Goal: Book appointment/travel/reservation

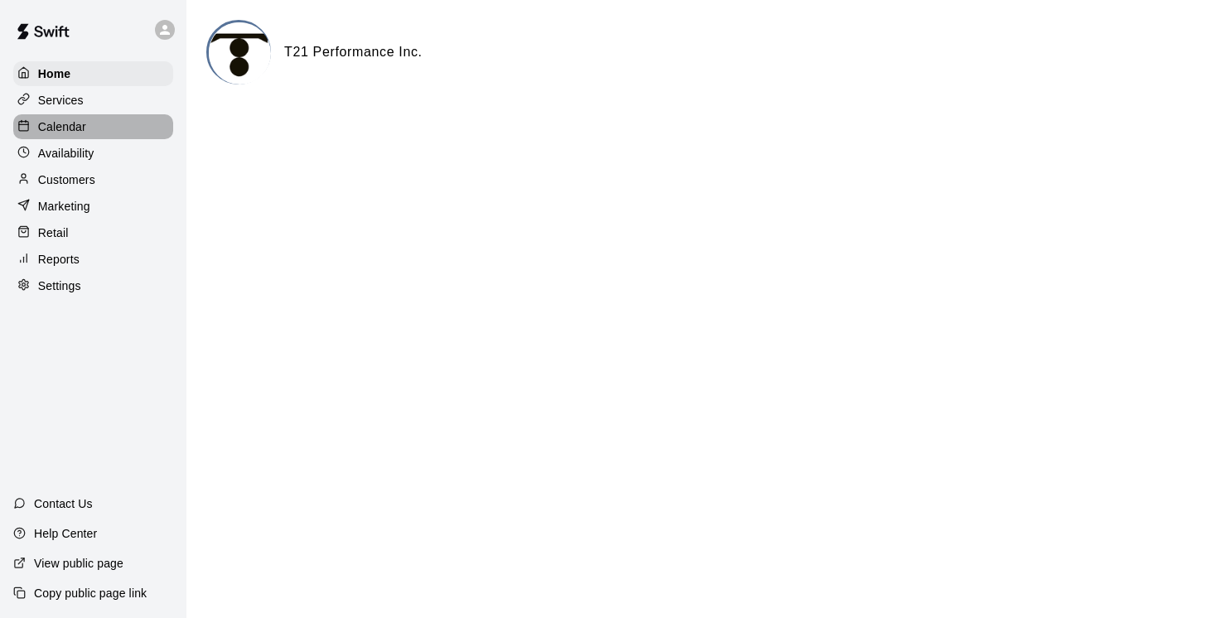
click at [70, 124] on p "Calendar" at bounding box center [62, 126] width 48 height 17
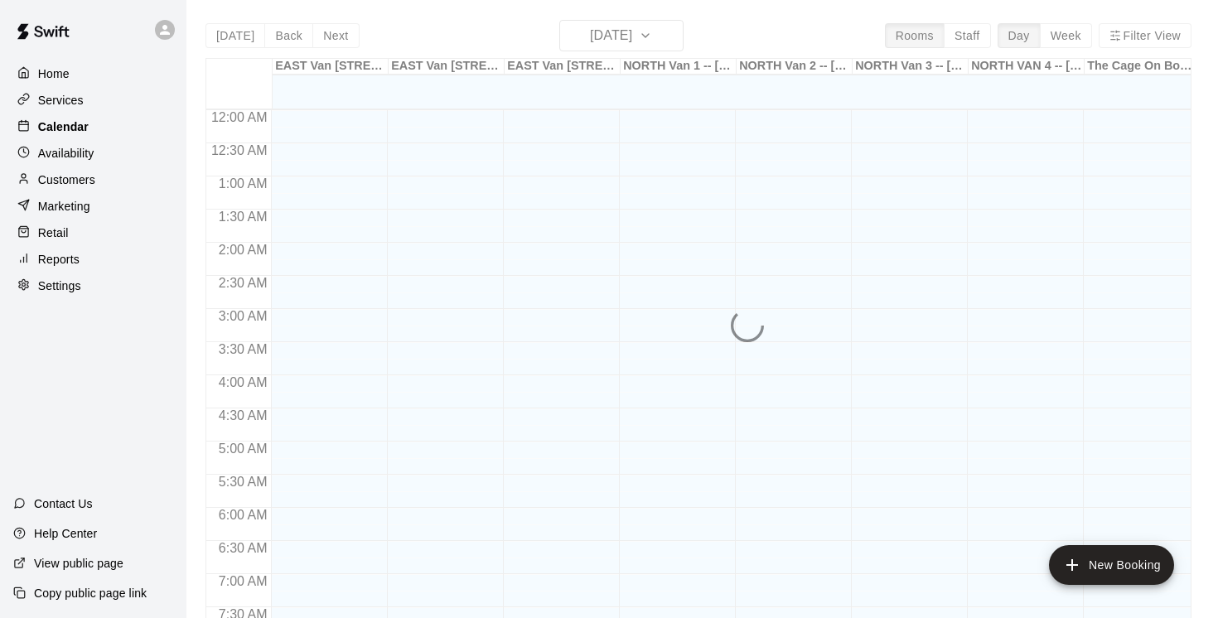
scroll to position [673, 0]
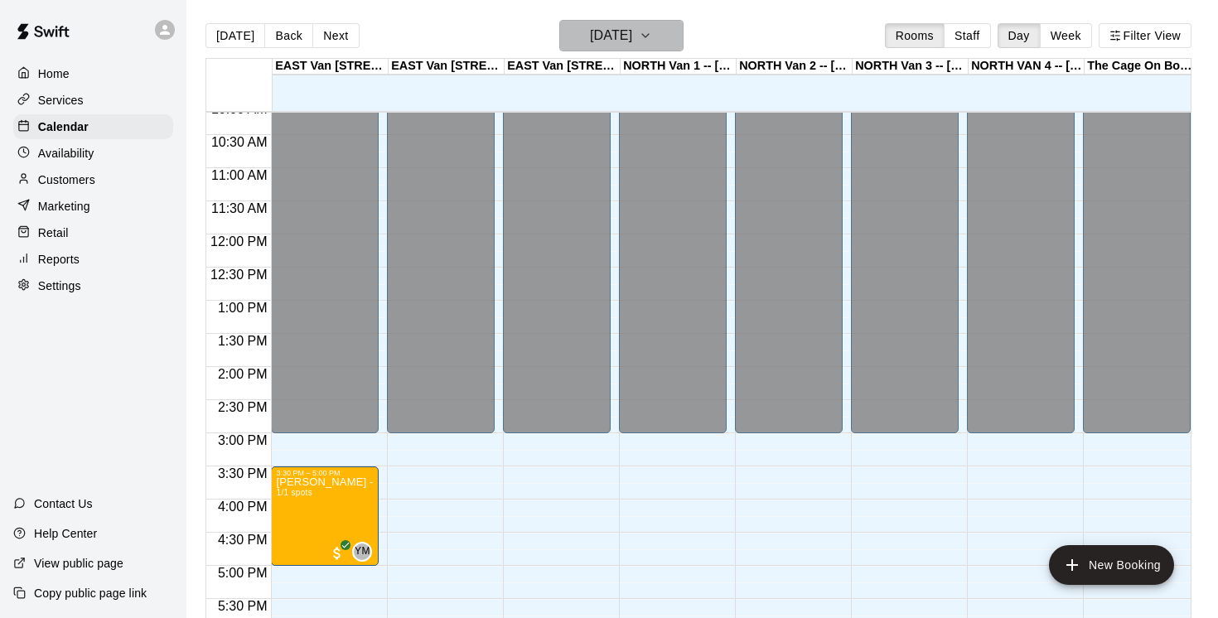
click at [652, 38] on icon "button" at bounding box center [645, 36] width 13 height 20
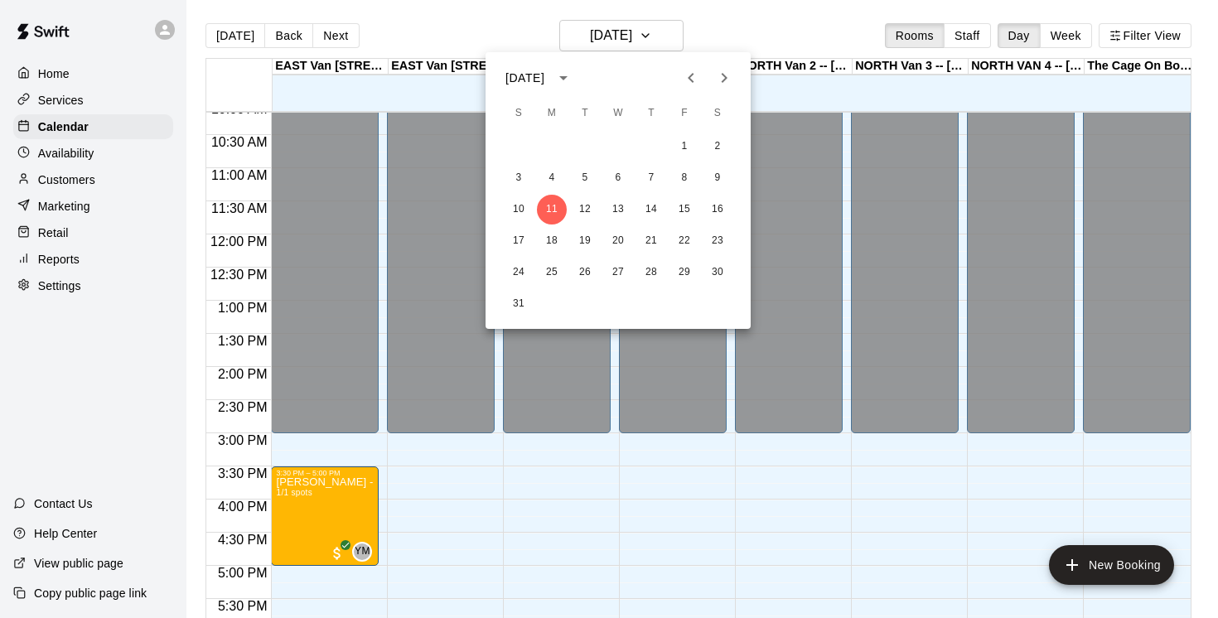
click at [723, 75] on icon "Next month" at bounding box center [724, 78] width 6 height 10
click at [665, 36] on div at bounding box center [609, 309] width 1218 height 618
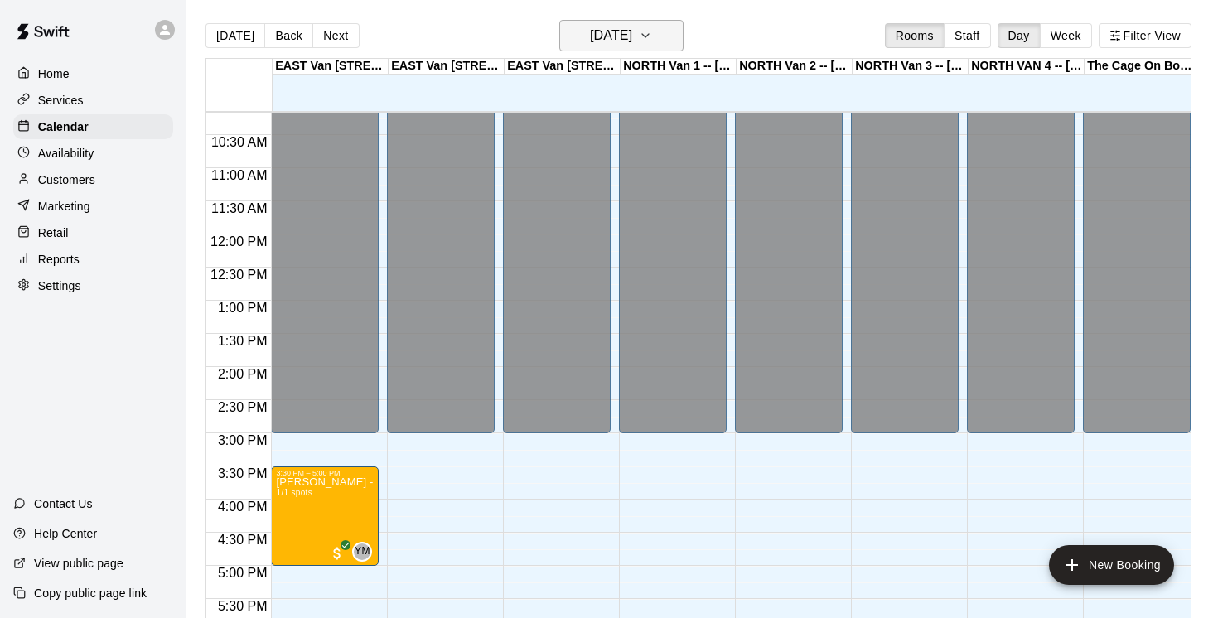
click at [652, 36] on icon "button" at bounding box center [645, 36] width 13 height 20
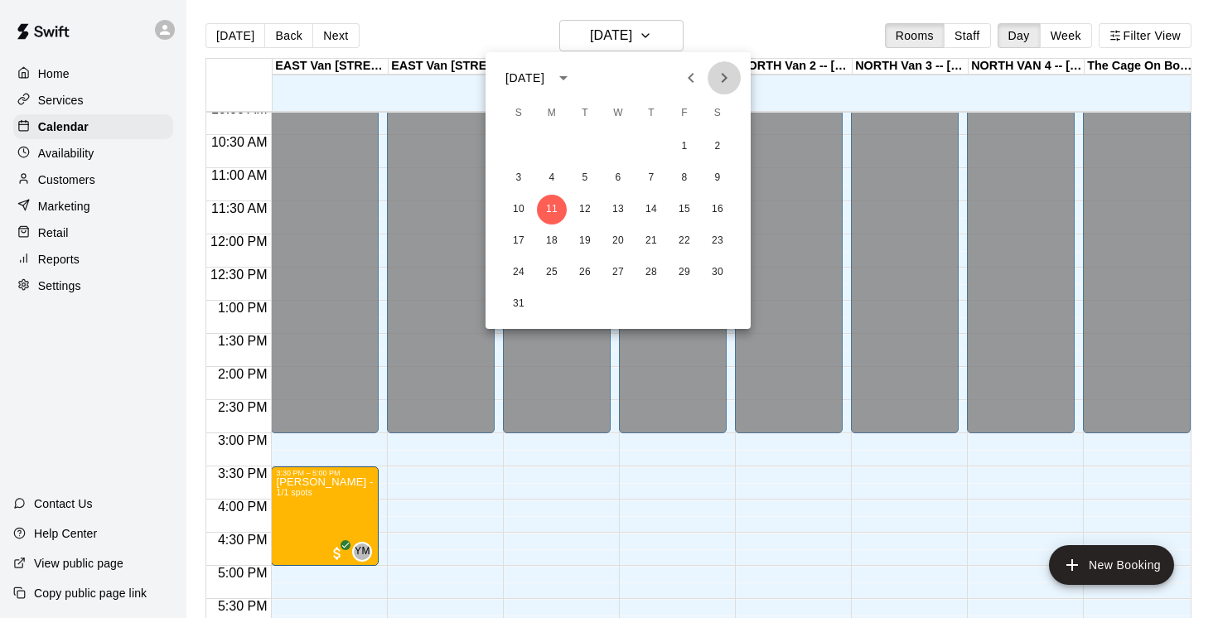
click at [729, 78] on icon "Next month" at bounding box center [724, 78] width 20 height 20
click at [729, 79] on icon "Next month" at bounding box center [724, 78] width 20 height 20
click at [556, 240] on button "20" at bounding box center [552, 241] width 30 height 30
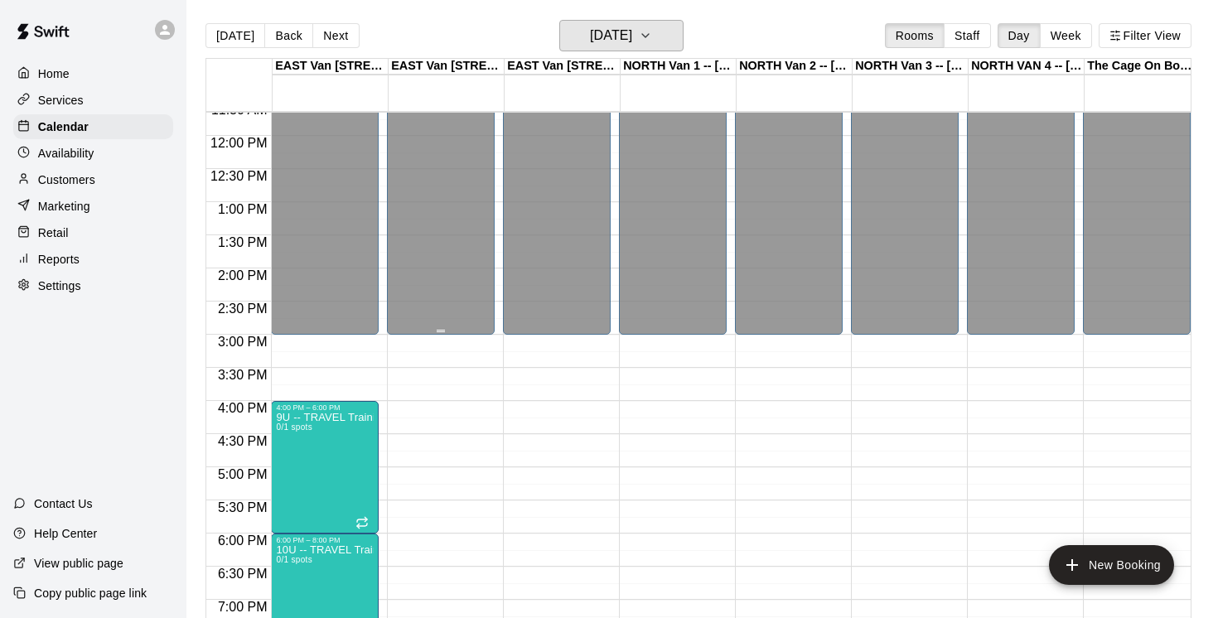
scroll to position [806, 0]
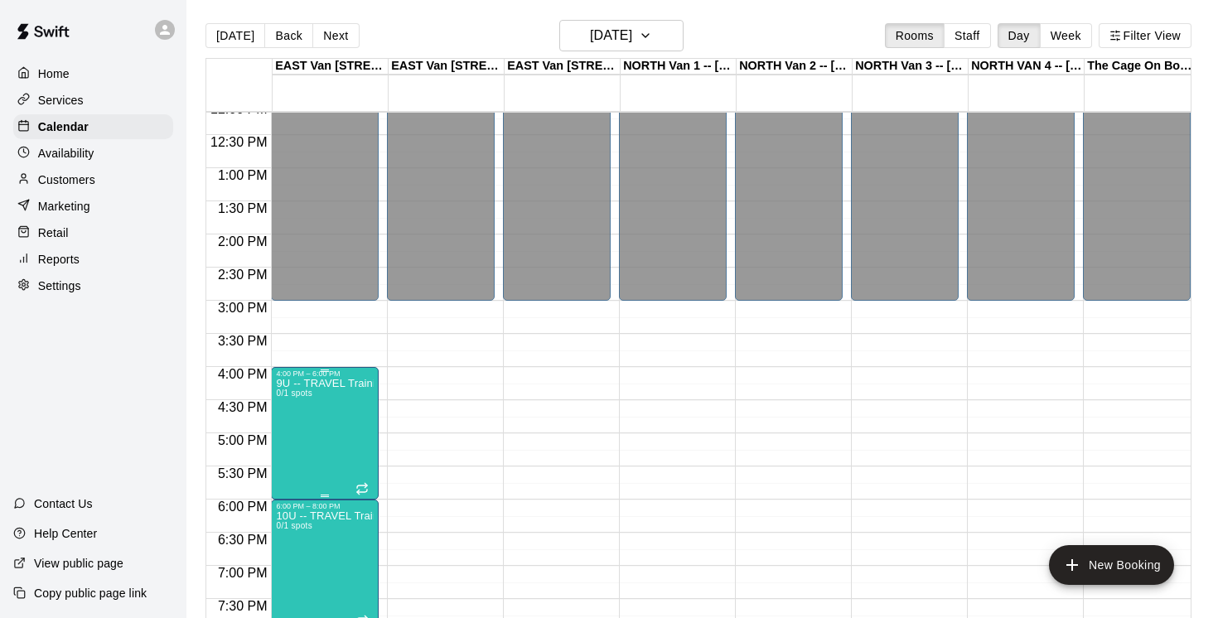
click at [297, 395] on icon "edit" at bounding box center [293, 396] width 20 height 20
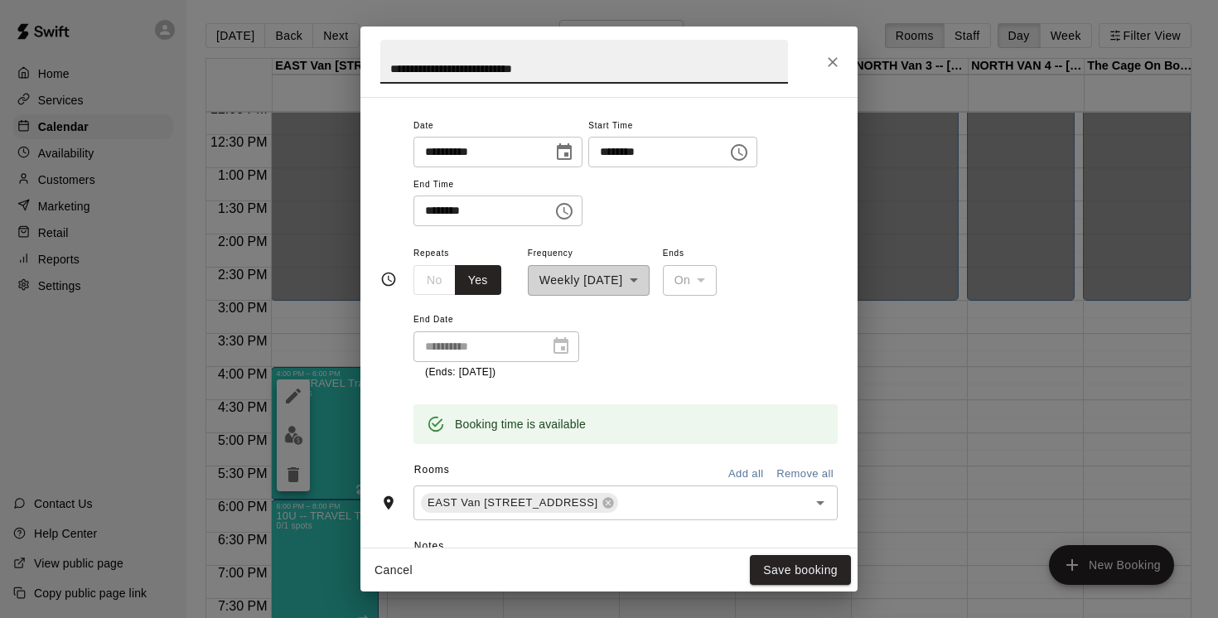
scroll to position [210, 0]
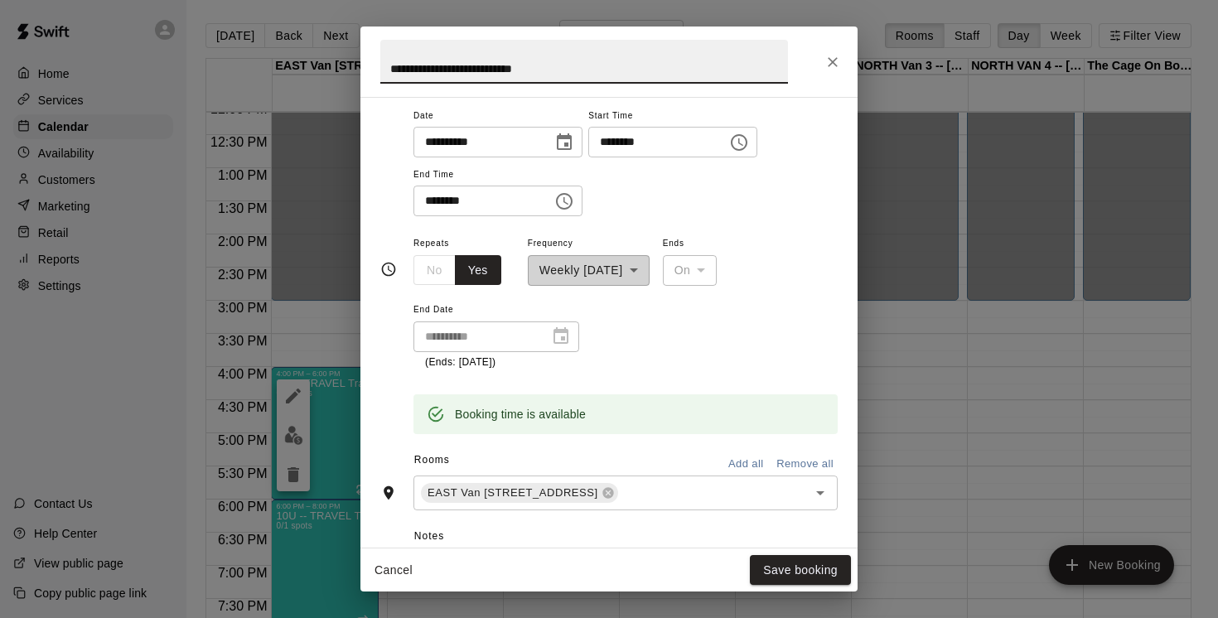
click at [749, 467] on button "Add all" at bounding box center [745, 464] width 53 height 26
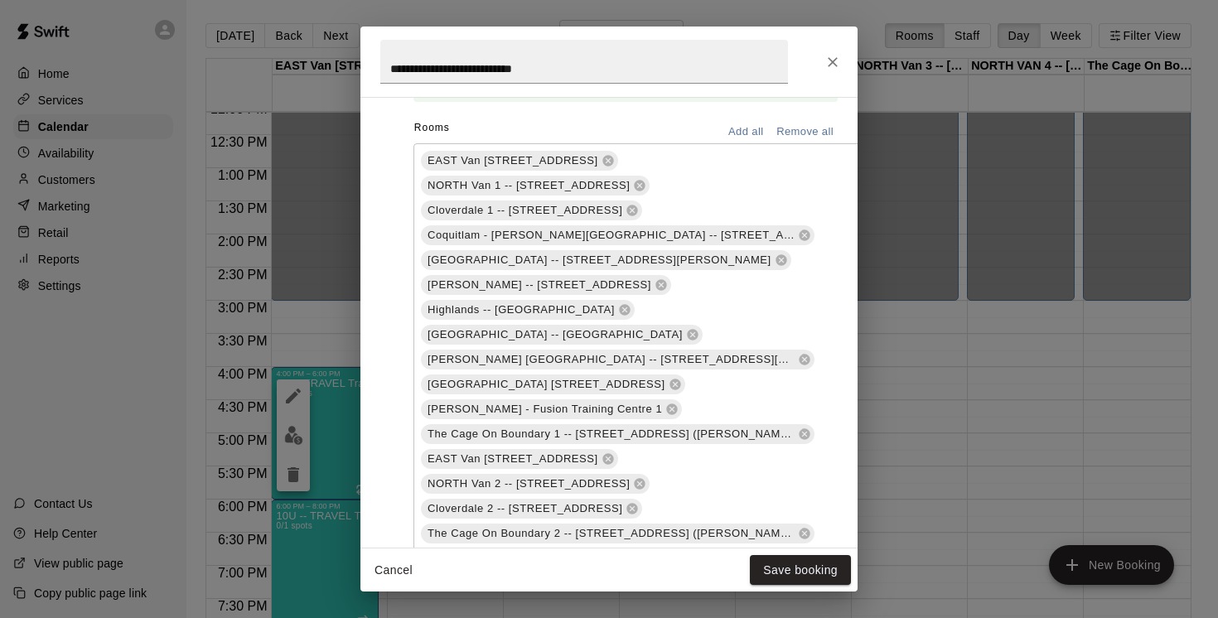
scroll to position [555, 0]
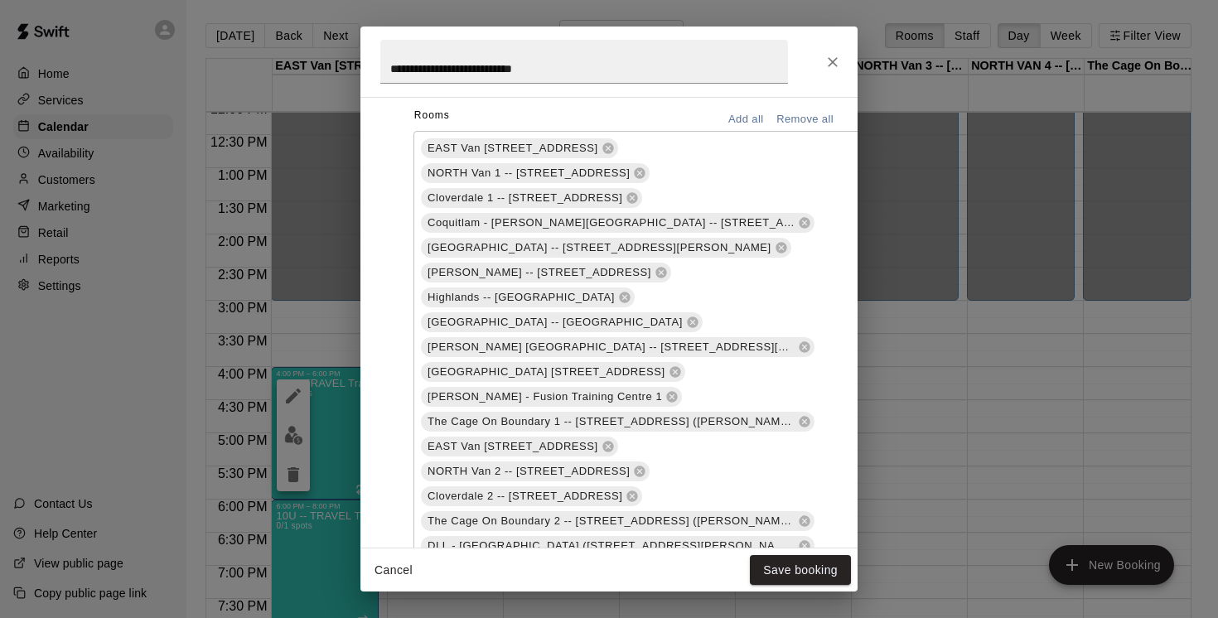
click at [564, 438] on span "EAST Van [STREET_ADDRESS]" at bounding box center [513, 446] width 184 height 17
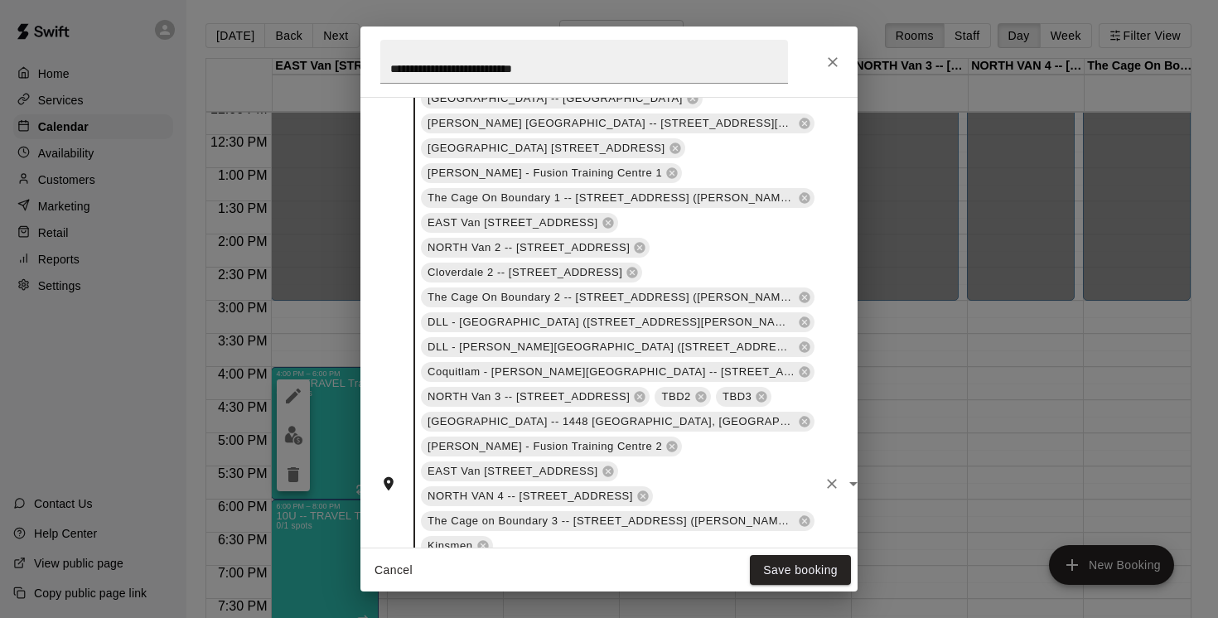
scroll to position [777, 0]
click at [615, 218] on icon at bounding box center [607, 224] width 13 height 13
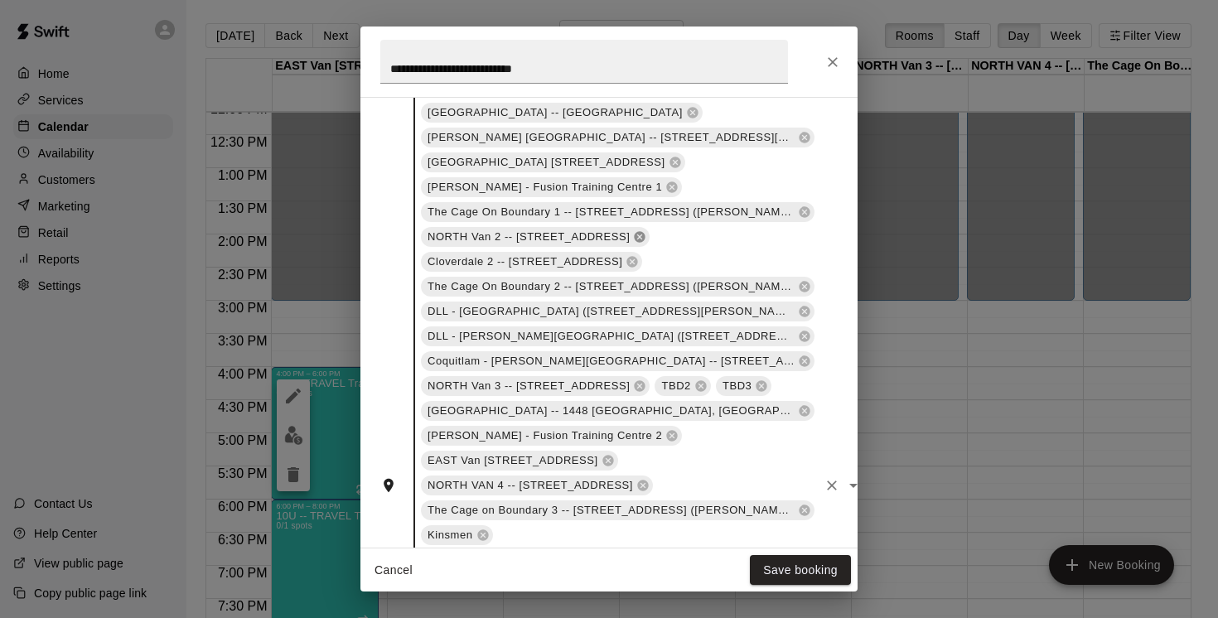
scroll to position [765, 0]
click at [789, 579] on button "Save booking" at bounding box center [800, 570] width 101 height 31
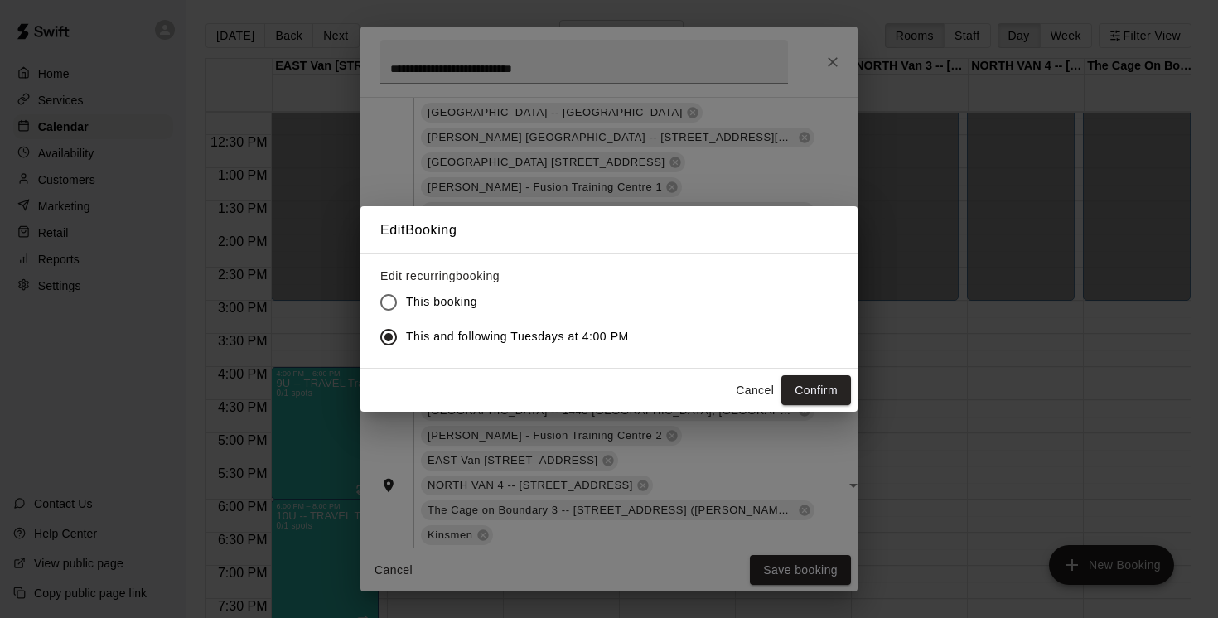
click at [759, 391] on button "Cancel" at bounding box center [754, 390] width 53 height 31
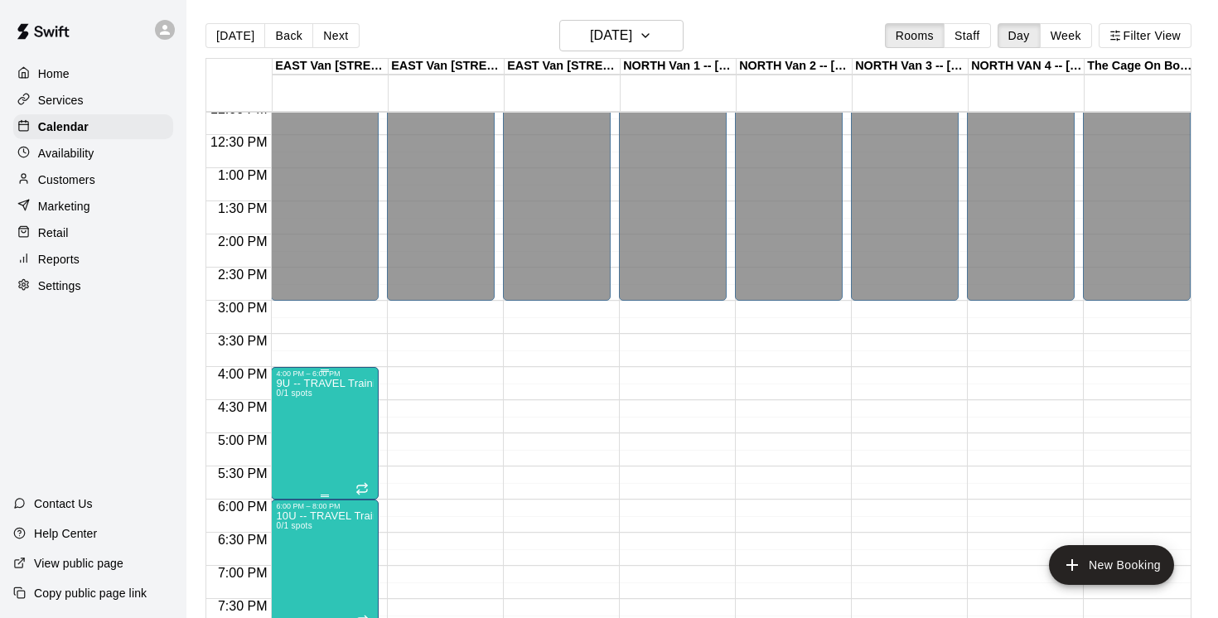
click at [286, 397] on icon "edit" at bounding box center [293, 396] width 20 height 20
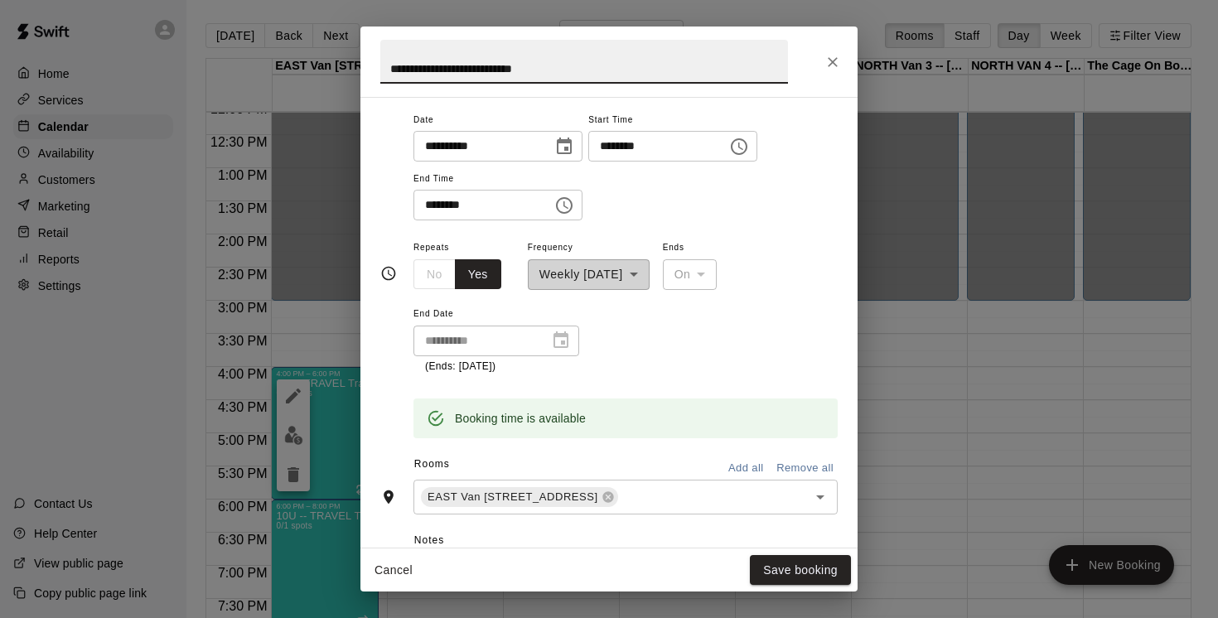
scroll to position [211, 0]
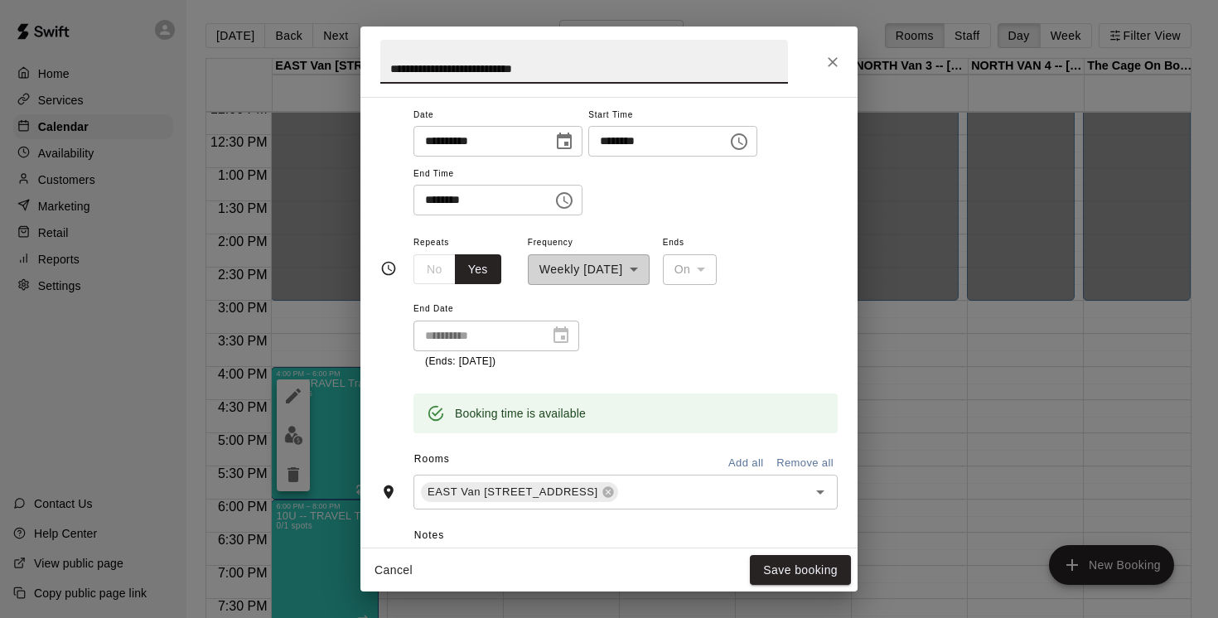
click at [747, 462] on button "Add all" at bounding box center [745, 464] width 53 height 26
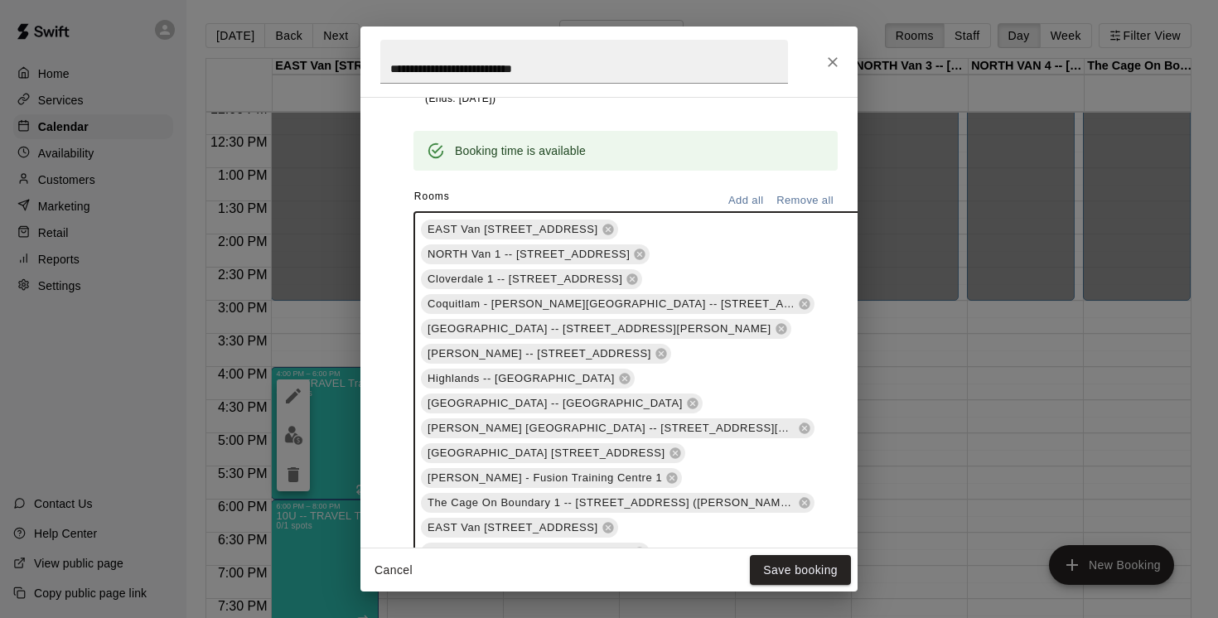
scroll to position [464, 0]
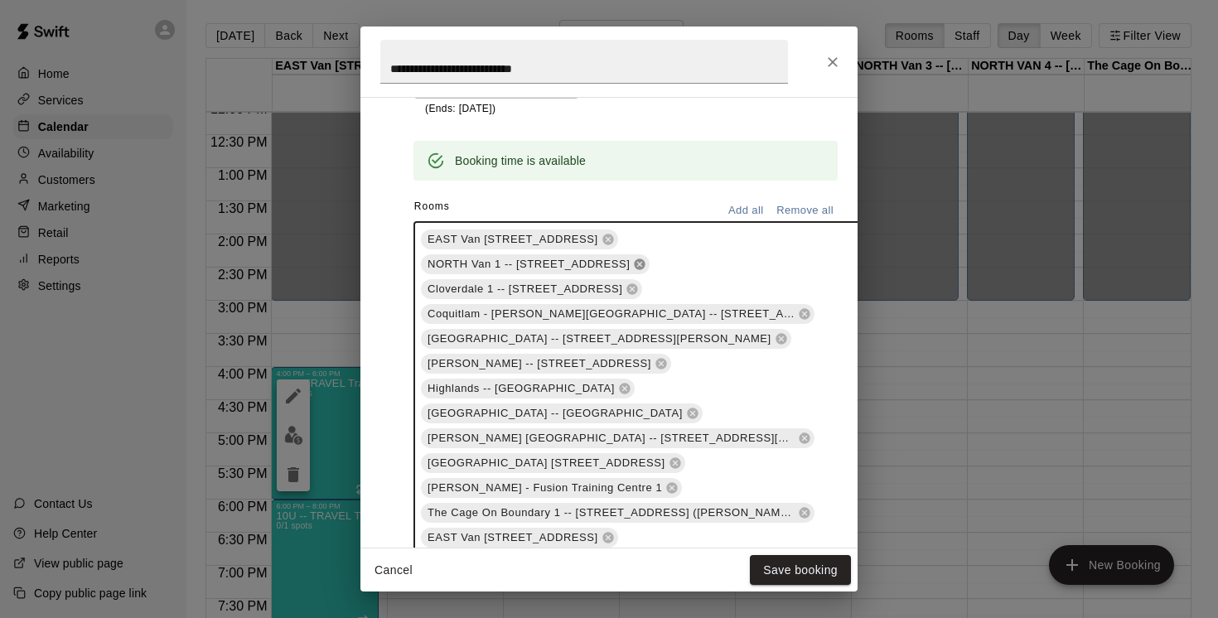
click at [646, 266] on icon at bounding box center [639, 264] width 13 height 13
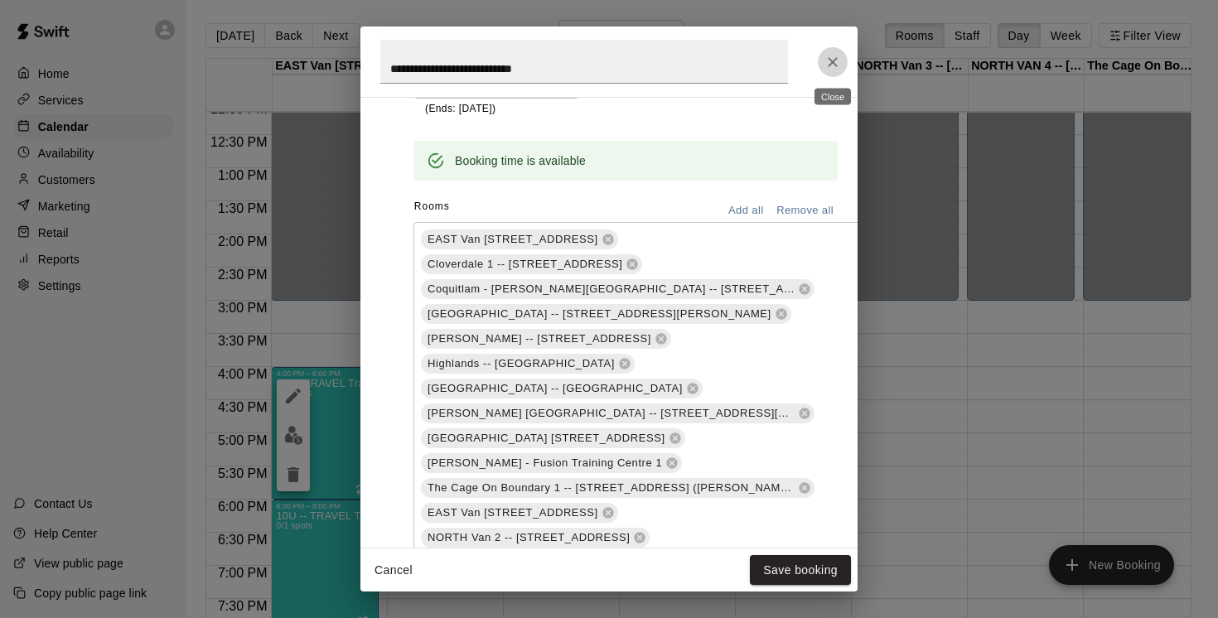
click at [838, 60] on icon "Close" at bounding box center [832, 62] width 17 height 17
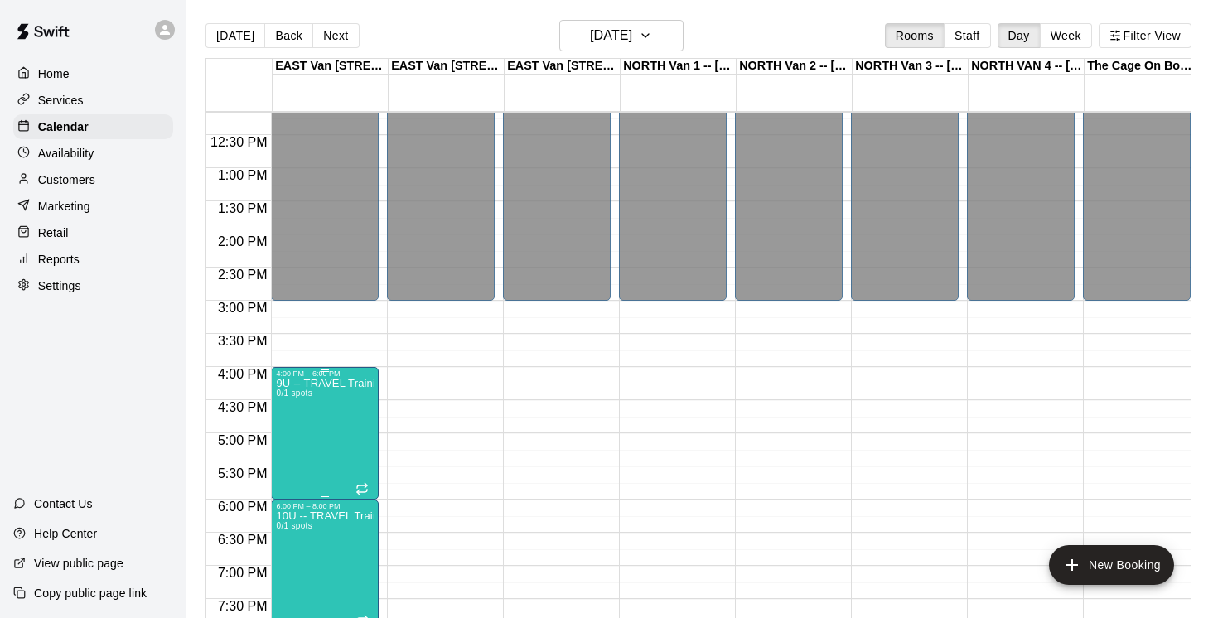
click at [294, 391] on icon "edit" at bounding box center [293, 396] width 20 height 20
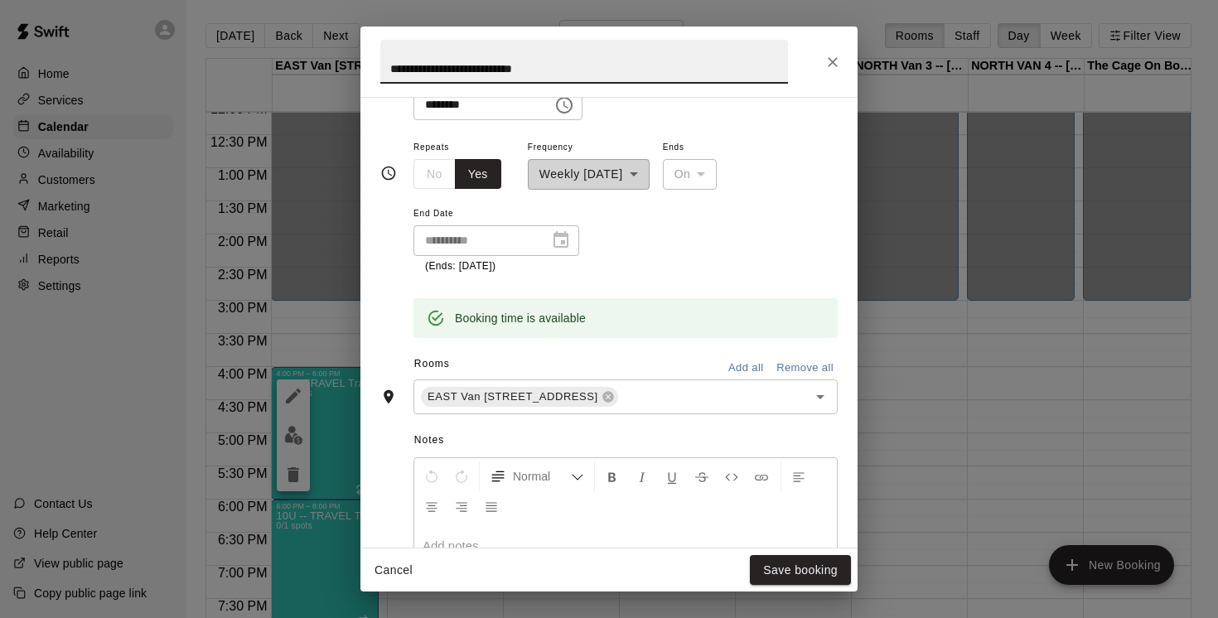
scroll to position [312, 0]
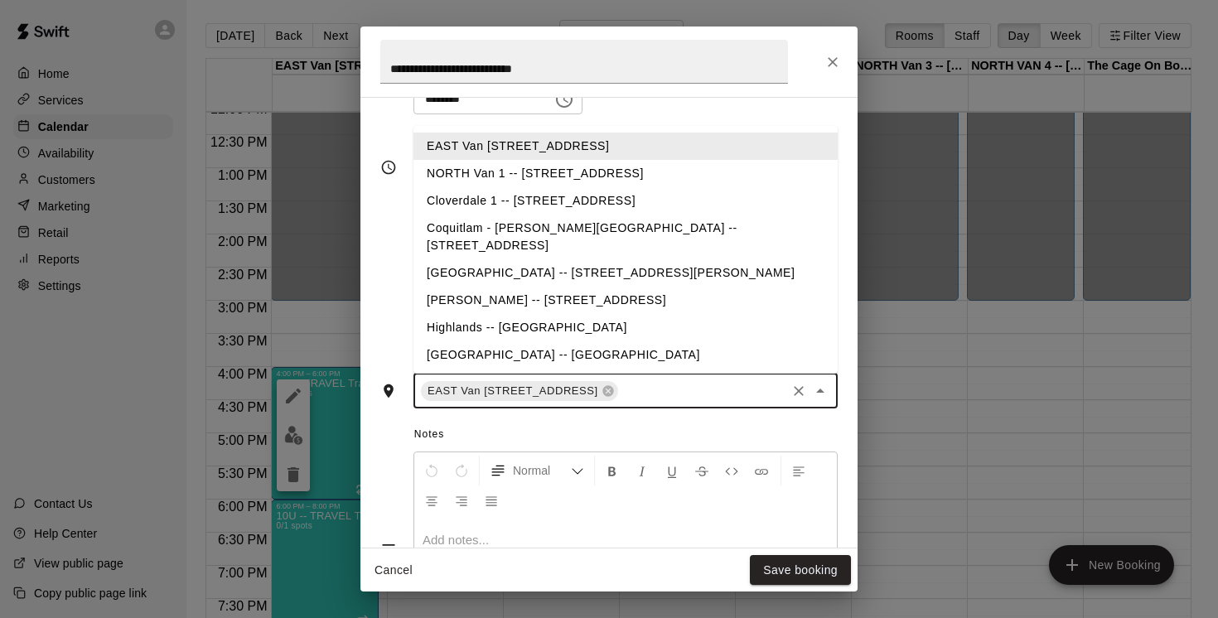
click at [704, 393] on input "text" at bounding box center [701, 390] width 163 height 21
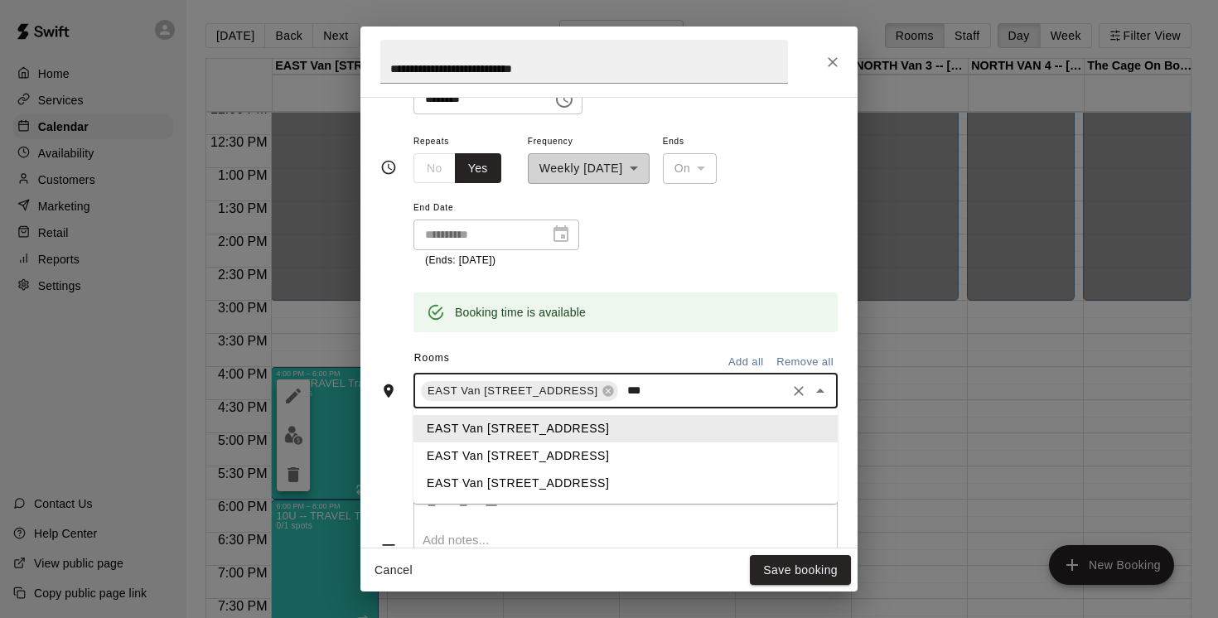
type input "****"
click at [605, 451] on li "EAST Van [STREET_ADDRESS]" at bounding box center [625, 455] width 424 height 27
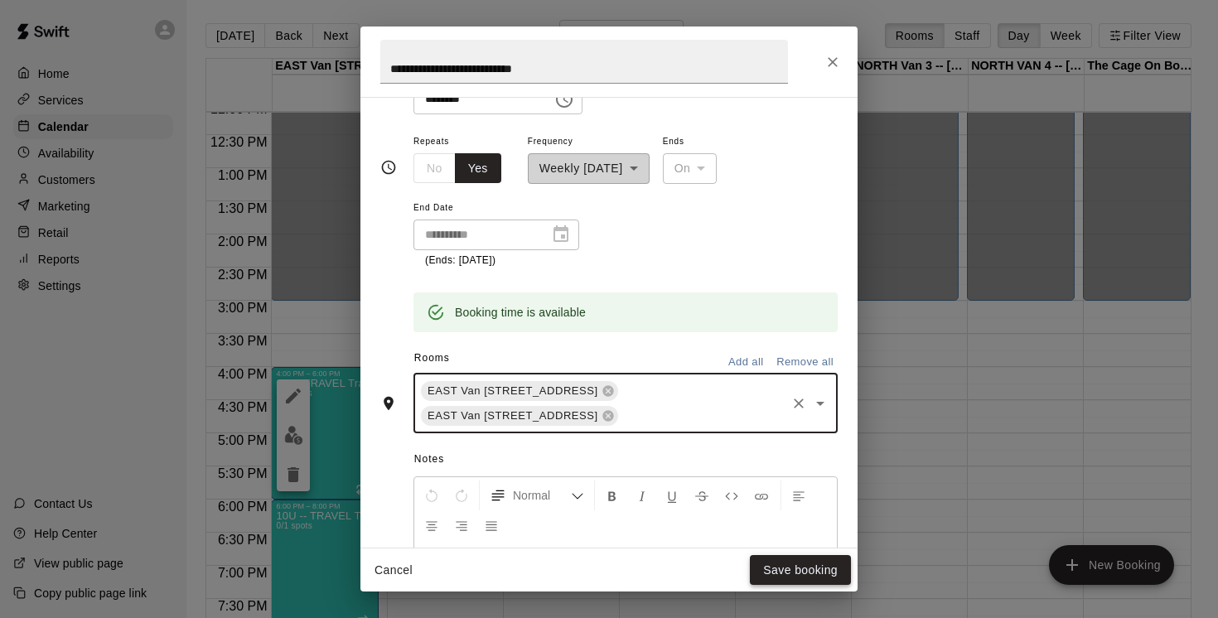
click at [810, 569] on button "Save booking" at bounding box center [800, 570] width 101 height 31
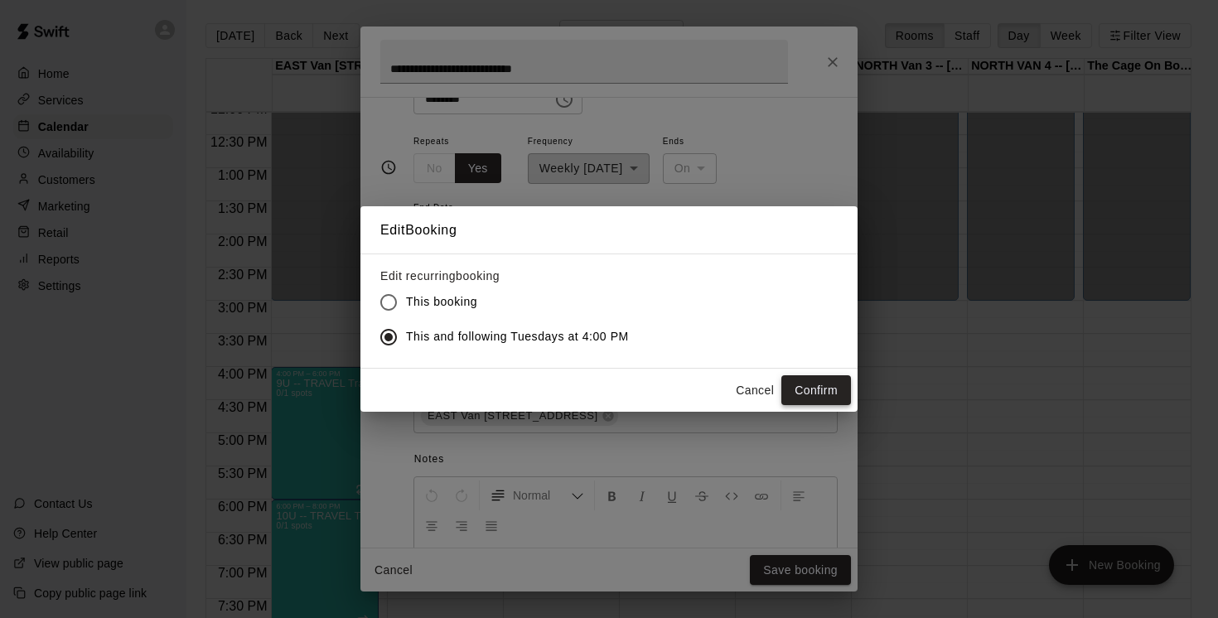
click at [818, 389] on button "Confirm" at bounding box center [816, 390] width 70 height 31
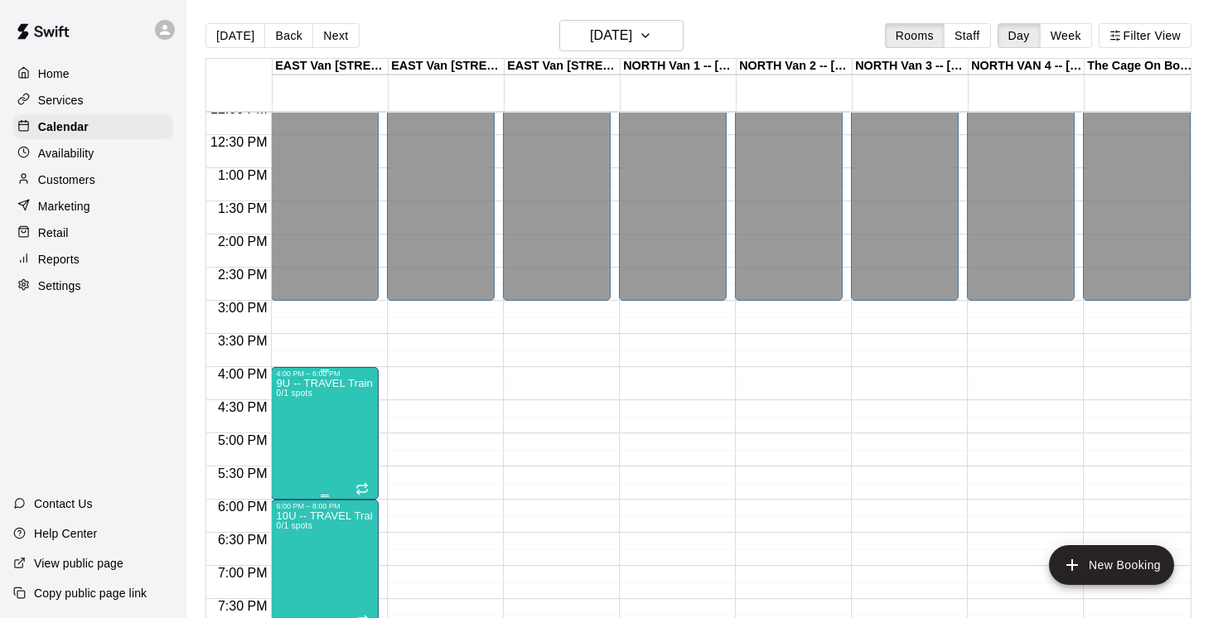
click at [302, 393] on icon "edit" at bounding box center [293, 396] width 20 height 20
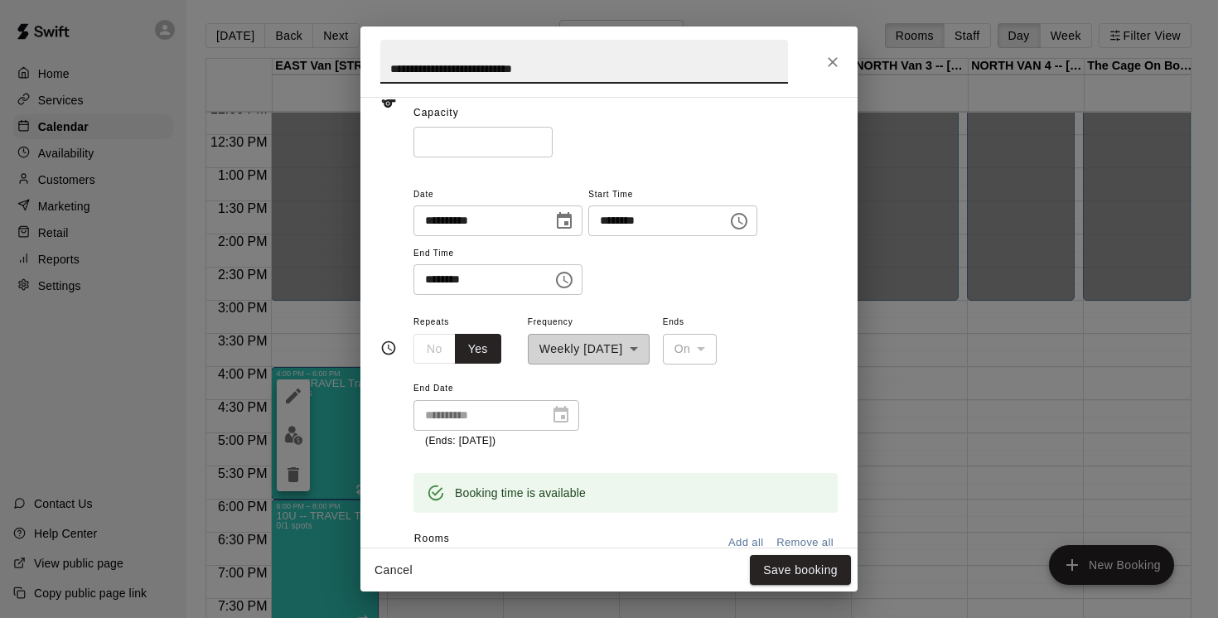
scroll to position [224, 0]
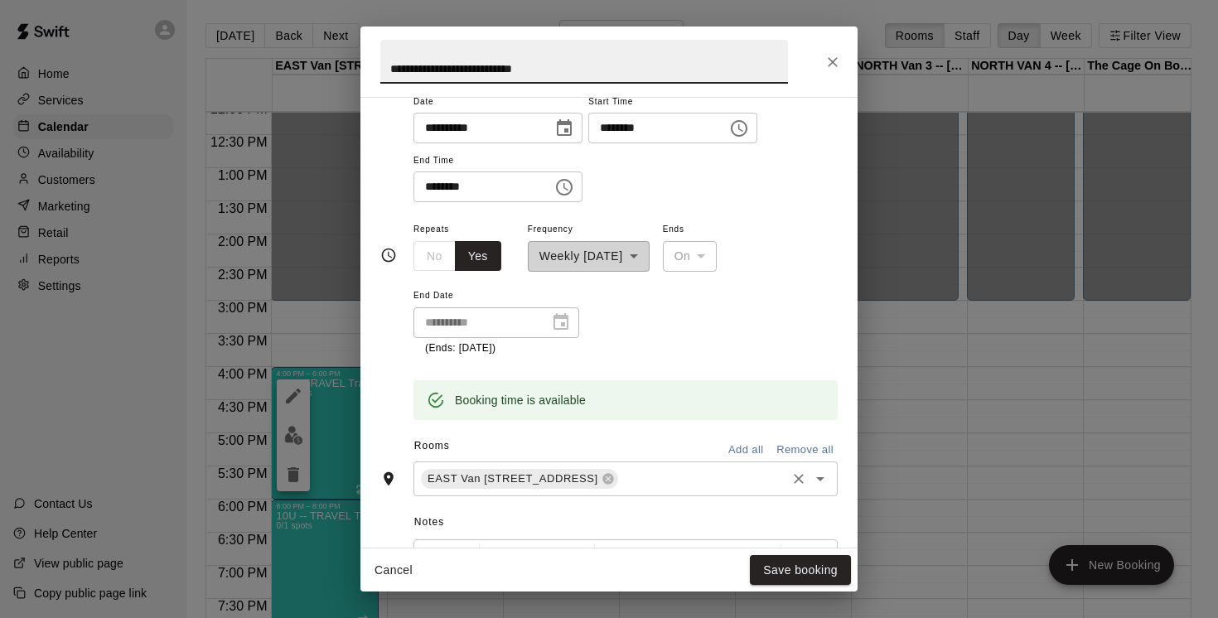
click at [727, 480] on input "text" at bounding box center [701, 478] width 163 height 21
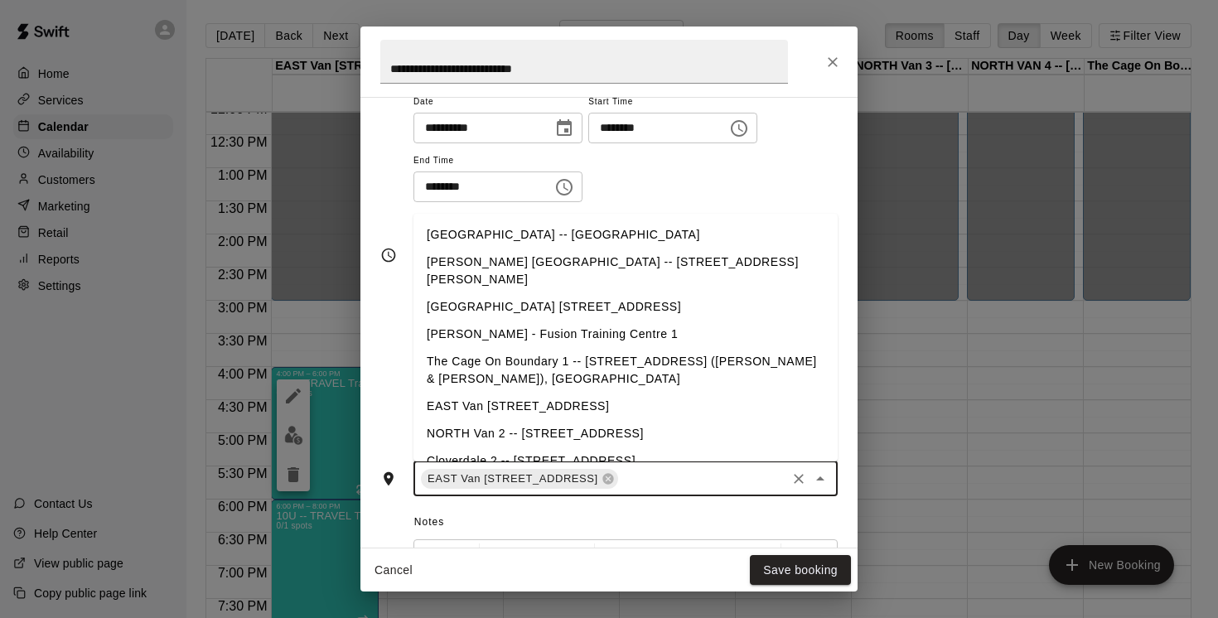
scroll to position [209, 0]
click at [612, 392] on li "EAST Van [STREET_ADDRESS]" at bounding box center [625, 405] width 424 height 27
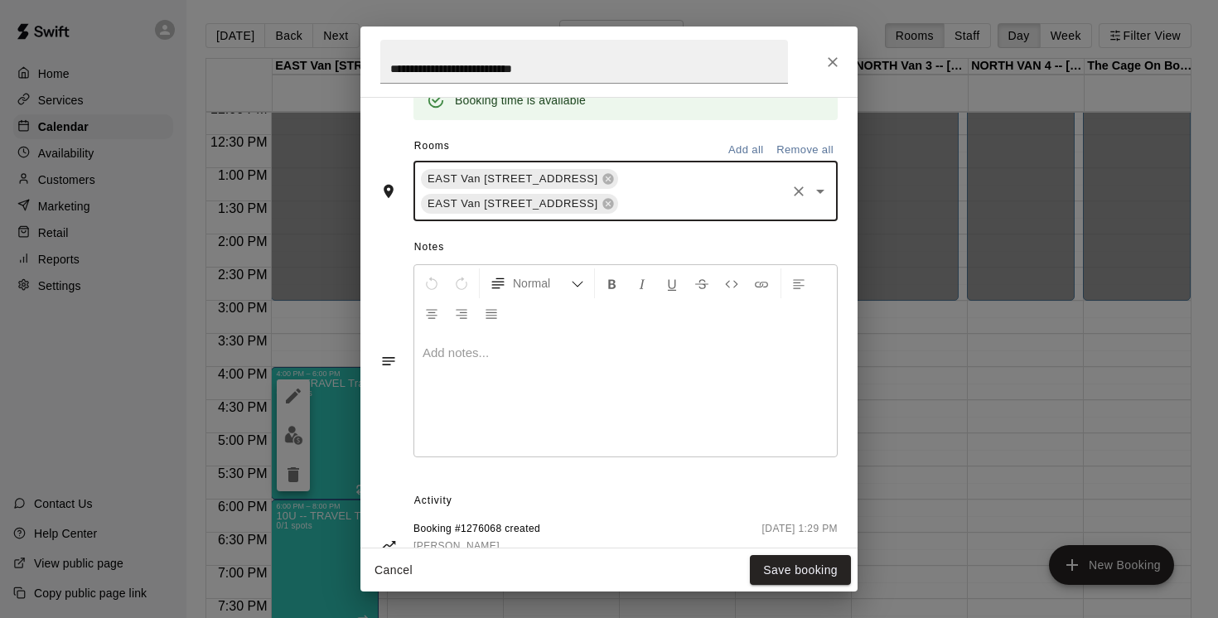
scroll to position [572, 0]
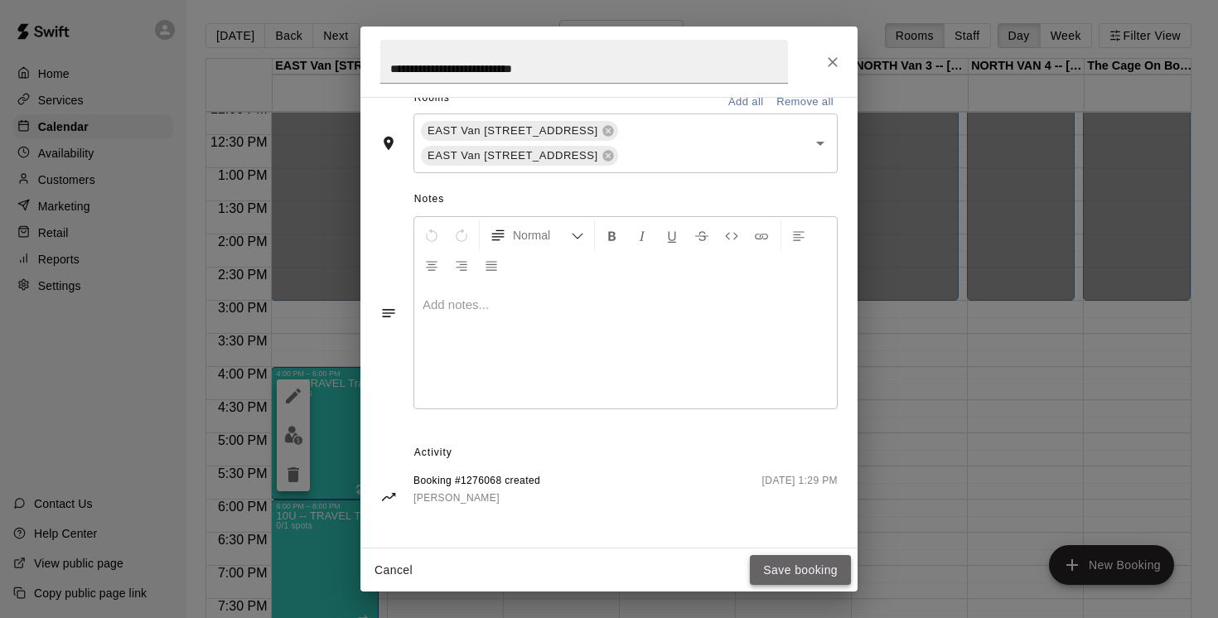
click at [800, 572] on button "Save booking" at bounding box center [800, 570] width 101 height 31
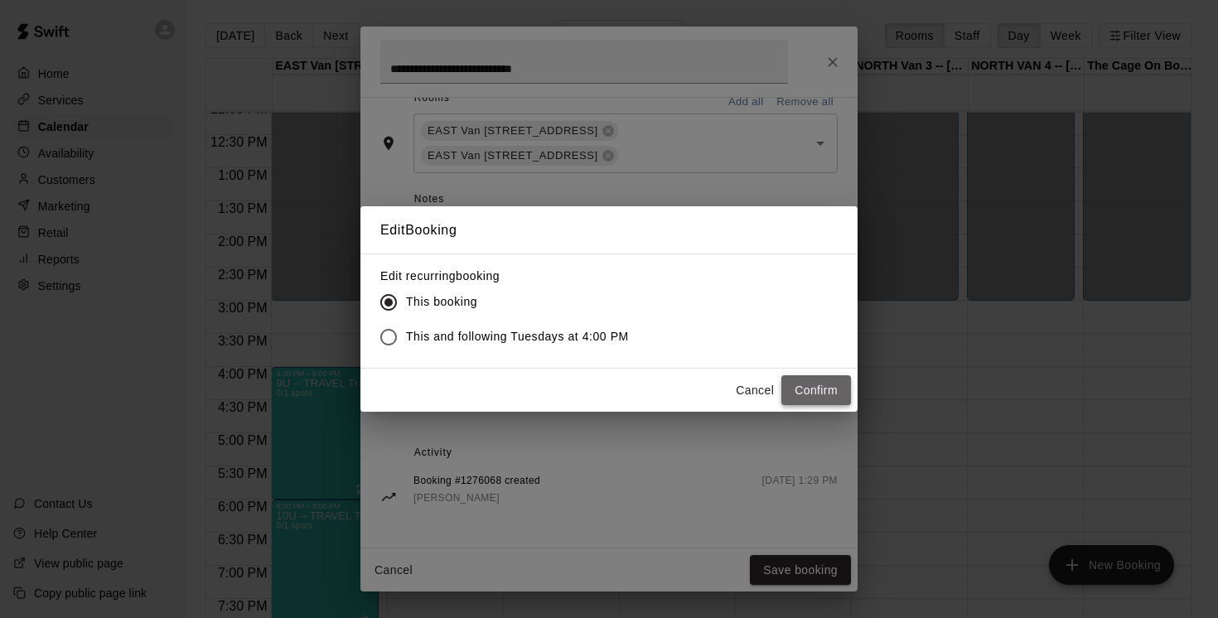
click at [818, 391] on button "Confirm" at bounding box center [816, 390] width 70 height 31
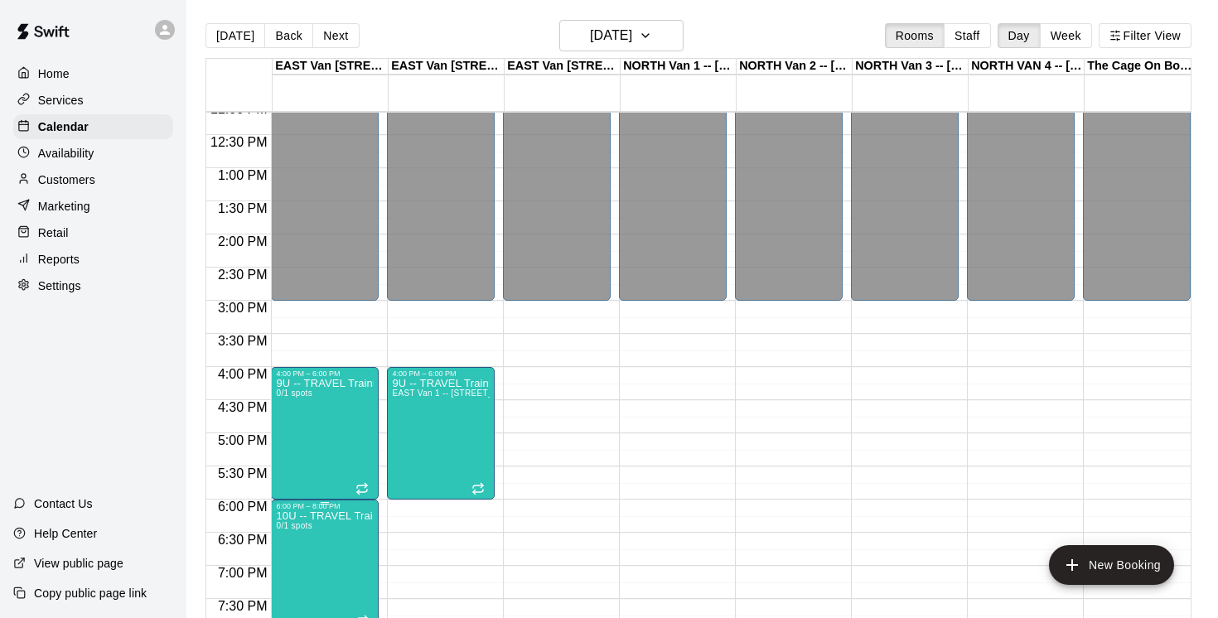
click at [291, 517] on icon "edit" at bounding box center [293, 509] width 20 height 20
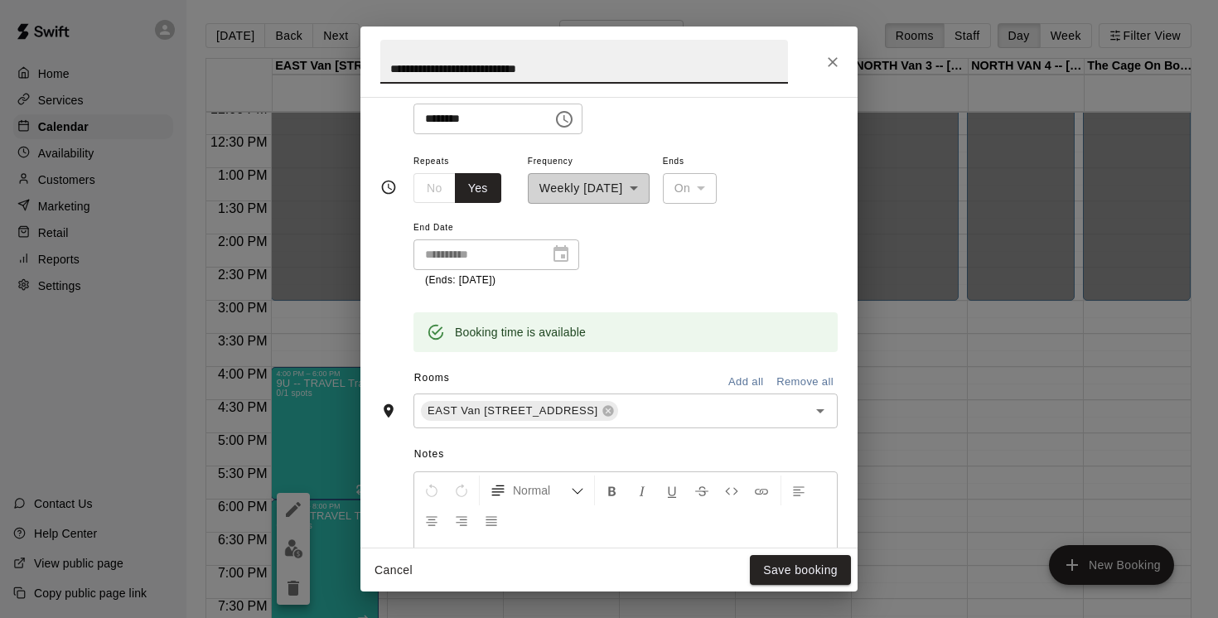
scroll to position [306, 0]
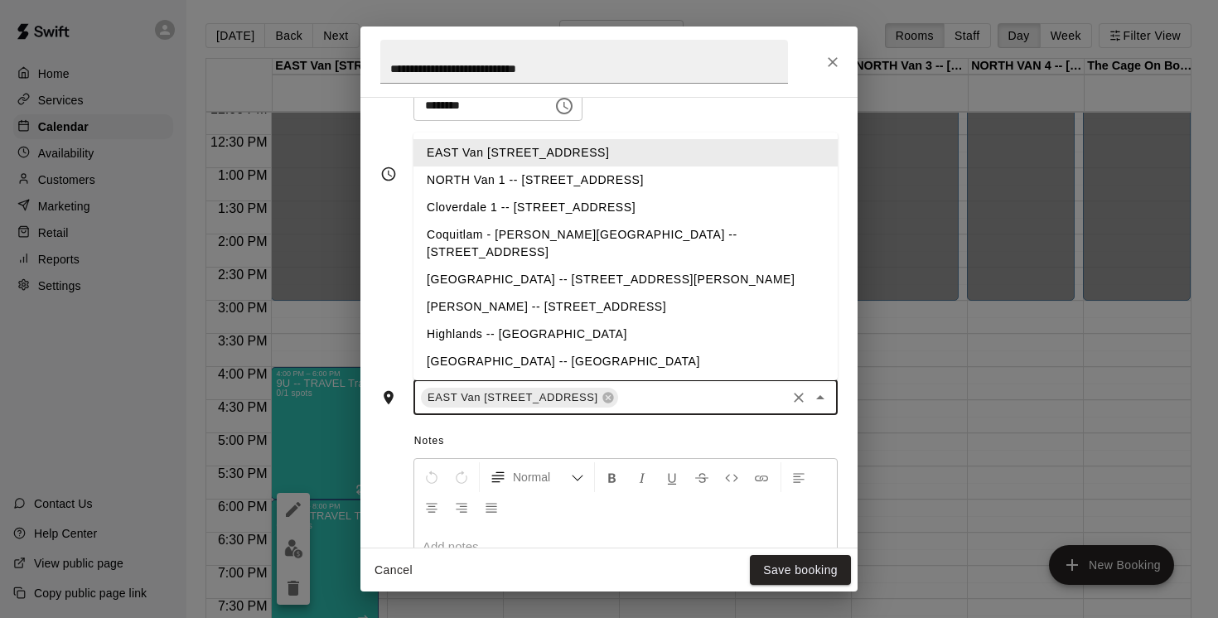
click at [711, 407] on input "text" at bounding box center [701, 397] width 163 height 21
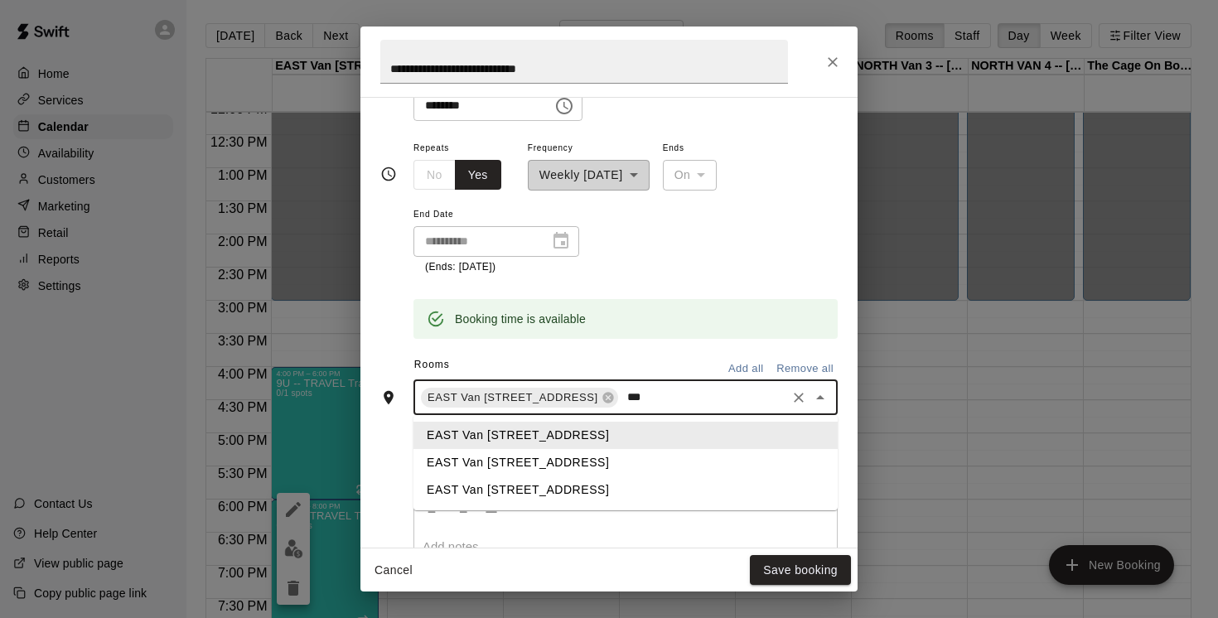
type input "****"
click at [595, 461] on li "EAST Van [STREET_ADDRESS]" at bounding box center [625, 462] width 424 height 27
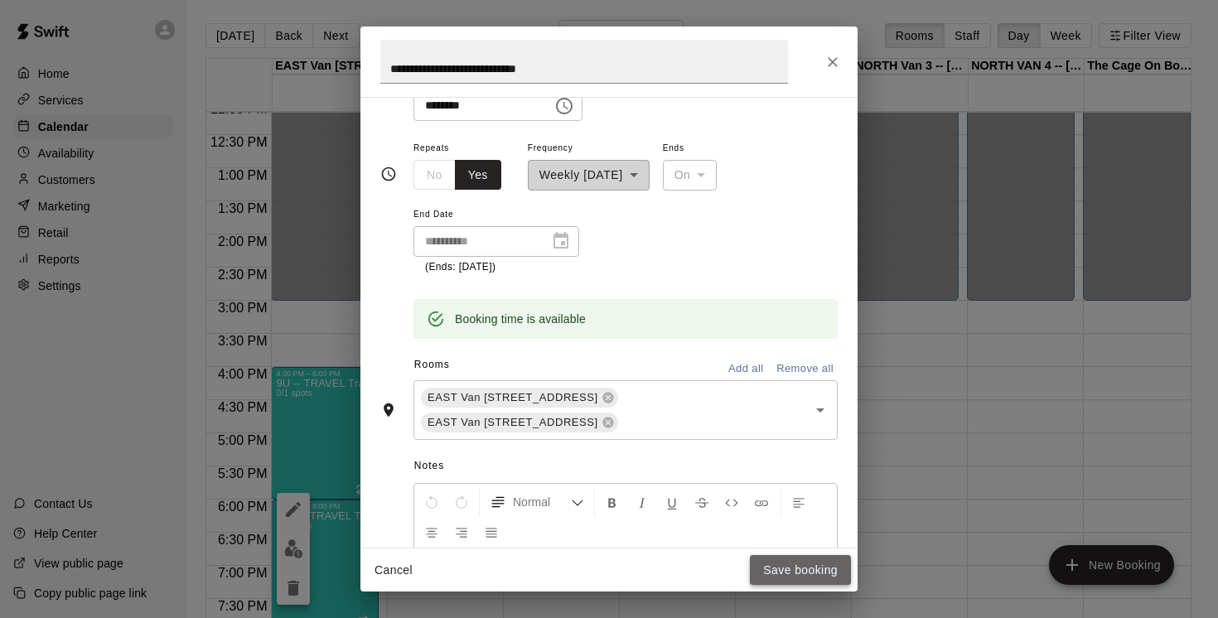
click at [821, 573] on button "Save booking" at bounding box center [800, 570] width 101 height 31
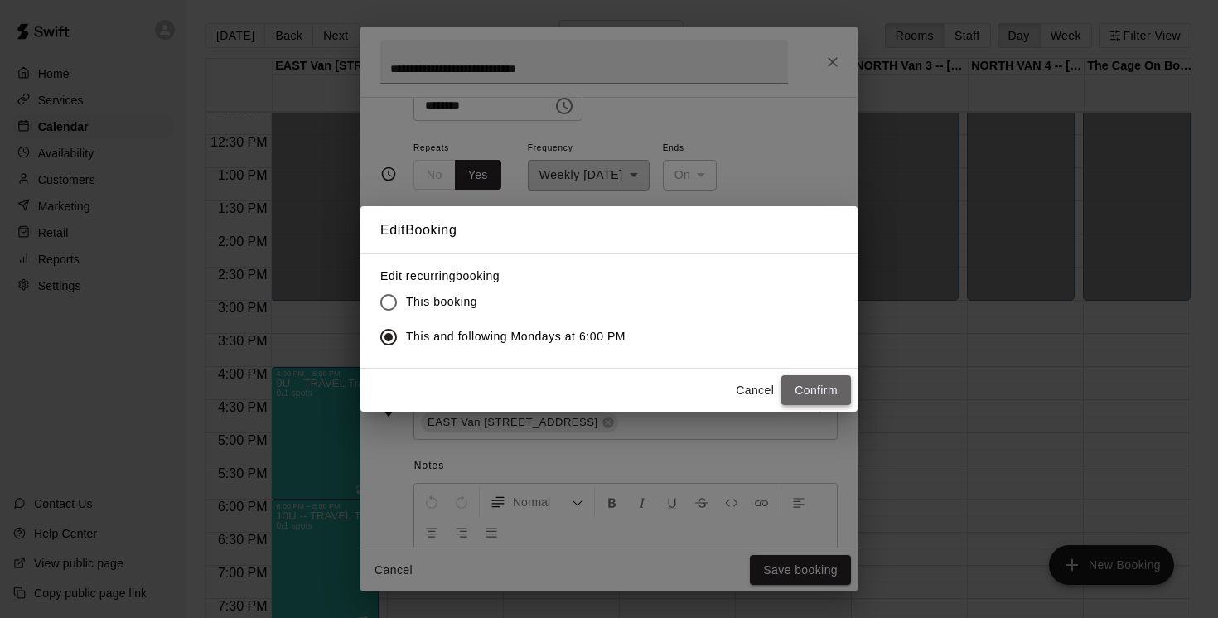
click at [820, 392] on button "Confirm" at bounding box center [816, 390] width 70 height 31
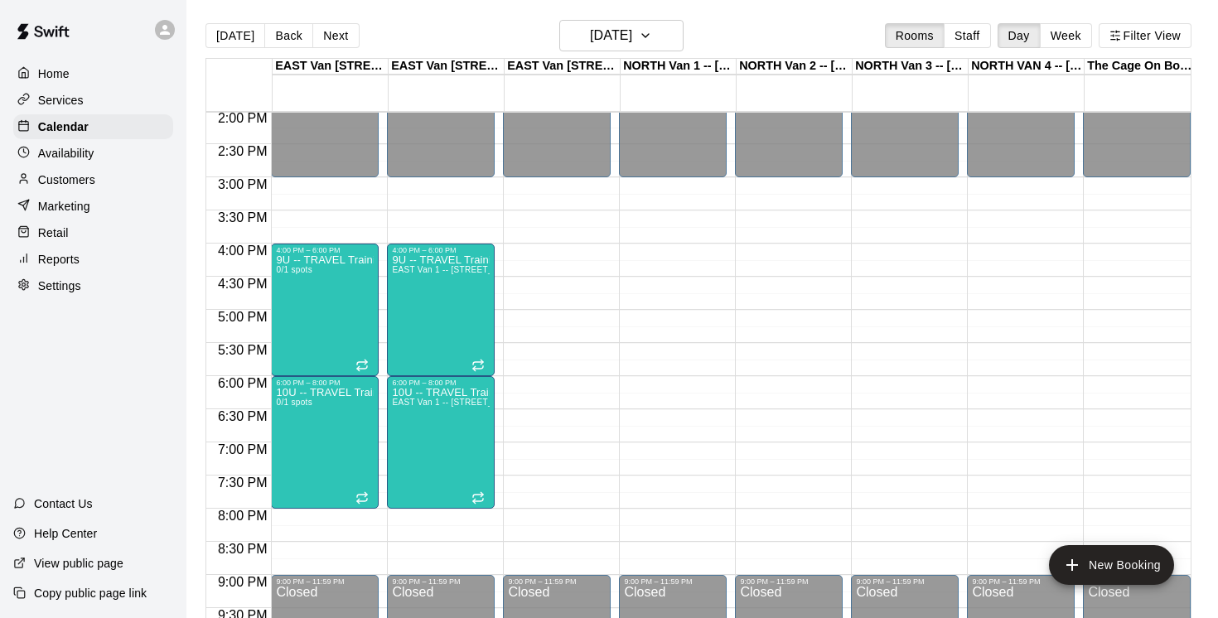
scroll to position [940, 0]
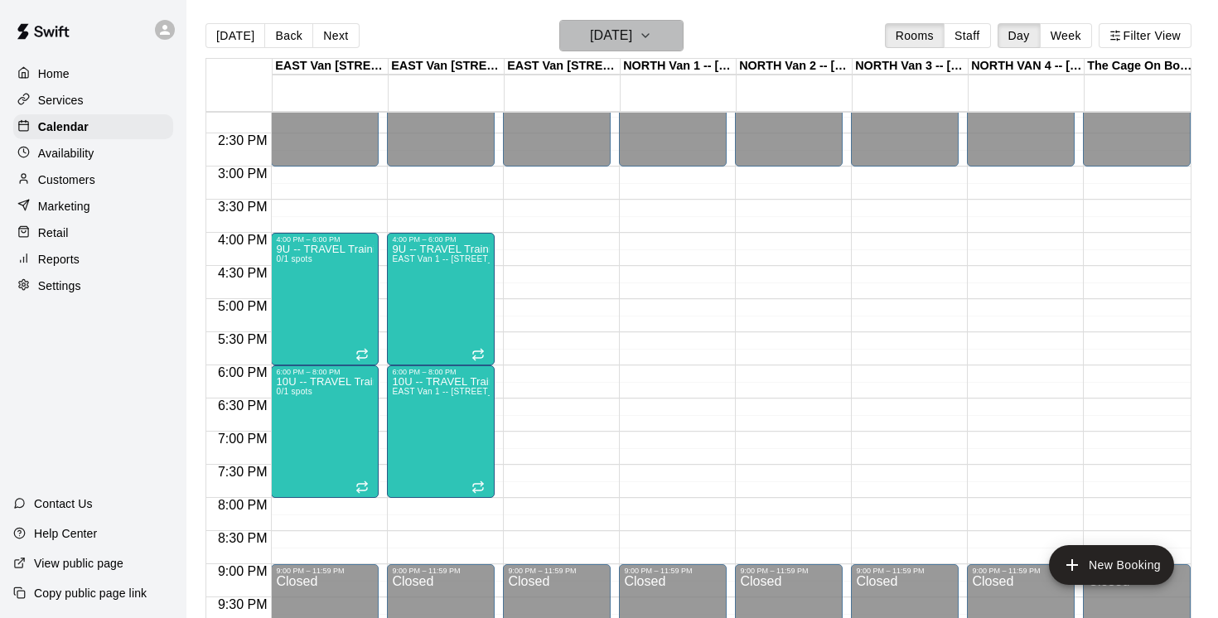
click at [652, 35] on icon "button" at bounding box center [645, 36] width 13 height 20
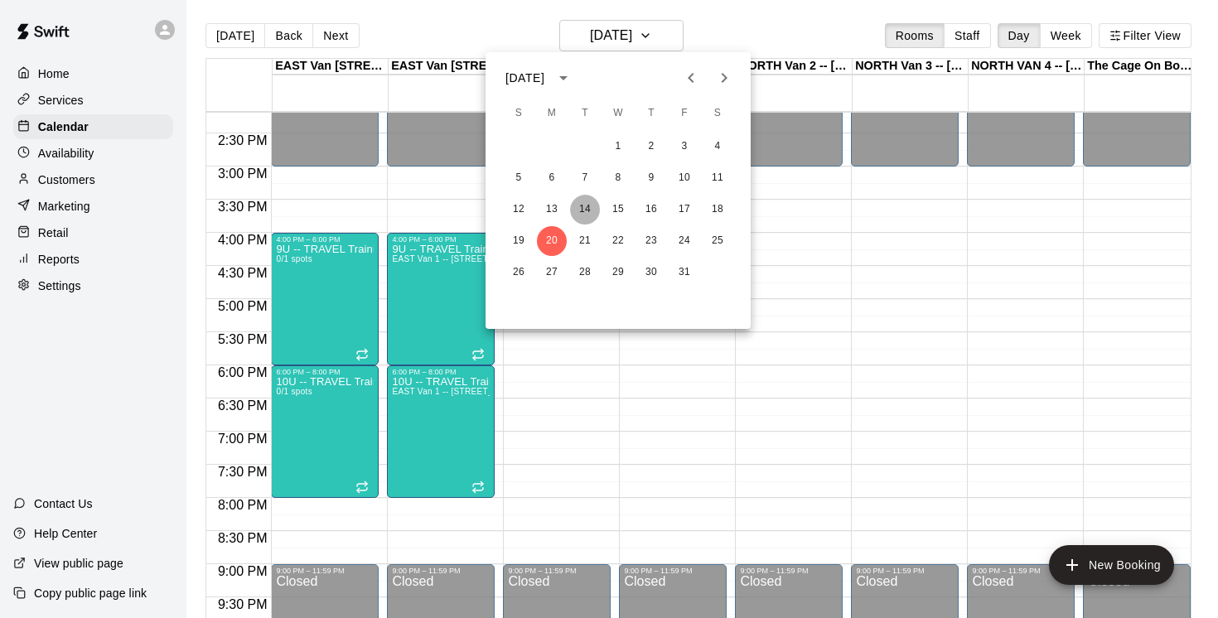
click at [586, 209] on button "14" at bounding box center [585, 210] width 30 height 30
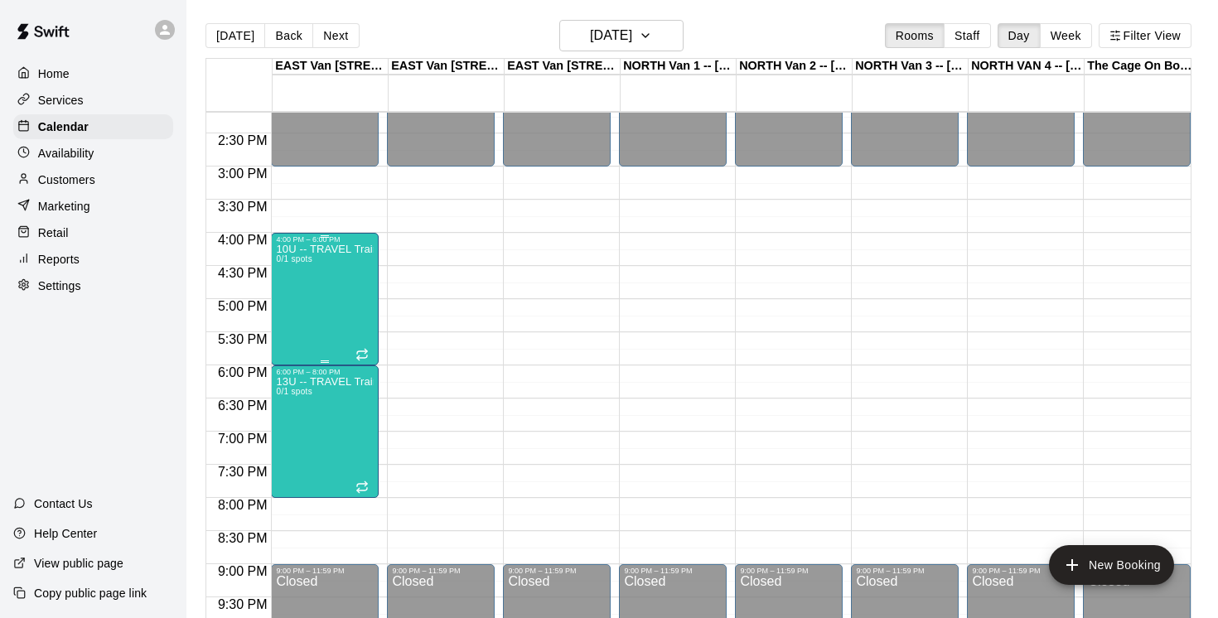
click at [308, 299] on div "10U -- TRAVEL Training TUESDAYS 0/1 spots" at bounding box center [325, 553] width 98 height 618
click at [296, 263] on icon "edit" at bounding box center [293, 262] width 20 height 20
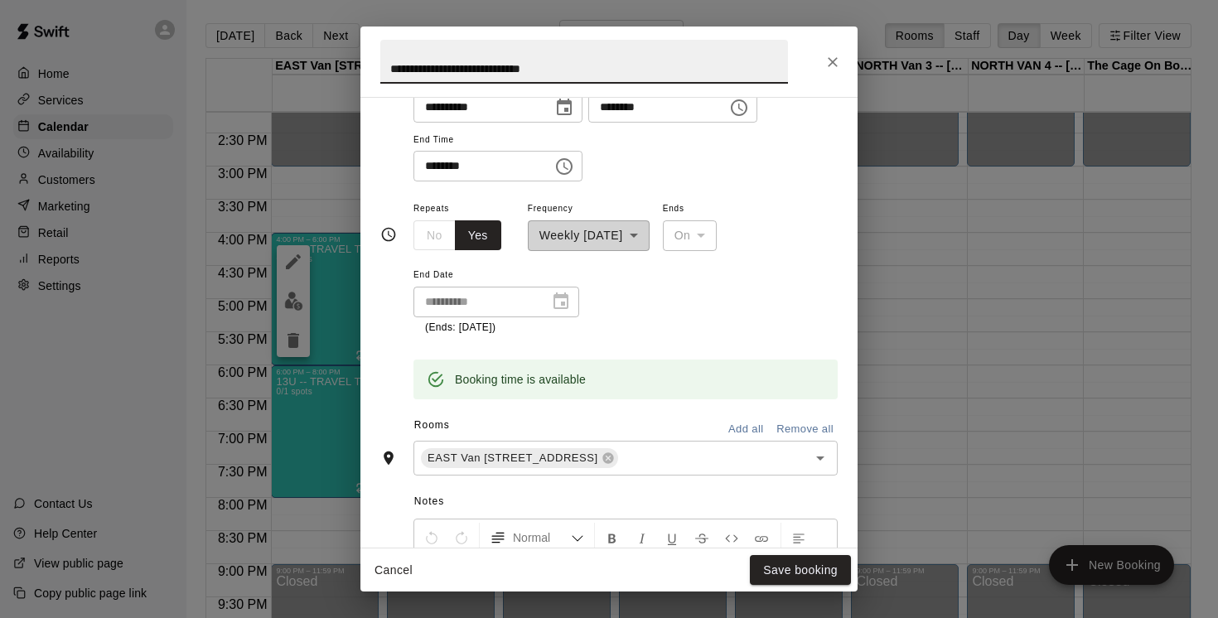
scroll to position [264, 0]
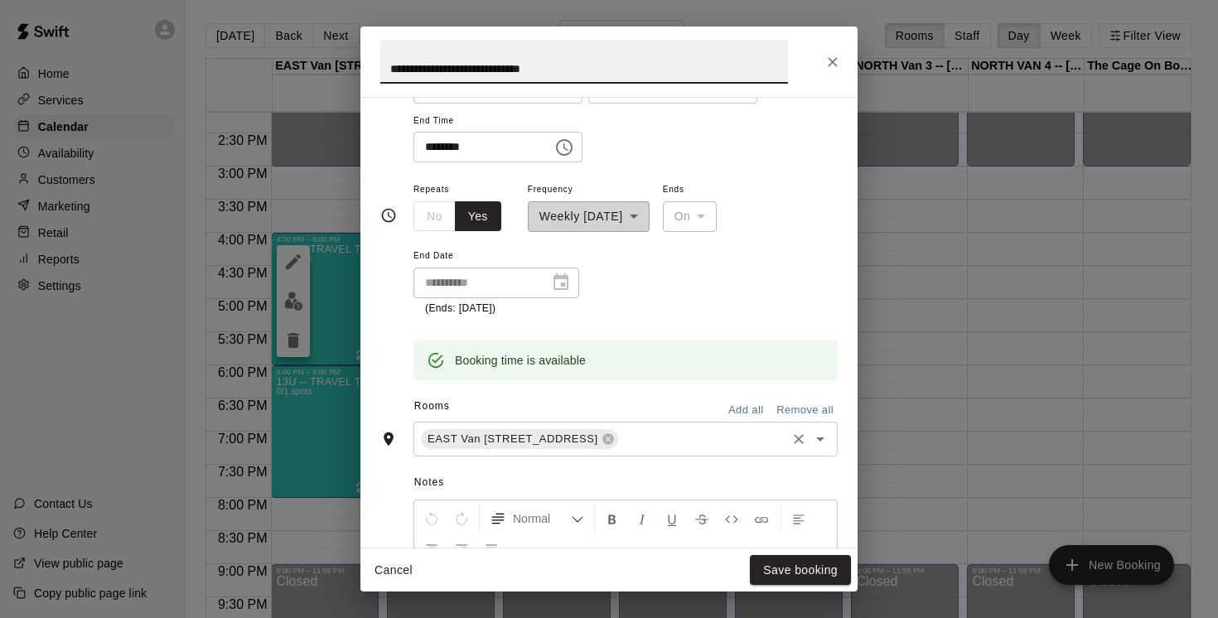
click at [717, 442] on input "text" at bounding box center [701, 438] width 163 height 21
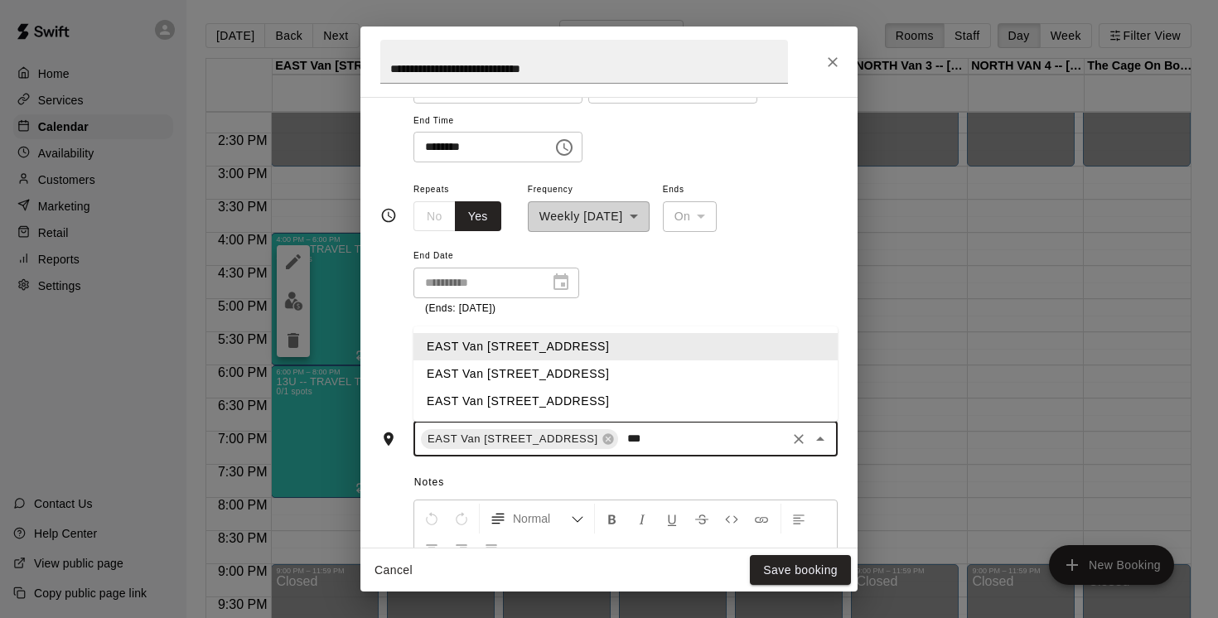
type input "****"
click at [625, 377] on li "EAST Van [STREET_ADDRESS]" at bounding box center [625, 373] width 424 height 27
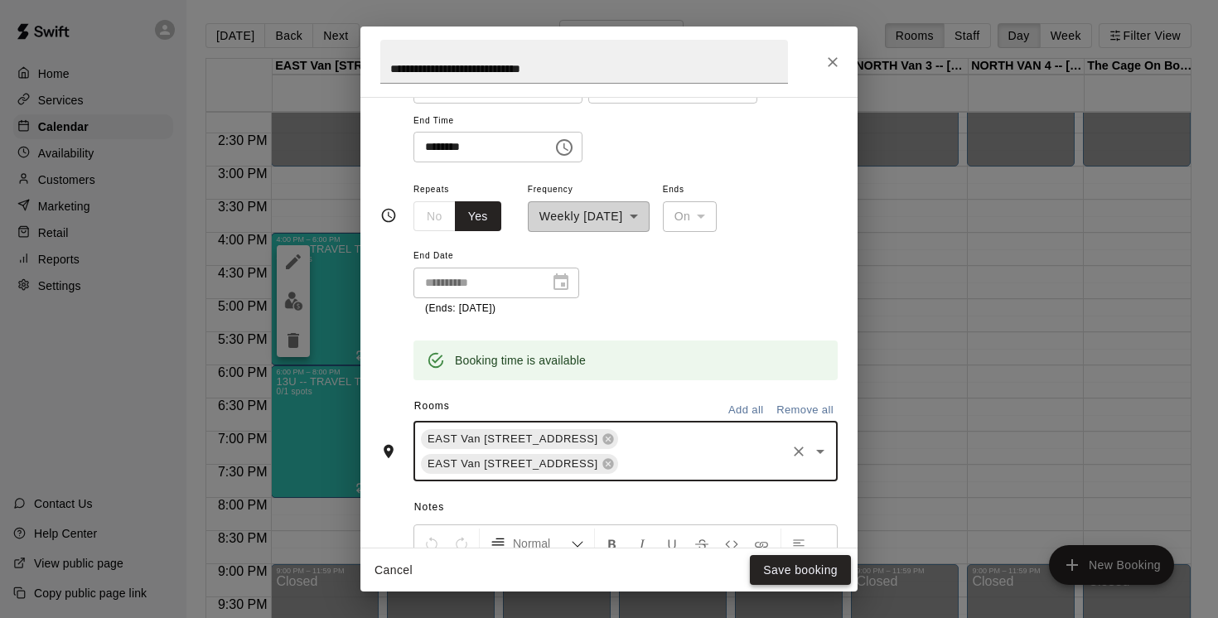
click at [803, 567] on button "Save booking" at bounding box center [800, 570] width 101 height 31
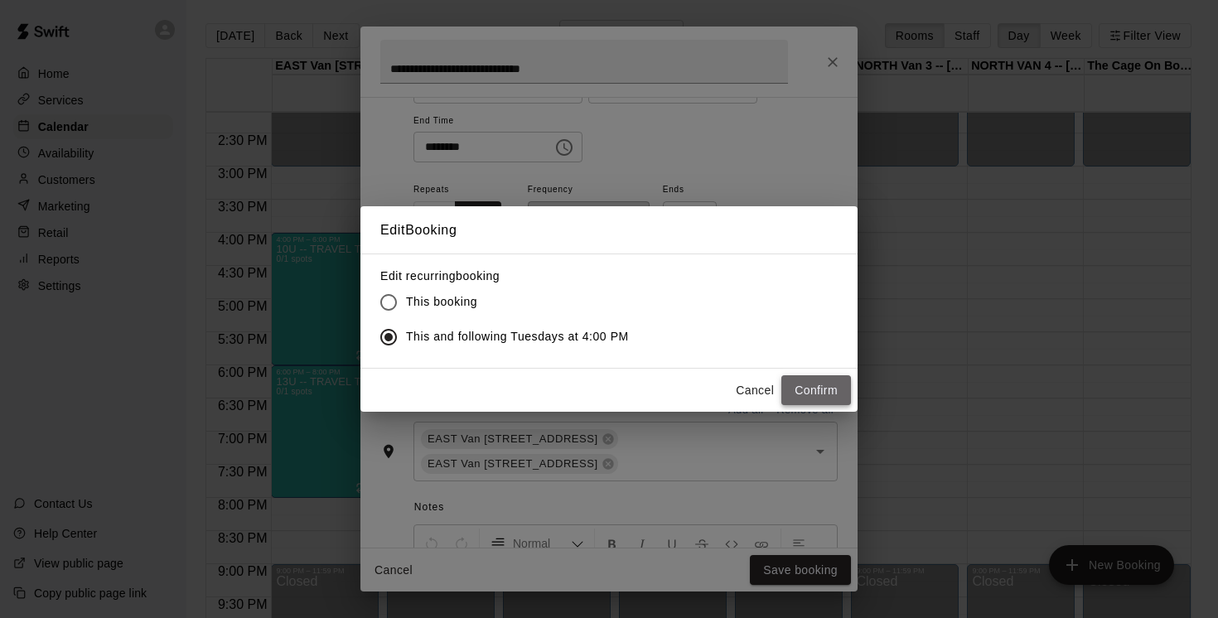
click at [805, 389] on button "Confirm" at bounding box center [816, 390] width 70 height 31
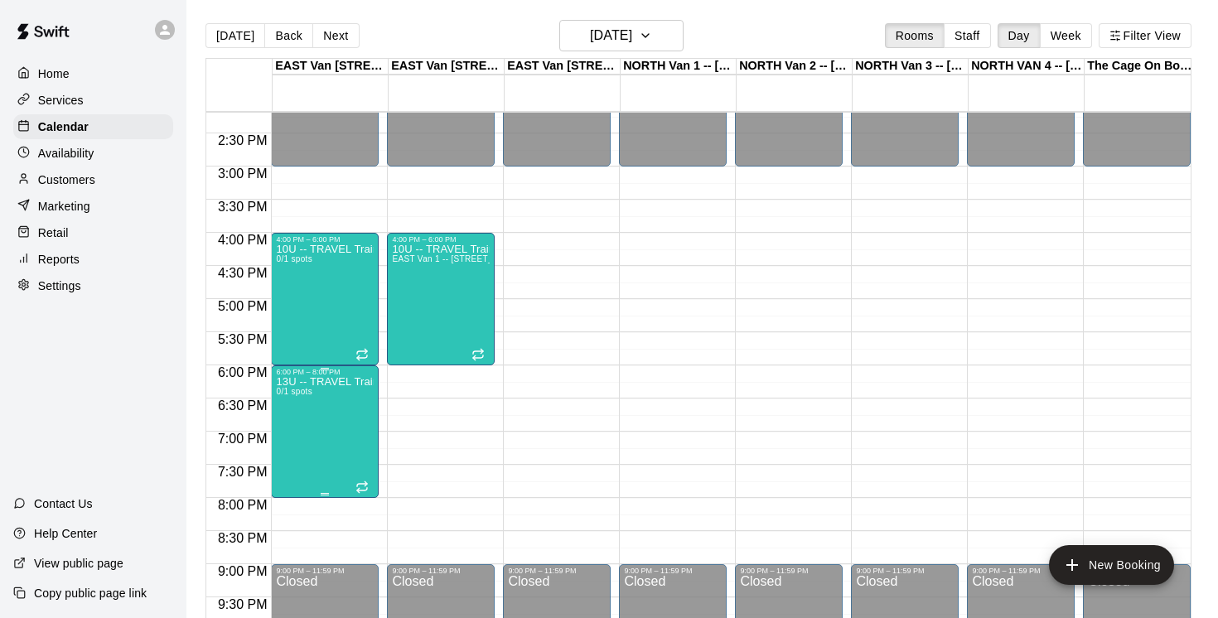
click at [299, 392] on icon "edit" at bounding box center [293, 395] width 20 height 20
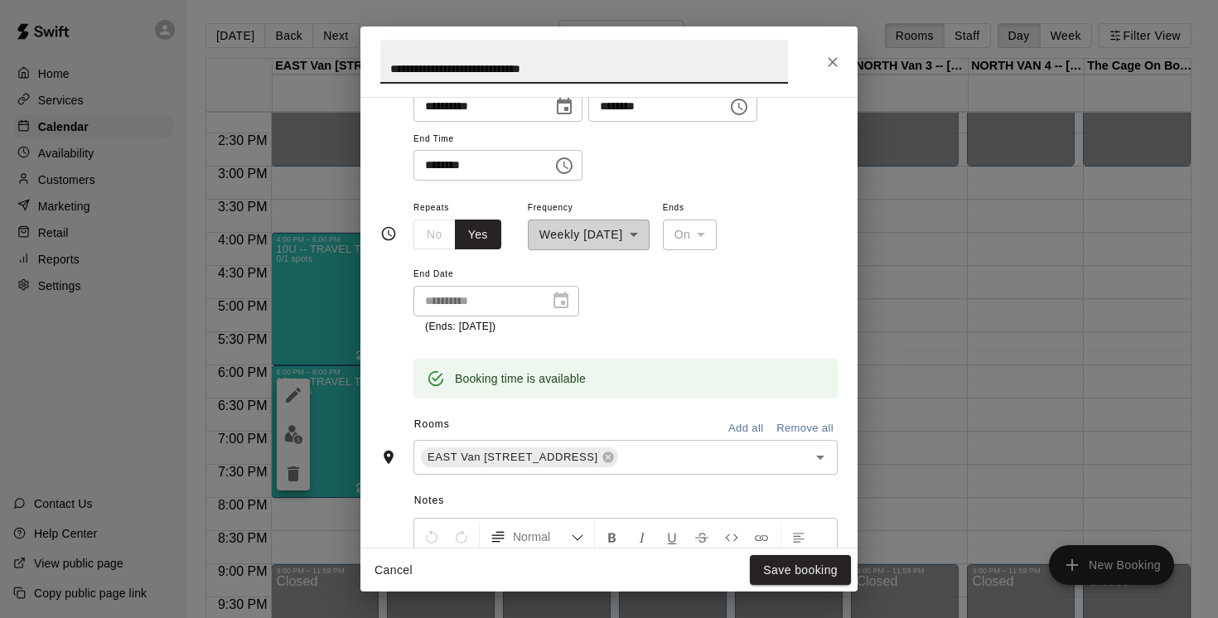
scroll to position [488, 0]
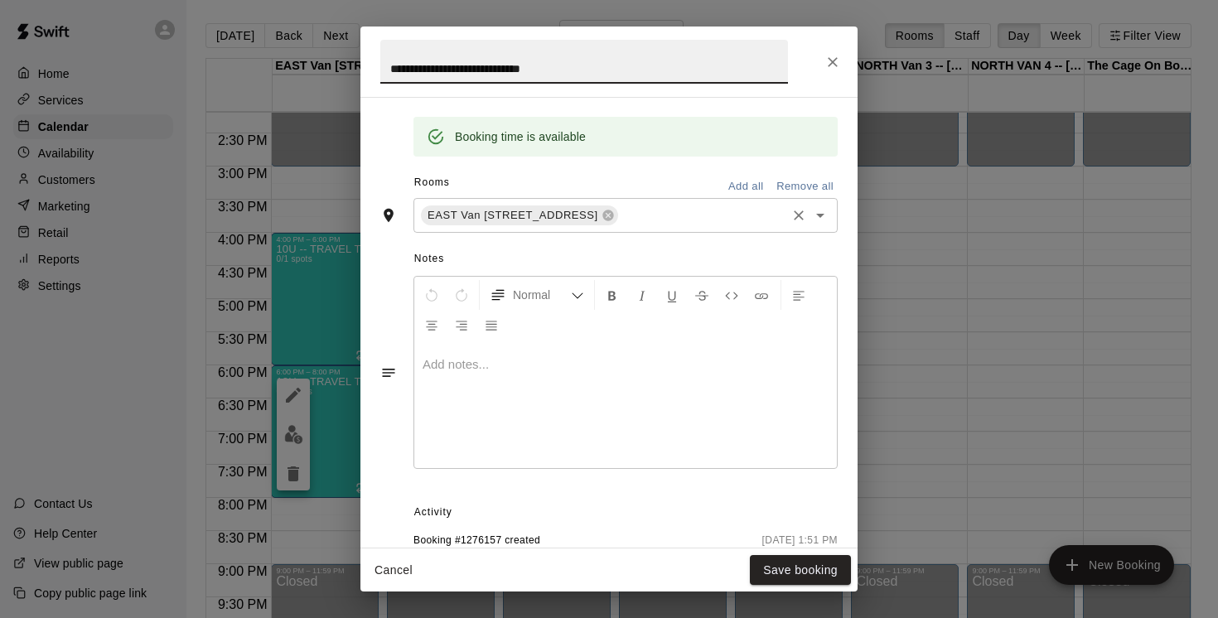
click at [700, 220] on input "text" at bounding box center [701, 215] width 163 height 21
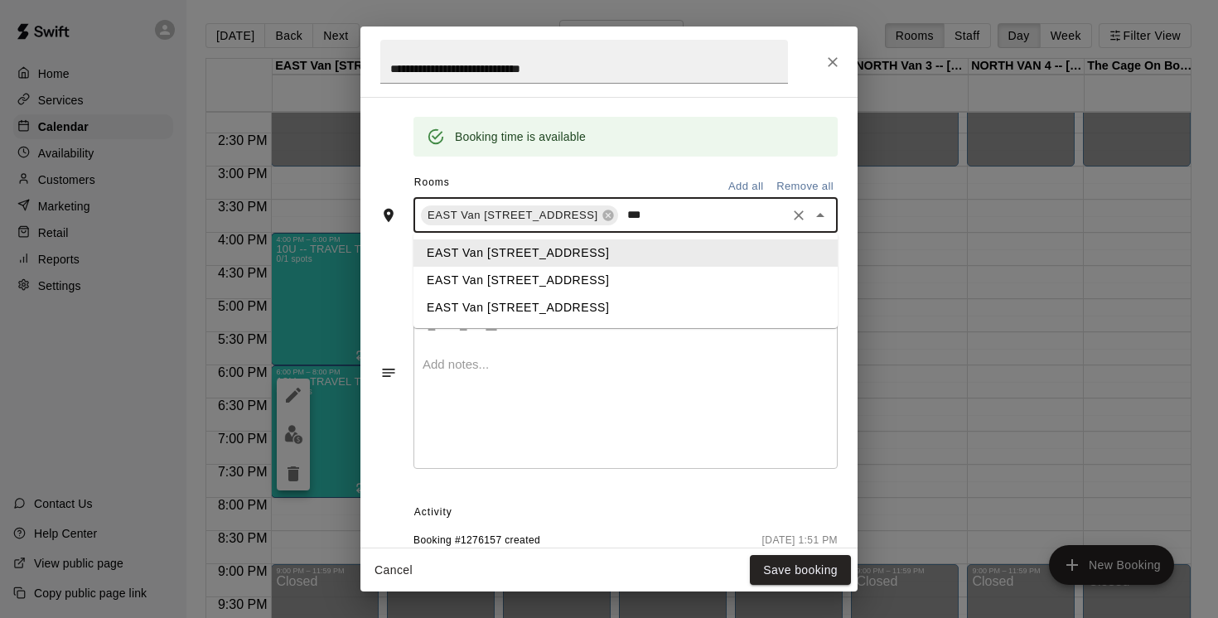
type input "****"
click at [601, 282] on li "EAST Van [STREET_ADDRESS]" at bounding box center [625, 280] width 424 height 27
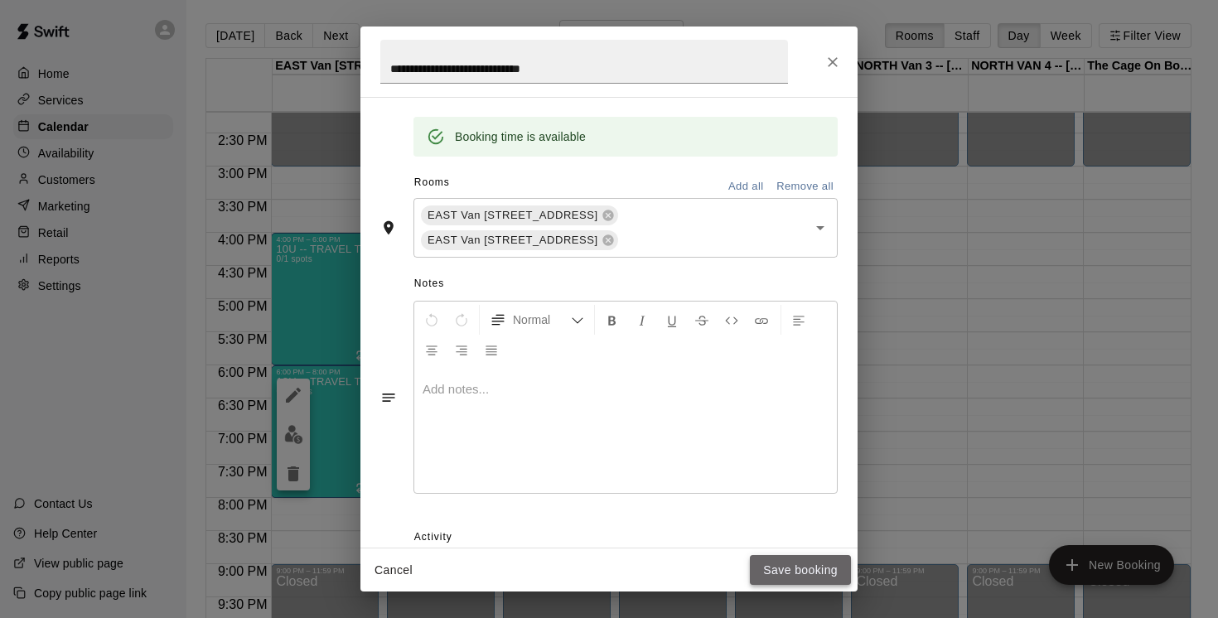
click at [807, 566] on button "Save booking" at bounding box center [800, 570] width 101 height 31
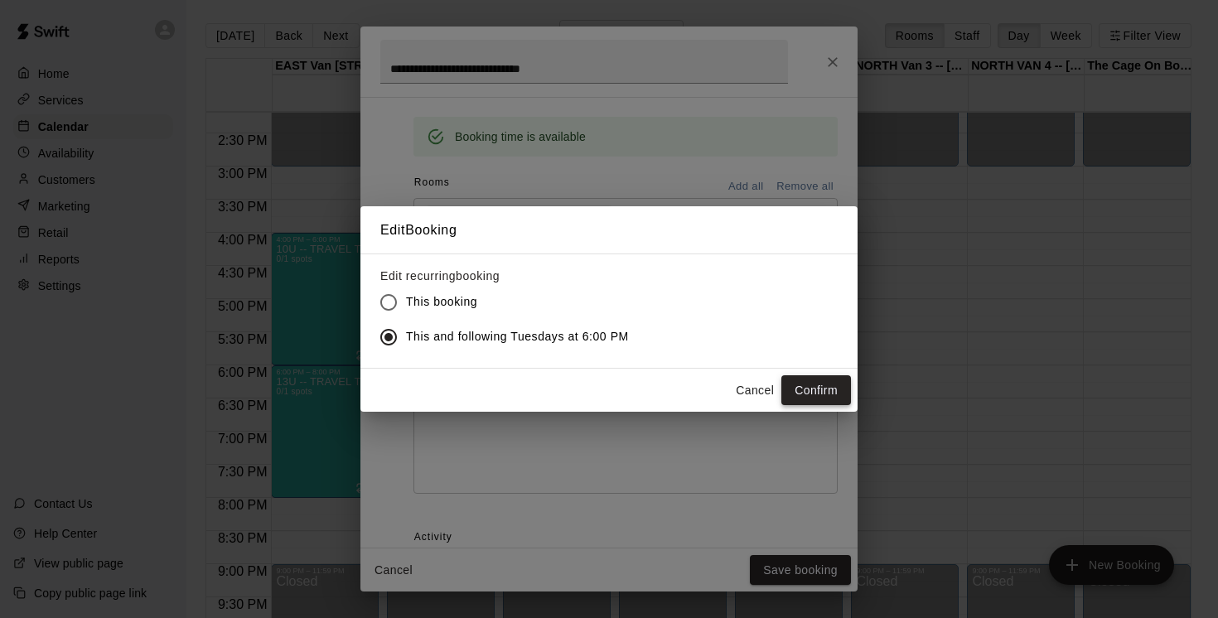
click at [818, 386] on button "Confirm" at bounding box center [816, 390] width 70 height 31
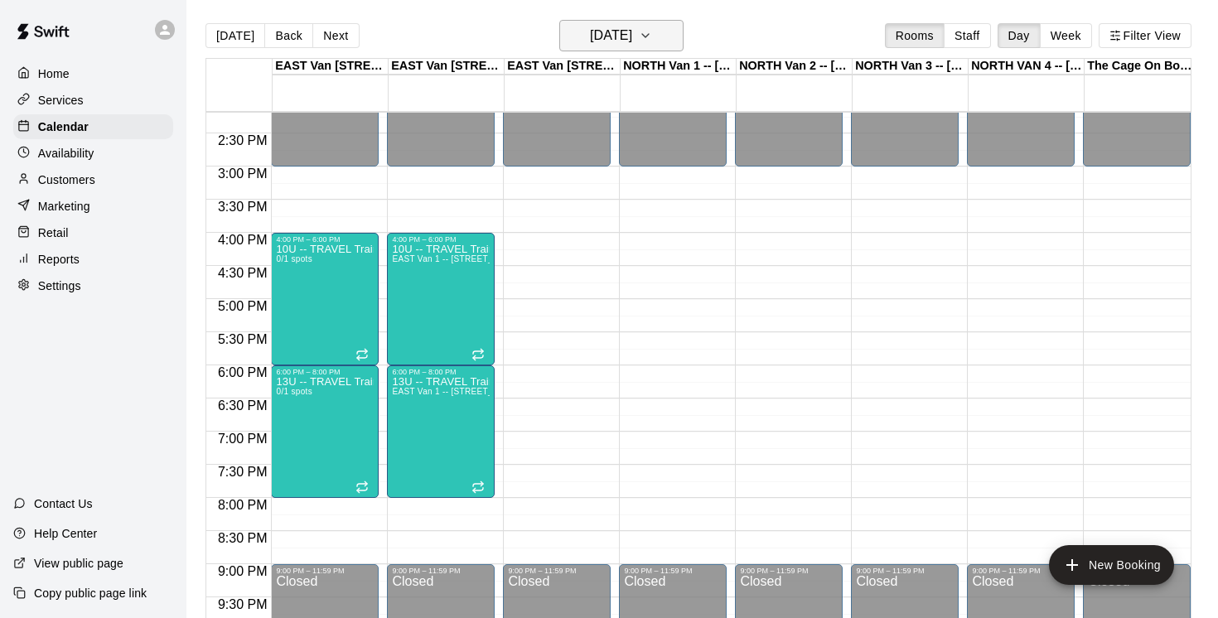
click at [652, 33] on icon "button" at bounding box center [645, 36] width 13 height 20
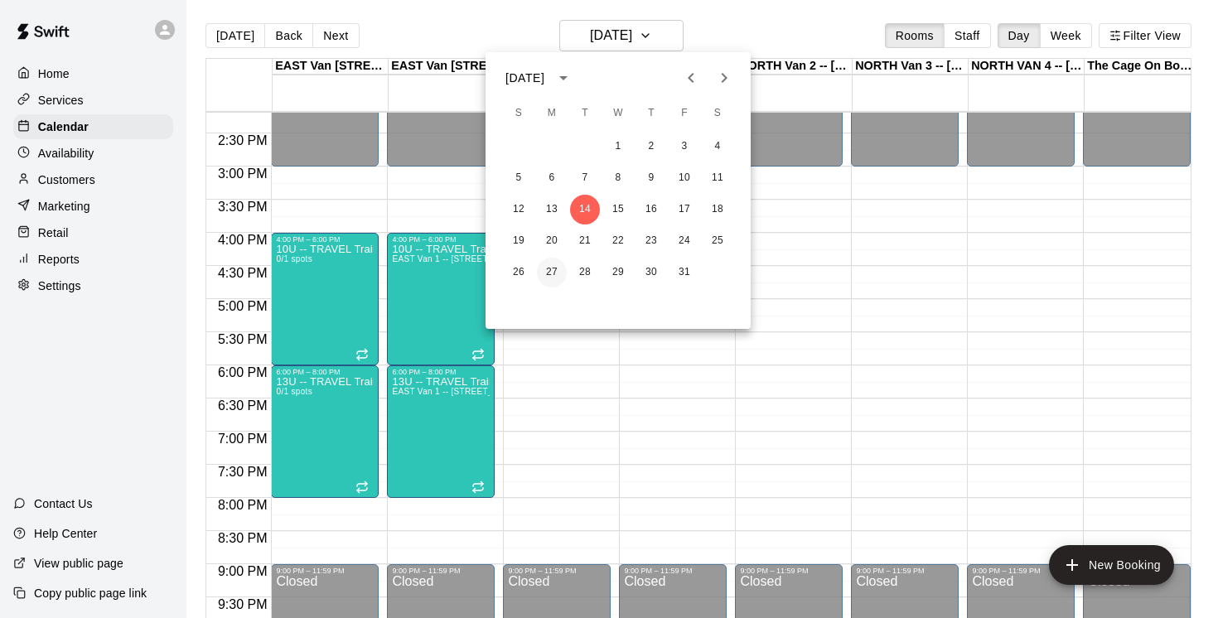
click at [553, 275] on button "27" at bounding box center [552, 273] width 30 height 30
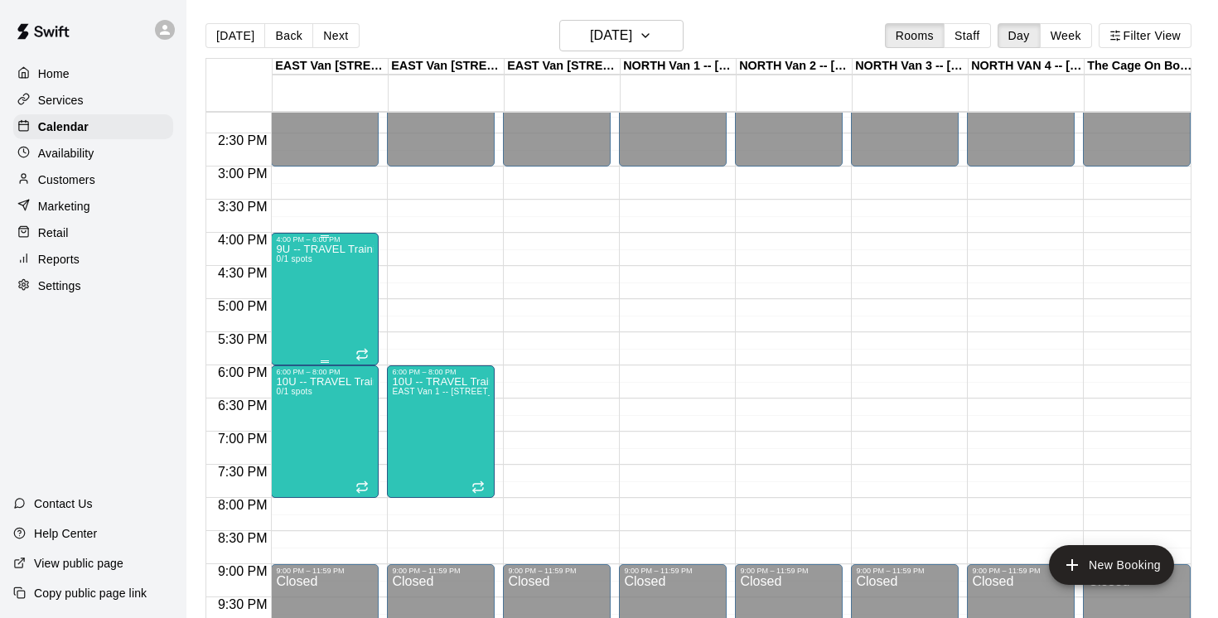
click at [310, 321] on div "9U -- TRAVEL Training MONDAYS 0/1 spots" at bounding box center [325, 553] width 98 height 618
click at [294, 256] on icon "edit" at bounding box center [293, 262] width 20 height 20
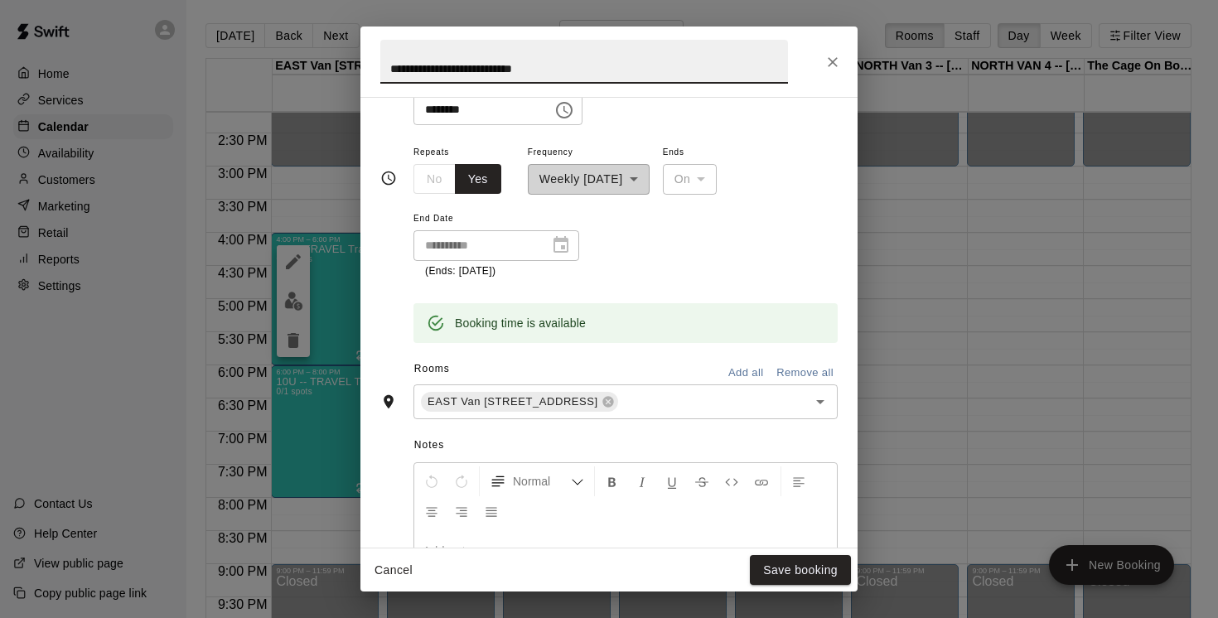
scroll to position [311, 0]
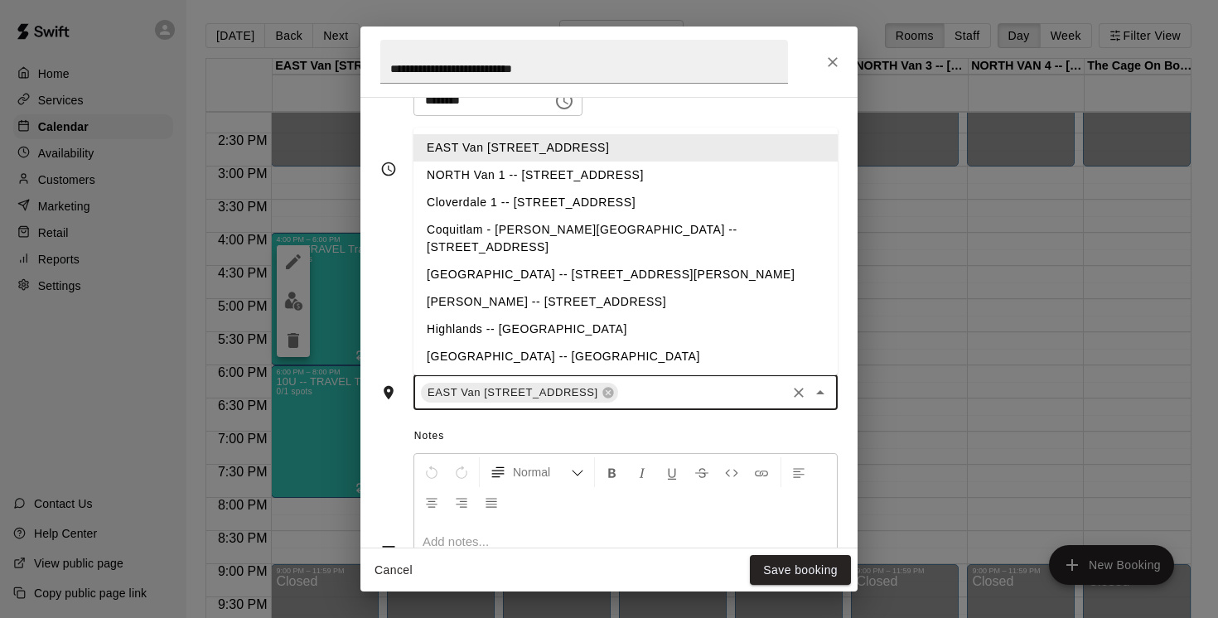
click at [706, 398] on input "text" at bounding box center [701, 392] width 163 height 21
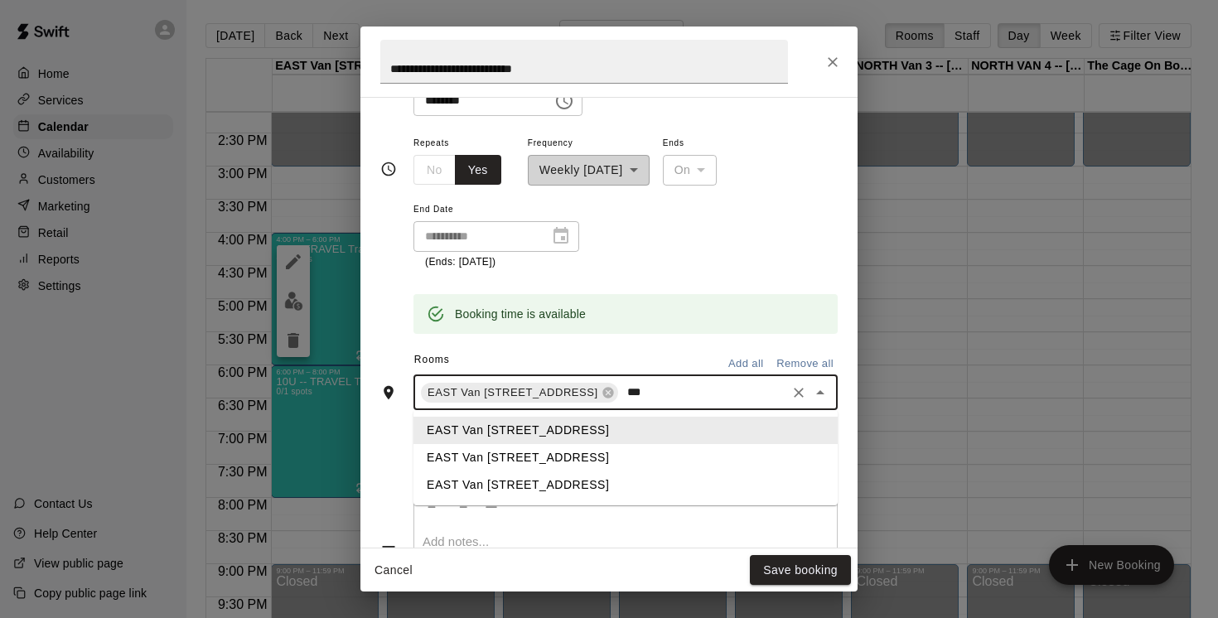
type input "****"
click at [638, 461] on li "EAST Van [STREET_ADDRESS]" at bounding box center [625, 457] width 424 height 27
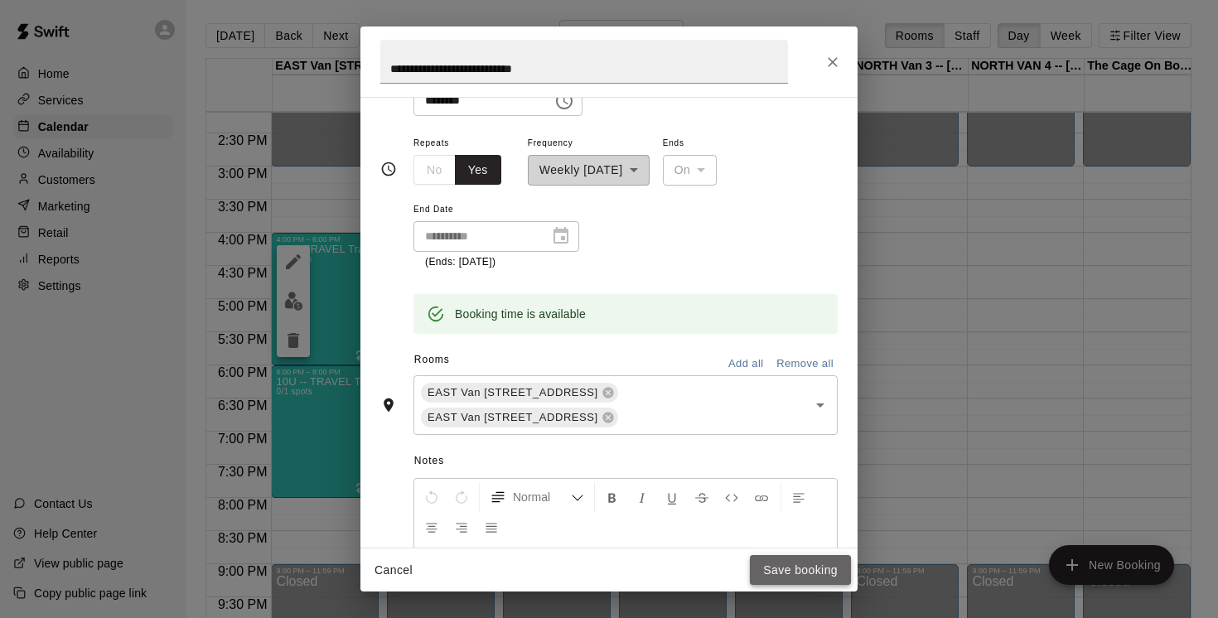
click at [795, 564] on button "Save booking" at bounding box center [800, 570] width 101 height 31
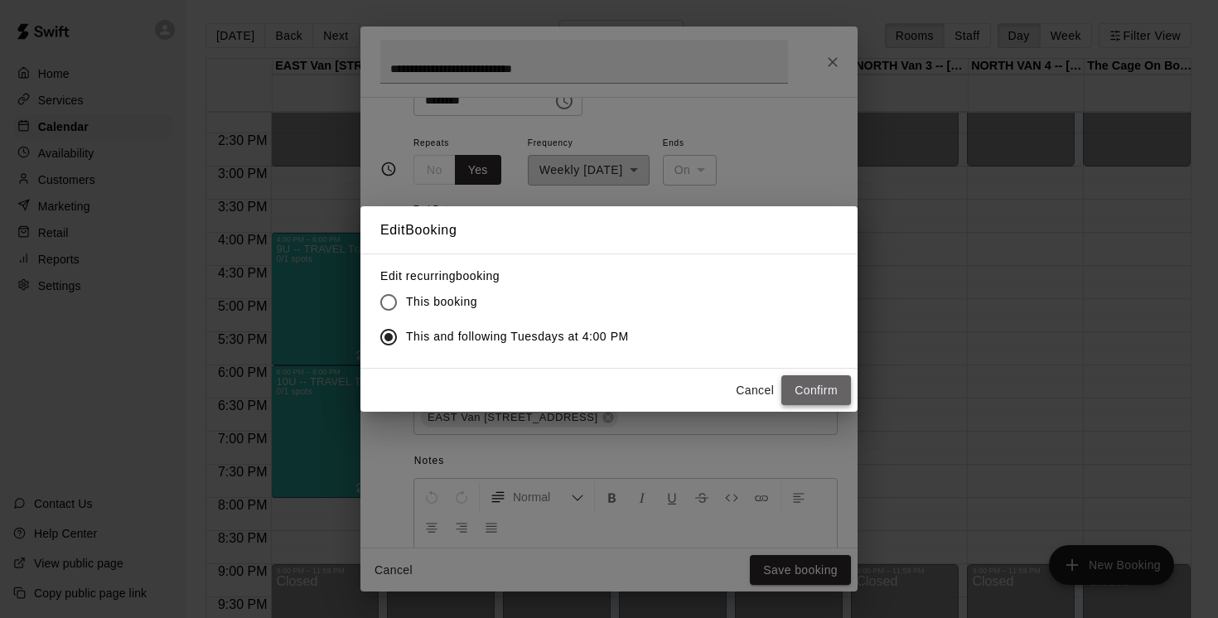
click at [824, 391] on button "Confirm" at bounding box center [816, 390] width 70 height 31
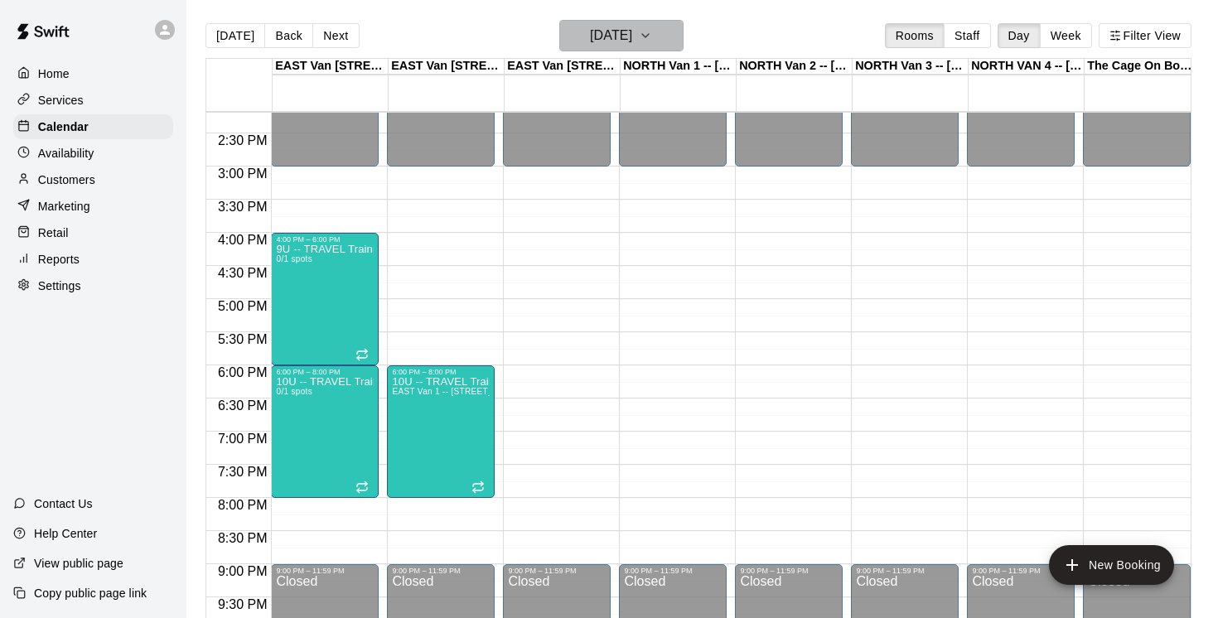
click at [652, 32] on icon "button" at bounding box center [645, 36] width 13 height 20
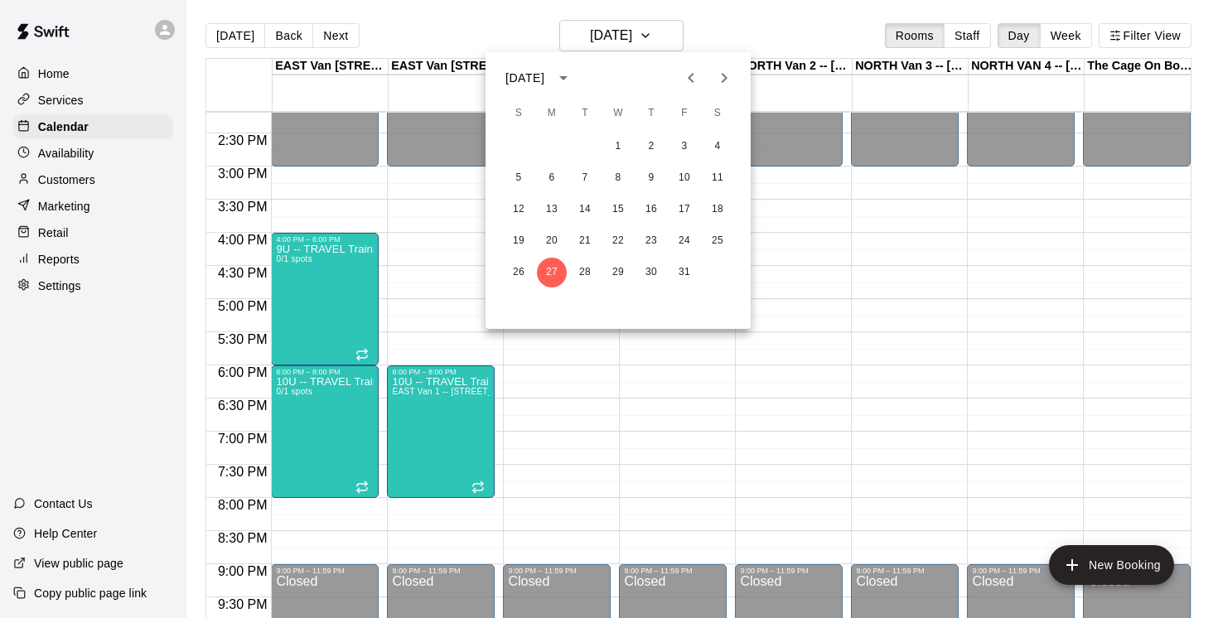
click at [668, 35] on div at bounding box center [609, 309] width 1218 height 618
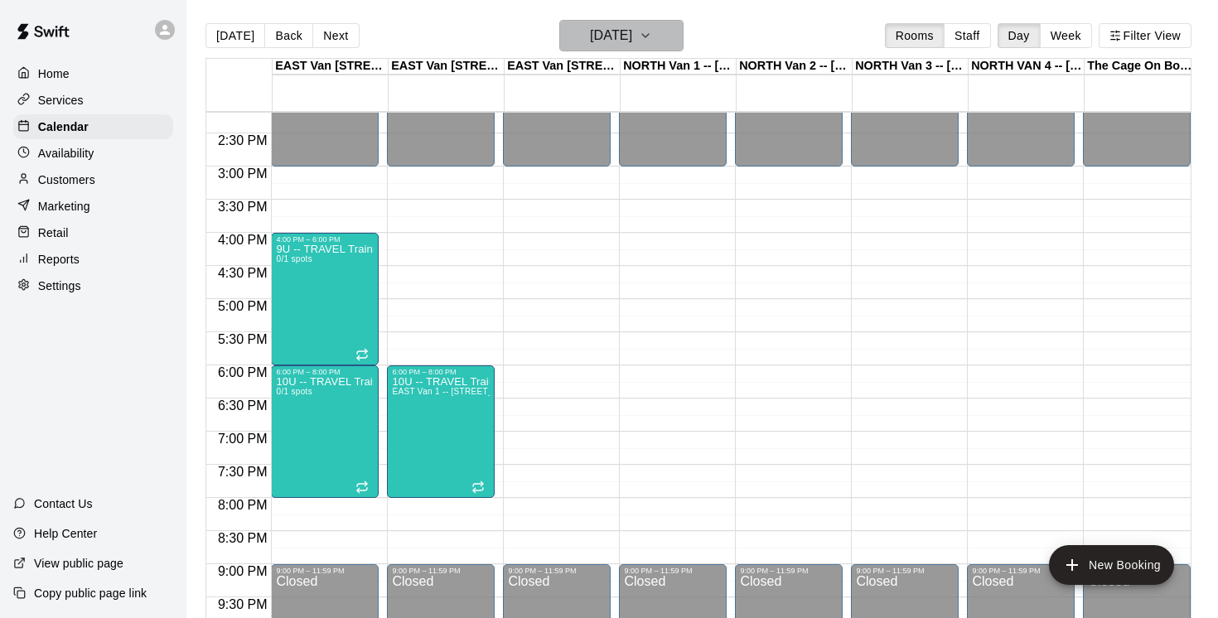
click at [652, 36] on icon "button" at bounding box center [645, 36] width 13 height 20
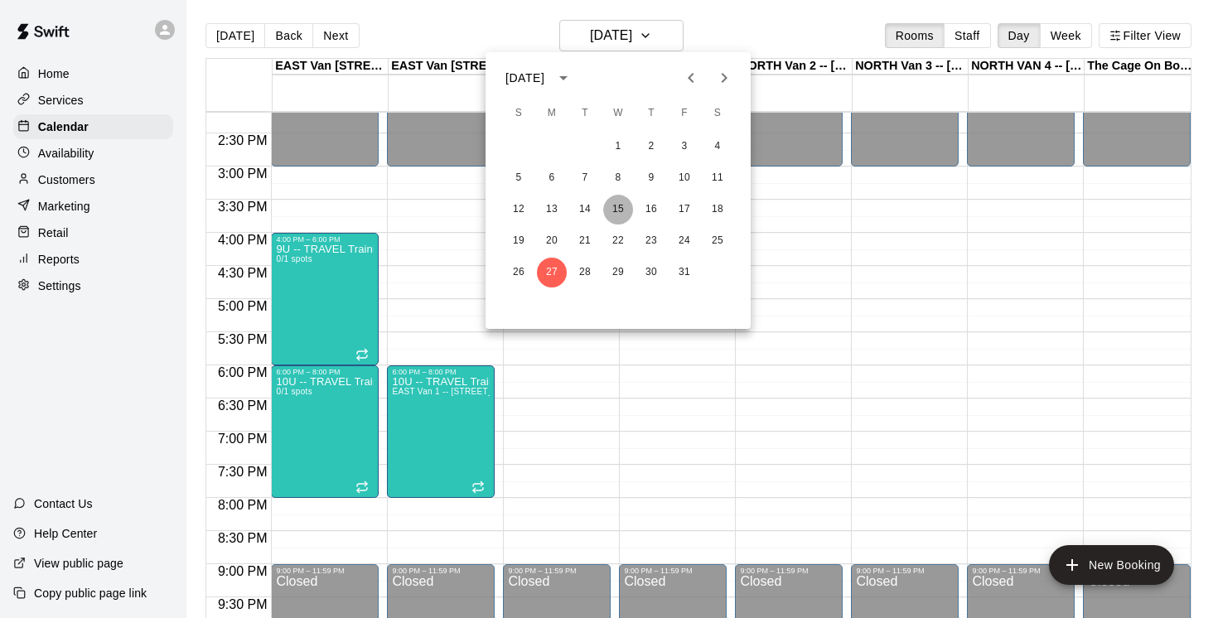
click at [616, 210] on button "15" at bounding box center [618, 210] width 30 height 30
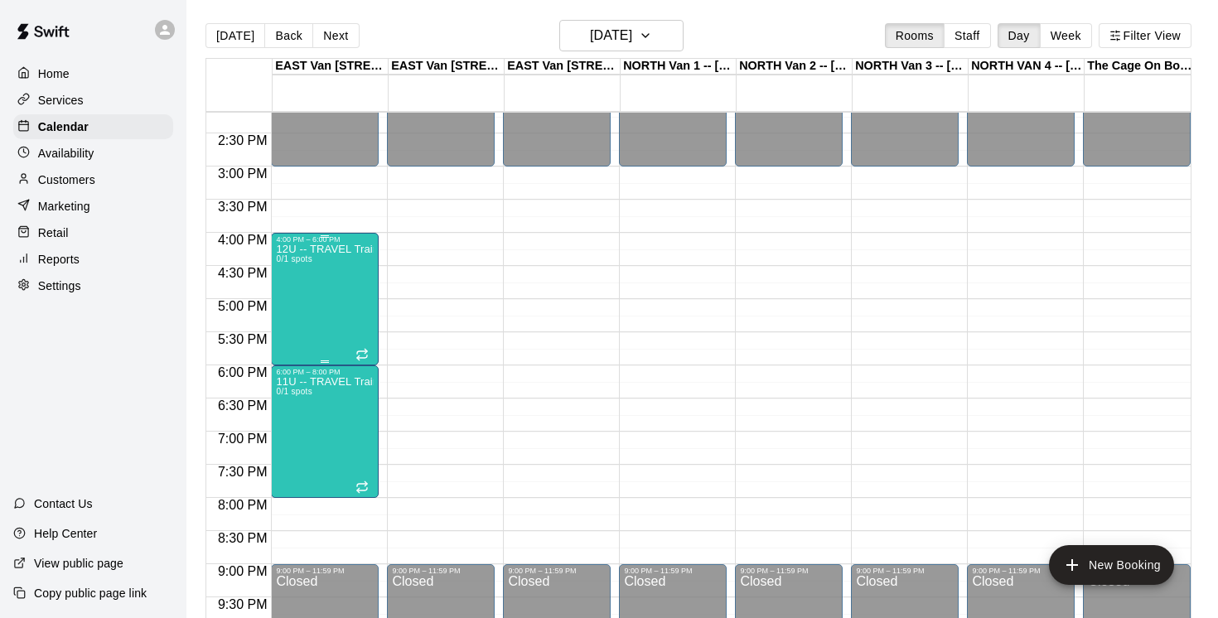
click at [321, 301] on div "12U -- TRAVEL Training WEDNESDAYS 0/1 spots" at bounding box center [325, 553] width 98 height 618
click at [294, 260] on icon "edit" at bounding box center [293, 261] width 15 height 15
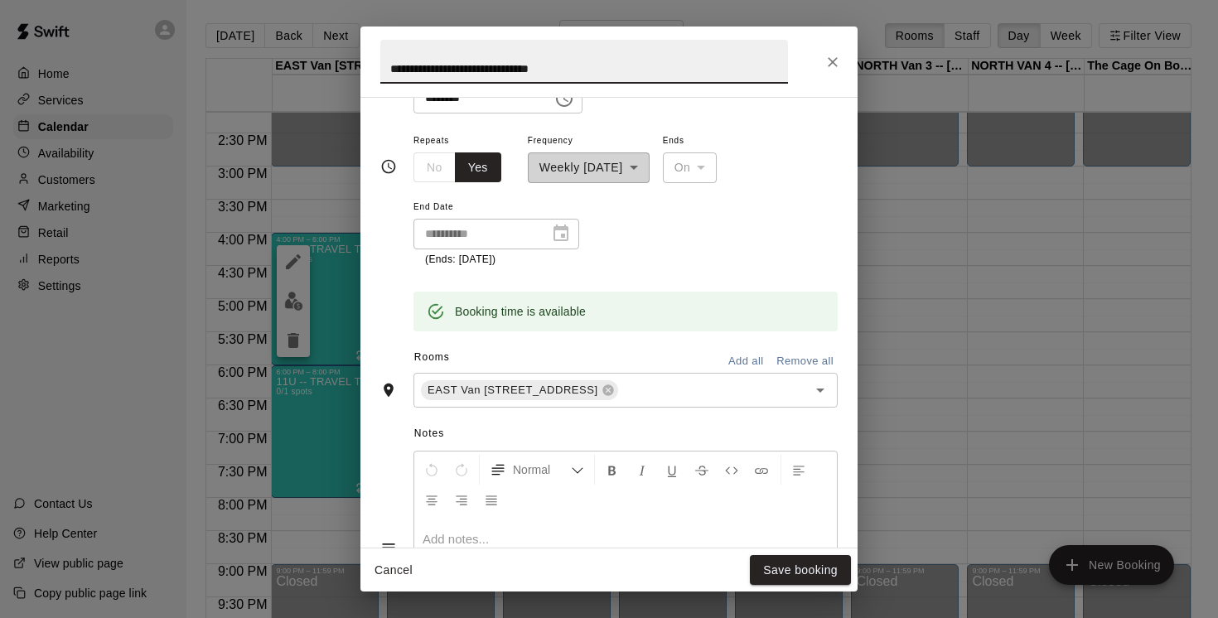
scroll to position [465, 0]
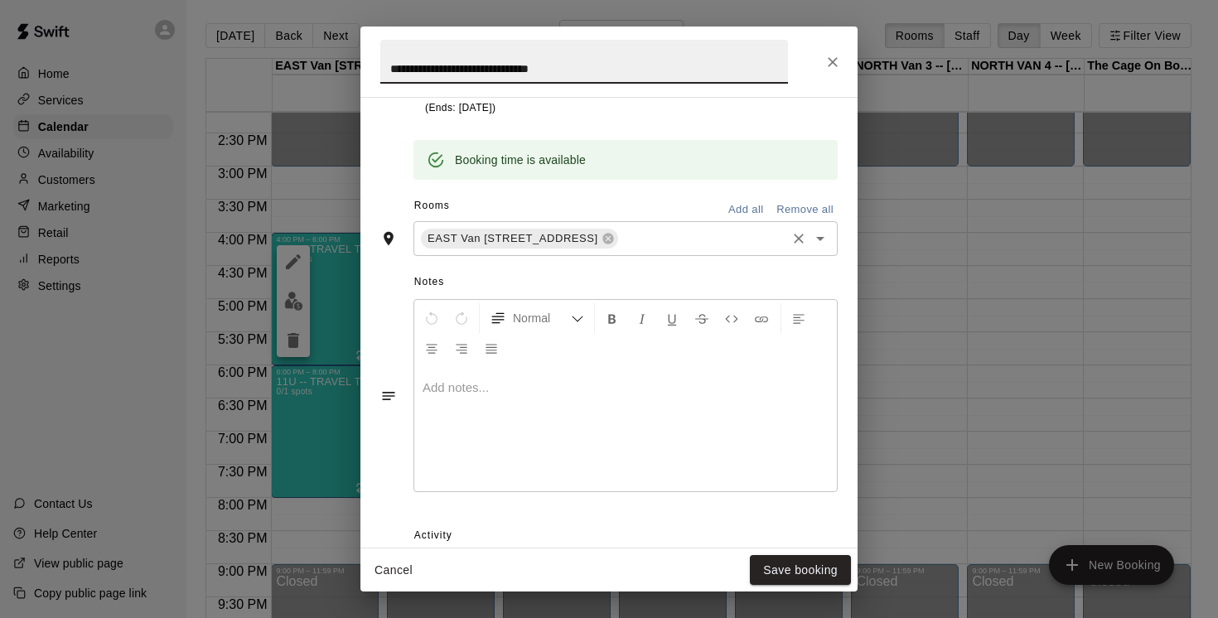
click at [713, 248] on input "text" at bounding box center [701, 238] width 163 height 21
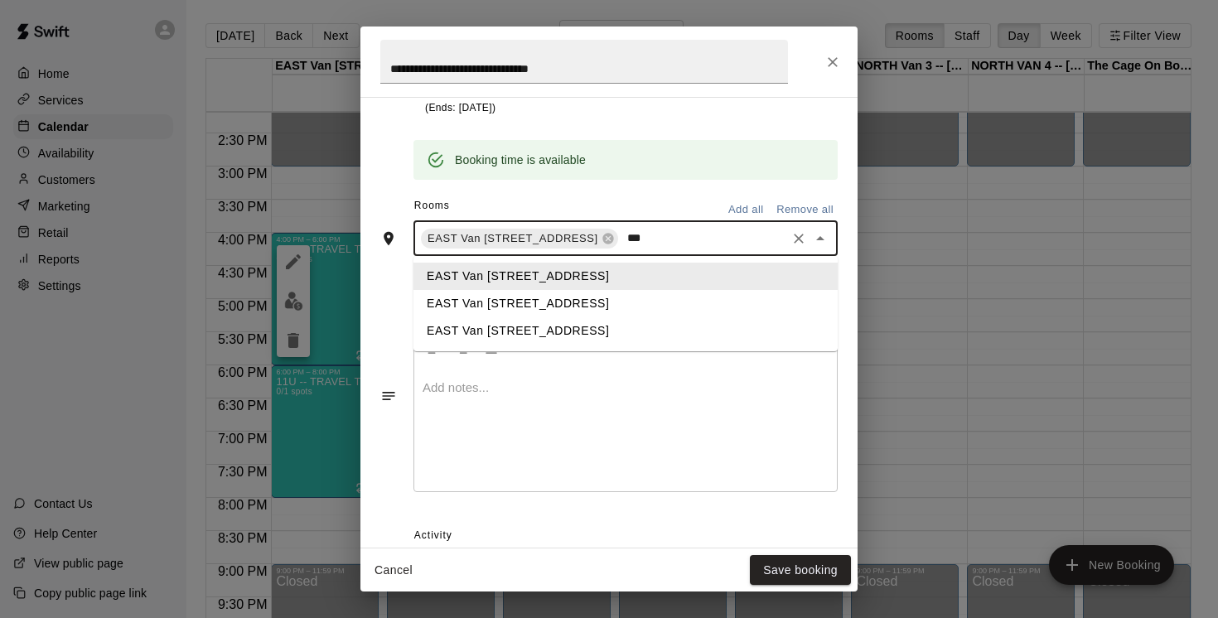
type input "****"
click at [598, 299] on li "EAST Van [STREET_ADDRESS]" at bounding box center [625, 303] width 424 height 27
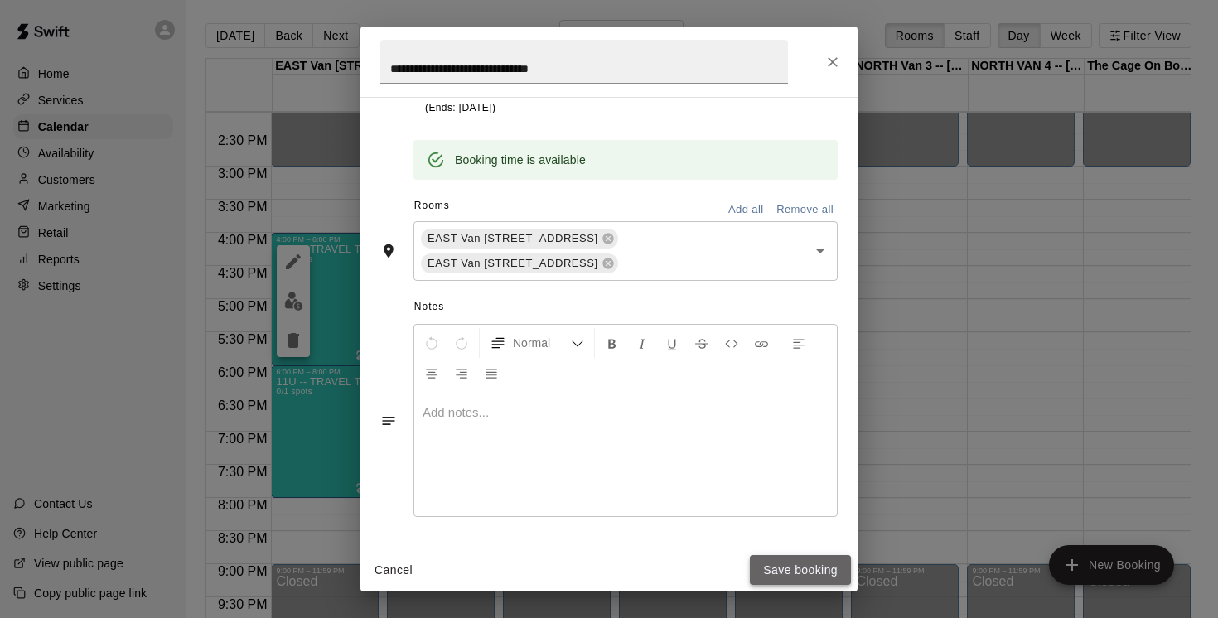
click at [791, 573] on button "Save booking" at bounding box center [800, 570] width 101 height 31
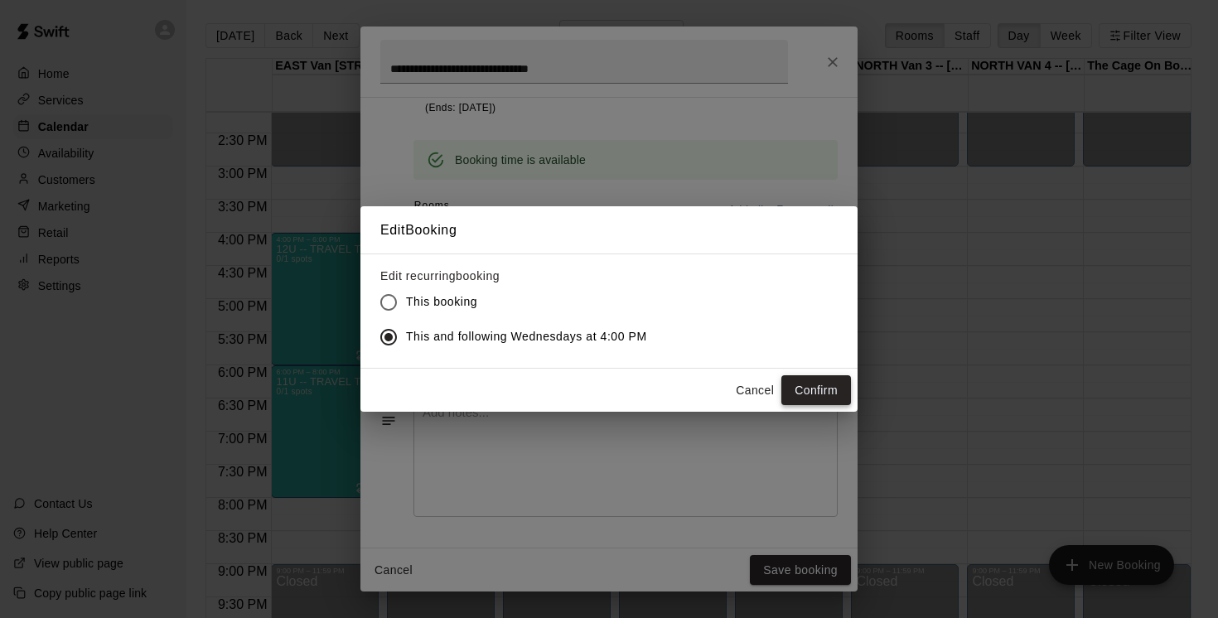
click at [808, 390] on button "Confirm" at bounding box center [816, 390] width 70 height 31
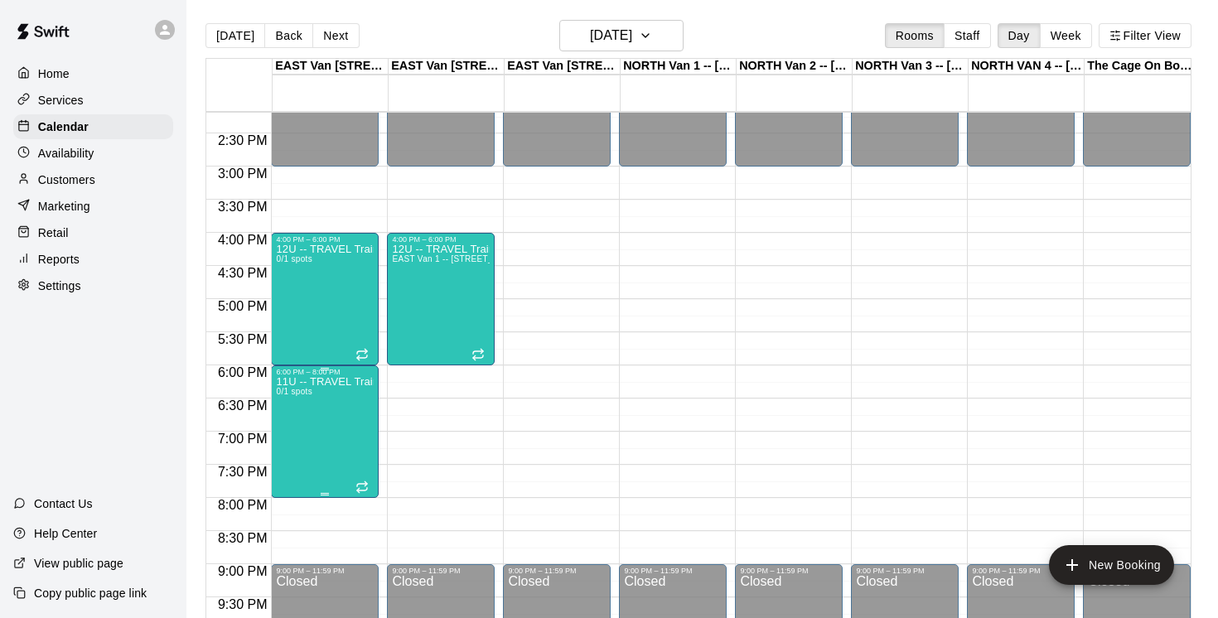
click at [292, 398] on icon "edit" at bounding box center [293, 395] width 15 height 15
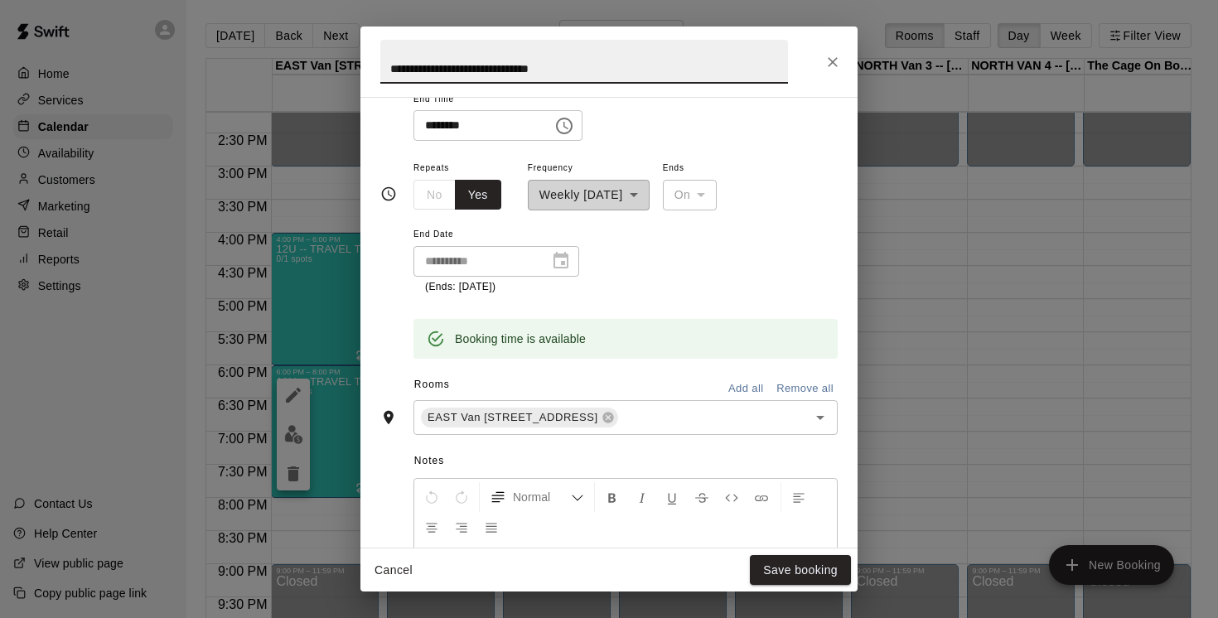
scroll to position [327, 0]
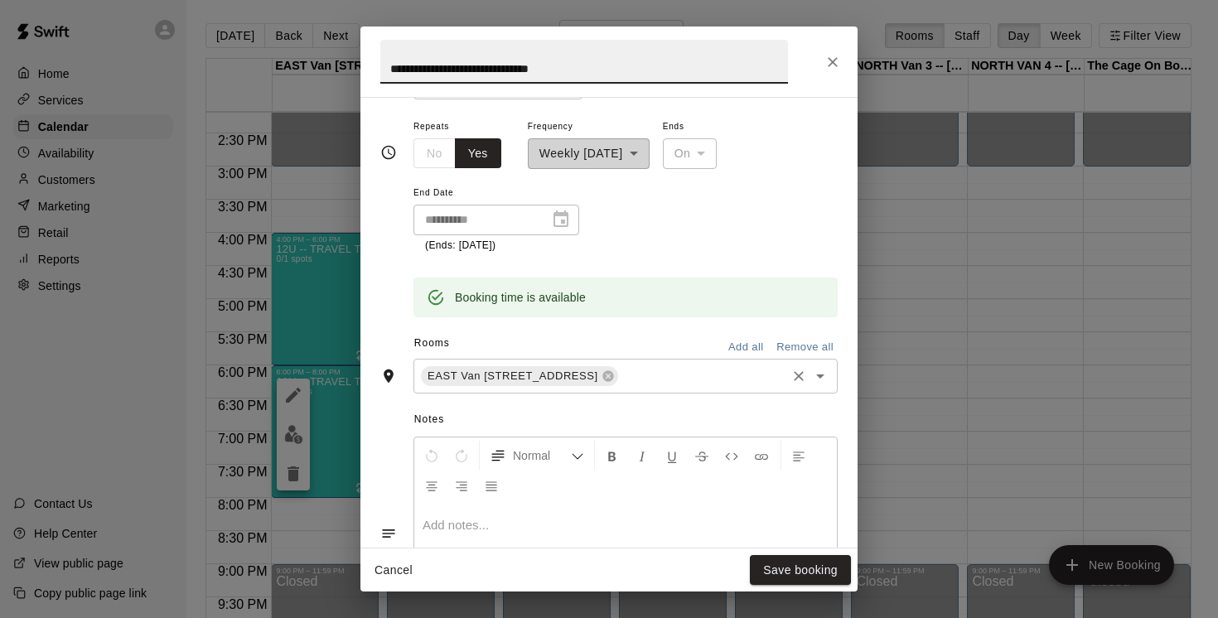
click at [701, 380] on input "text" at bounding box center [701, 375] width 163 height 21
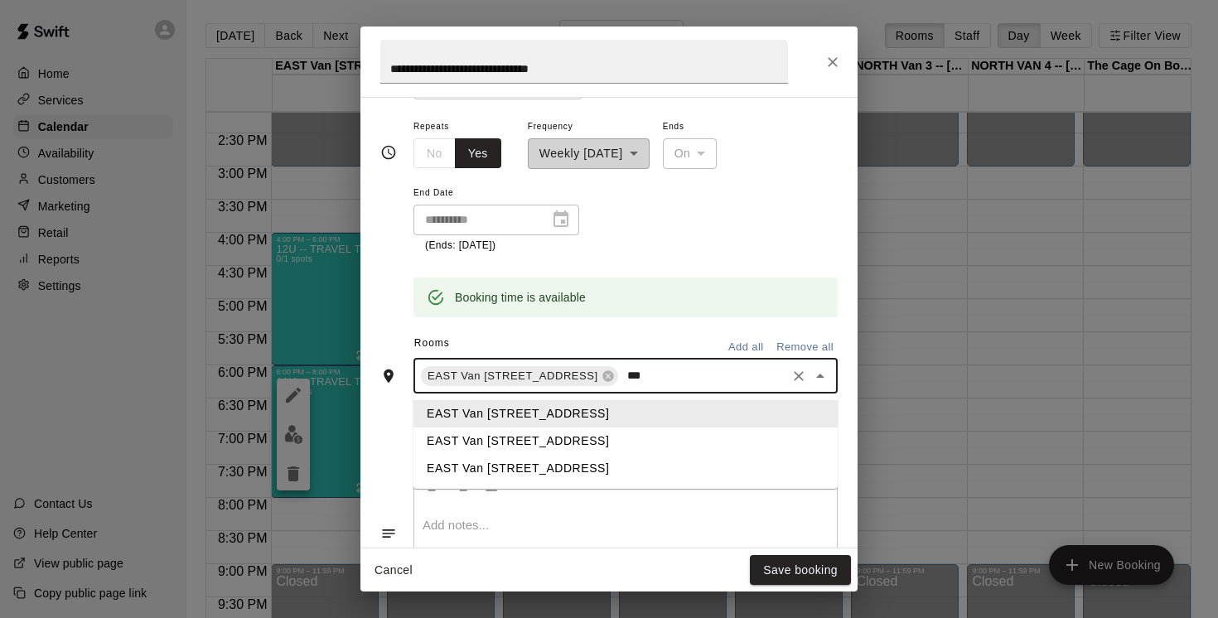
type input "****"
click at [518, 445] on li "EAST Van [STREET_ADDRESS]" at bounding box center [625, 440] width 424 height 27
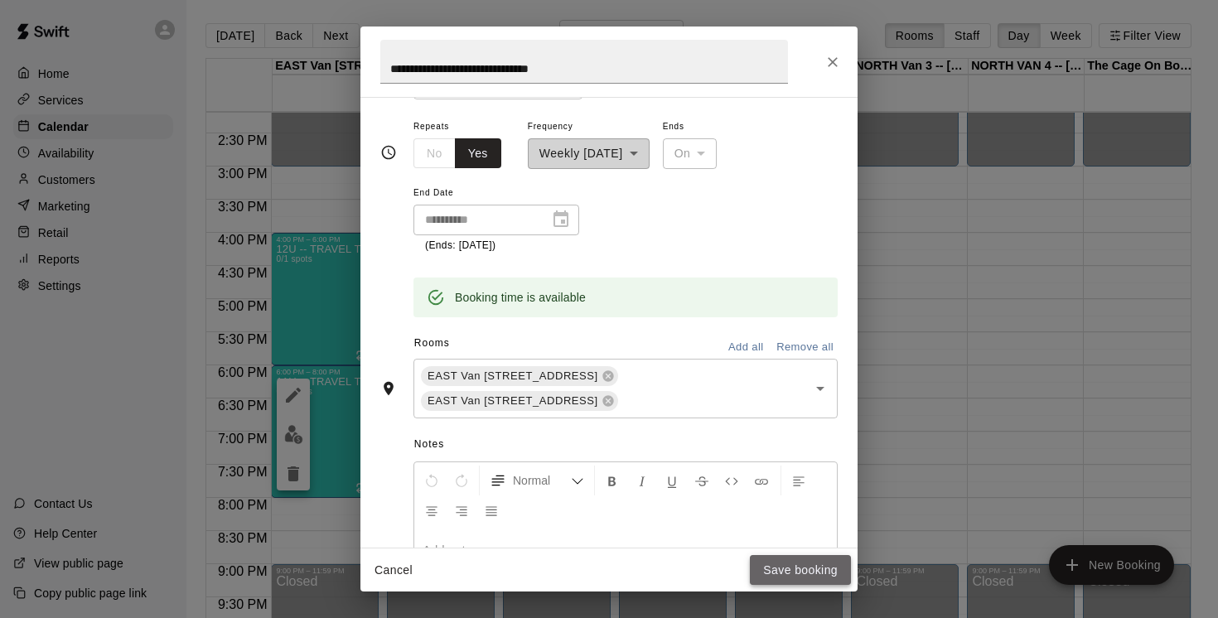
click at [801, 574] on button "Save booking" at bounding box center [800, 570] width 101 height 31
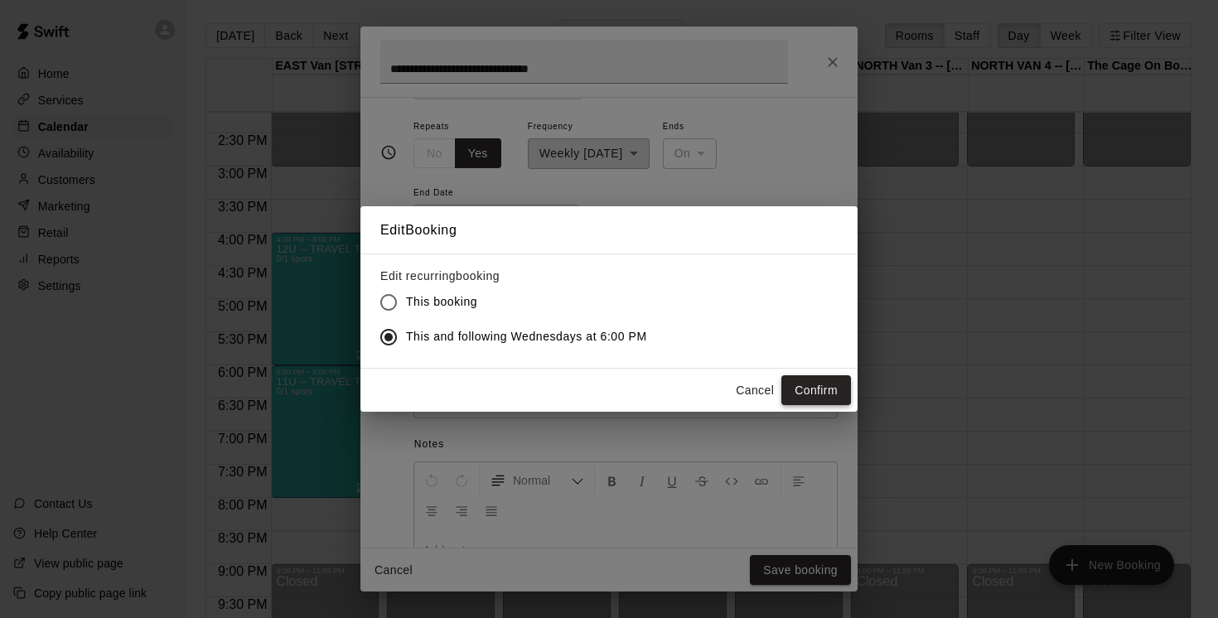
click at [833, 387] on button "Confirm" at bounding box center [816, 390] width 70 height 31
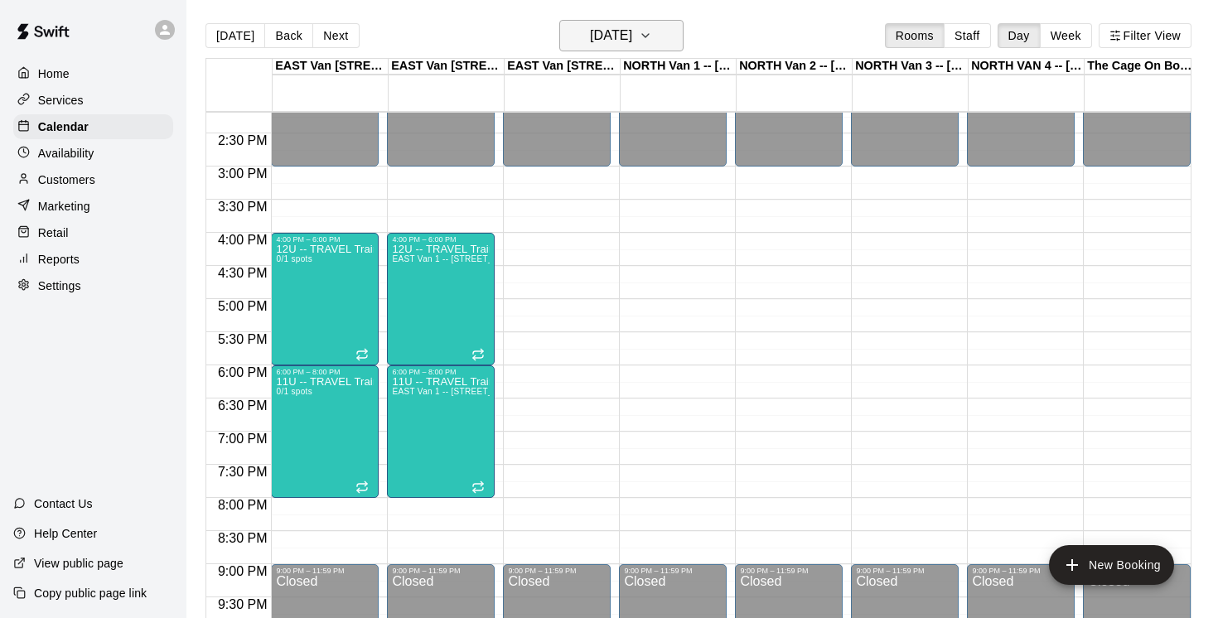
click at [683, 34] on button "[DATE]" at bounding box center [621, 35] width 124 height 31
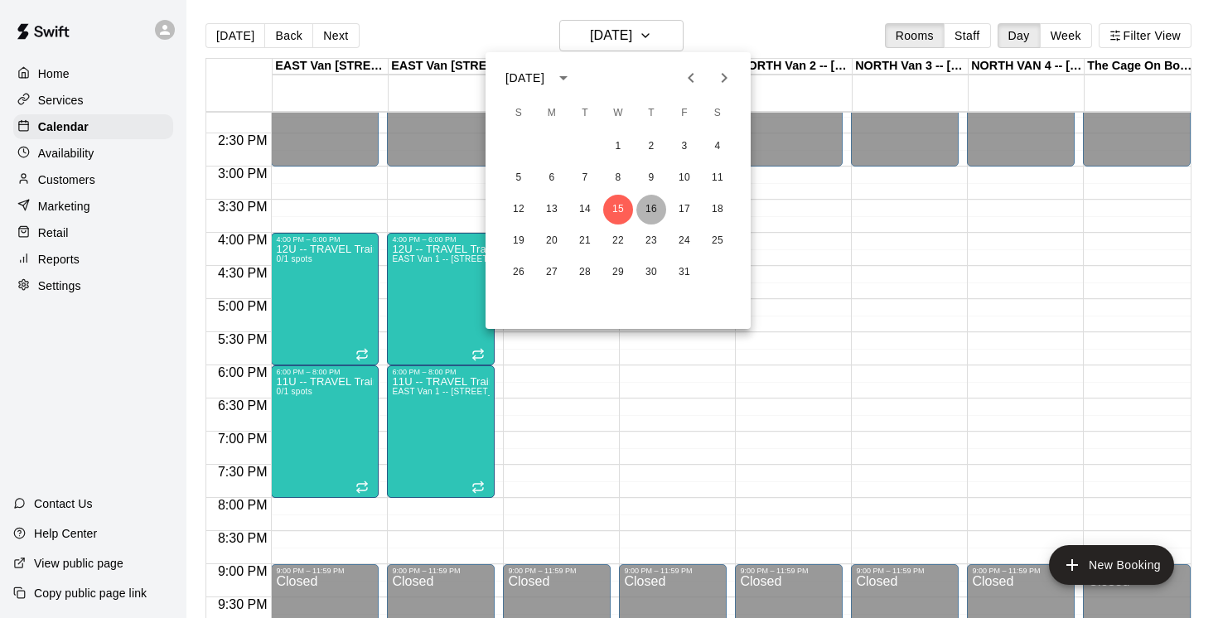
click at [654, 205] on button "16" at bounding box center [651, 210] width 30 height 30
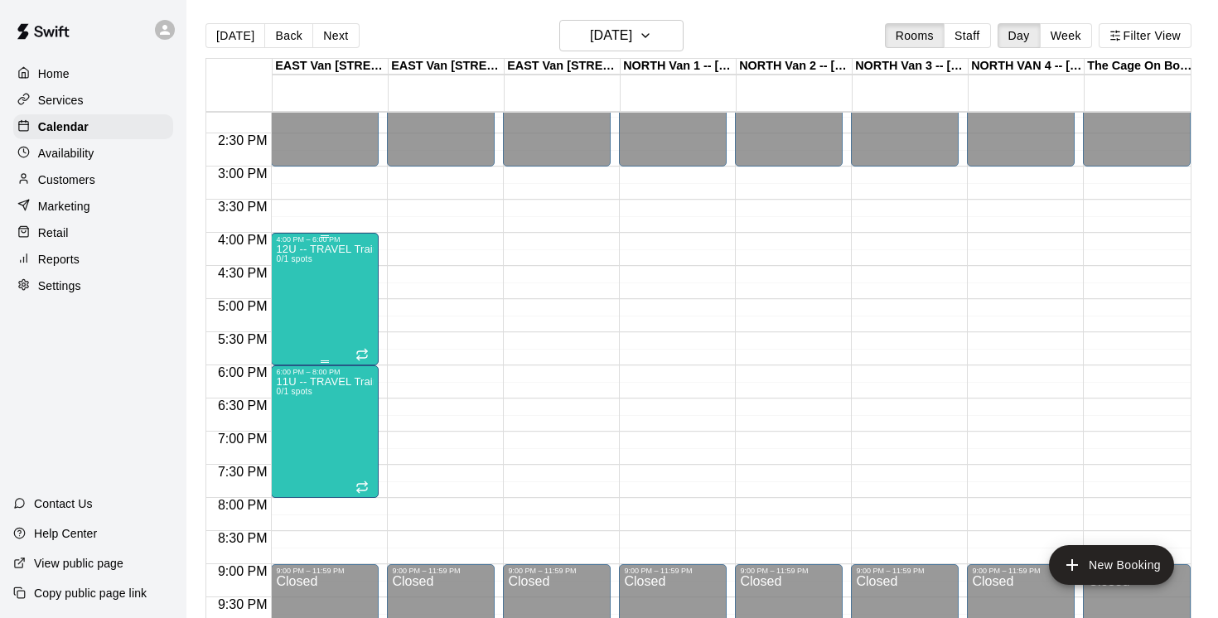
click at [293, 279] on div "12U -- TRAVEL Training THURSDAYS 0/1 spots" at bounding box center [325, 553] width 98 height 618
click at [294, 263] on icon "edit" at bounding box center [293, 262] width 20 height 20
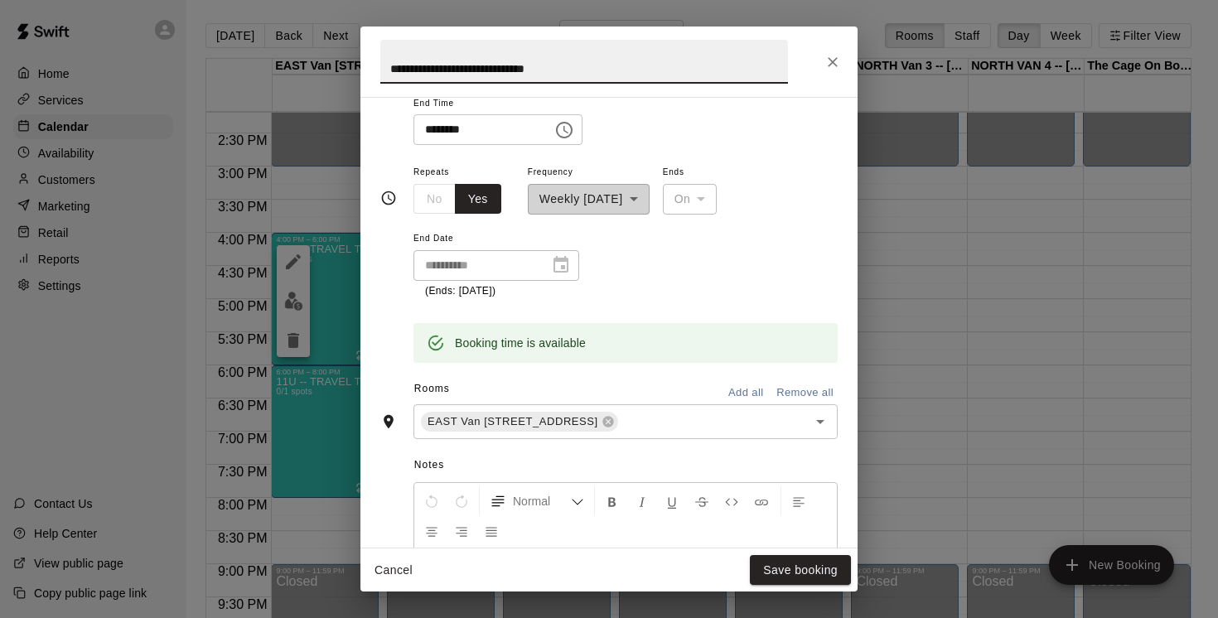
scroll to position [284, 0]
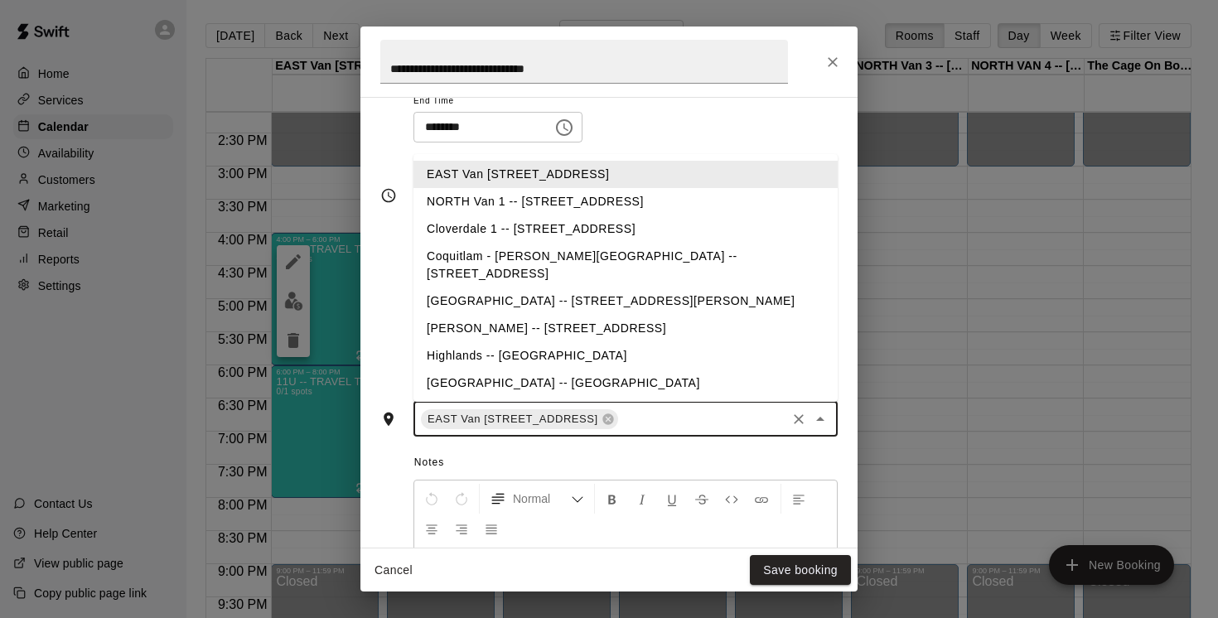
click at [699, 427] on input "text" at bounding box center [701, 418] width 163 height 21
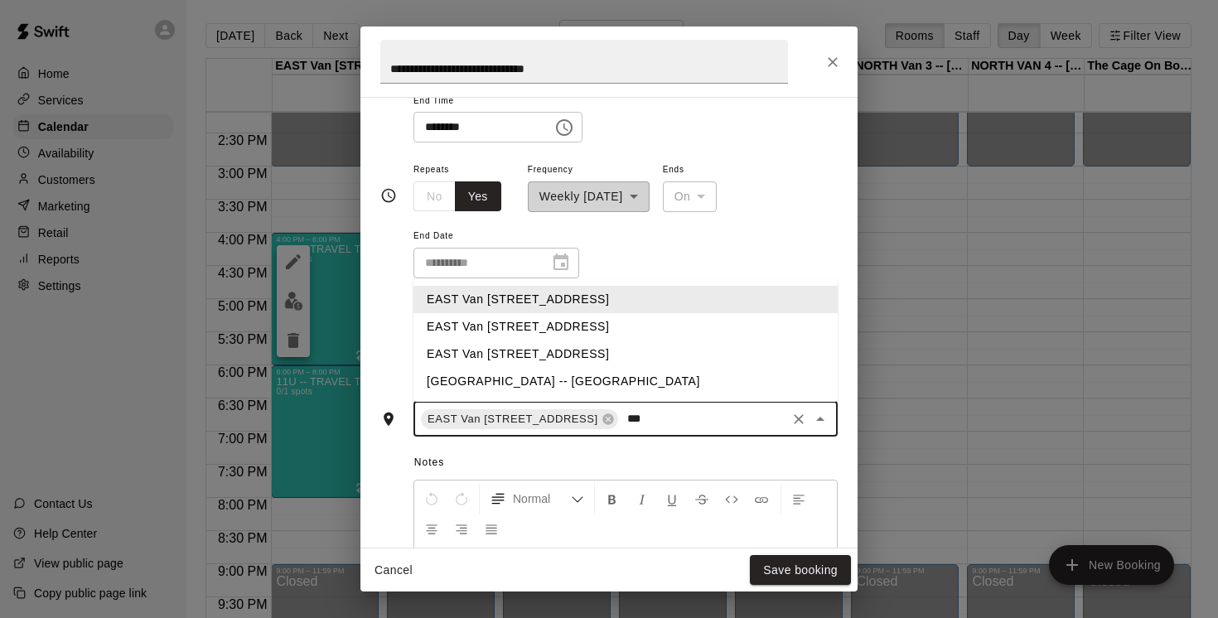
type input "****"
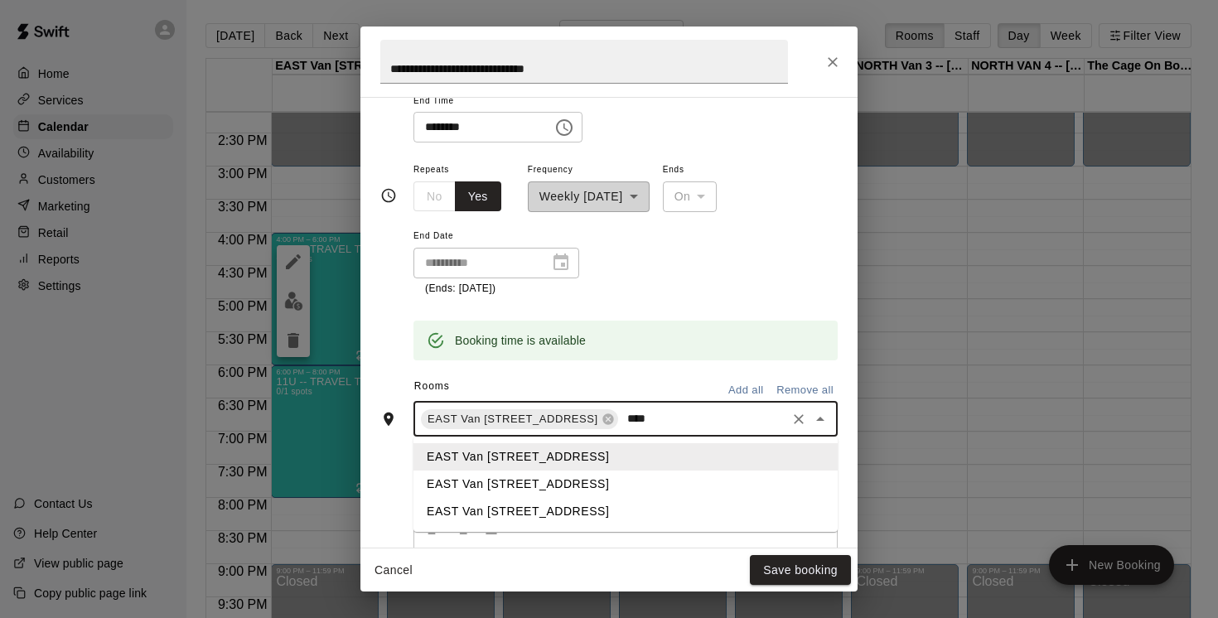
click at [610, 485] on li "EAST Van [STREET_ADDRESS]" at bounding box center [625, 484] width 424 height 27
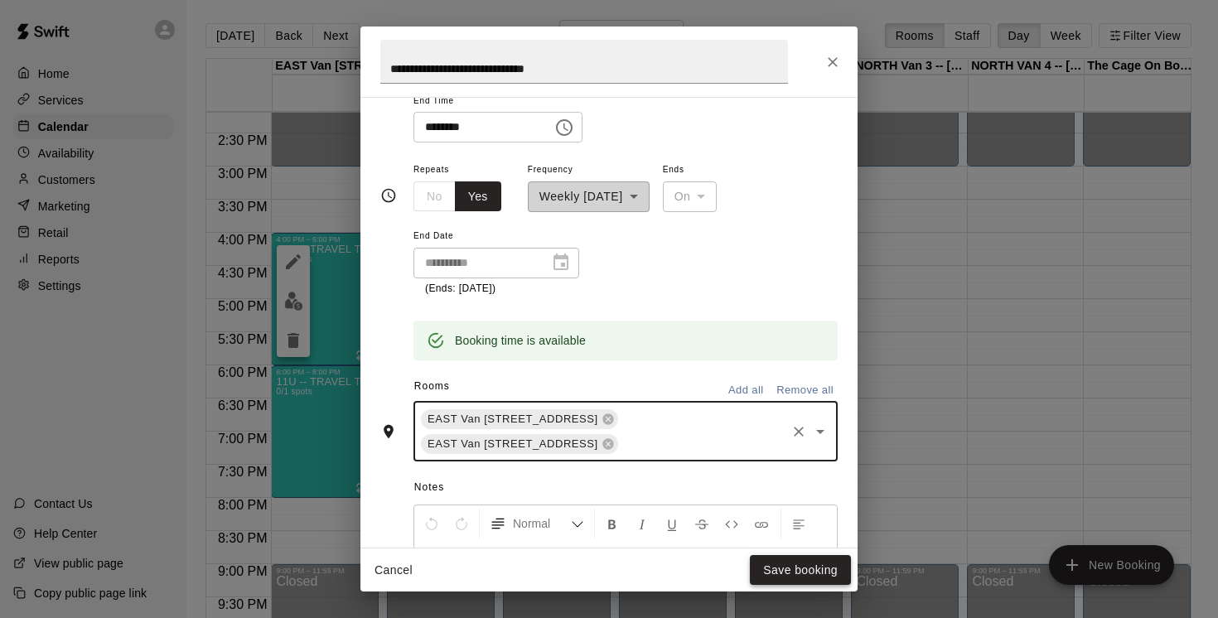
click at [815, 570] on button "Save booking" at bounding box center [800, 570] width 101 height 31
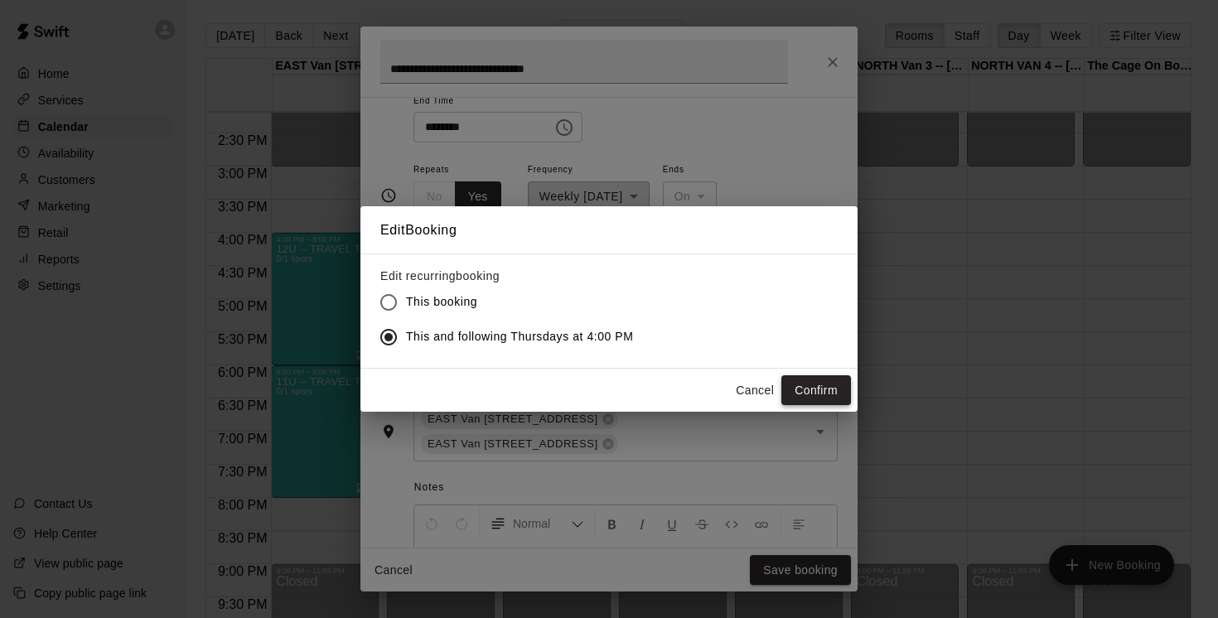
click at [804, 387] on button "Confirm" at bounding box center [816, 390] width 70 height 31
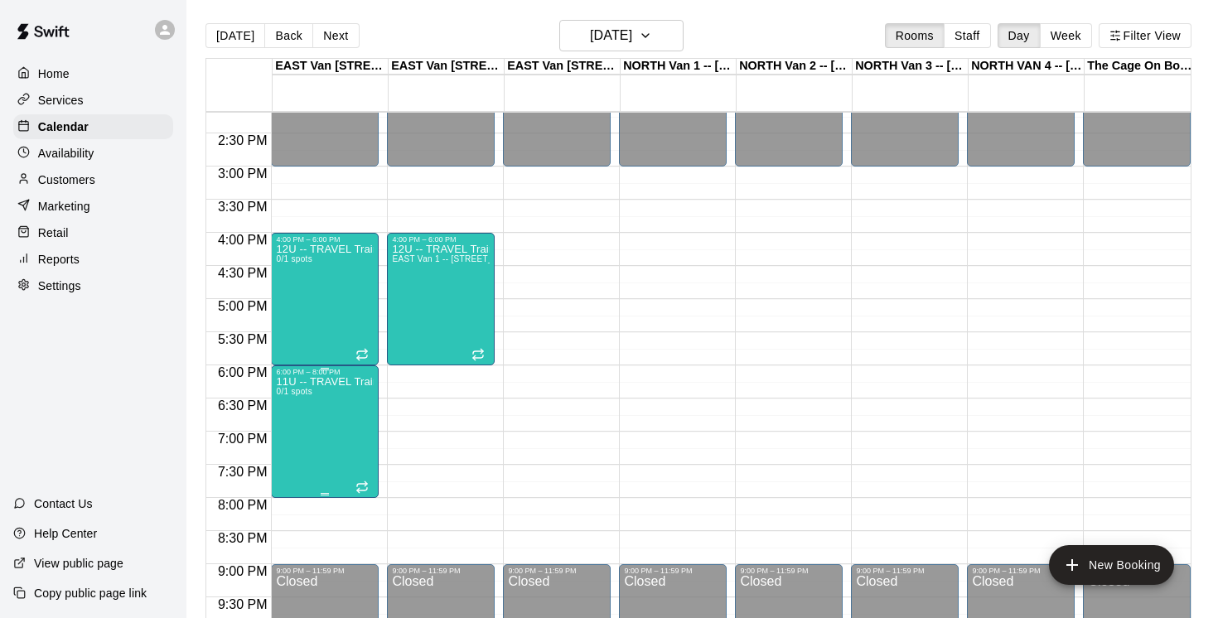
click at [295, 399] on icon "edit" at bounding box center [293, 395] width 20 height 20
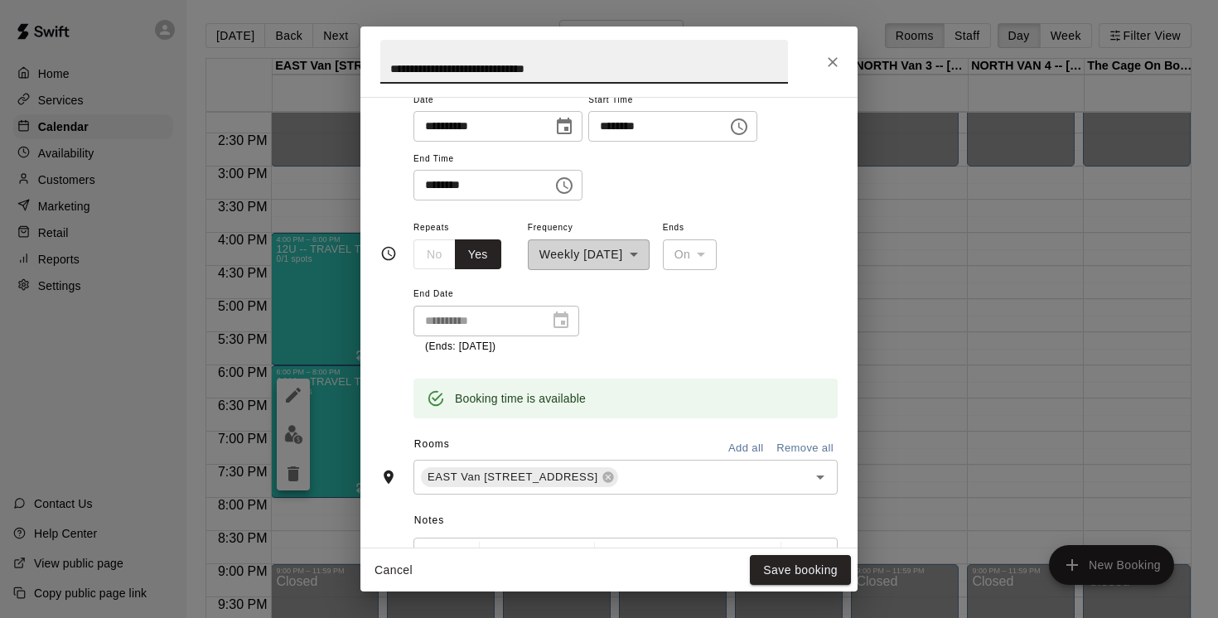
scroll to position [257, 0]
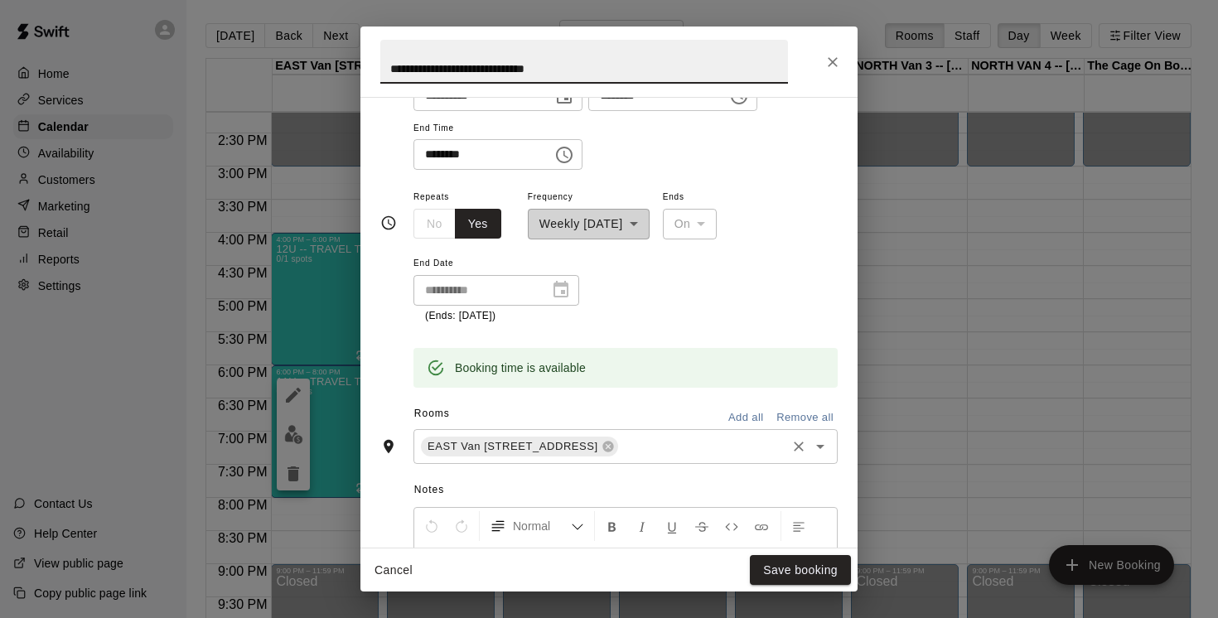
click at [683, 442] on input "text" at bounding box center [701, 446] width 163 height 21
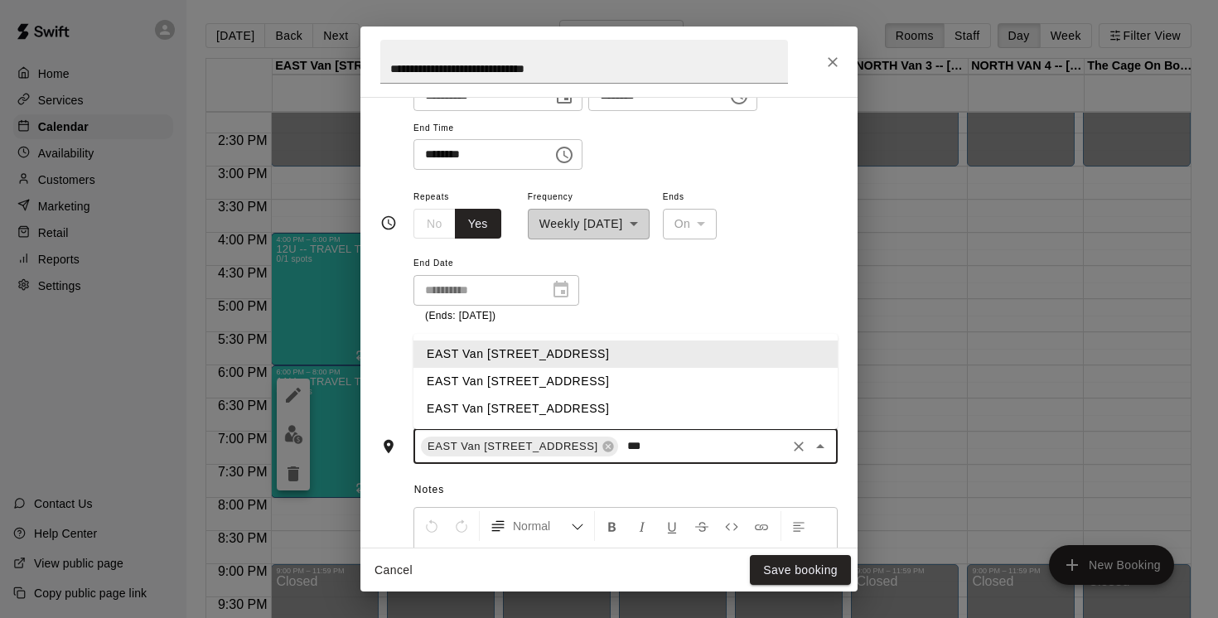
type input "****"
click at [628, 380] on li "EAST Van [STREET_ADDRESS]" at bounding box center [625, 381] width 424 height 27
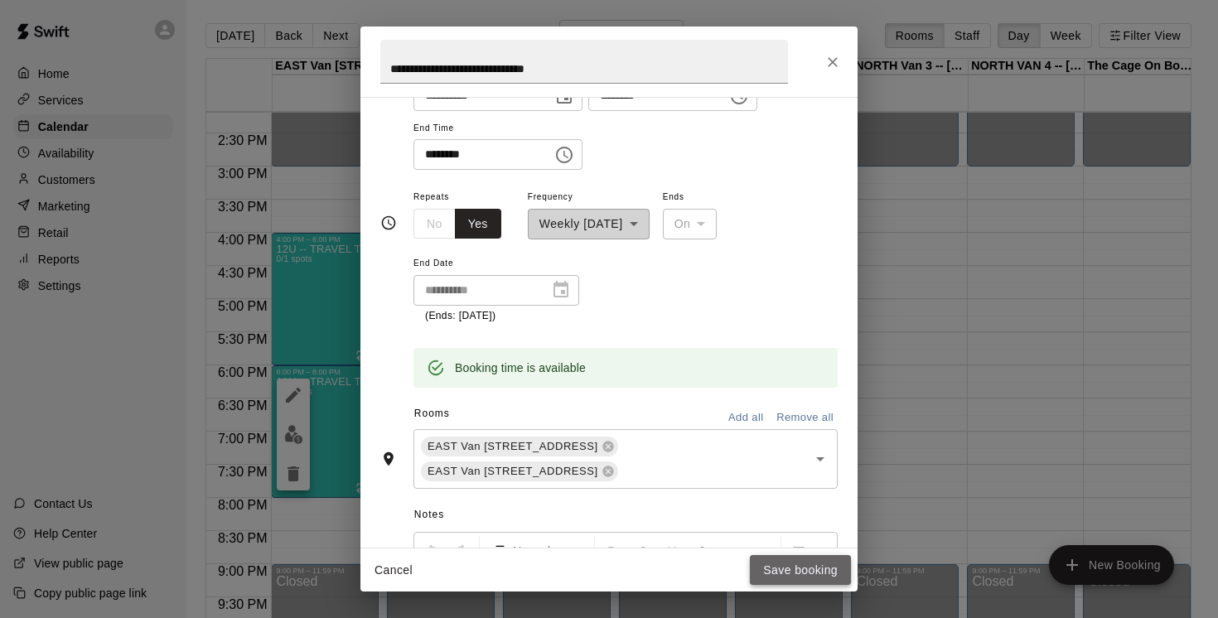
click at [818, 569] on button "Save booking" at bounding box center [800, 570] width 101 height 31
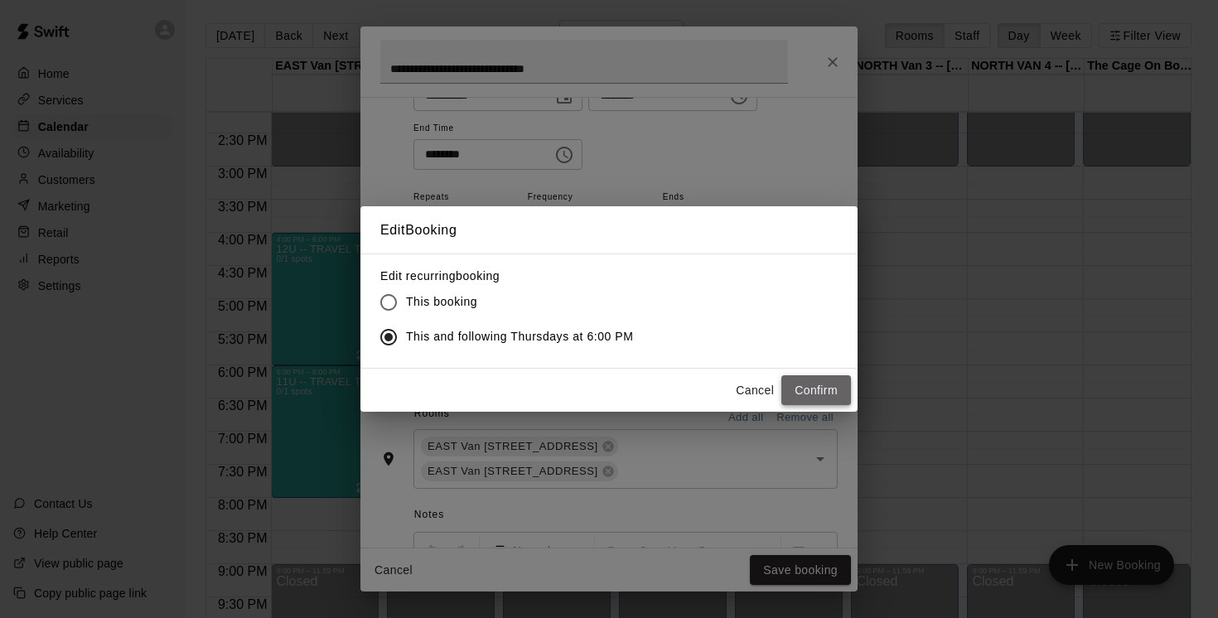
click at [816, 388] on button "Confirm" at bounding box center [816, 390] width 70 height 31
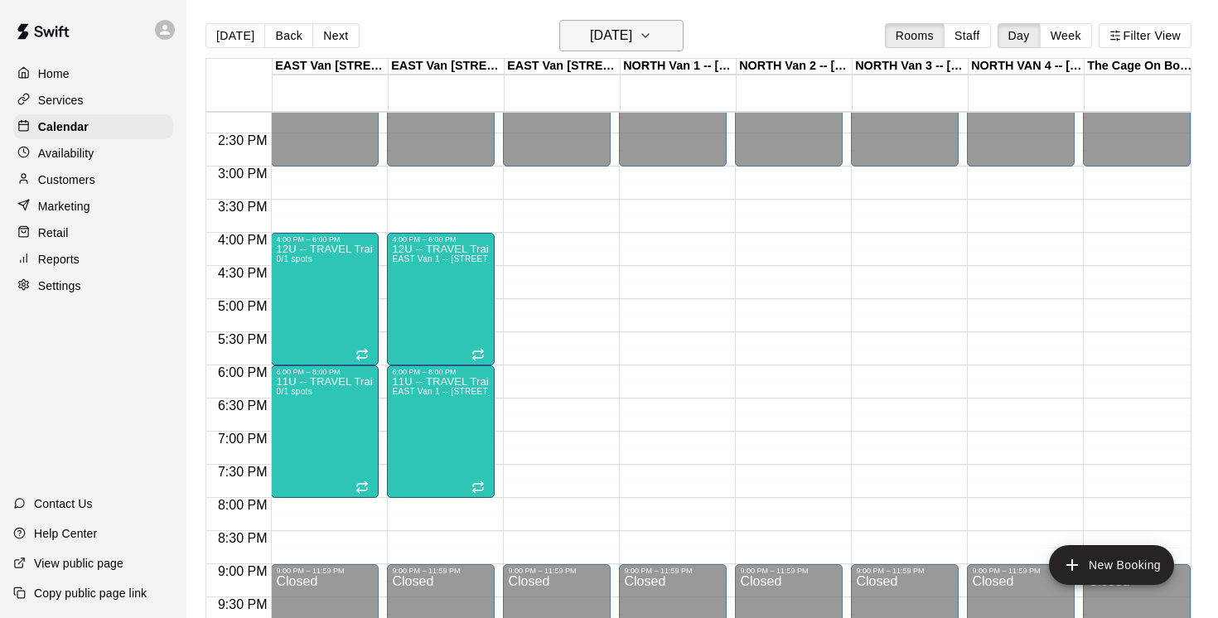
click at [679, 35] on button "[DATE]" at bounding box center [621, 35] width 124 height 31
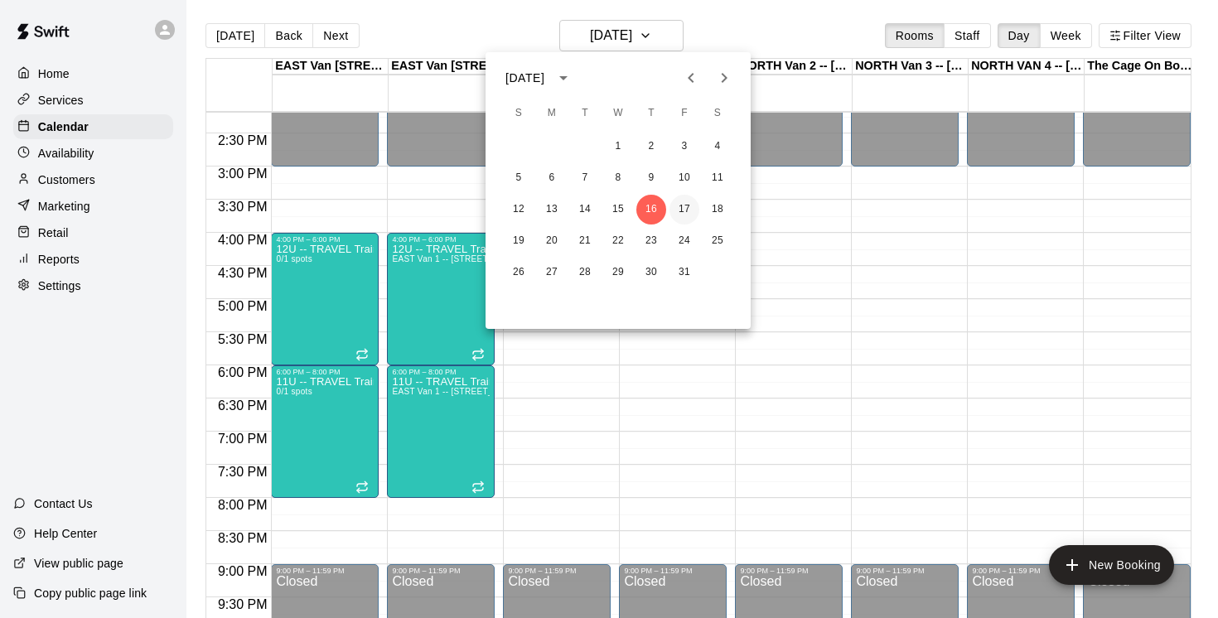
click at [679, 208] on button "17" at bounding box center [684, 210] width 30 height 30
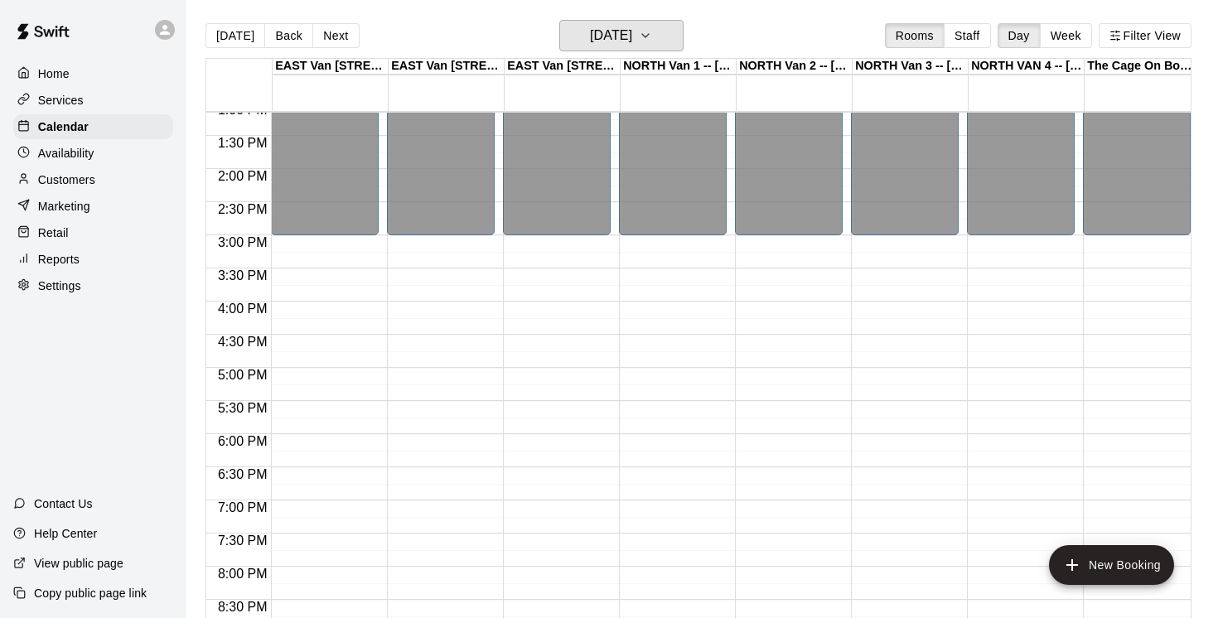
scroll to position [873, 0]
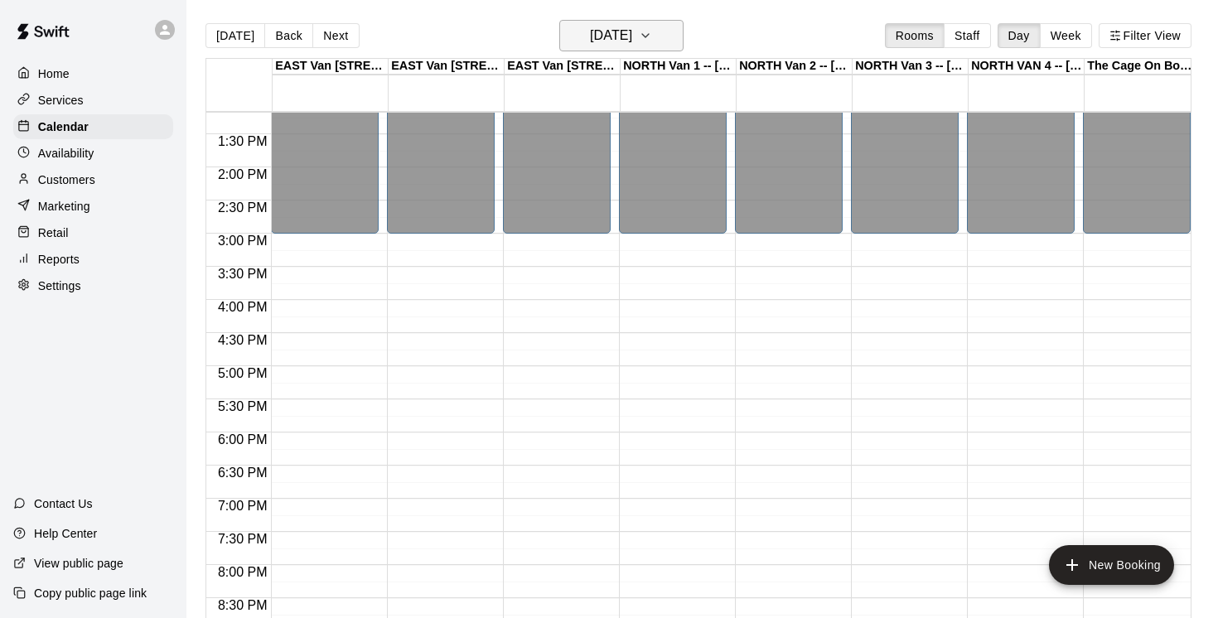
click at [652, 37] on icon "button" at bounding box center [645, 36] width 13 height 20
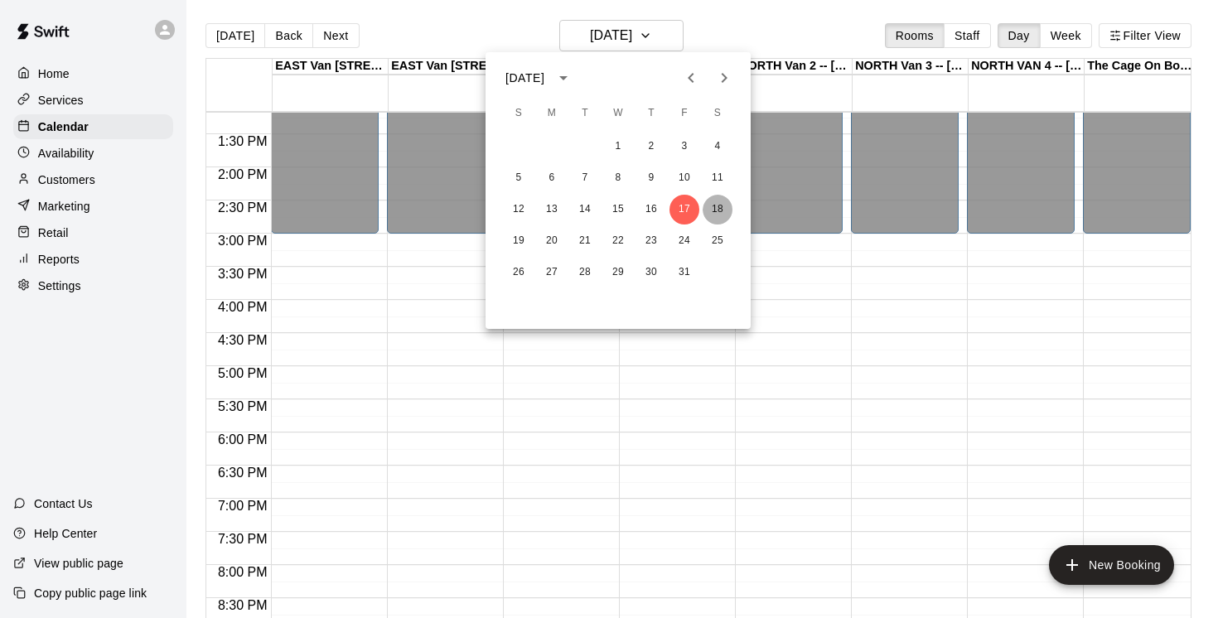
click at [720, 205] on button "18" at bounding box center [717, 210] width 30 height 30
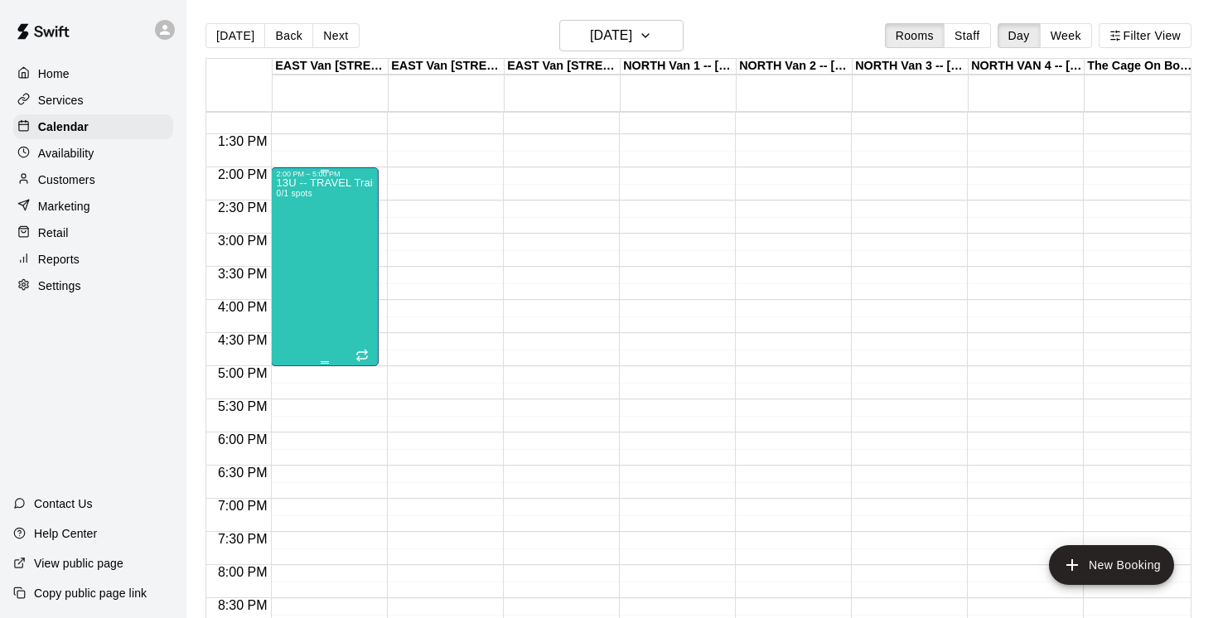
click at [318, 249] on div "13U -- TRAVEL Training SATURDAYs 0/1 spots" at bounding box center [325, 487] width 98 height 618
click at [292, 196] on icon "edit" at bounding box center [293, 197] width 15 height 15
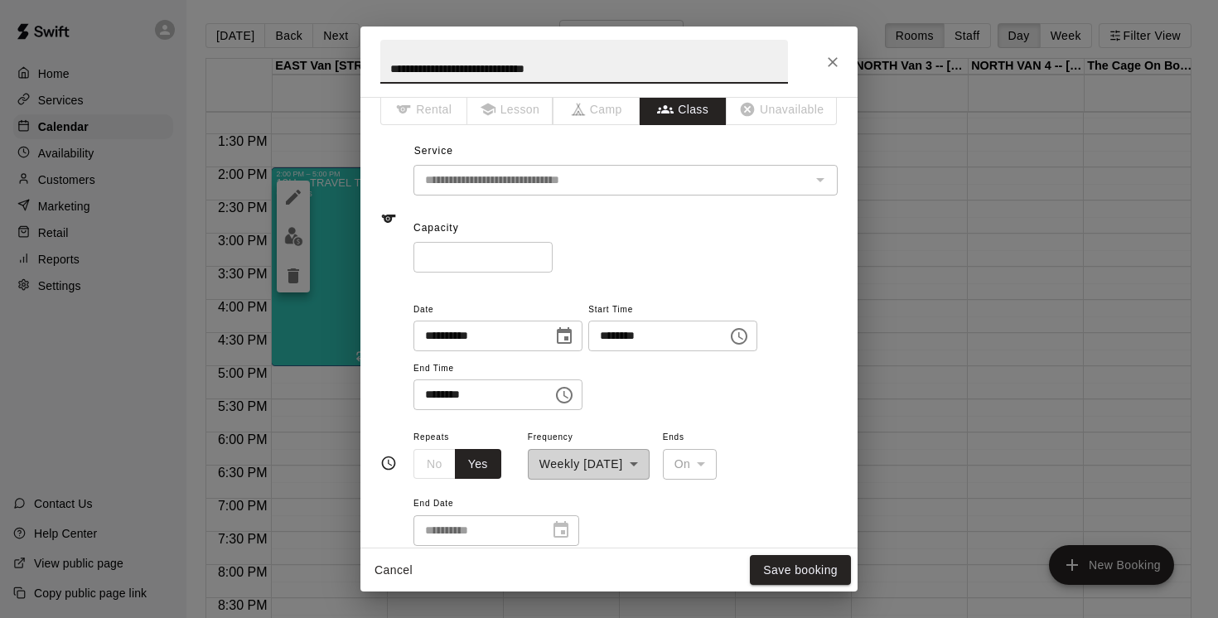
scroll to position [0, 0]
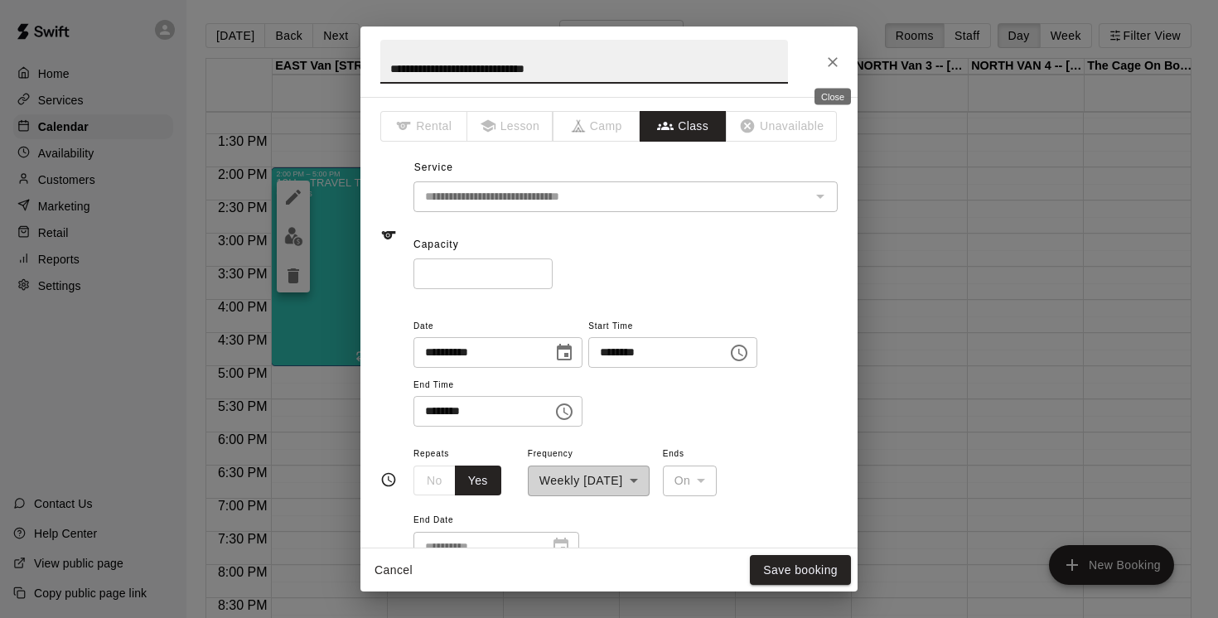
click at [836, 60] on icon "Close" at bounding box center [832, 62] width 17 height 17
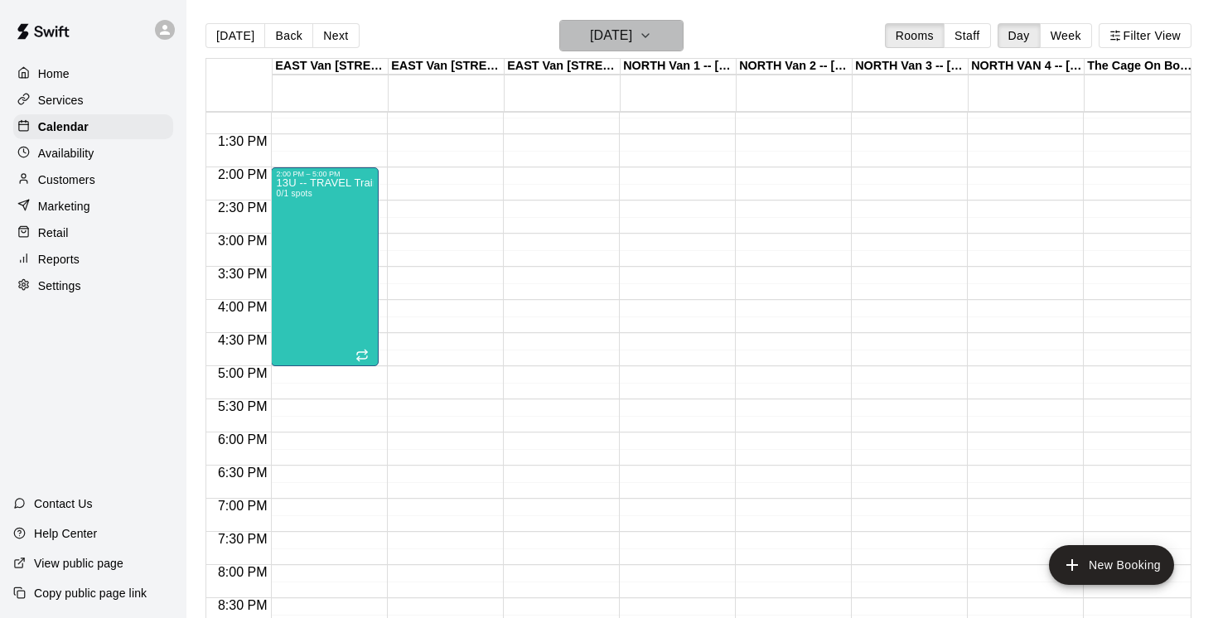
click at [652, 35] on icon "button" at bounding box center [645, 36] width 13 height 20
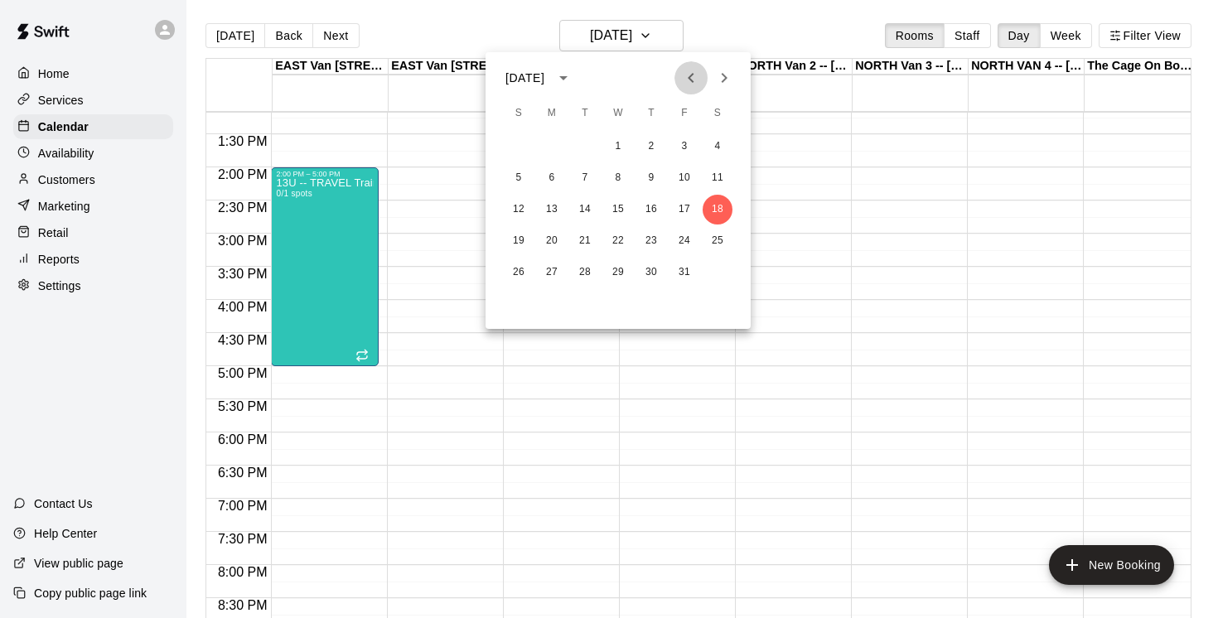
click at [689, 73] on icon "Previous month" at bounding box center [691, 78] width 20 height 20
click at [716, 75] on icon "Next month" at bounding box center [724, 78] width 20 height 20
click at [553, 241] on button "20" at bounding box center [552, 241] width 30 height 30
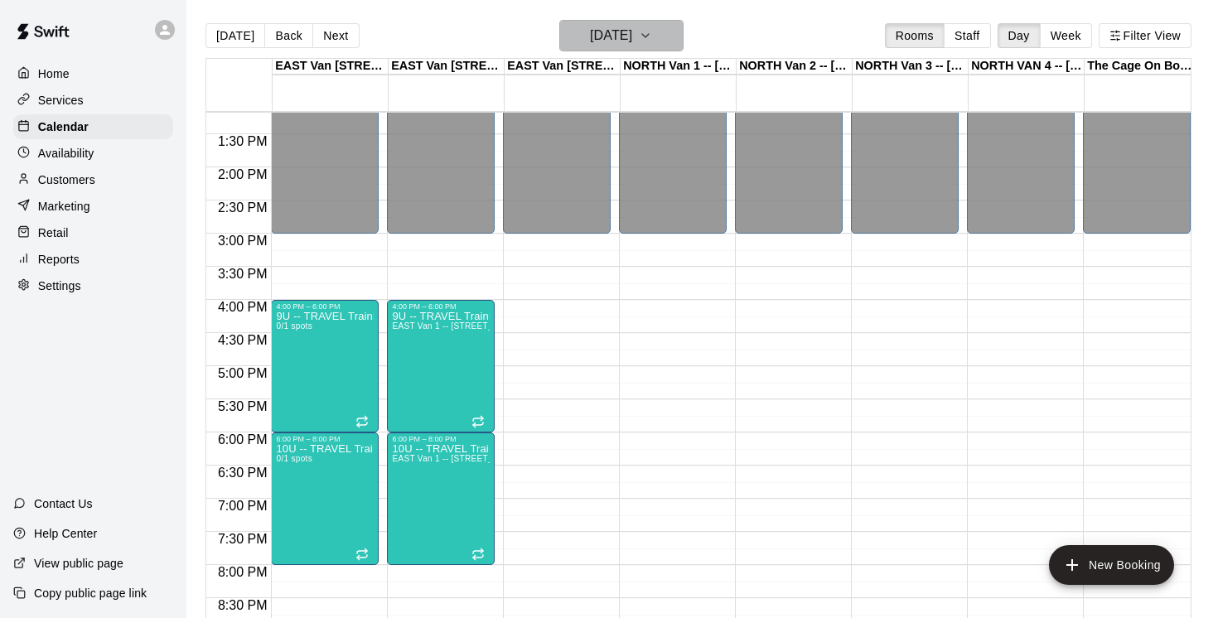
click at [673, 34] on button "[DATE]" at bounding box center [621, 35] width 124 height 31
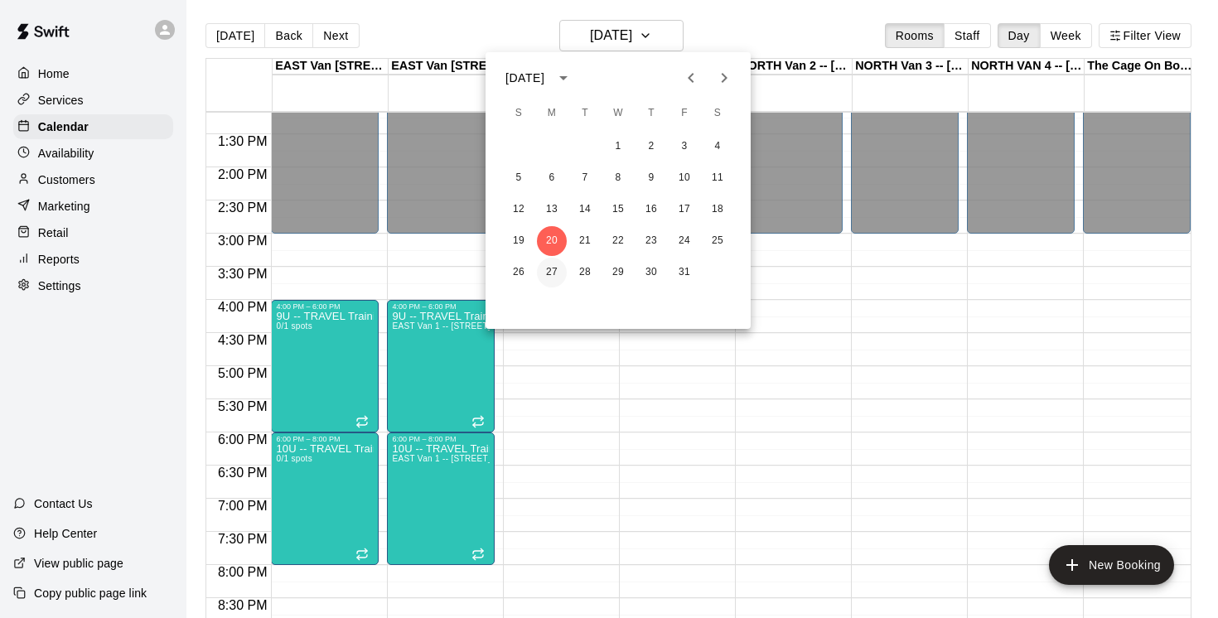
click at [552, 276] on button "27" at bounding box center [552, 273] width 30 height 30
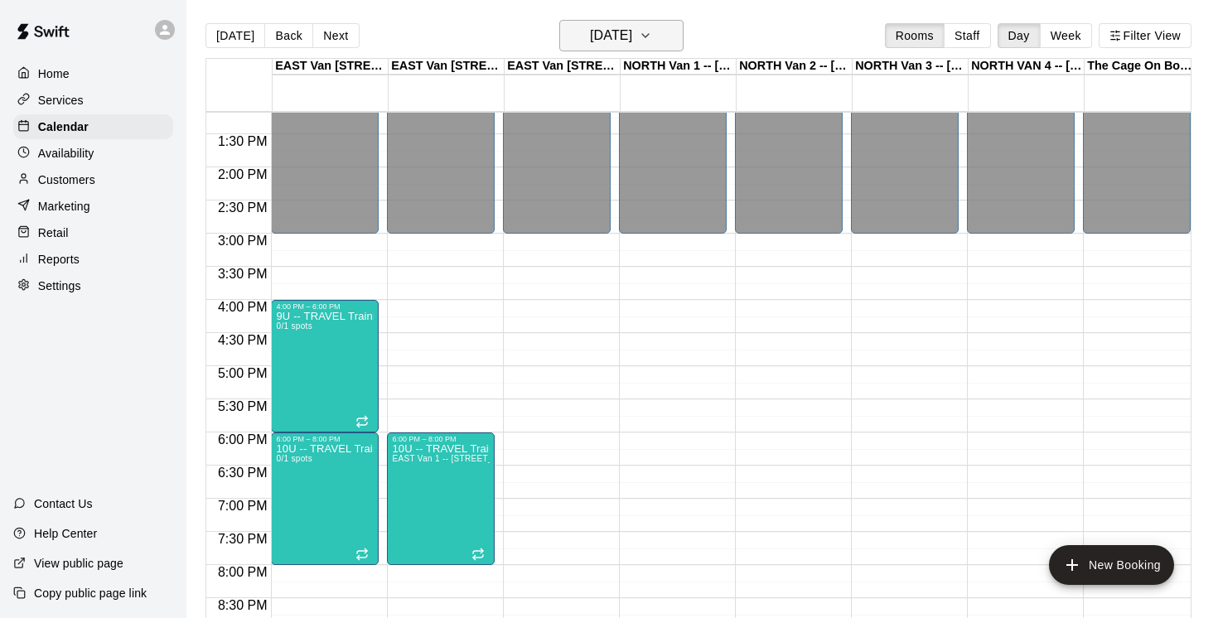
click at [649, 34] on icon "button" at bounding box center [645, 35] width 7 height 3
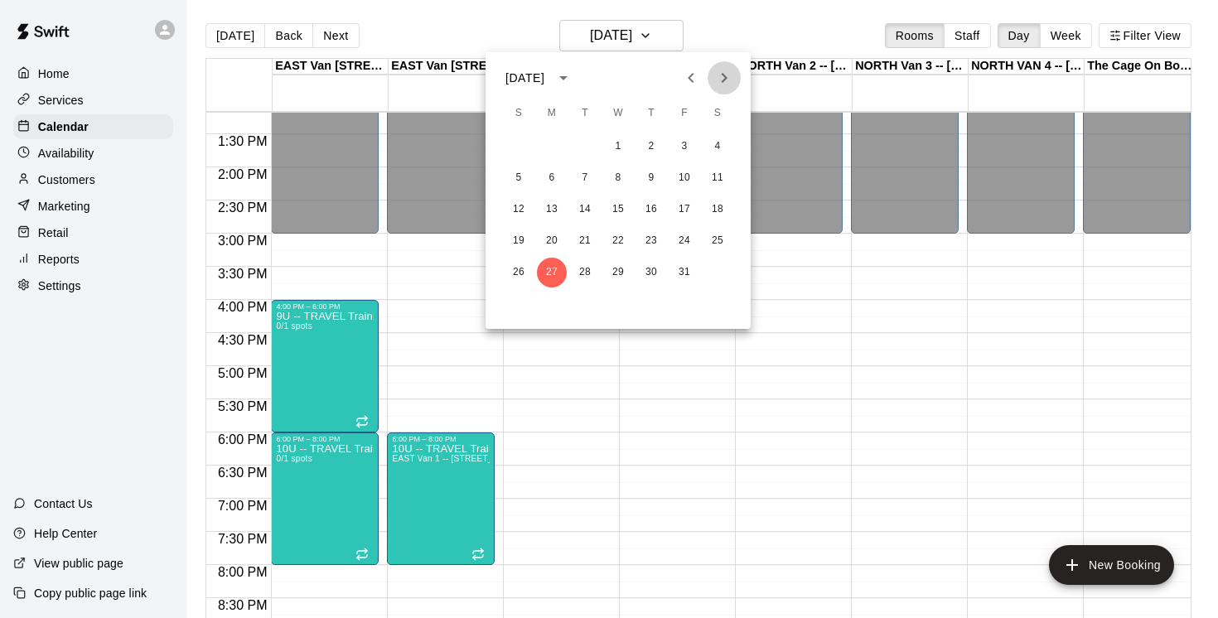
click at [728, 78] on icon "Next month" at bounding box center [724, 78] width 20 height 20
click at [550, 179] on button "3" at bounding box center [552, 178] width 30 height 30
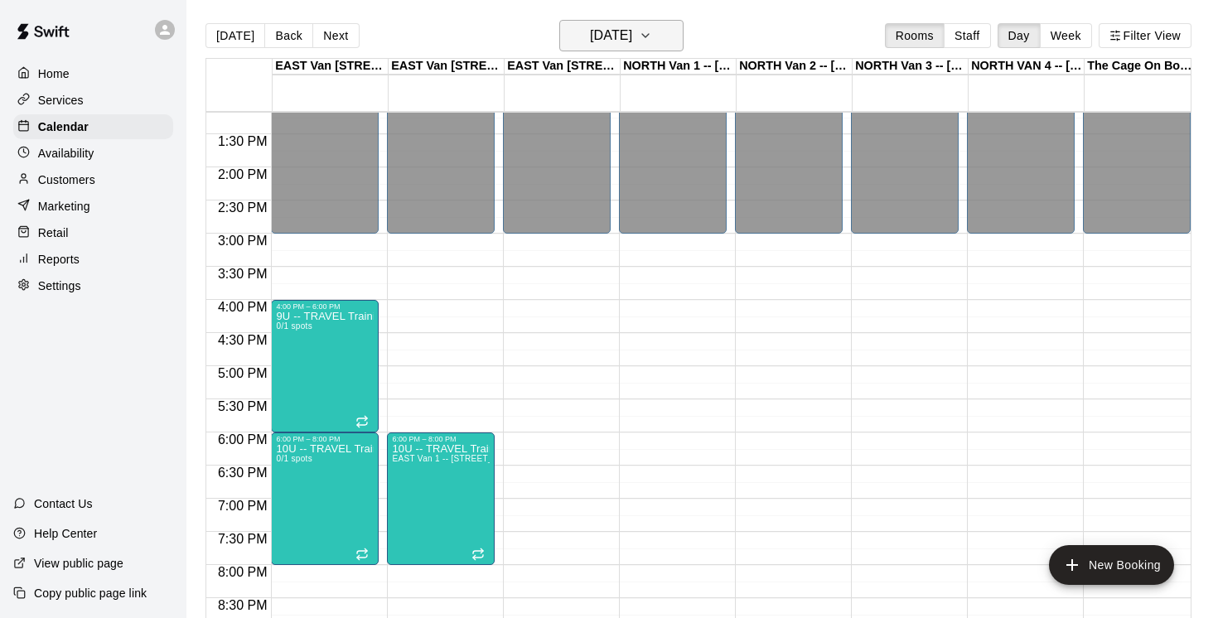
click at [649, 36] on icon "button" at bounding box center [645, 35] width 7 height 3
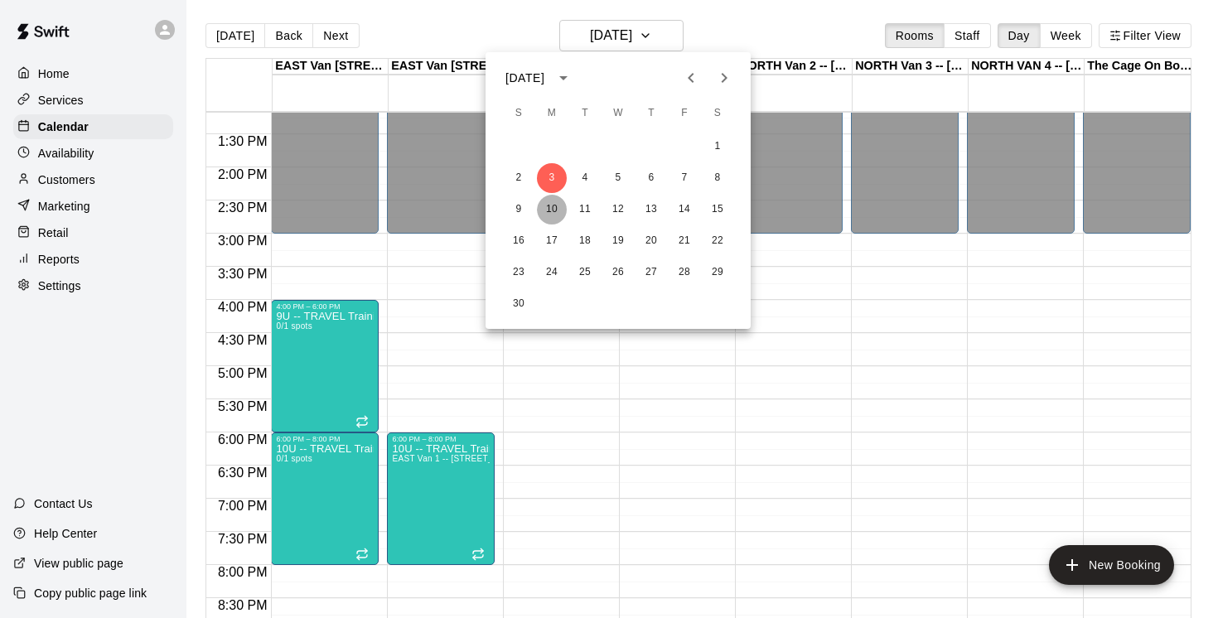
click at [553, 210] on button "10" at bounding box center [552, 210] width 30 height 30
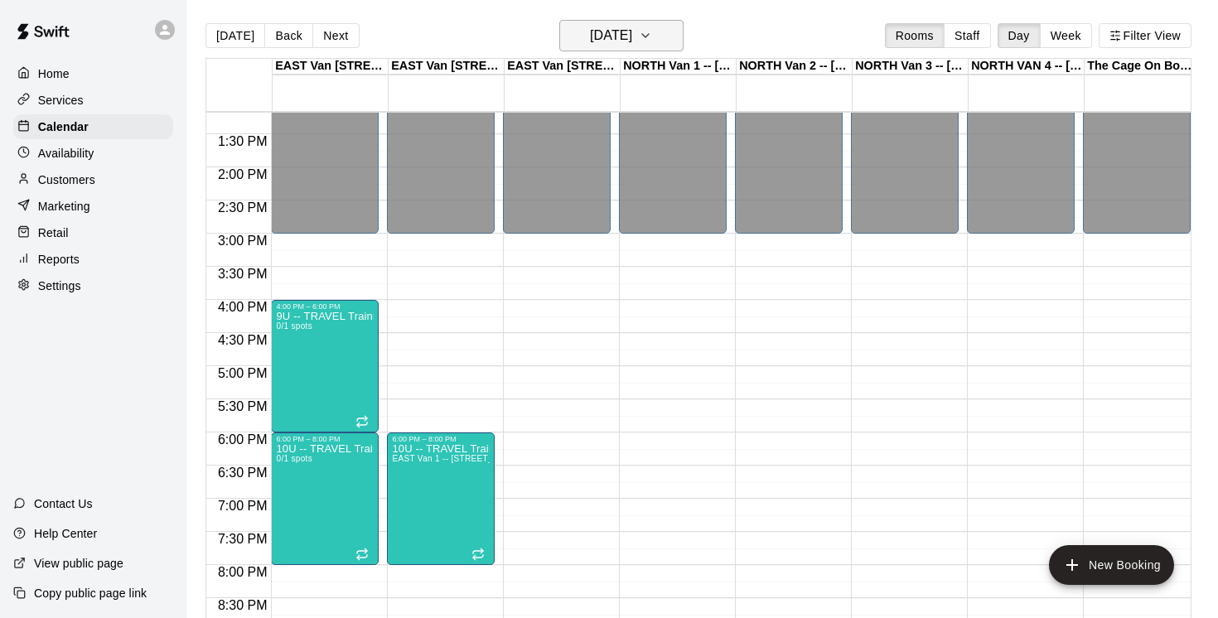
click at [652, 40] on icon "button" at bounding box center [645, 36] width 13 height 20
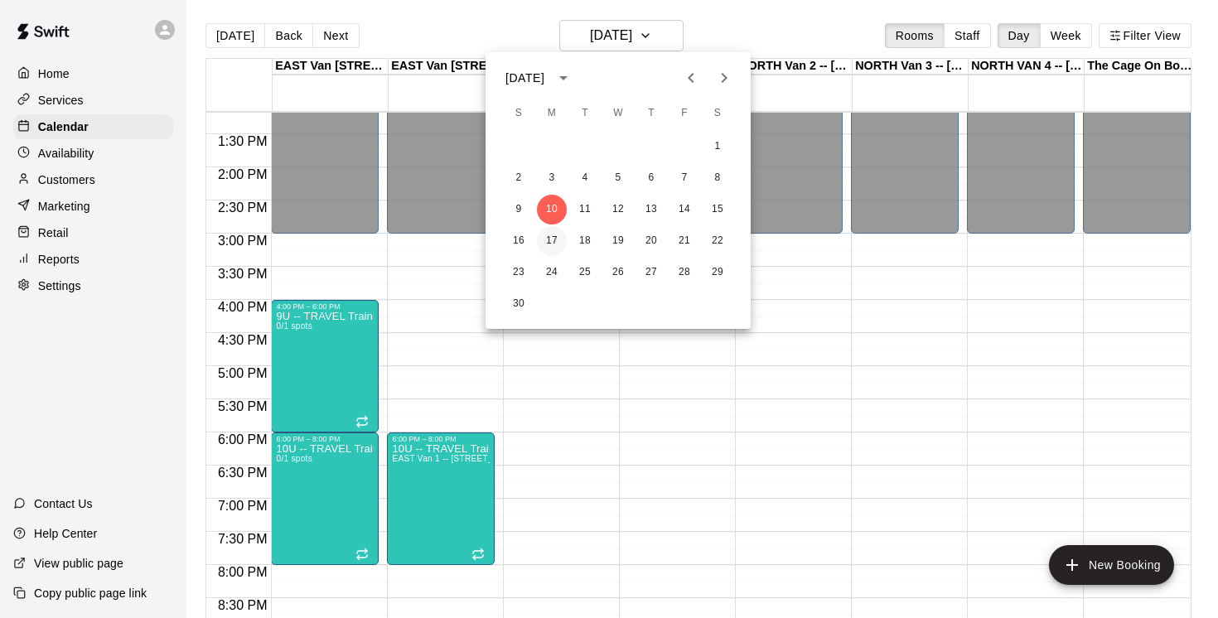
click at [556, 242] on button "17" at bounding box center [552, 241] width 30 height 30
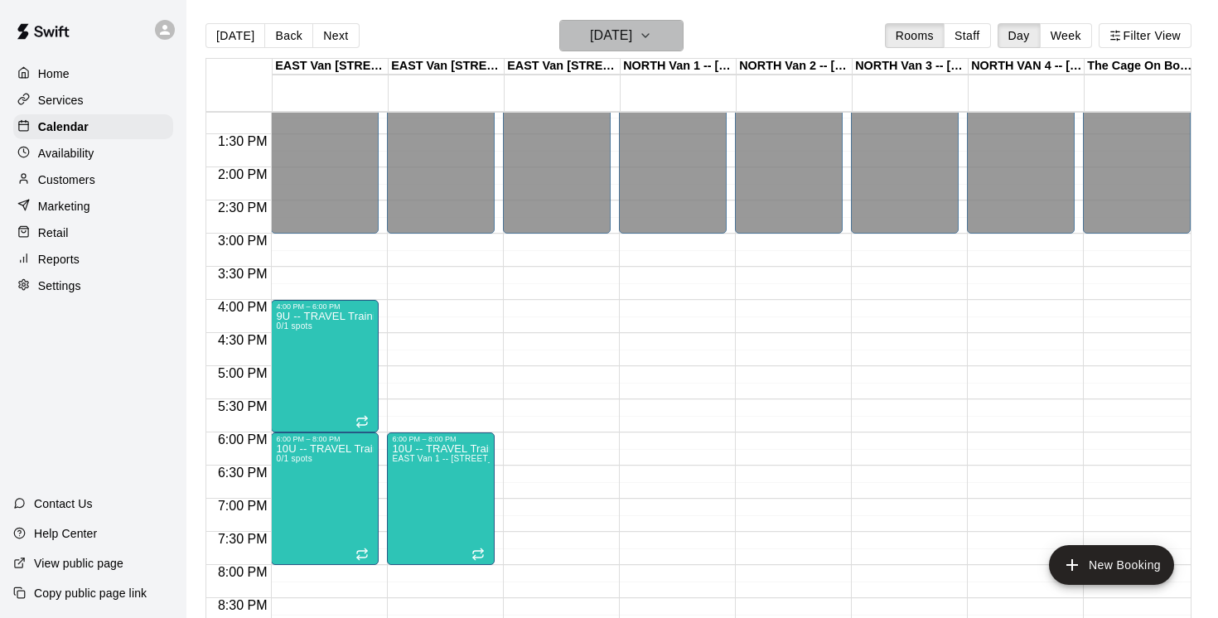
click at [652, 31] on icon "button" at bounding box center [645, 36] width 13 height 20
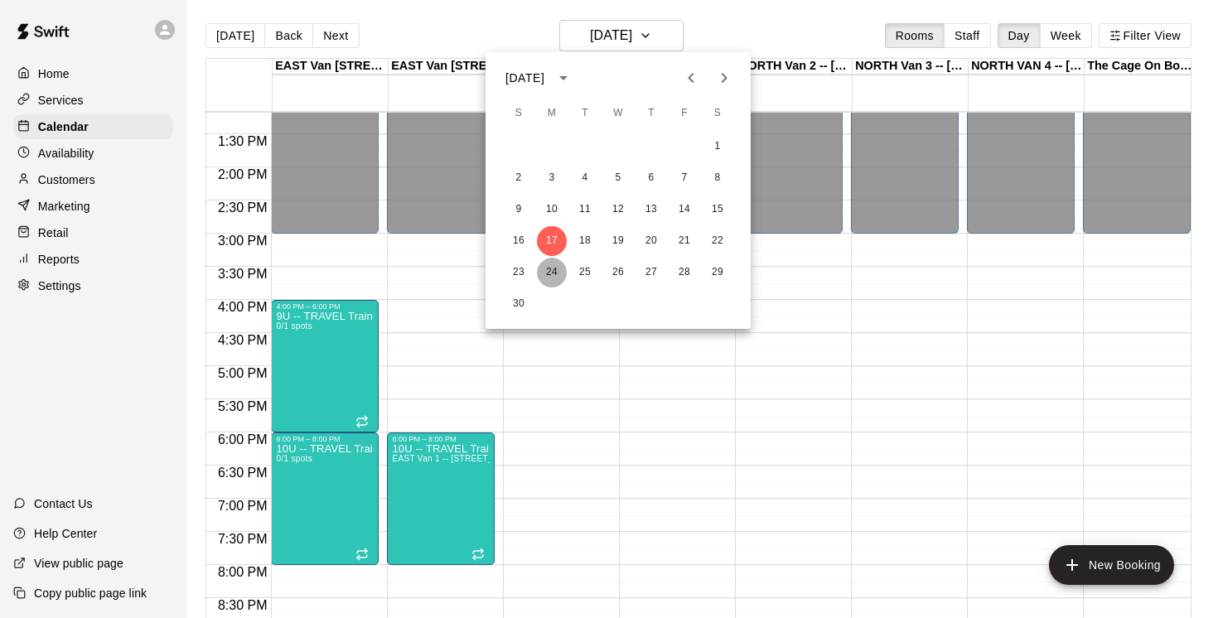
click at [553, 274] on button "24" at bounding box center [552, 273] width 30 height 30
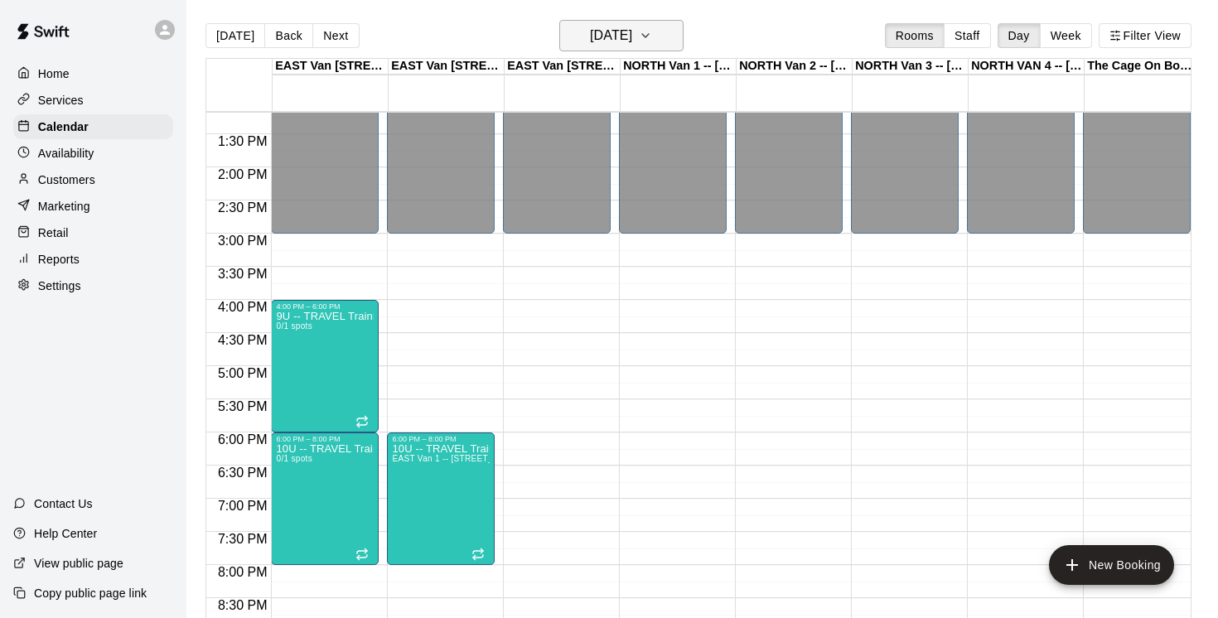
click at [649, 34] on icon "button" at bounding box center [645, 35] width 7 height 3
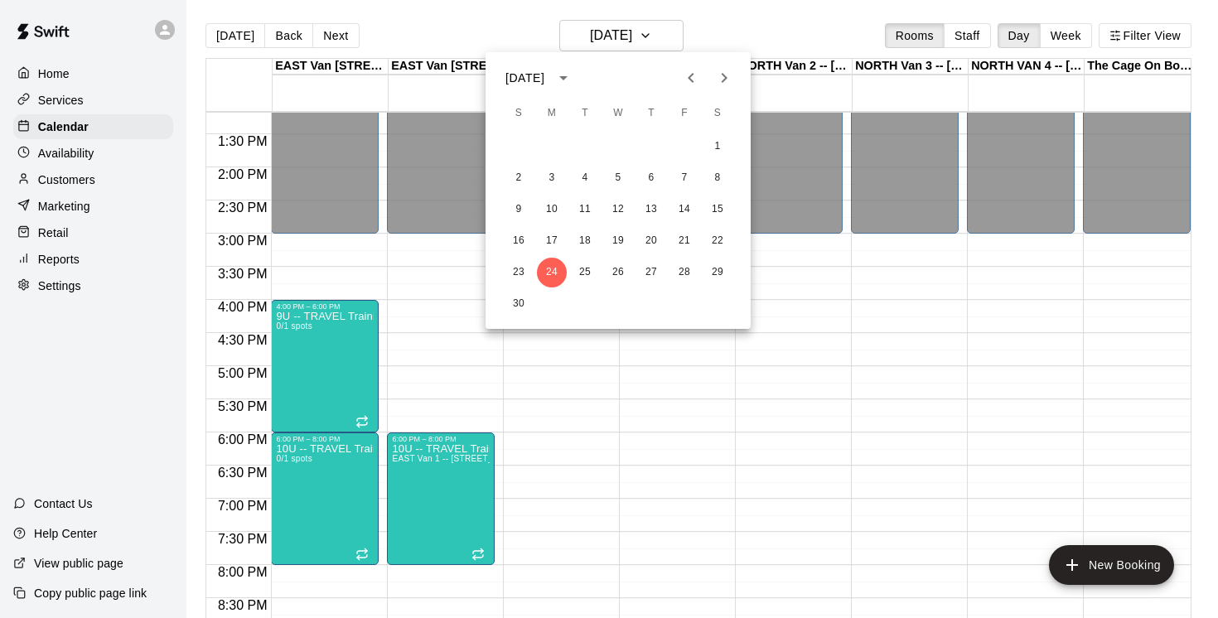
click at [726, 80] on icon "Next month" at bounding box center [724, 78] width 20 height 20
click at [557, 147] on button "1" at bounding box center [552, 147] width 30 height 30
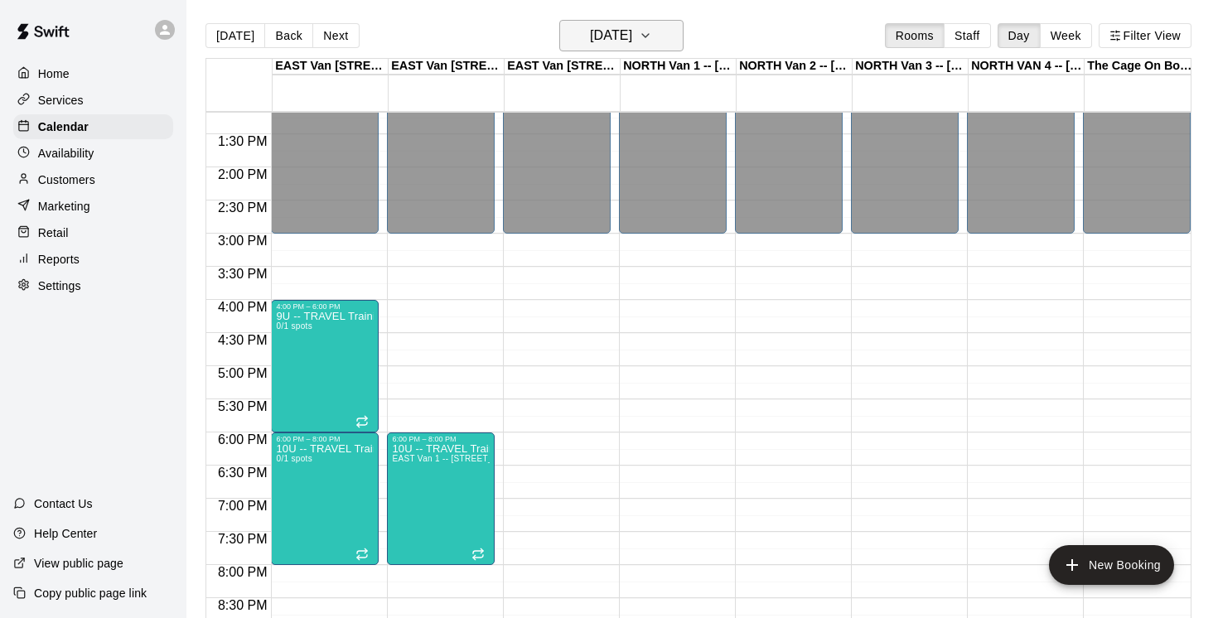
click at [652, 34] on icon "button" at bounding box center [645, 36] width 13 height 20
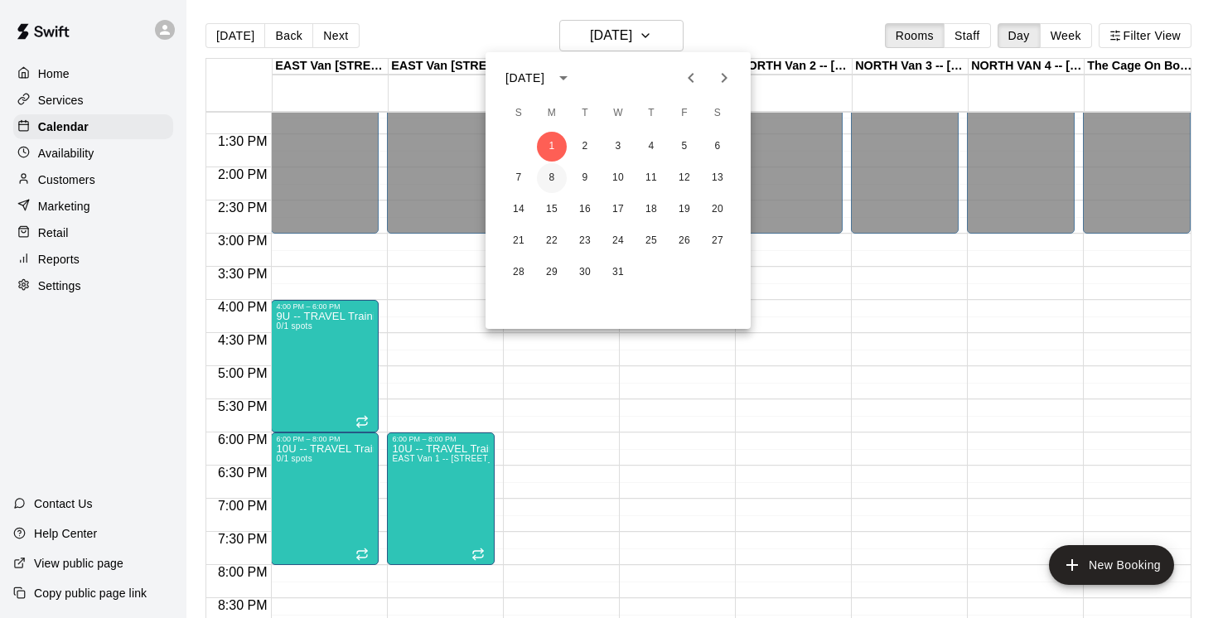
click at [553, 176] on button "8" at bounding box center [552, 178] width 30 height 30
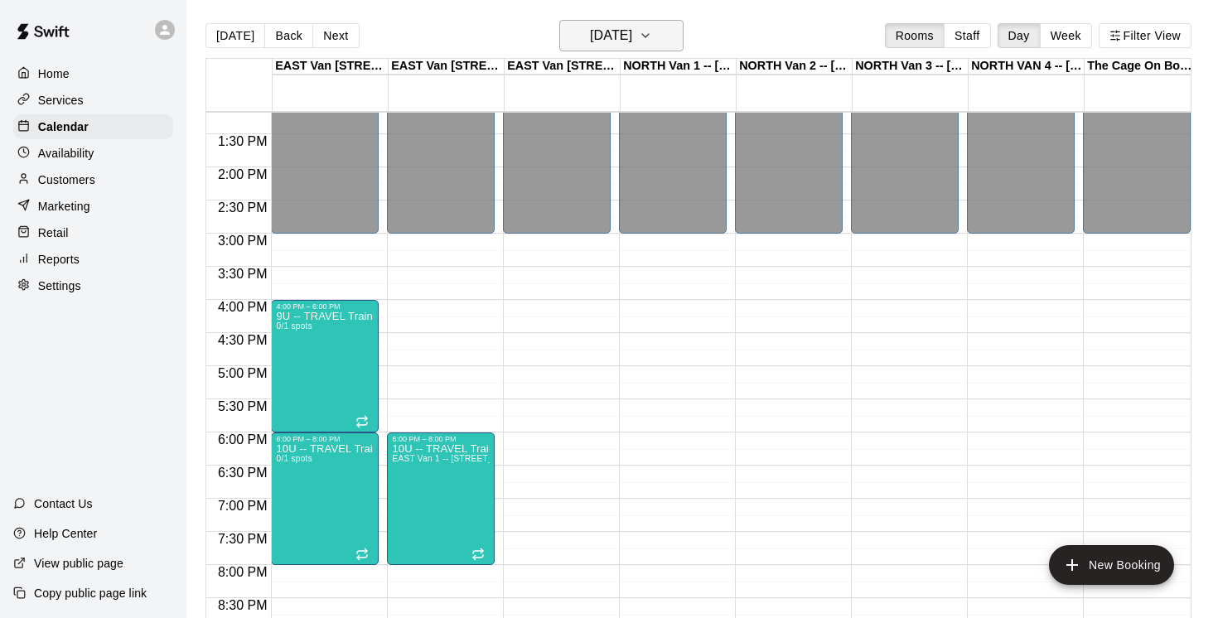
click at [652, 36] on icon "button" at bounding box center [645, 36] width 13 height 20
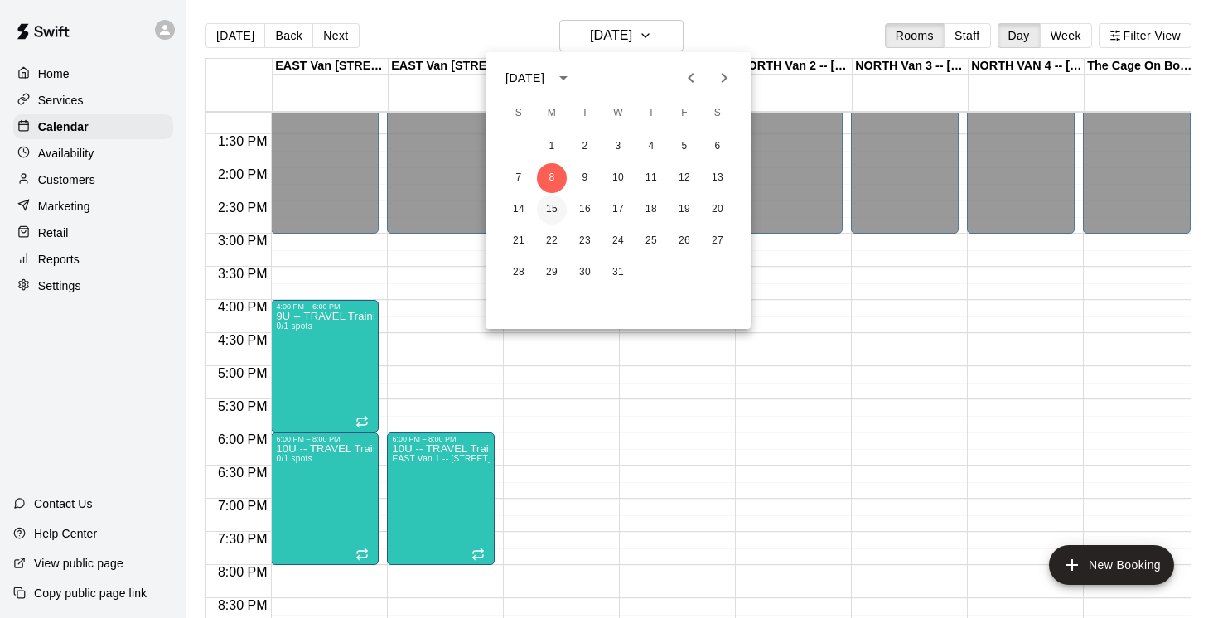
click at [553, 208] on button "15" at bounding box center [552, 210] width 30 height 30
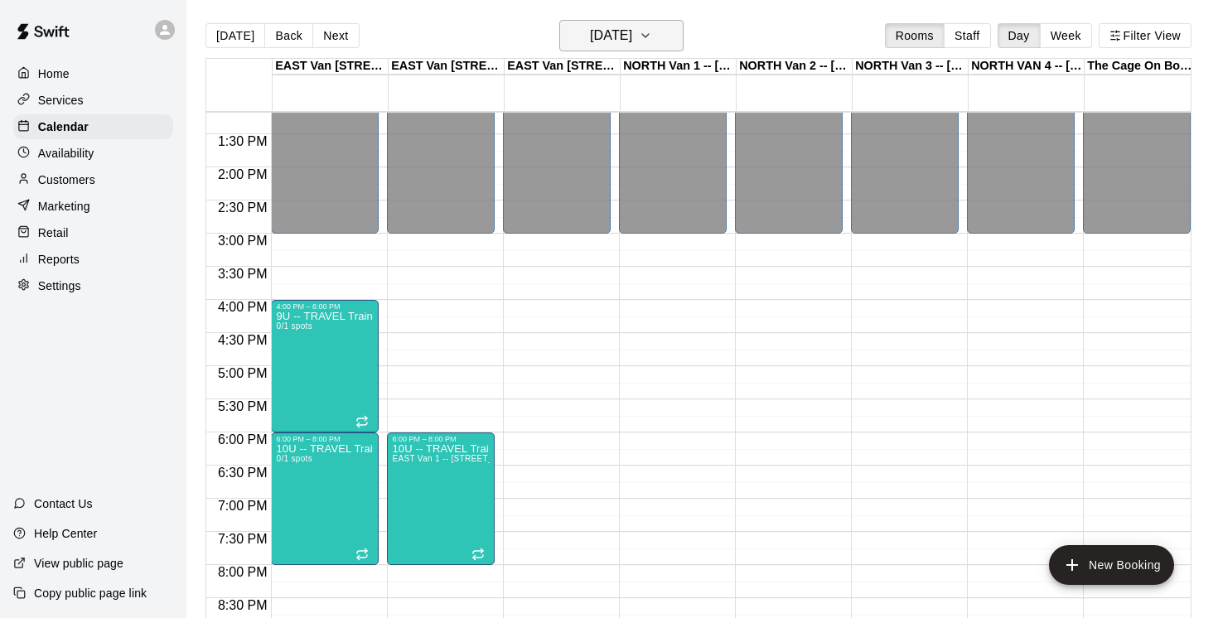
click at [675, 32] on button "[DATE]" at bounding box center [621, 35] width 124 height 31
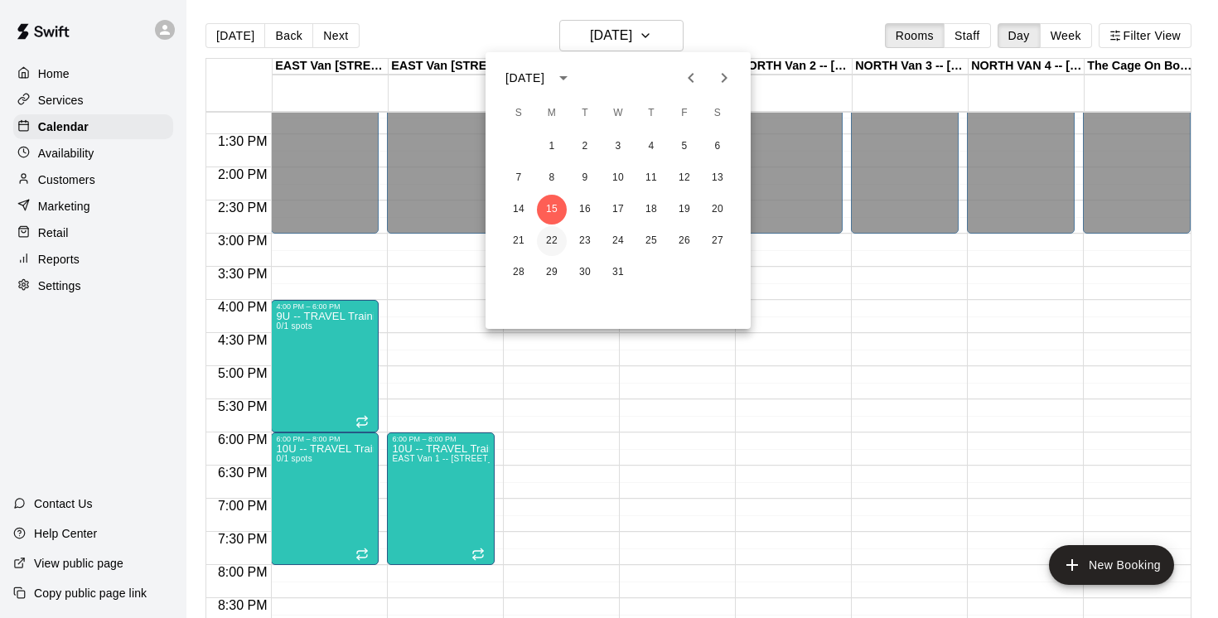
click at [555, 244] on button "22" at bounding box center [552, 241] width 30 height 30
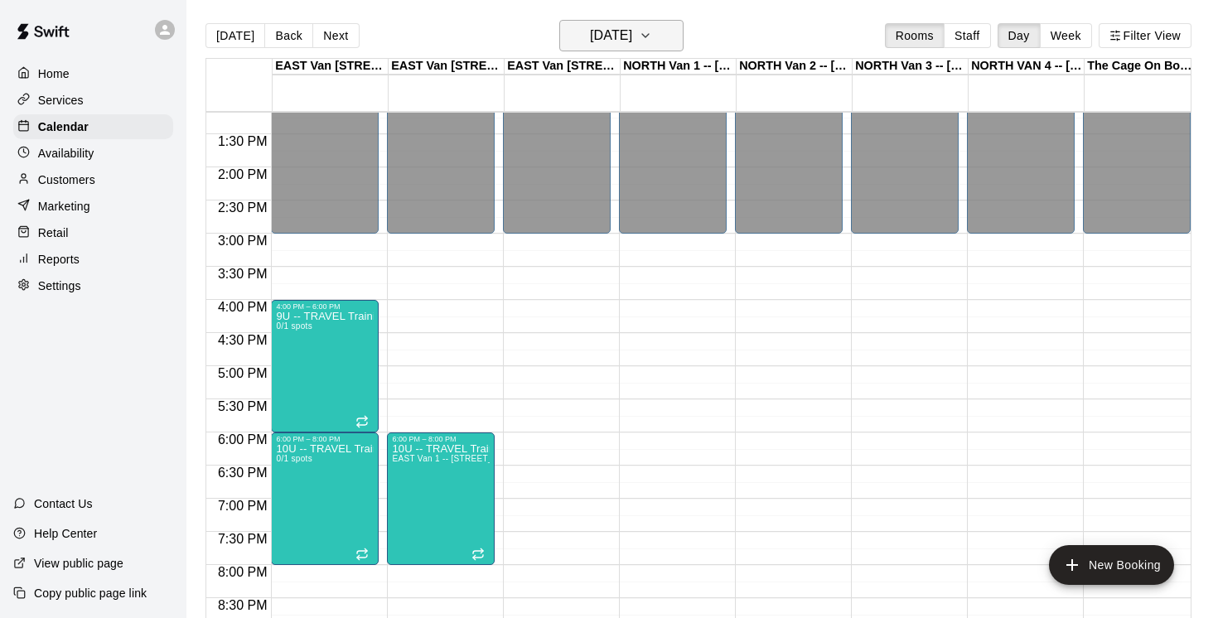
click at [652, 30] on icon "button" at bounding box center [645, 36] width 13 height 20
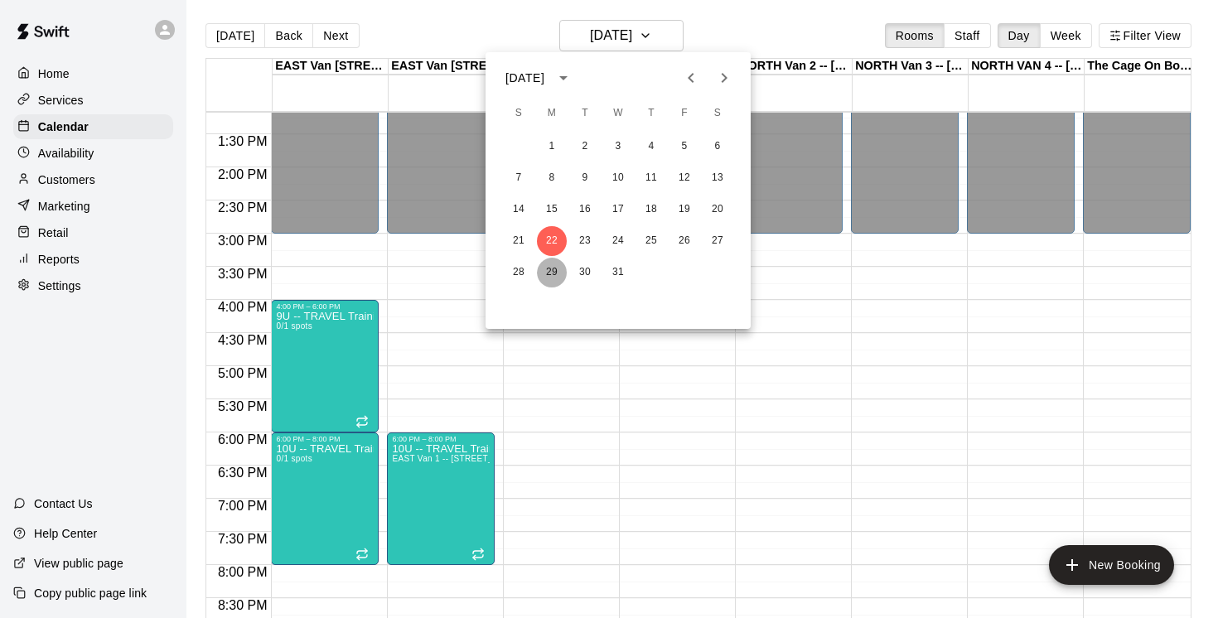
click at [554, 275] on button "29" at bounding box center [552, 273] width 30 height 30
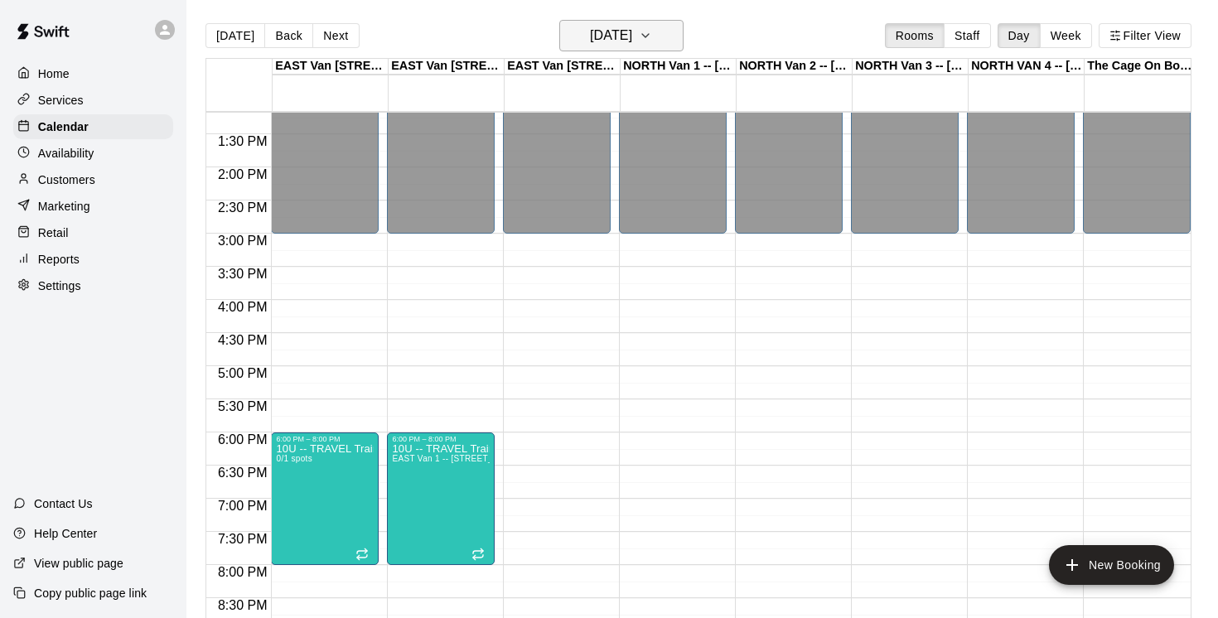
click at [652, 29] on icon "button" at bounding box center [645, 36] width 13 height 20
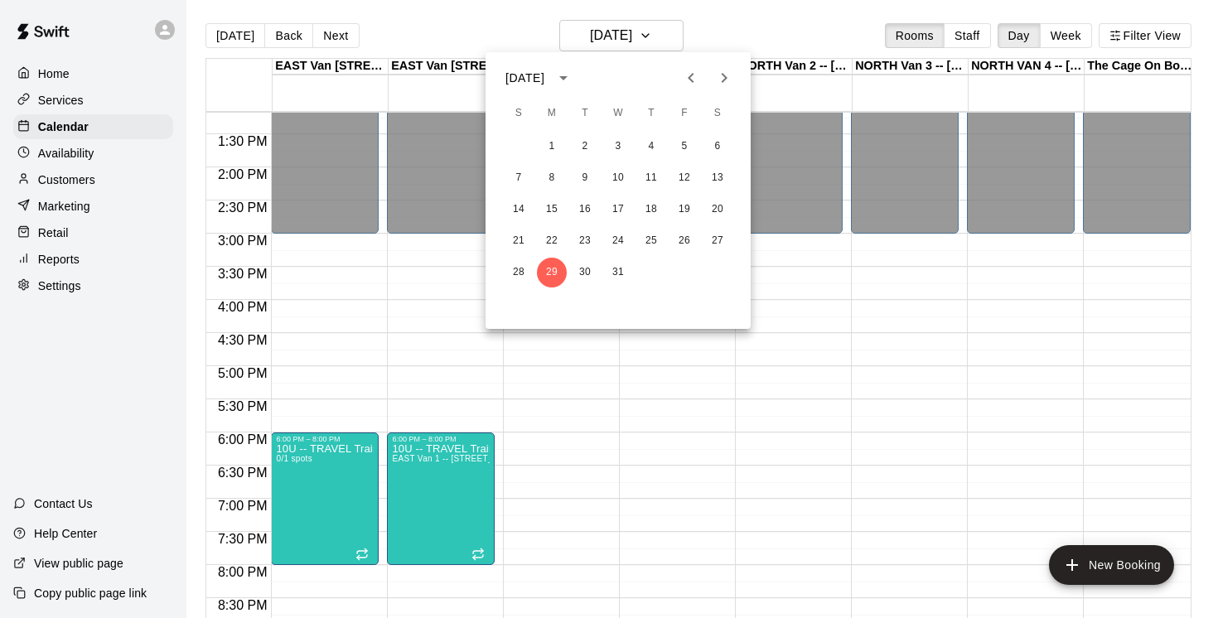
click at [721, 74] on icon "Next month" at bounding box center [724, 78] width 6 height 10
click at [555, 177] on button "5" at bounding box center [552, 178] width 30 height 30
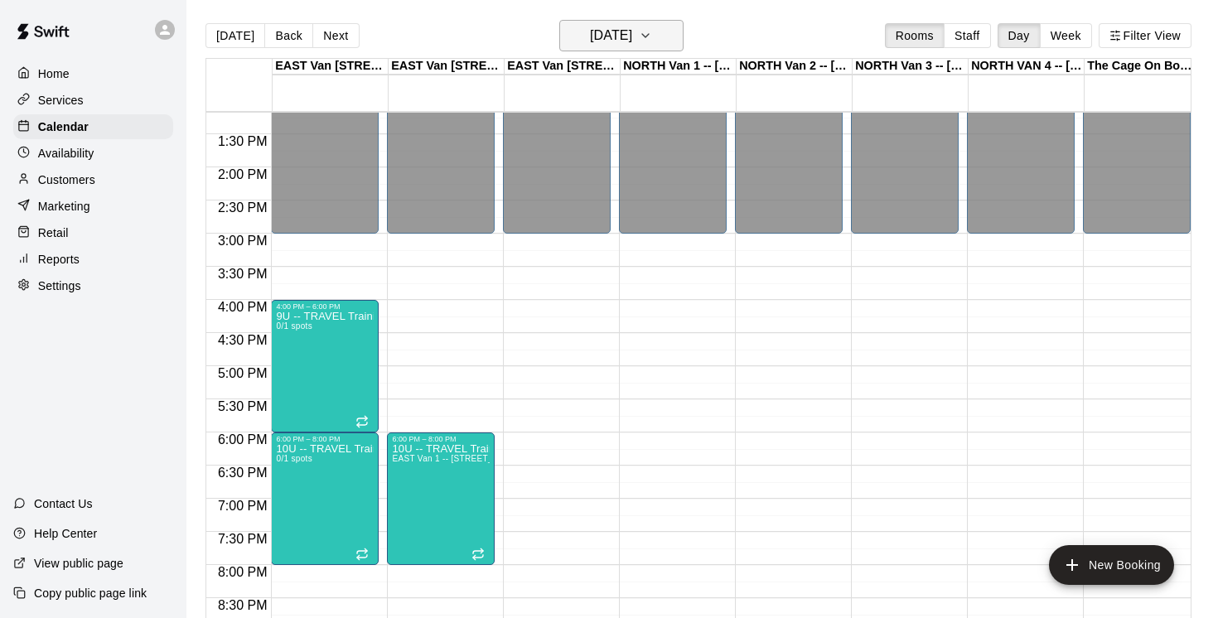
click at [652, 36] on icon "button" at bounding box center [645, 36] width 13 height 20
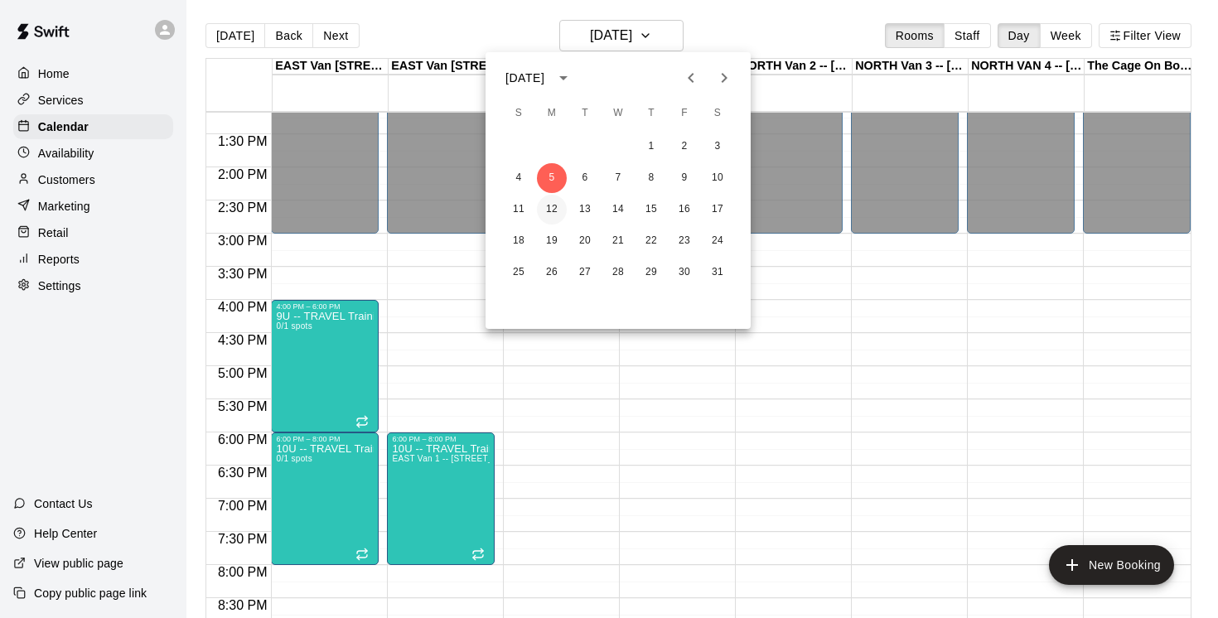
click at [551, 210] on button "12" at bounding box center [552, 210] width 30 height 30
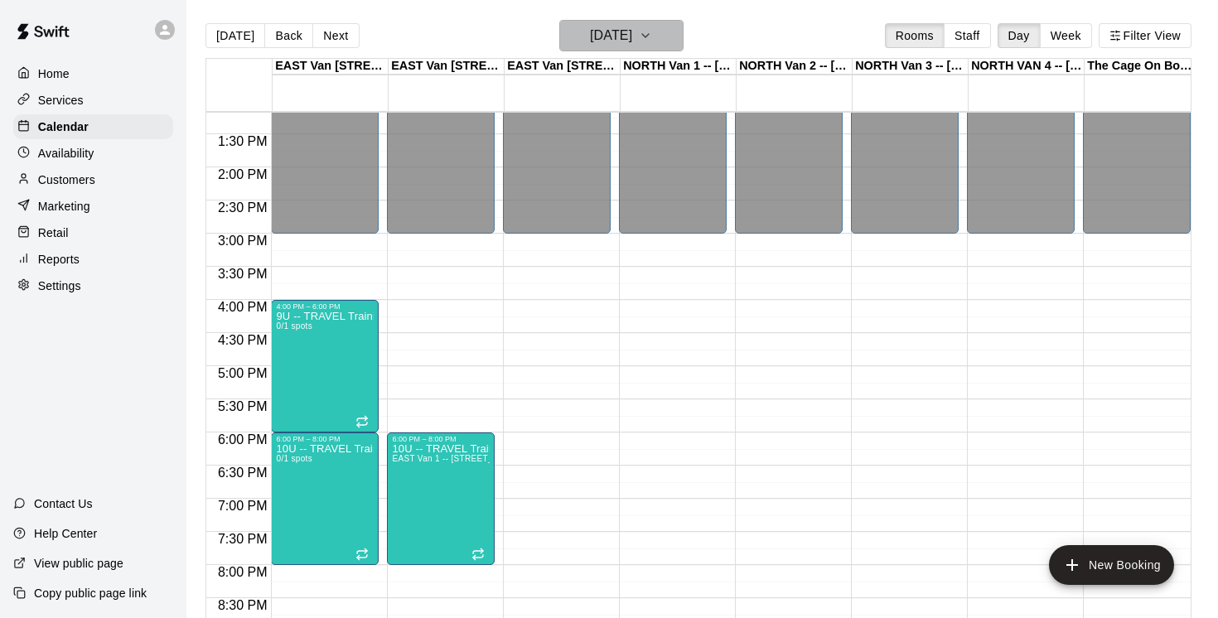
click at [652, 37] on icon "button" at bounding box center [645, 36] width 13 height 20
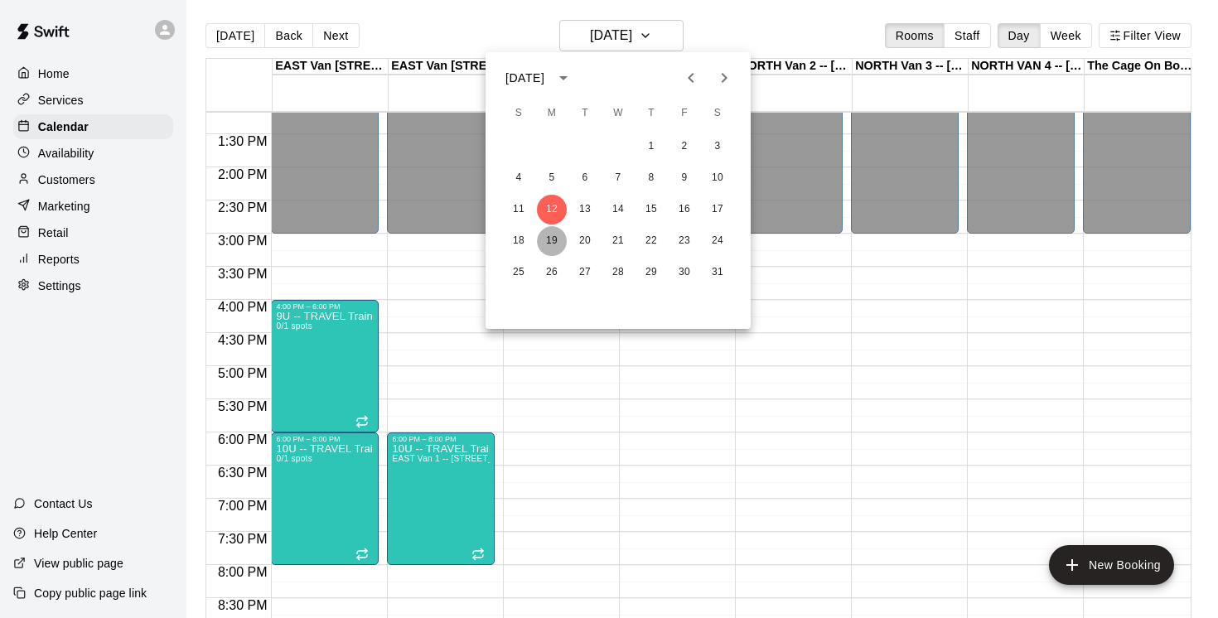
click at [546, 241] on button "19" at bounding box center [552, 241] width 30 height 30
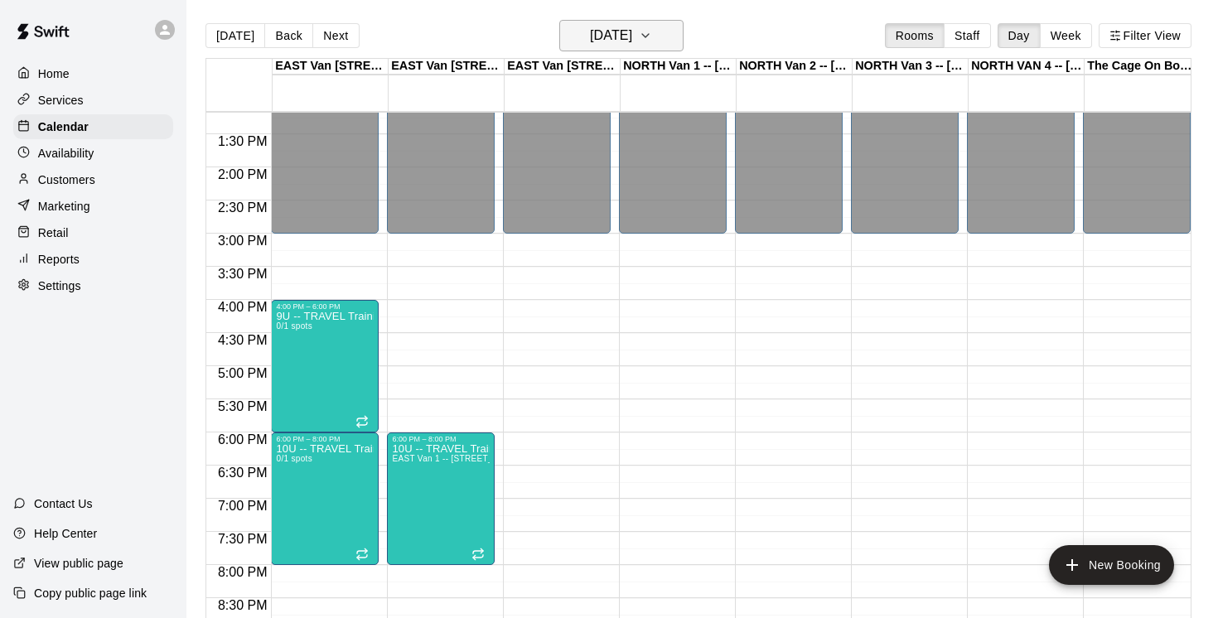
click at [652, 35] on icon "button" at bounding box center [645, 36] width 13 height 20
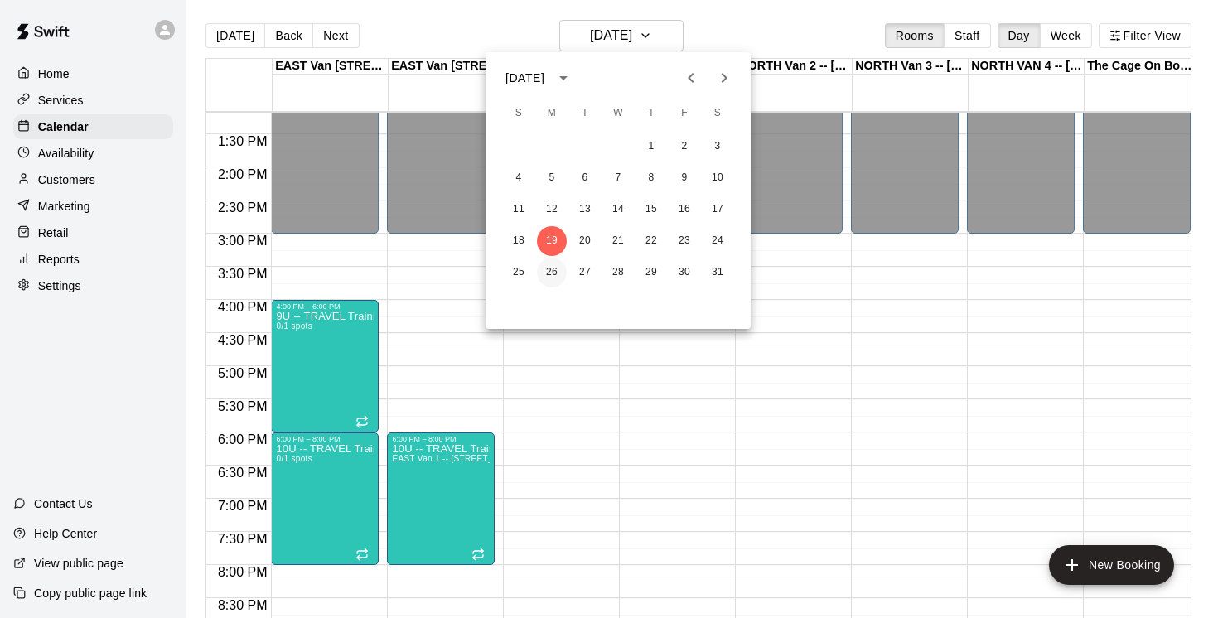
click at [556, 268] on button "26" at bounding box center [552, 273] width 30 height 30
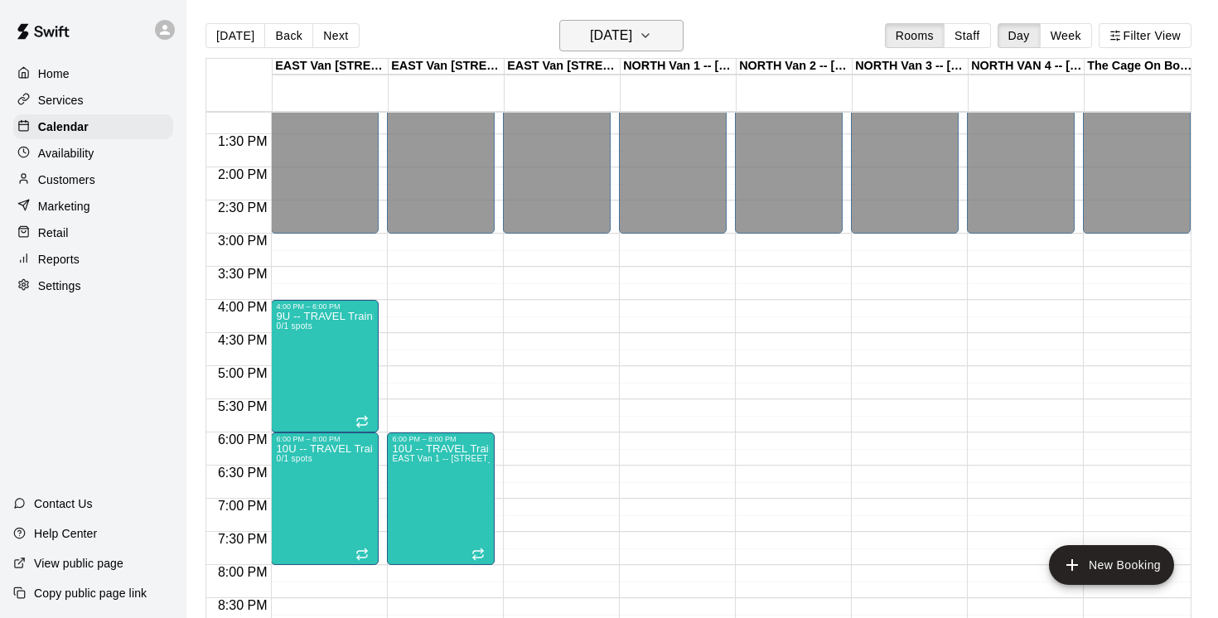
click at [652, 36] on icon "button" at bounding box center [645, 36] width 13 height 20
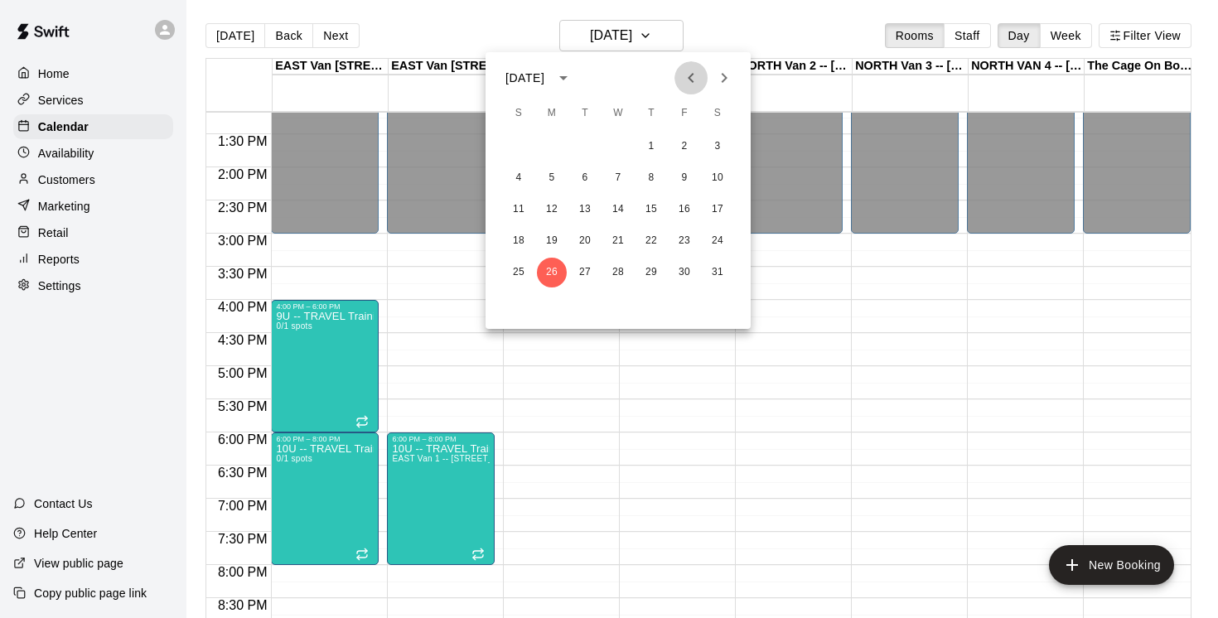
click at [686, 75] on icon "Previous month" at bounding box center [691, 78] width 20 height 20
click at [693, 80] on icon "Previous month" at bounding box center [691, 78] width 20 height 20
click at [554, 274] on button "27" at bounding box center [552, 273] width 30 height 30
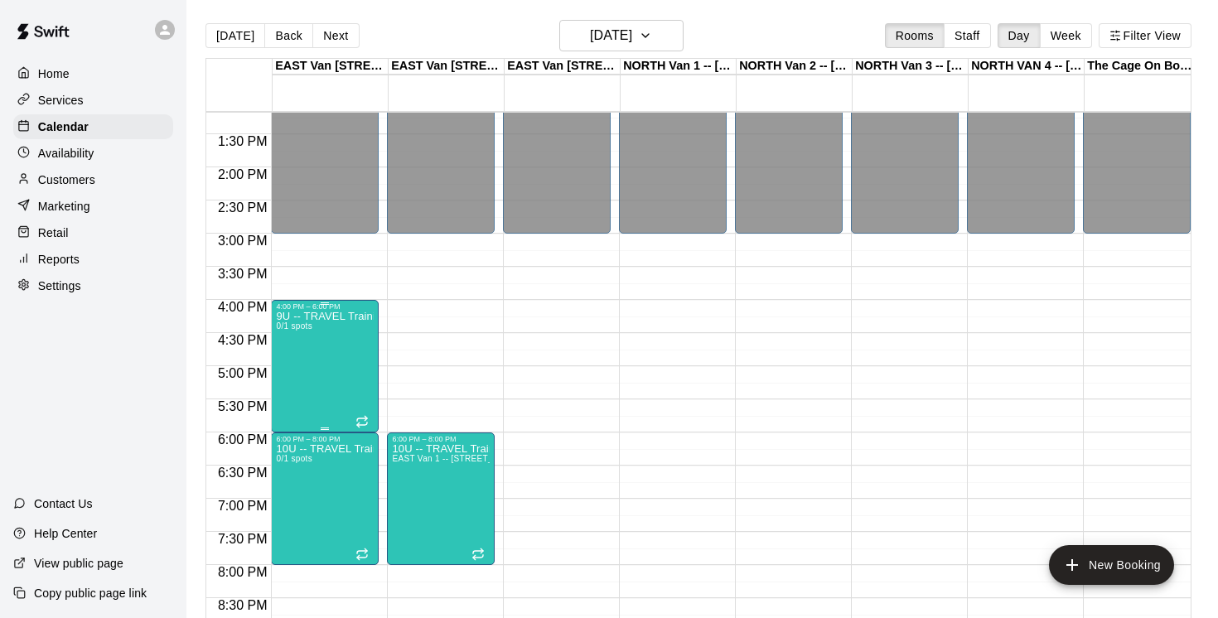
click at [319, 371] on div "9U -- TRAVEL Training MONDAYS 0/1 spots" at bounding box center [325, 620] width 98 height 618
click at [297, 321] on icon "edit" at bounding box center [293, 329] width 20 height 20
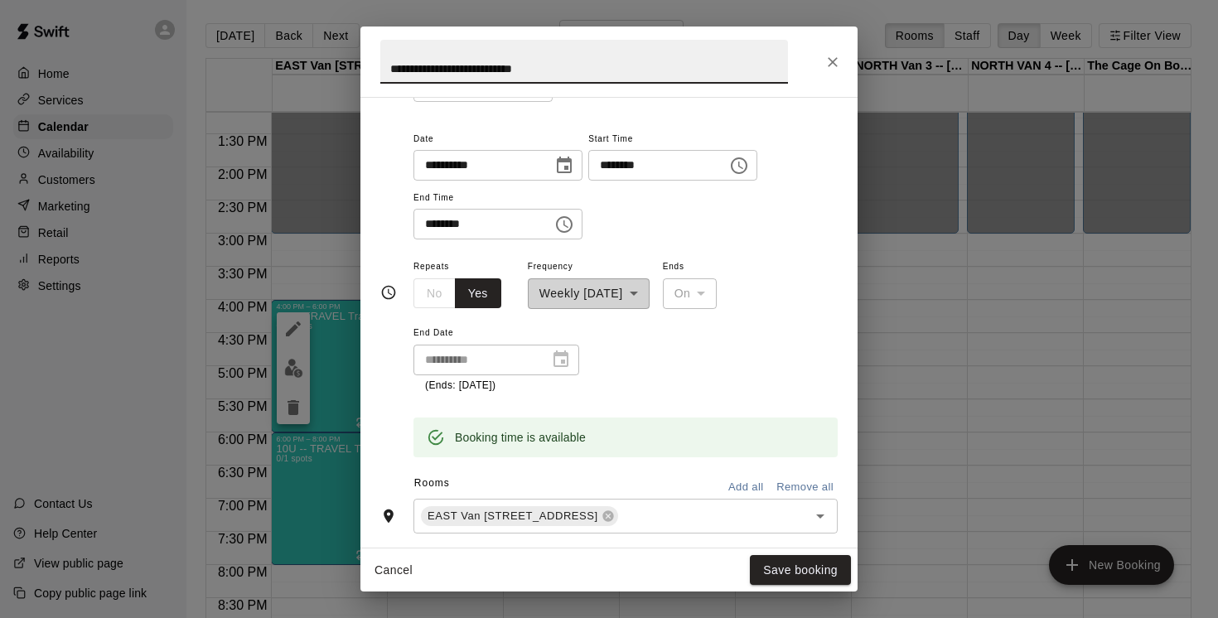
scroll to position [186, 0]
click at [693, 522] on input "text" at bounding box center [701, 517] width 163 height 21
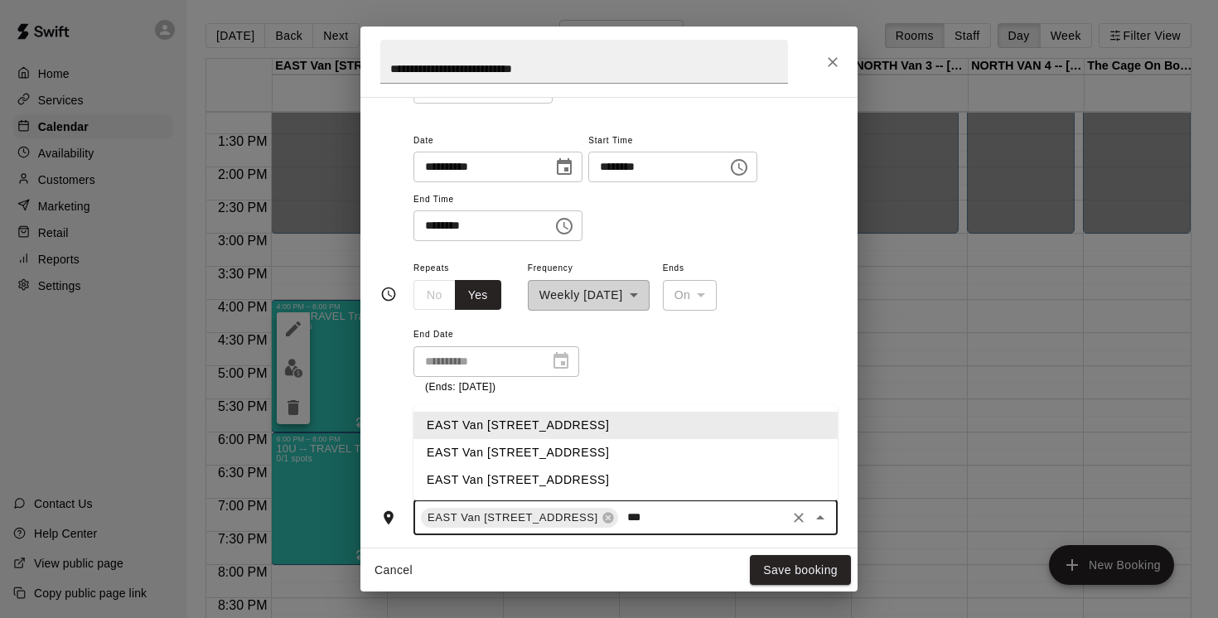
type input "****"
click at [637, 453] on li "EAST Van [STREET_ADDRESS]" at bounding box center [625, 452] width 424 height 27
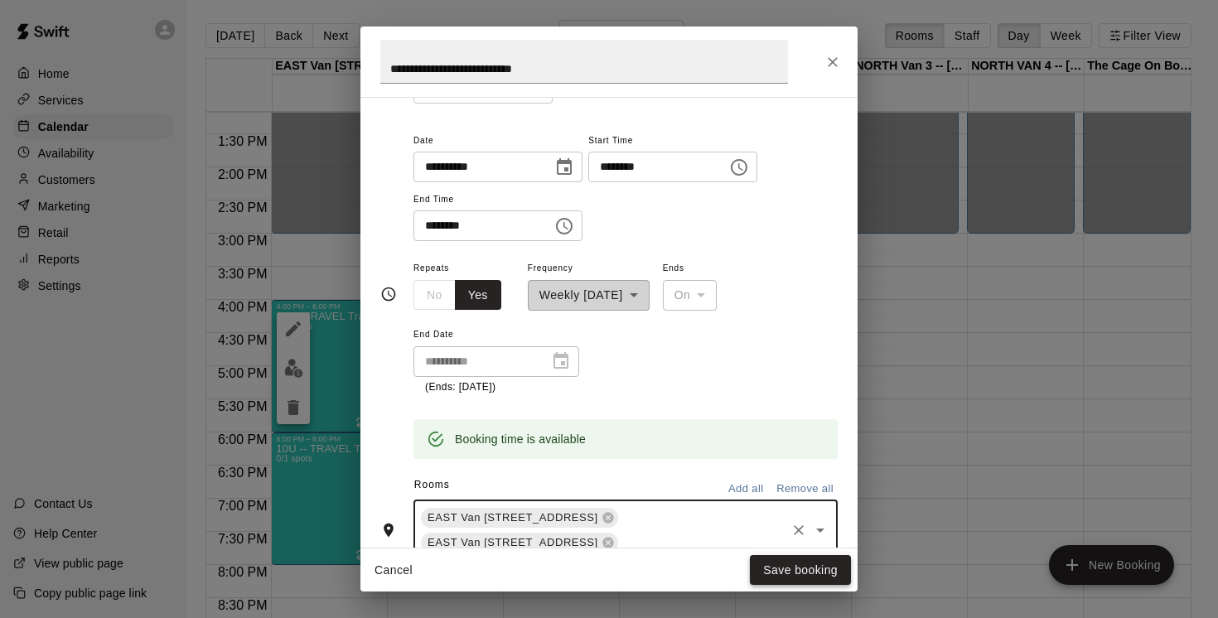
click at [799, 568] on button "Save booking" at bounding box center [800, 570] width 101 height 31
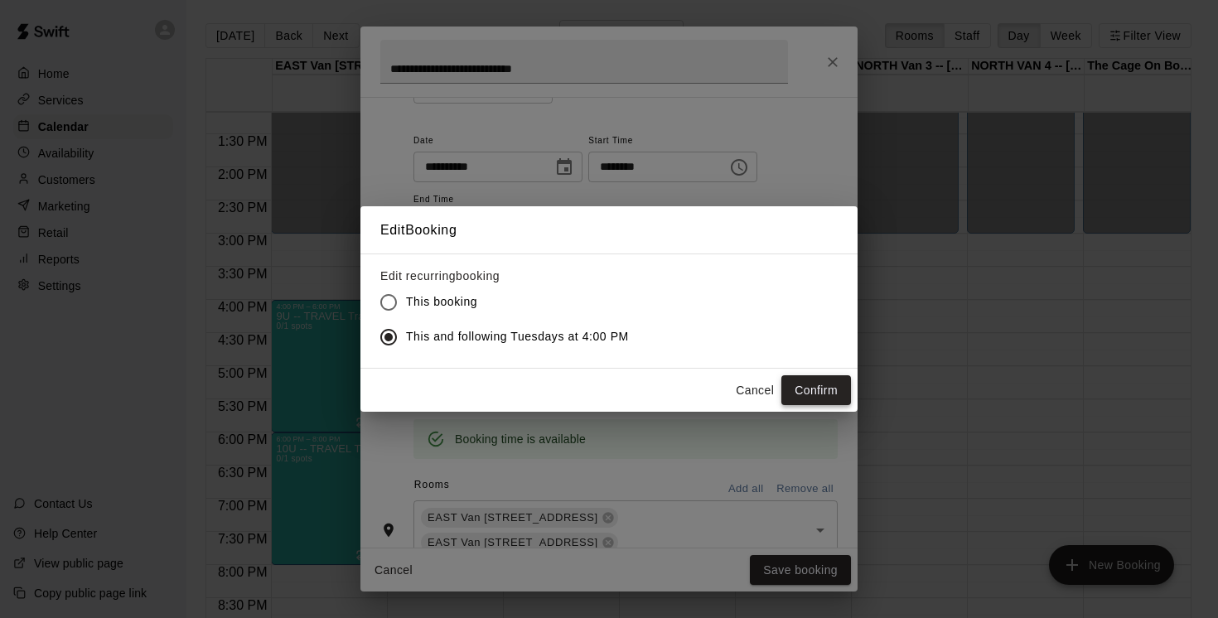
click at [808, 391] on button "Confirm" at bounding box center [816, 390] width 70 height 31
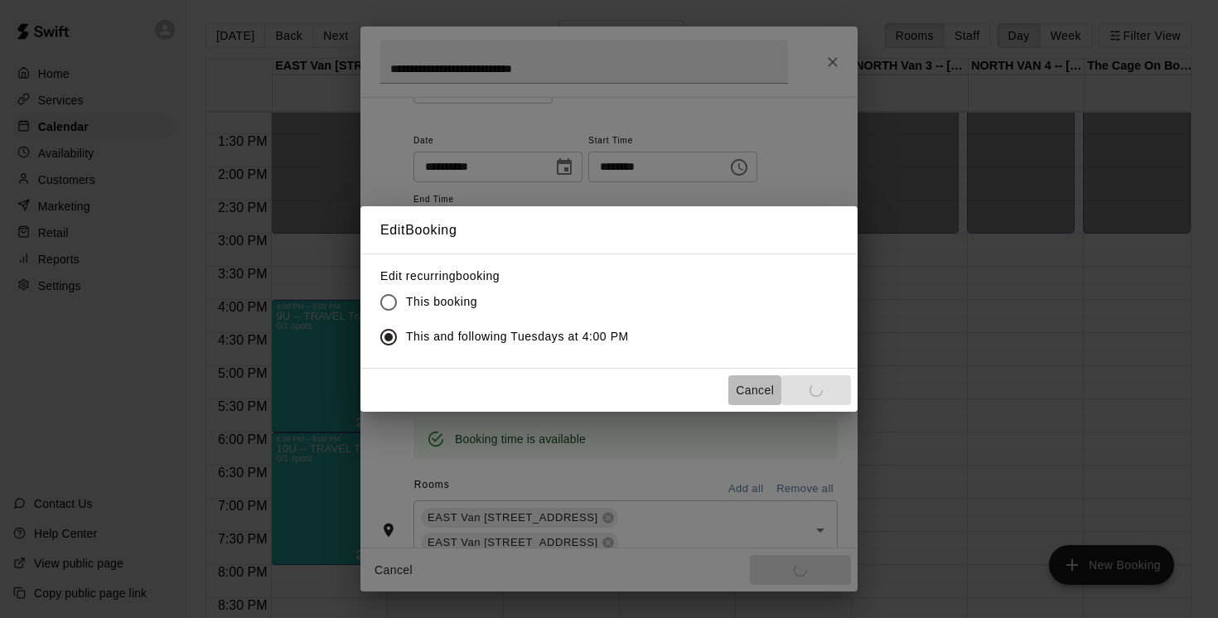
click at [761, 391] on button "Cancel" at bounding box center [754, 390] width 53 height 31
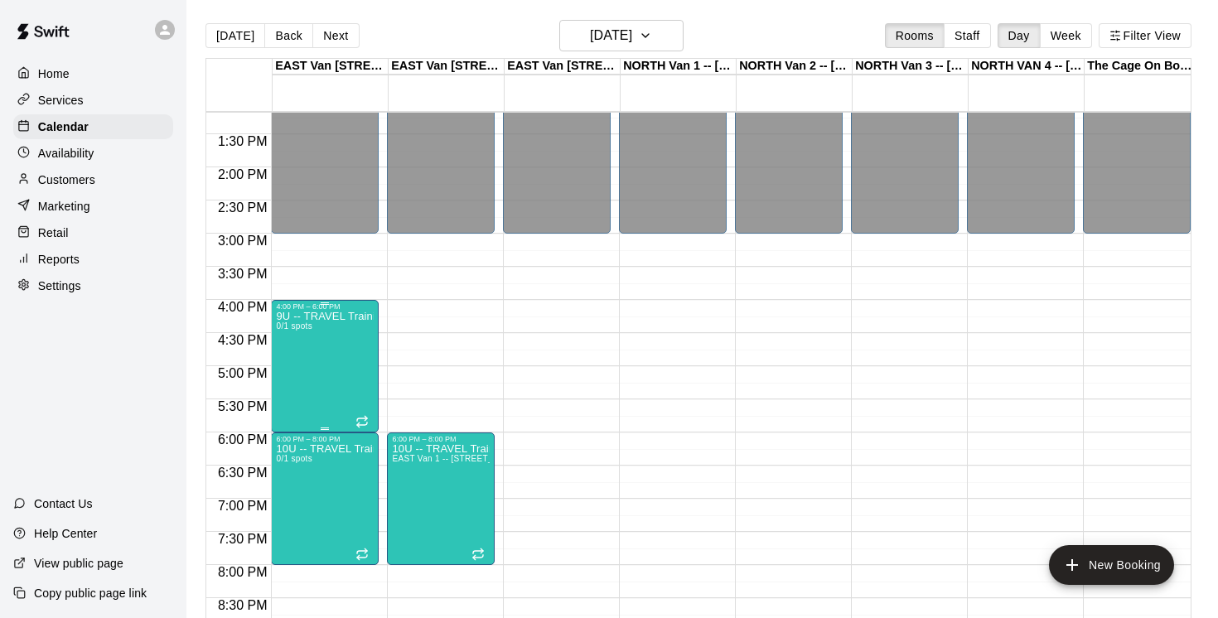
click at [322, 340] on div "9U -- TRAVEL Training MONDAYS 0/1 spots" at bounding box center [325, 620] width 98 height 618
click at [296, 327] on icon "edit" at bounding box center [293, 328] width 15 height 15
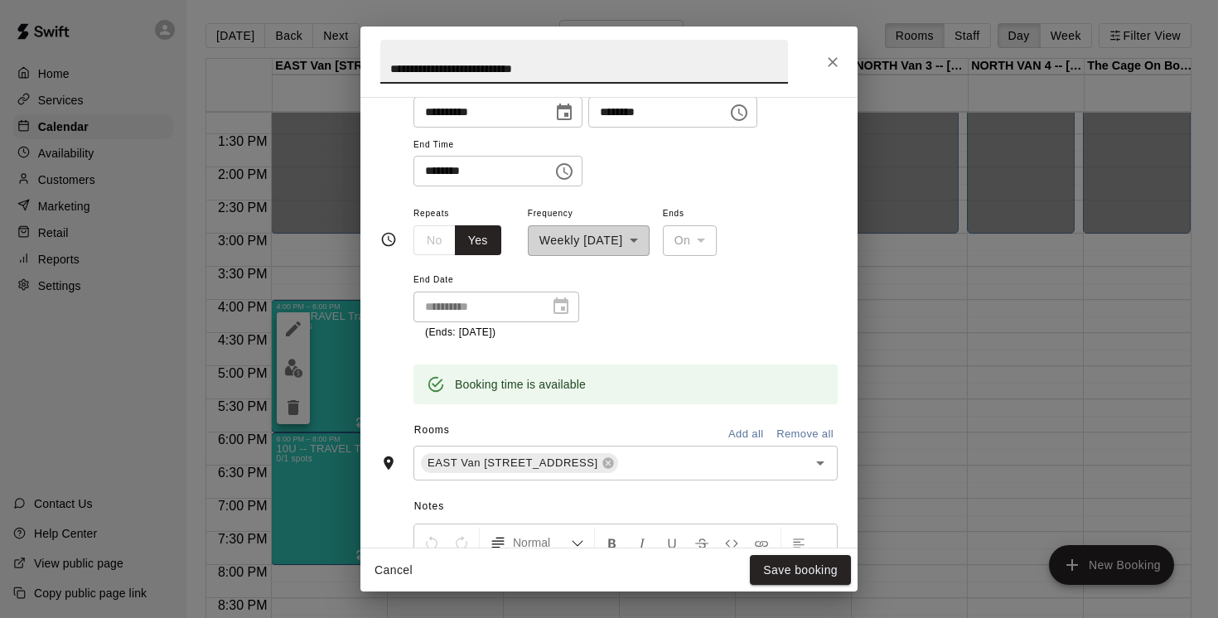
scroll to position [241, 0]
click at [678, 459] on input "text" at bounding box center [701, 461] width 163 height 21
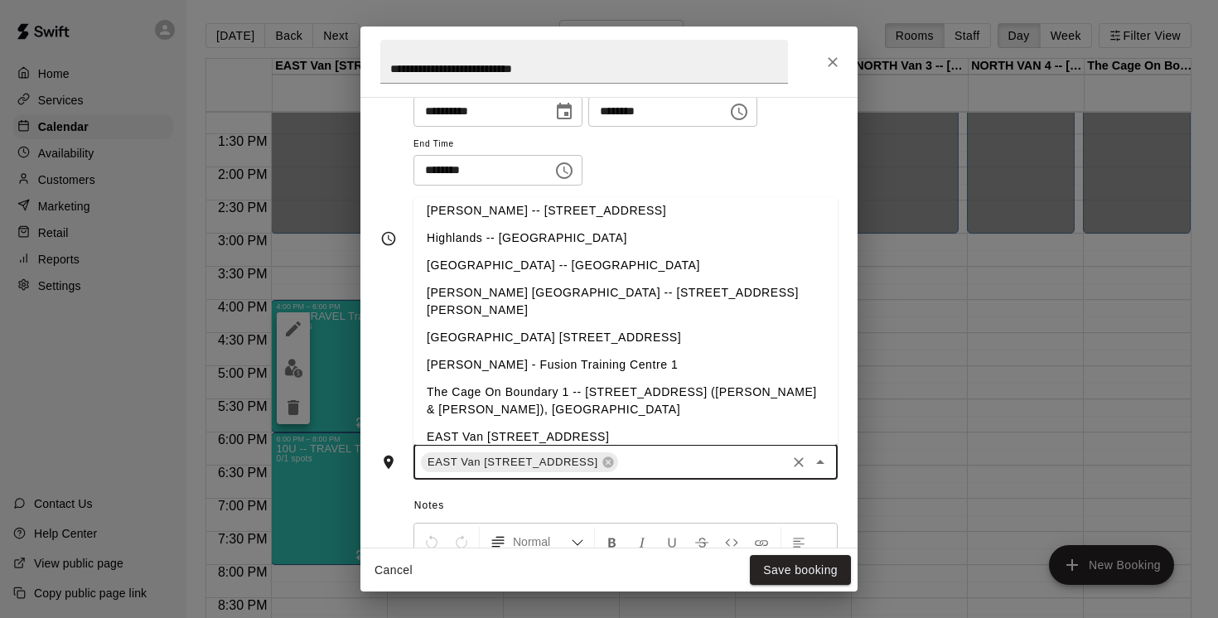
scroll to position [171, 0]
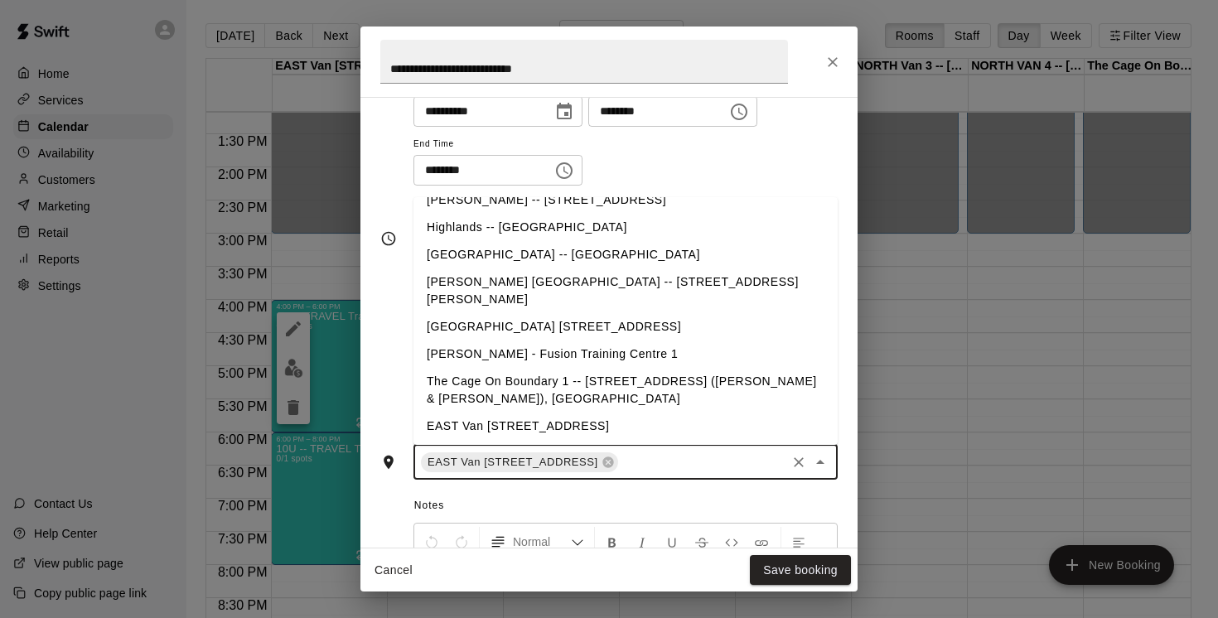
click at [557, 413] on li "EAST Van [STREET_ADDRESS]" at bounding box center [625, 426] width 424 height 27
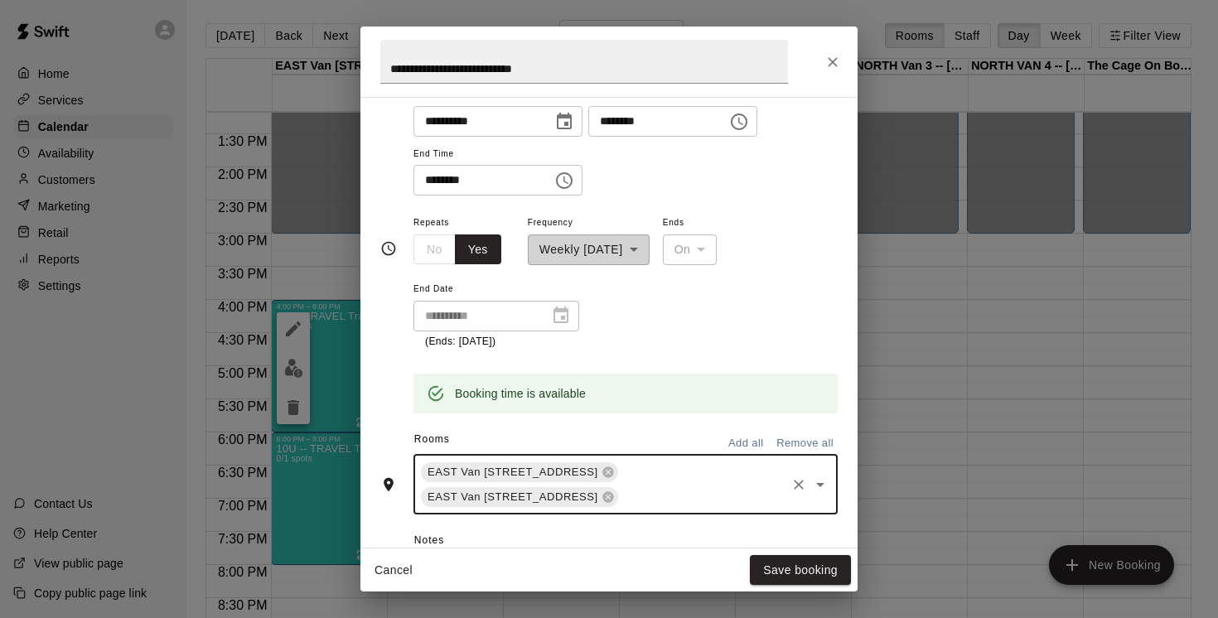
scroll to position [241, 0]
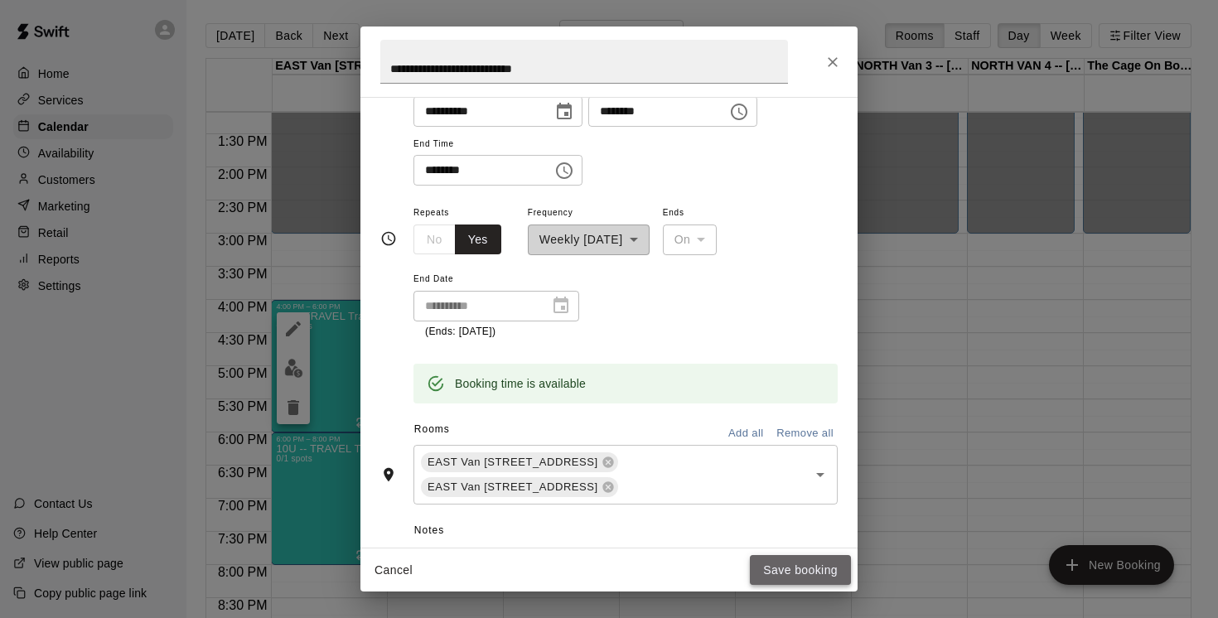
click at [787, 567] on button "Save booking" at bounding box center [800, 570] width 101 height 31
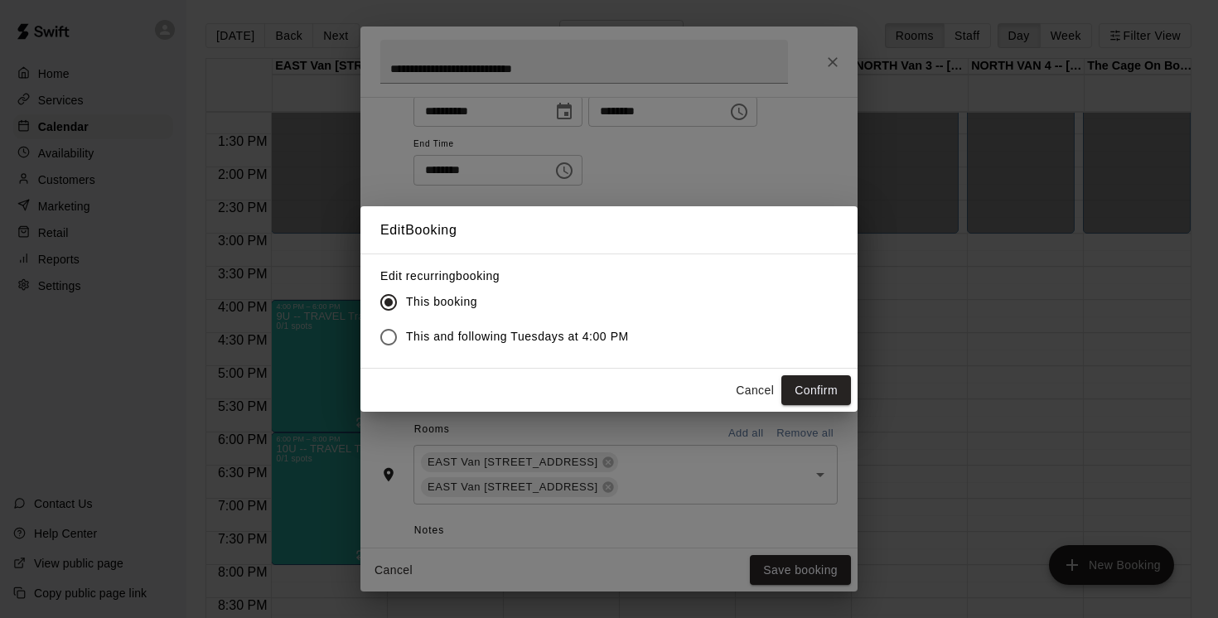
click at [745, 386] on button "Cancel" at bounding box center [754, 390] width 53 height 31
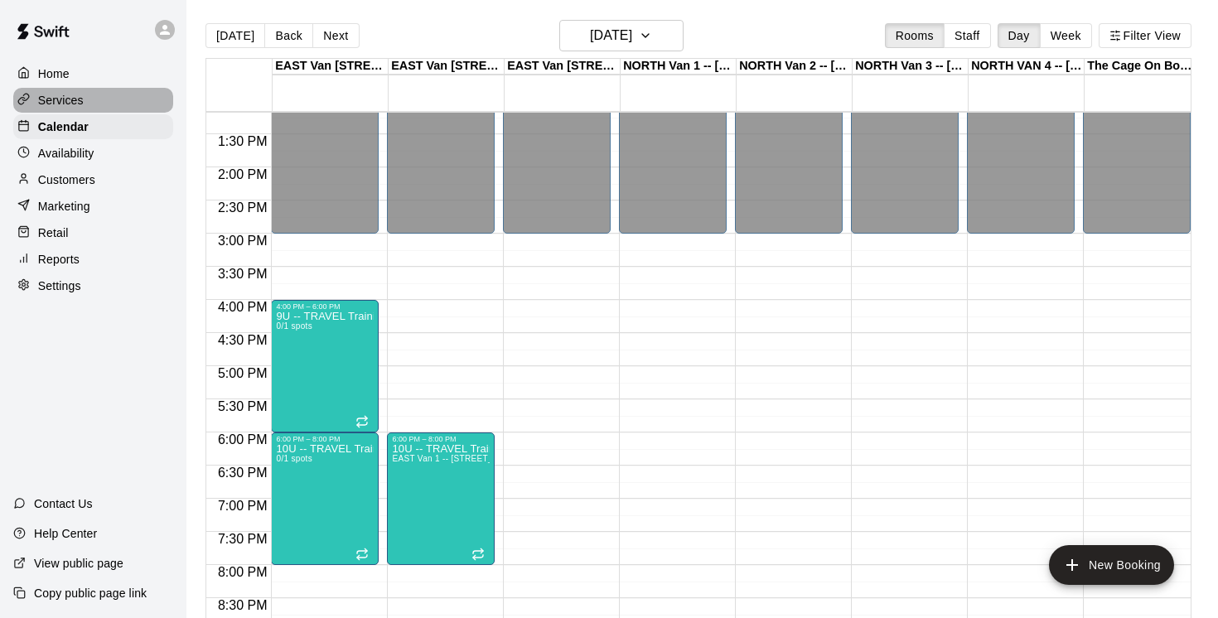
drag, startPoint x: 60, startPoint y: 99, endPoint x: 66, endPoint y: 108, distance: 10.8
click at [60, 99] on p "Services" at bounding box center [61, 100] width 46 height 17
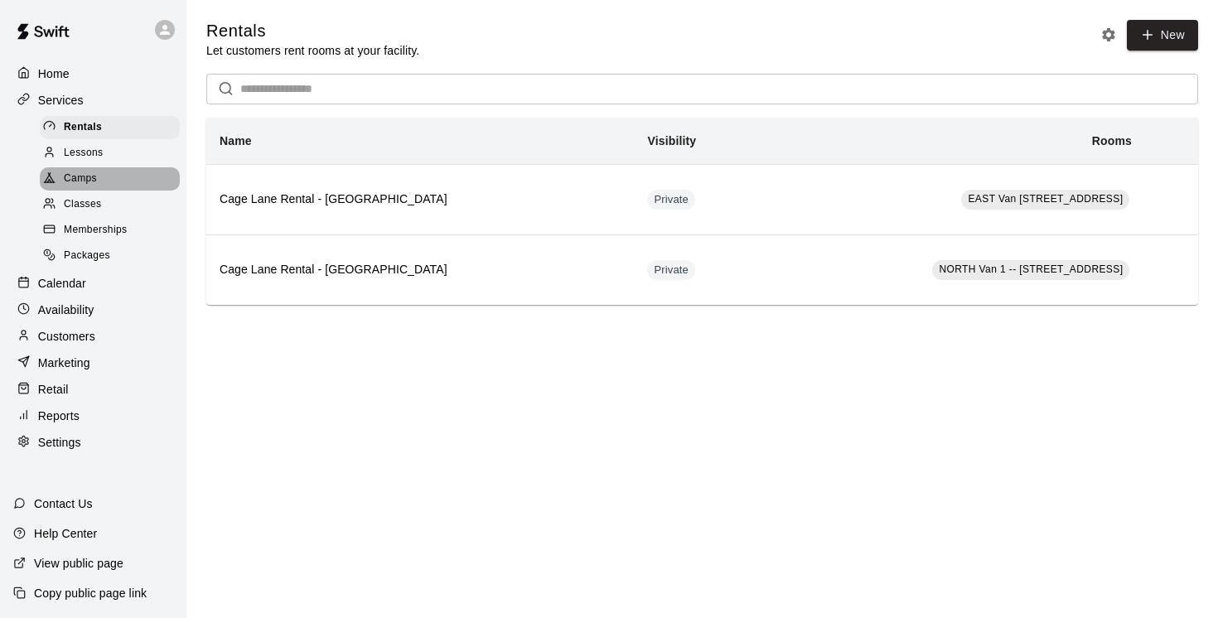
click at [86, 178] on span "Camps" at bounding box center [80, 179] width 33 height 17
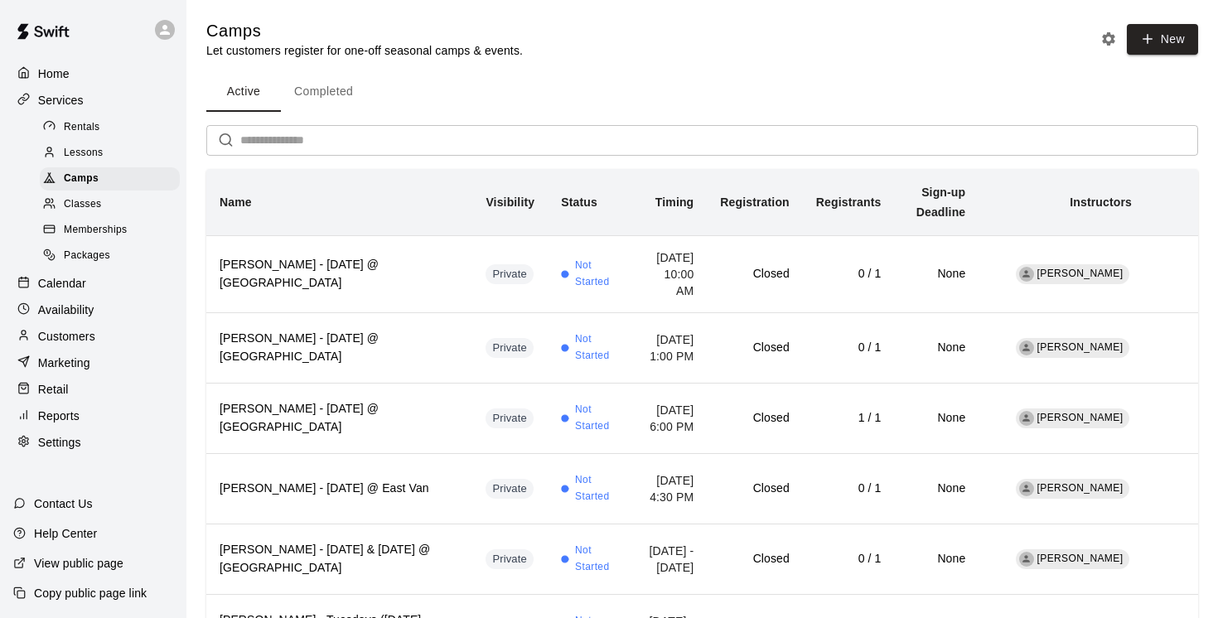
click at [321, 89] on button "Completed" at bounding box center [323, 92] width 85 height 40
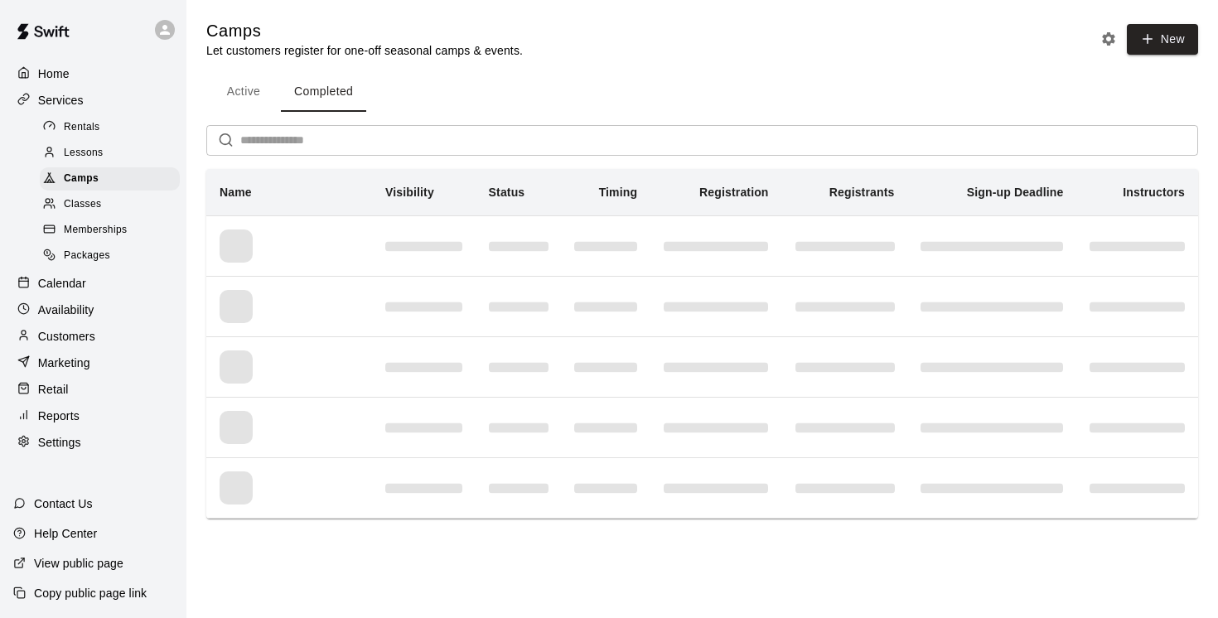
click at [289, 142] on input "text" at bounding box center [719, 140] width 958 height 31
click at [123, 180] on div "Camps" at bounding box center [110, 178] width 140 height 23
click at [244, 94] on button "Active" at bounding box center [243, 92] width 75 height 40
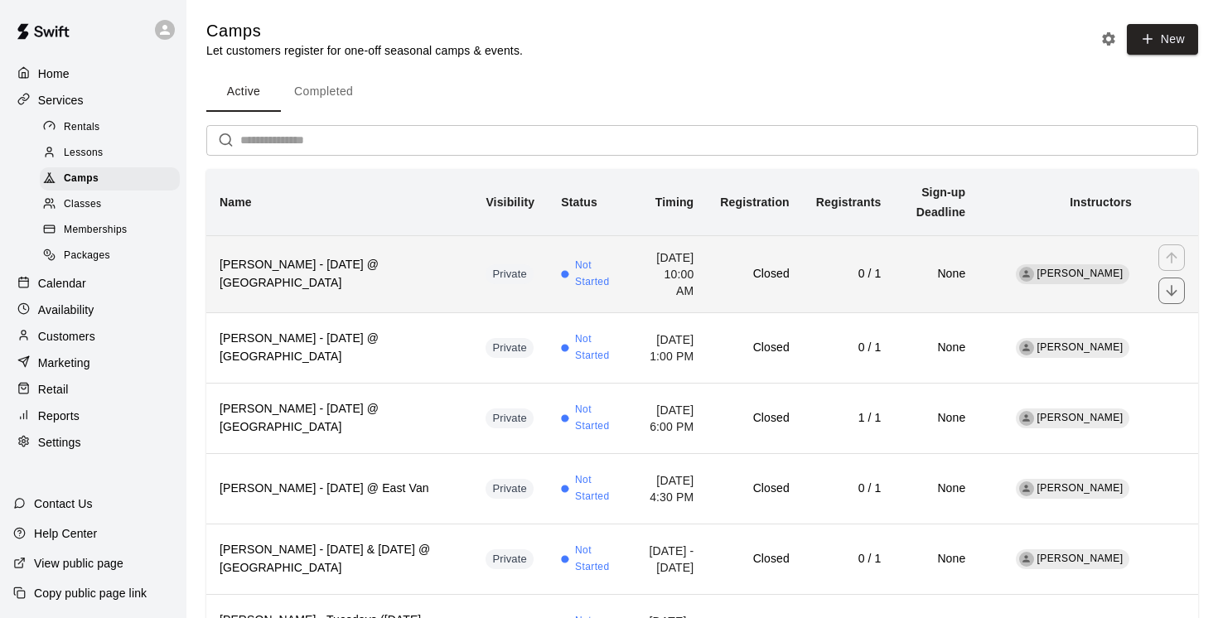
click at [334, 282] on h6 "[PERSON_NAME] - [DATE] @ [GEOGRAPHIC_DATA]" at bounding box center [339, 274] width 239 height 36
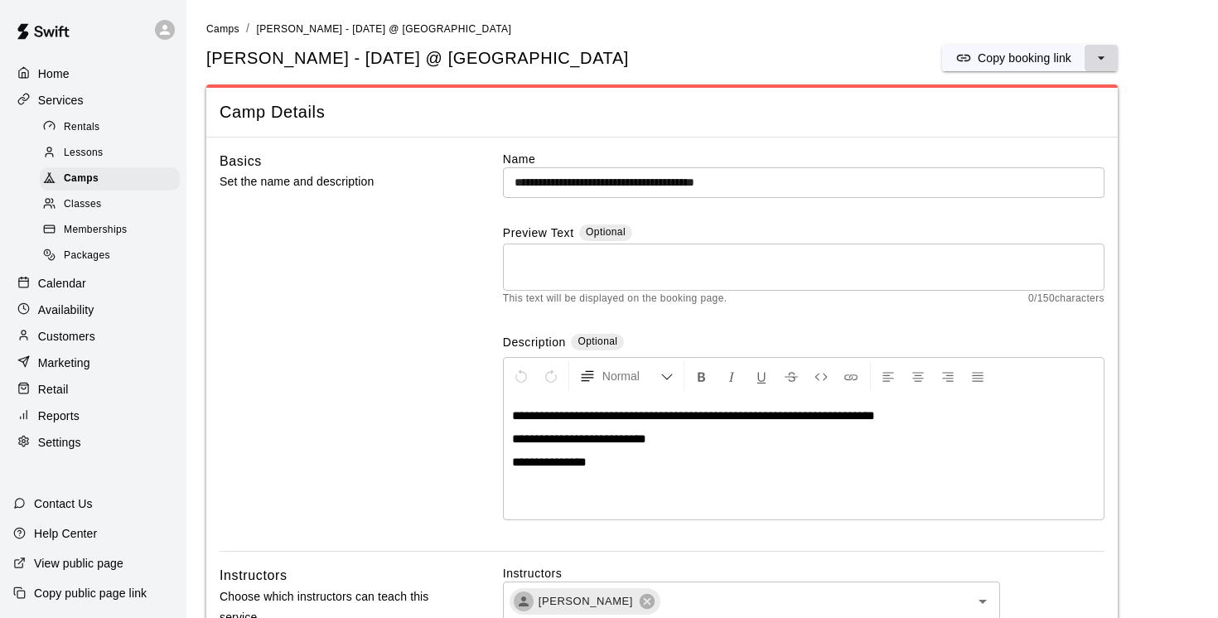
click at [1106, 59] on icon "select merge strategy" at bounding box center [1101, 58] width 17 height 17
click at [1050, 125] on h6 "Duplicate camp" at bounding box center [1035, 120] width 81 height 18
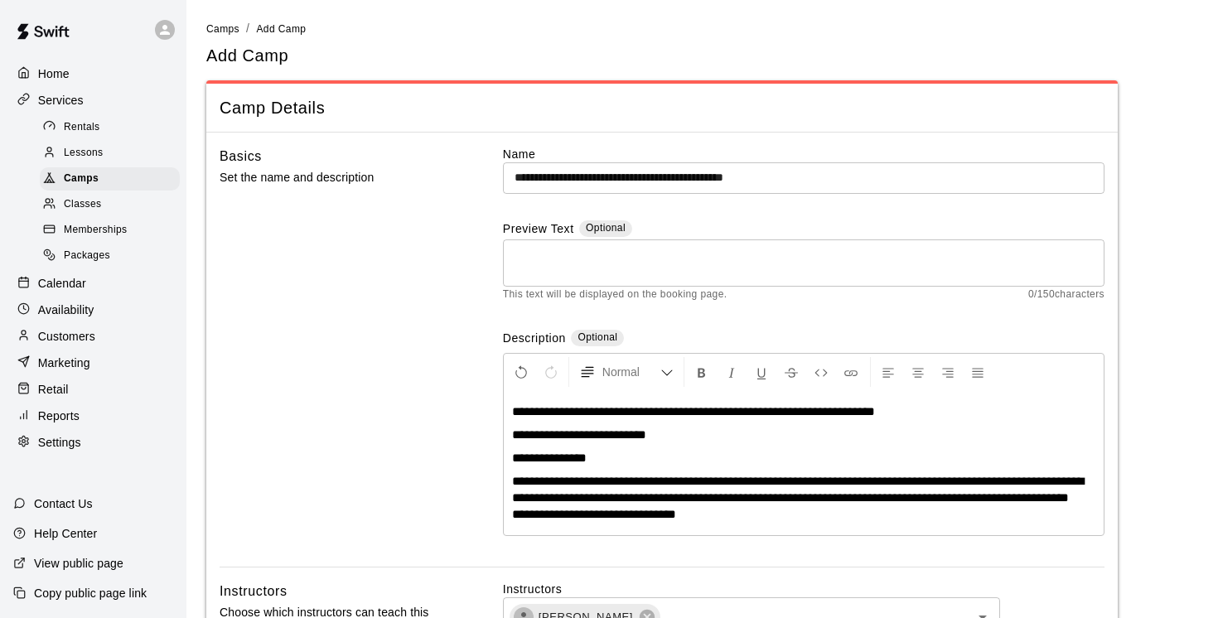
click at [606, 462] on p "**********" at bounding box center [803, 458] width 583 height 17
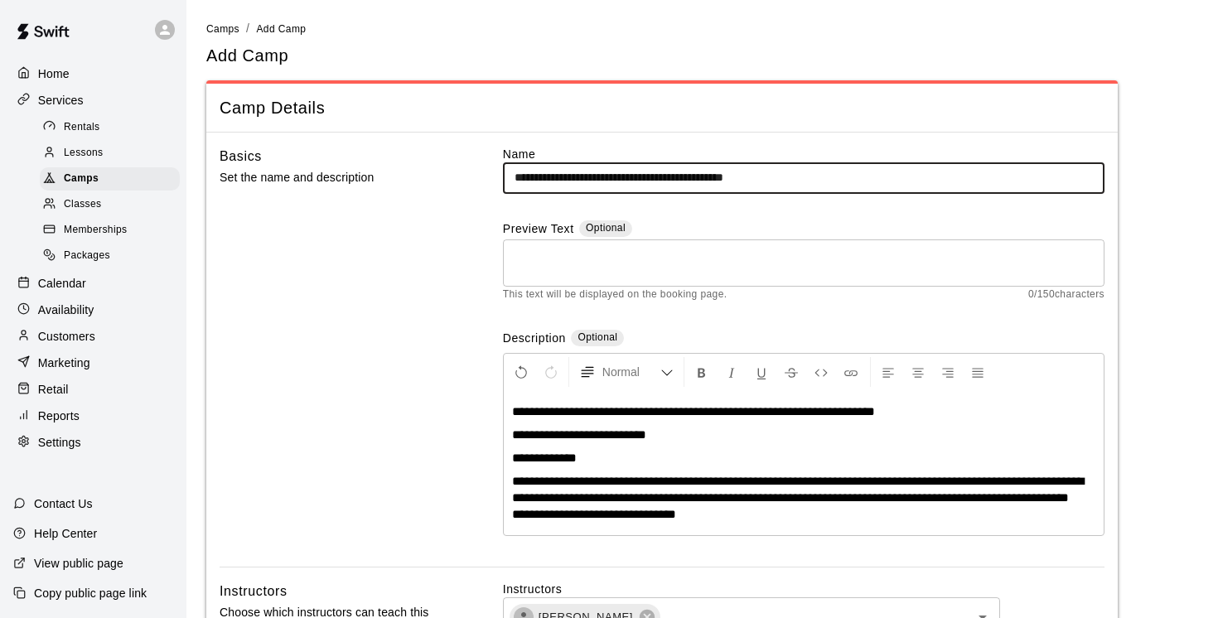
drag, startPoint x: 576, startPoint y: 175, endPoint x: 451, endPoint y: 167, distance: 124.5
click at [451, 167] on div "**********" at bounding box center [662, 356] width 885 height 421
click at [622, 176] on input "**********" at bounding box center [803, 177] width 601 height 31
click at [668, 176] on input "**********" at bounding box center [803, 177] width 601 height 31
drag, startPoint x: 794, startPoint y: 177, endPoint x: 743, endPoint y: 175, distance: 50.6
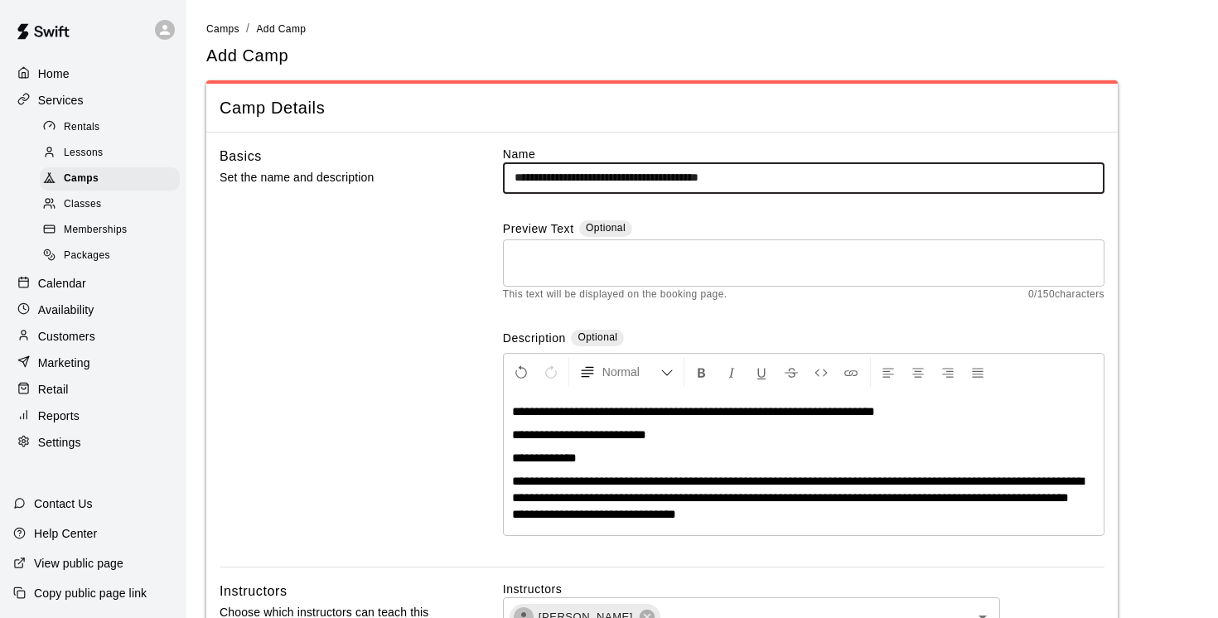
click at [742, 175] on input "**********" at bounding box center [803, 177] width 601 height 31
type input "**********"
click at [664, 412] on span "**********" at bounding box center [693, 411] width 363 height 12
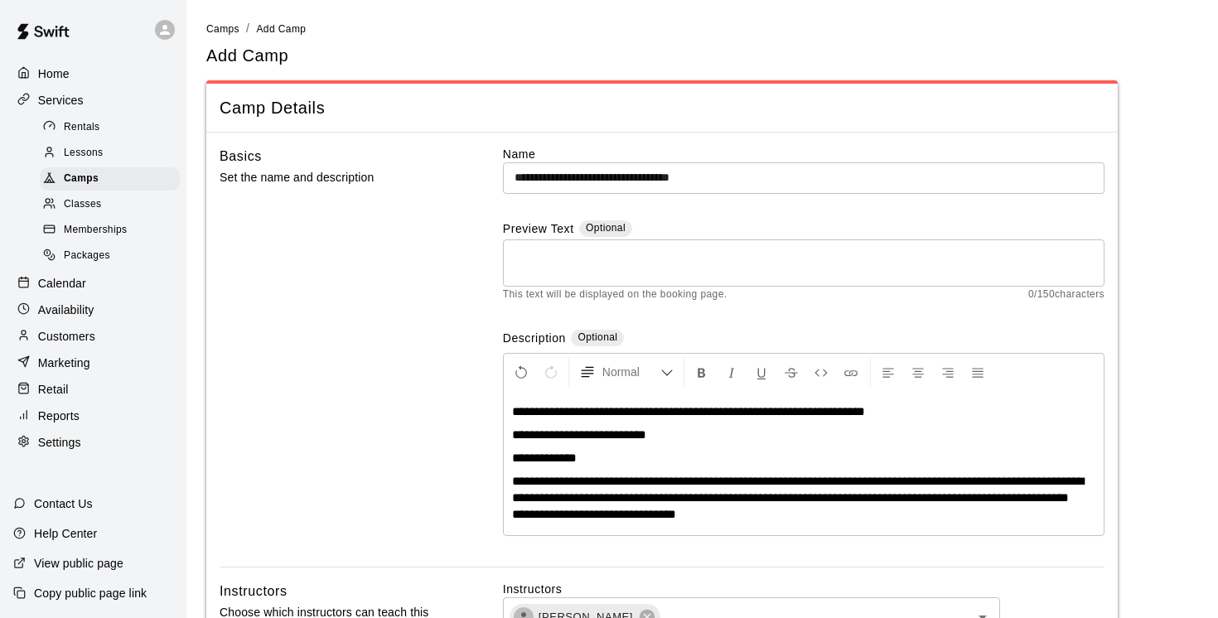
click at [707, 409] on span "**********" at bounding box center [688, 411] width 353 height 12
click at [727, 409] on span "**********" at bounding box center [688, 411] width 353 height 12
click at [754, 411] on span "**********" at bounding box center [688, 411] width 353 height 12
click at [808, 411] on span "**********" at bounding box center [688, 411] width 353 height 12
click at [808, 409] on span "**********" at bounding box center [686, 411] width 348 height 12
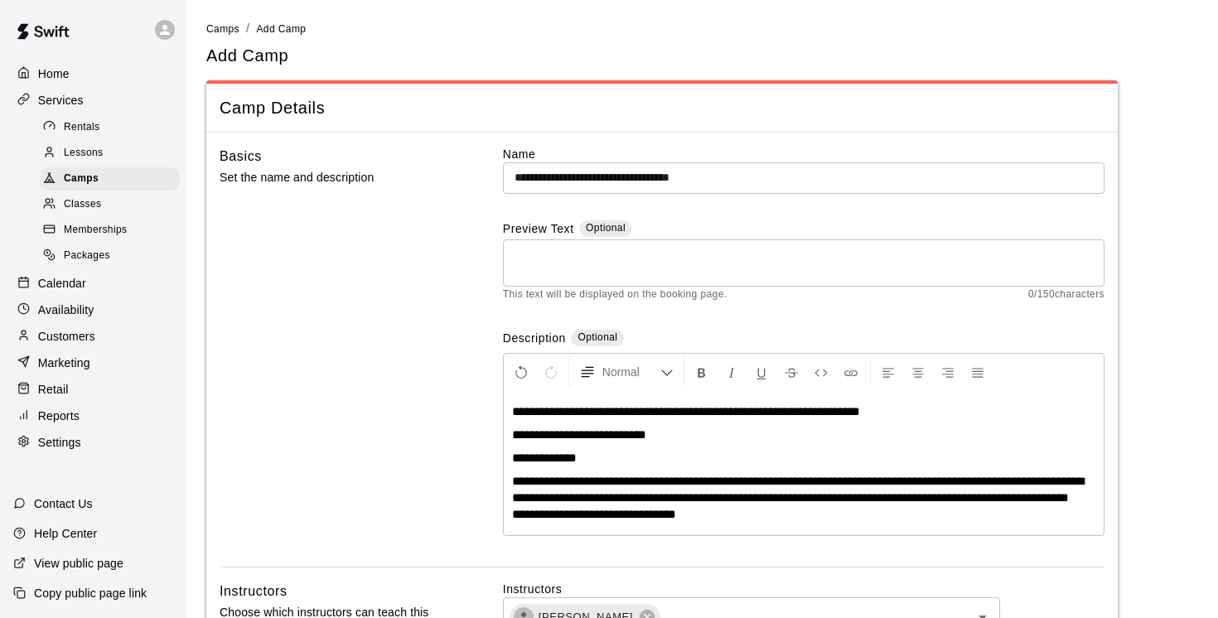
click at [843, 408] on span "**********" at bounding box center [686, 411] width 348 height 12
drag, startPoint x: 679, startPoint y: 437, endPoint x: 589, endPoint y: 435, distance: 90.3
click at [587, 435] on p "**********" at bounding box center [803, 435] width 583 height 17
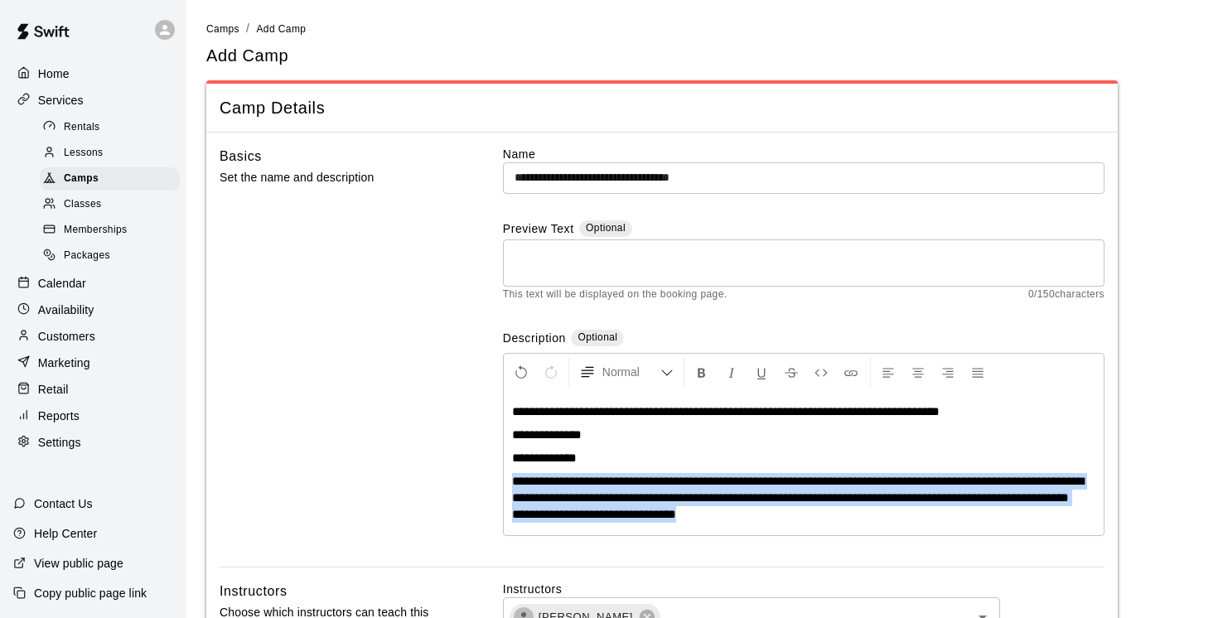
drag, startPoint x: 511, startPoint y: 480, endPoint x: 522, endPoint y: 570, distance: 90.9
click at [522, 567] on div "**********" at bounding box center [803, 356] width 601 height 421
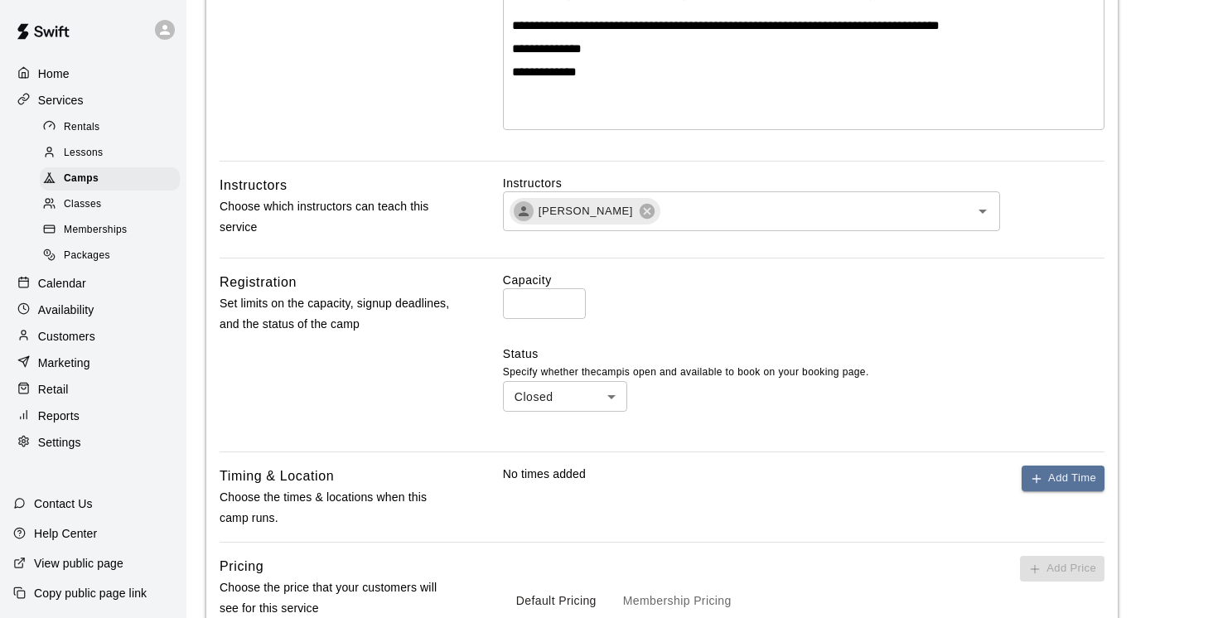
scroll to position [388, 0]
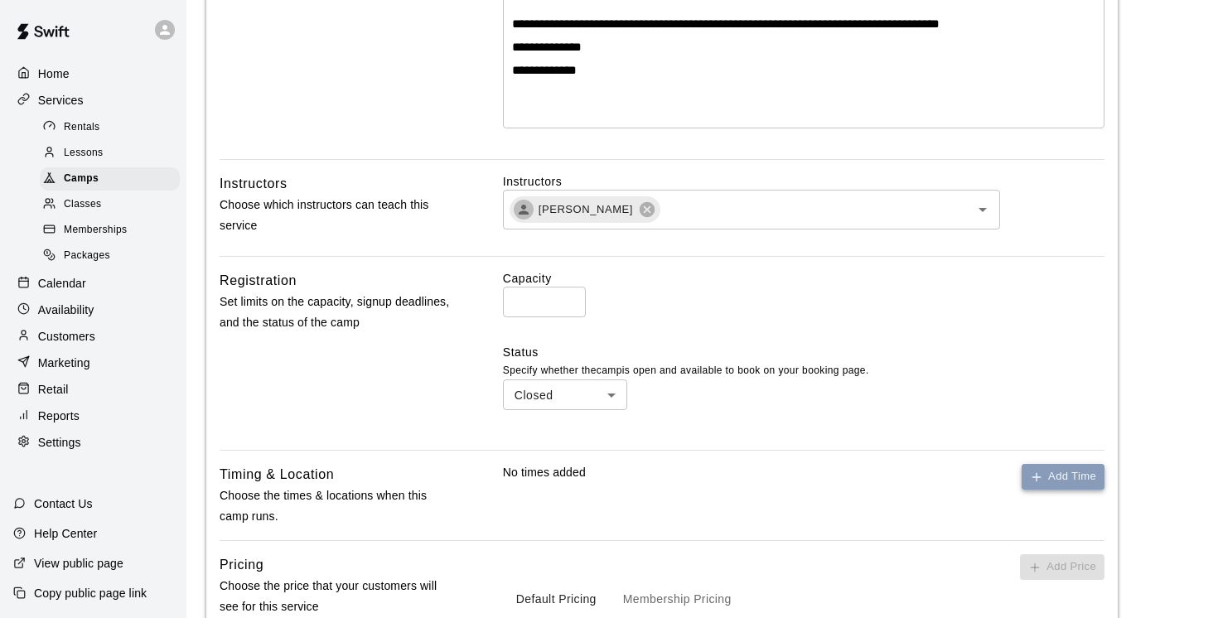
click at [1076, 475] on button "Add Time" at bounding box center [1062, 477] width 83 height 26
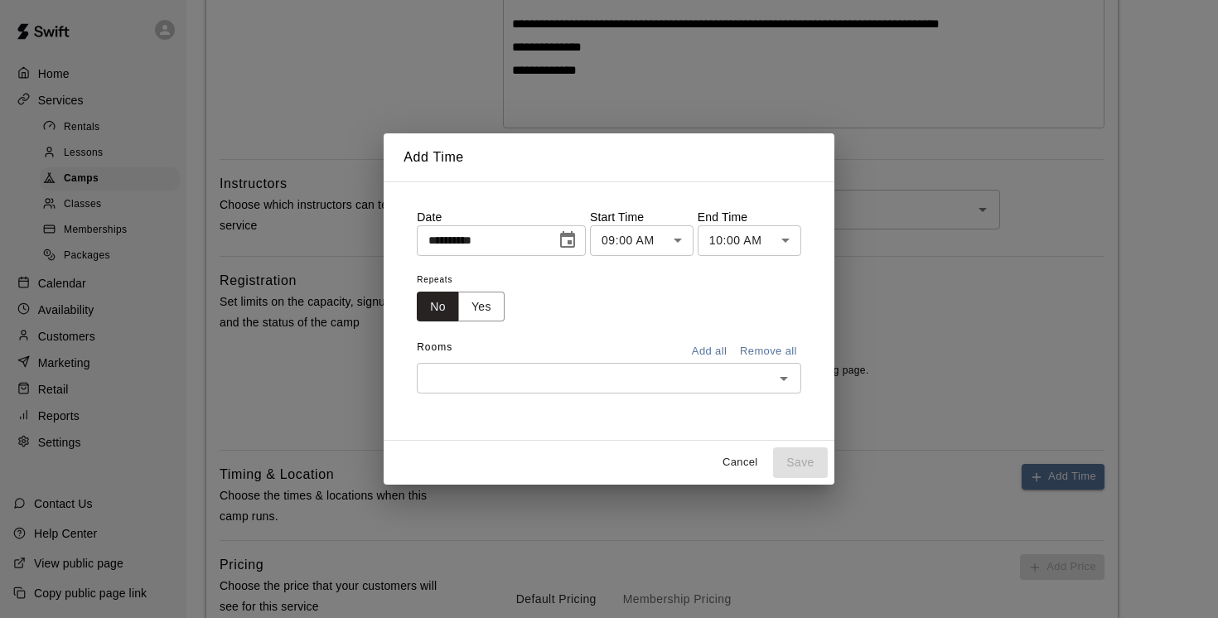
click at [572, 240] on icon "Choose date, selected date is Aug 11, 2025" at bounding box center [567, 240] width 20 height 20
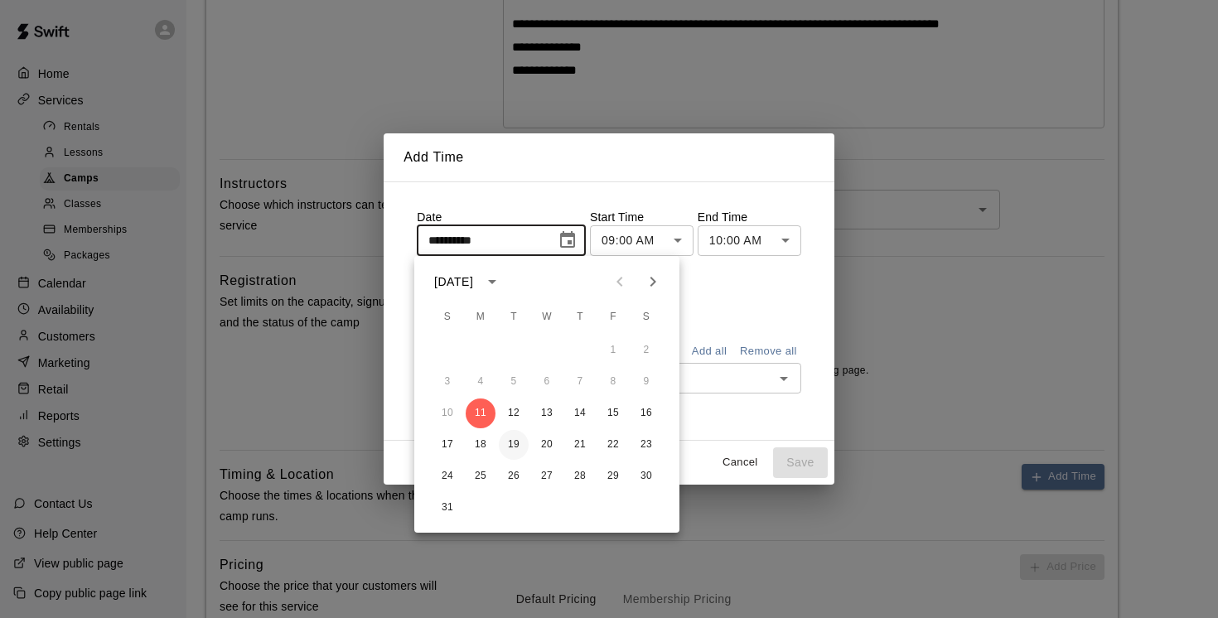
click at [518, 448] on button "19" at bounding box center [514, 445] width 30 height 30
type input "**********"
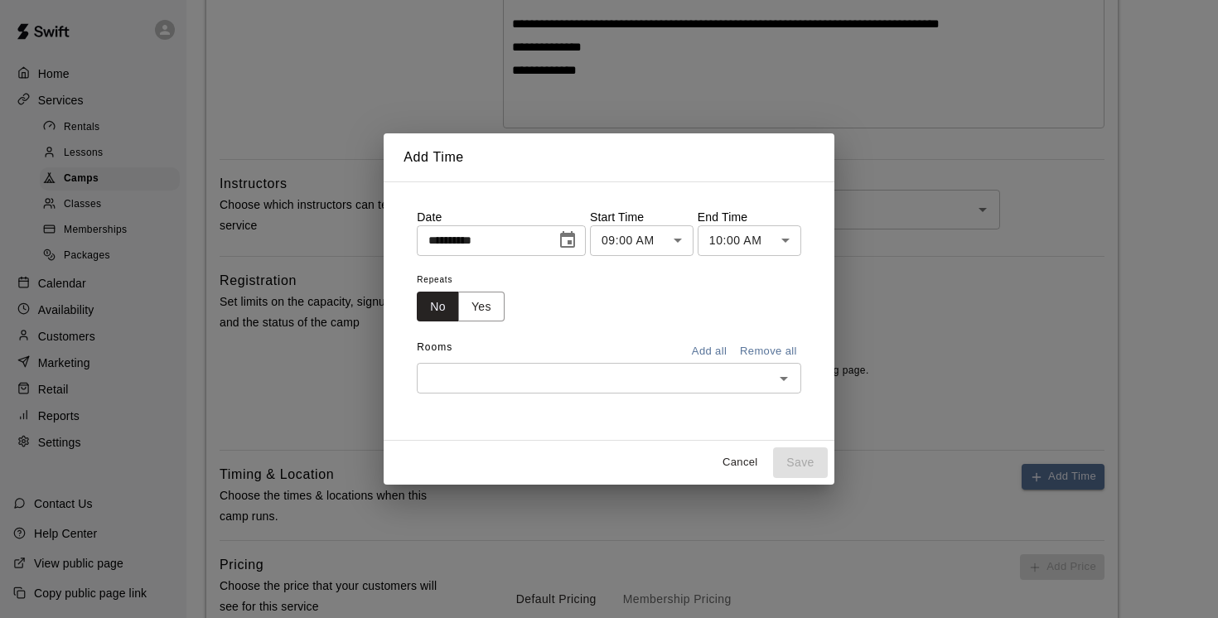
click at [683, 234] on body "**********" at bounding box center [609, 257] width 1218 height 1290
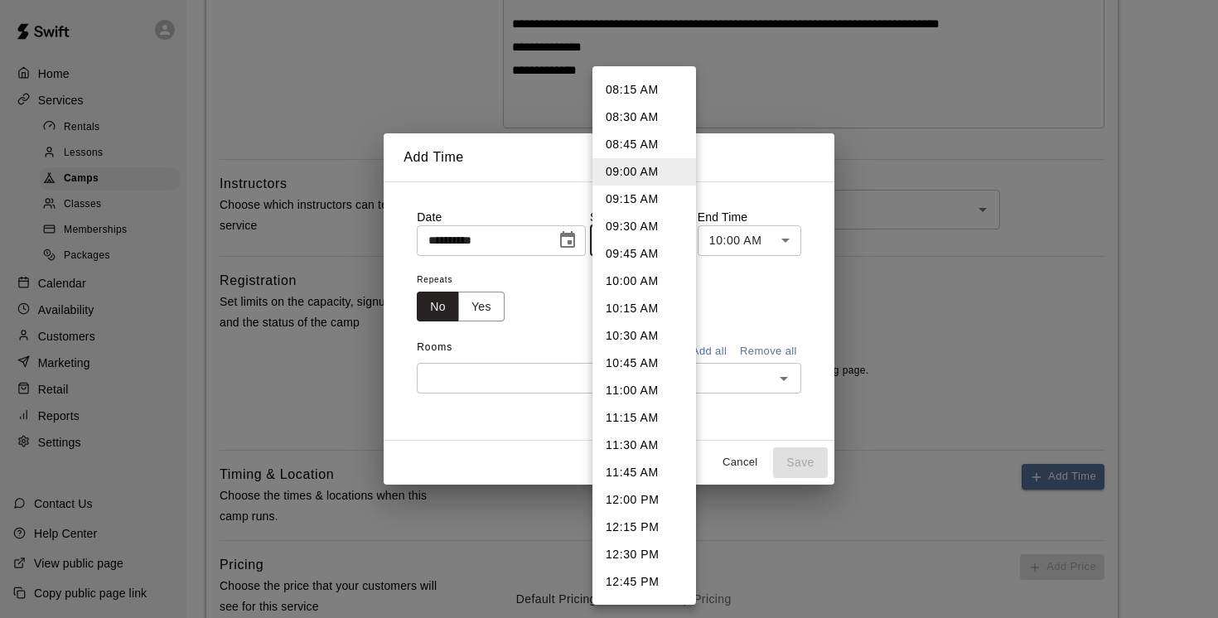
scroll to position [913, 0]
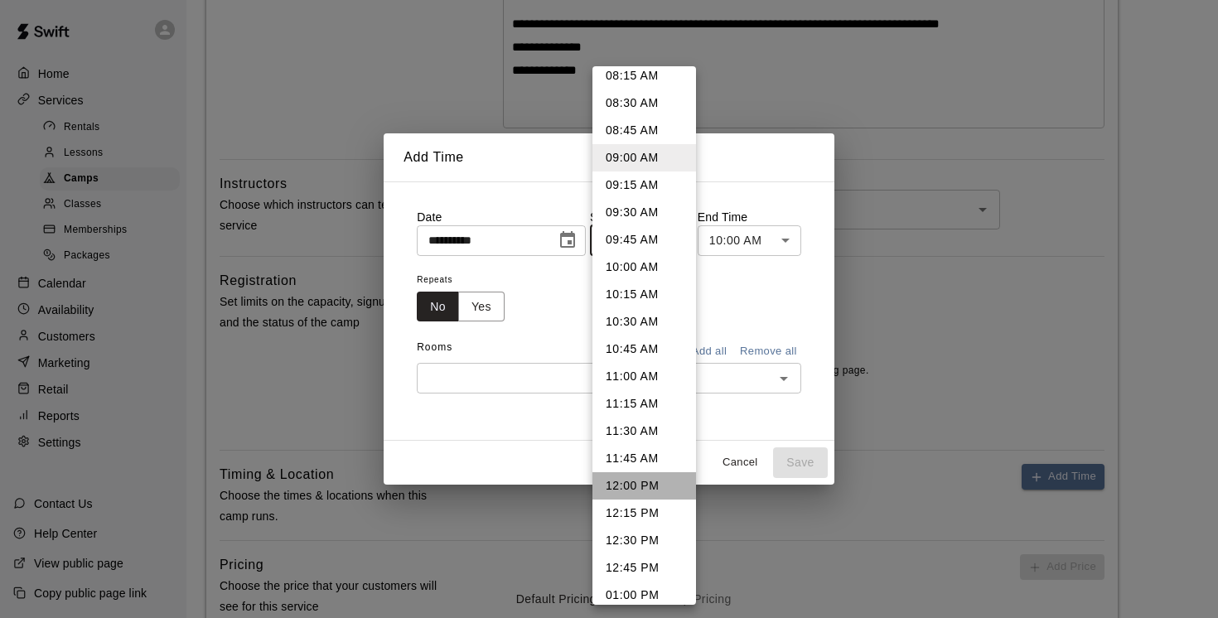
click at [625, 480] on li "12:00 PM" at bounding box center [644, 485] width 104 height 27
type input "********"
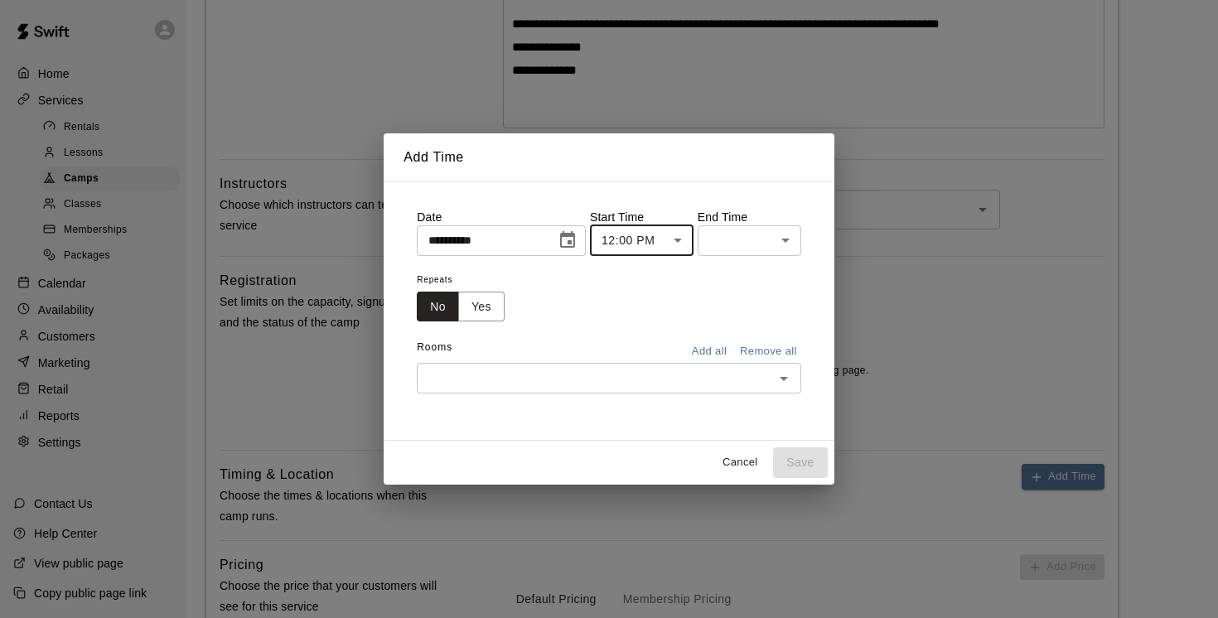
click at [791, 236] on body "**********" at bounding box center [609, 257] width 1218 height 1290
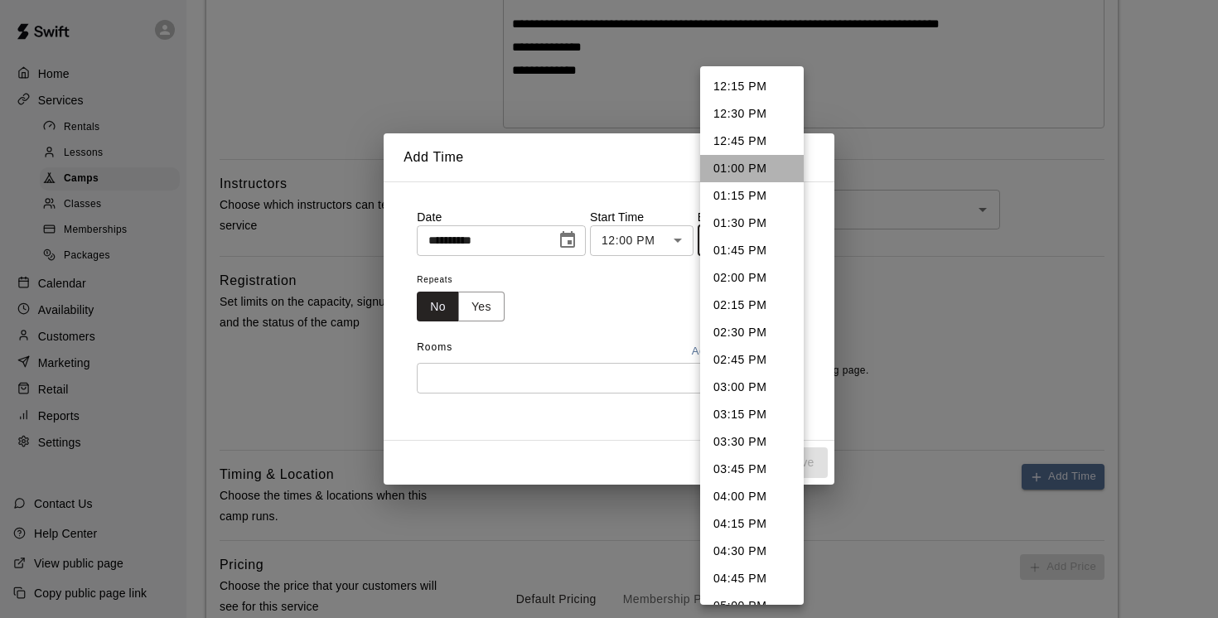
click at [730, 164] on li "01:00 PM" at bounding box center [752, 168] width 104 height 27
type input "********"
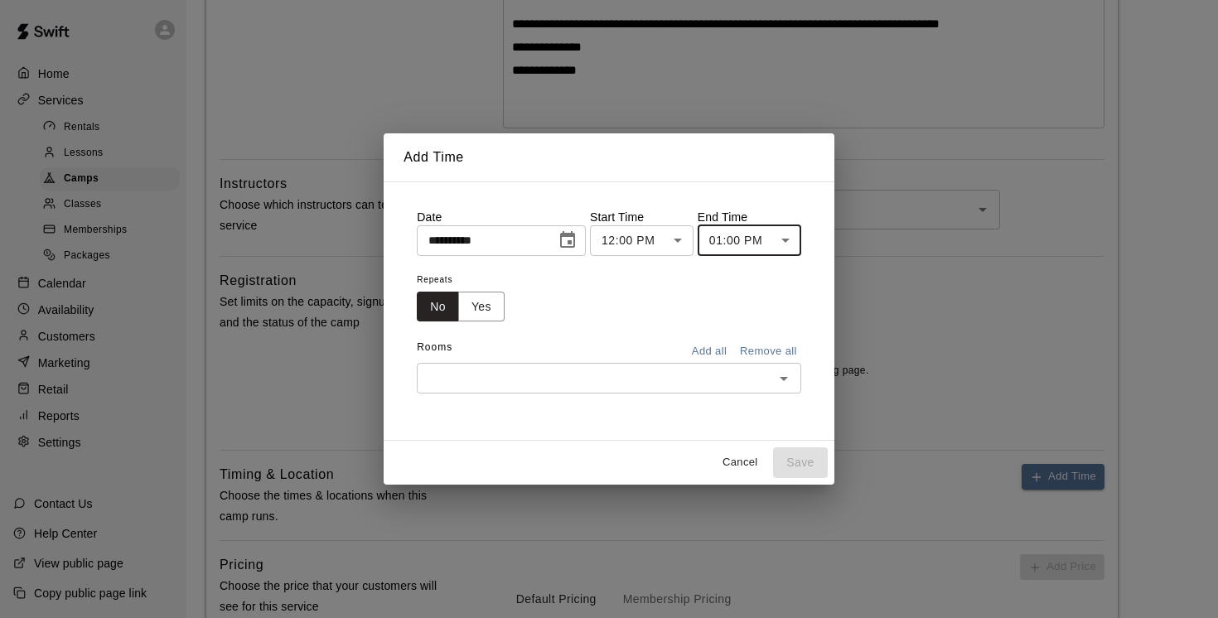
click at [480, 378] on input "text" at bounding box center [595, 378] width 347 height 21
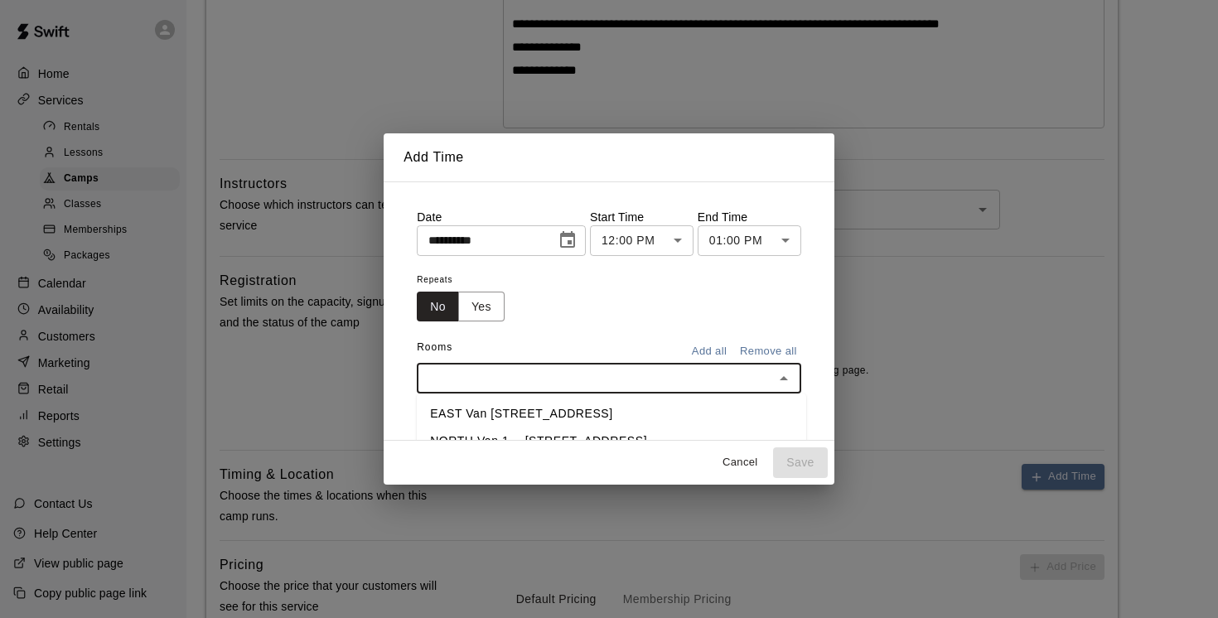
click at [490, 410] on li "EAST Van [STREET_ADDRESS]" at bounding box center [611, 413] width 389 height 27
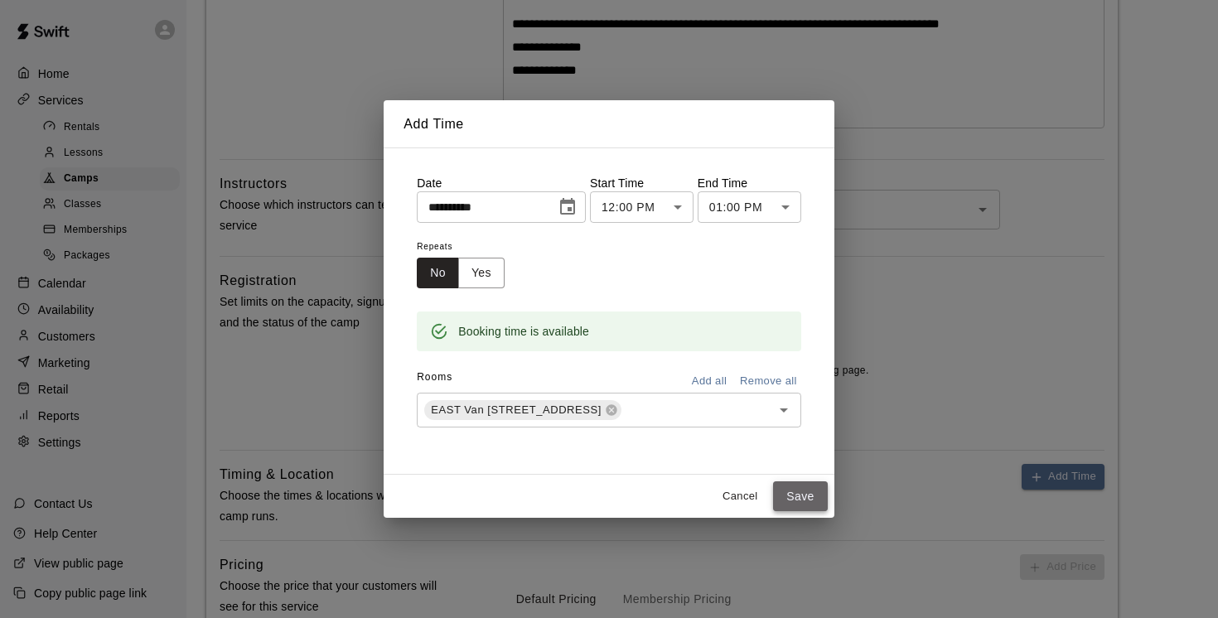
click at [802, 492] on button "Save" at bounding box center [800, 496] width 55 height 31
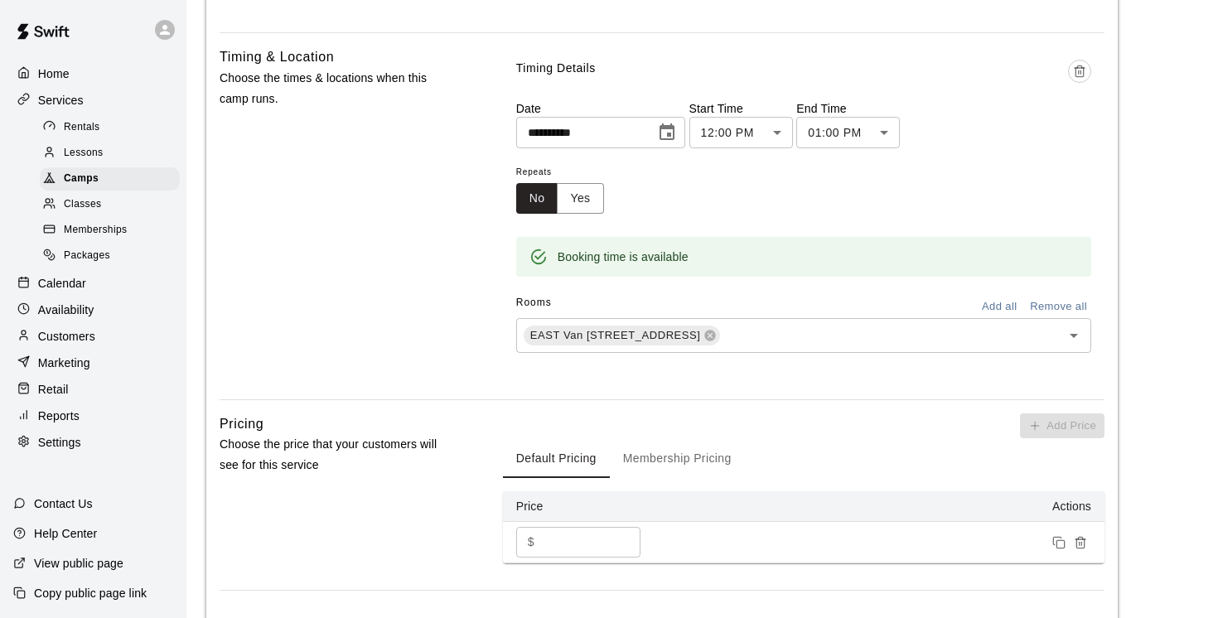
scroll to position [920, 0]
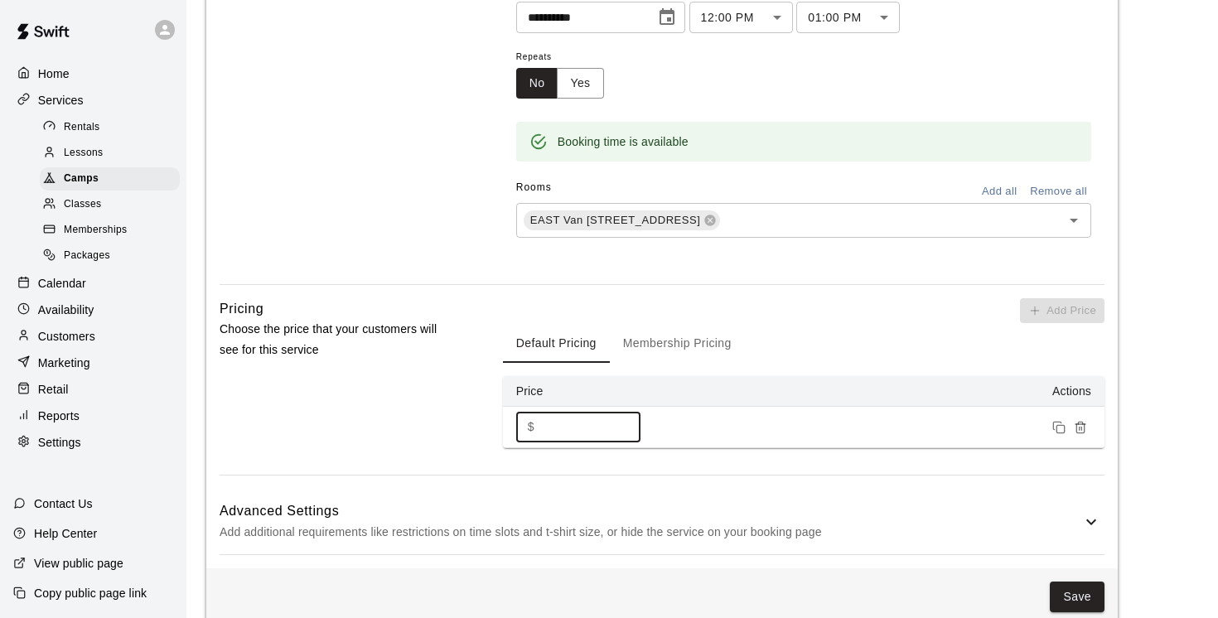
drag, startPoint x: 581, startPoint y: 430, endPoint x: 422, endPoint y: 430, distance: 158.2
click at [427, 430] on div "Pricing Choose the price that your customers will see for this service Add Pric…" at bounding box center [662, 386] width 885 height 177
type input "***"
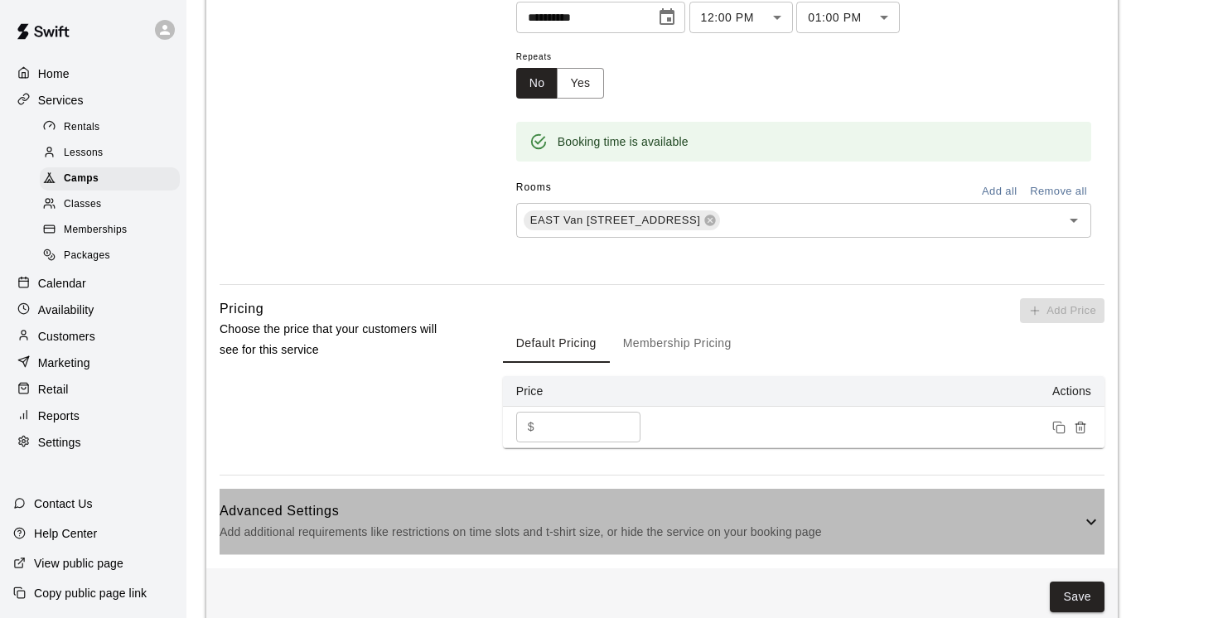
click at [1093, 520] on icon at bounding box center [1091, 522] width 10 height 6
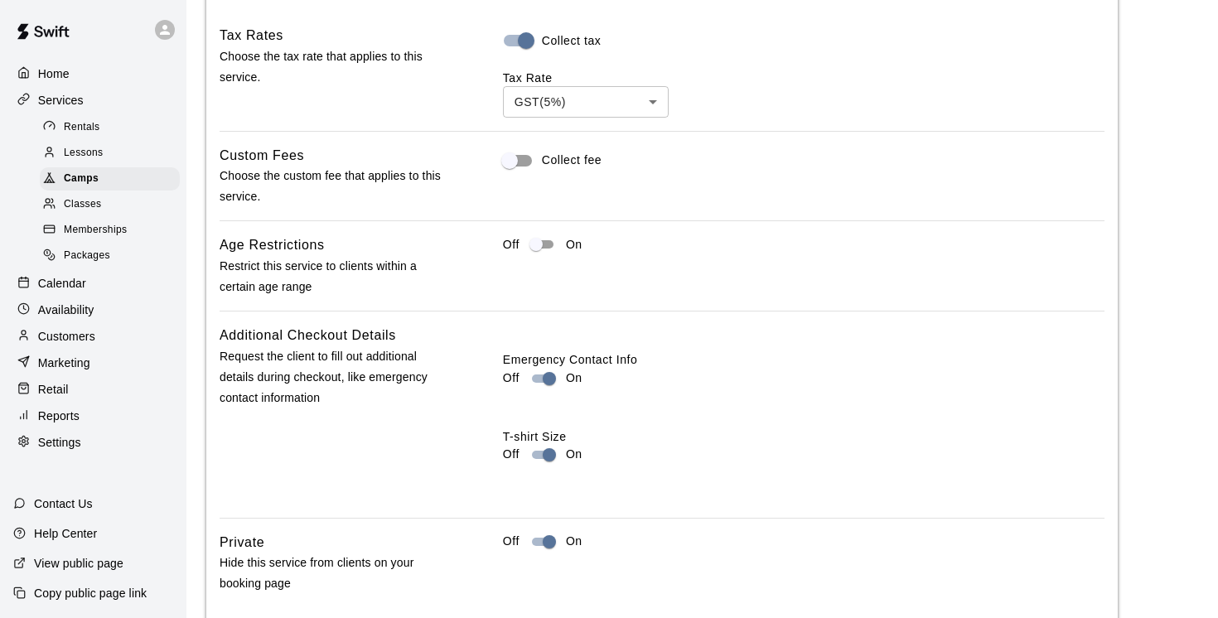
scroll to position [1571, 0]
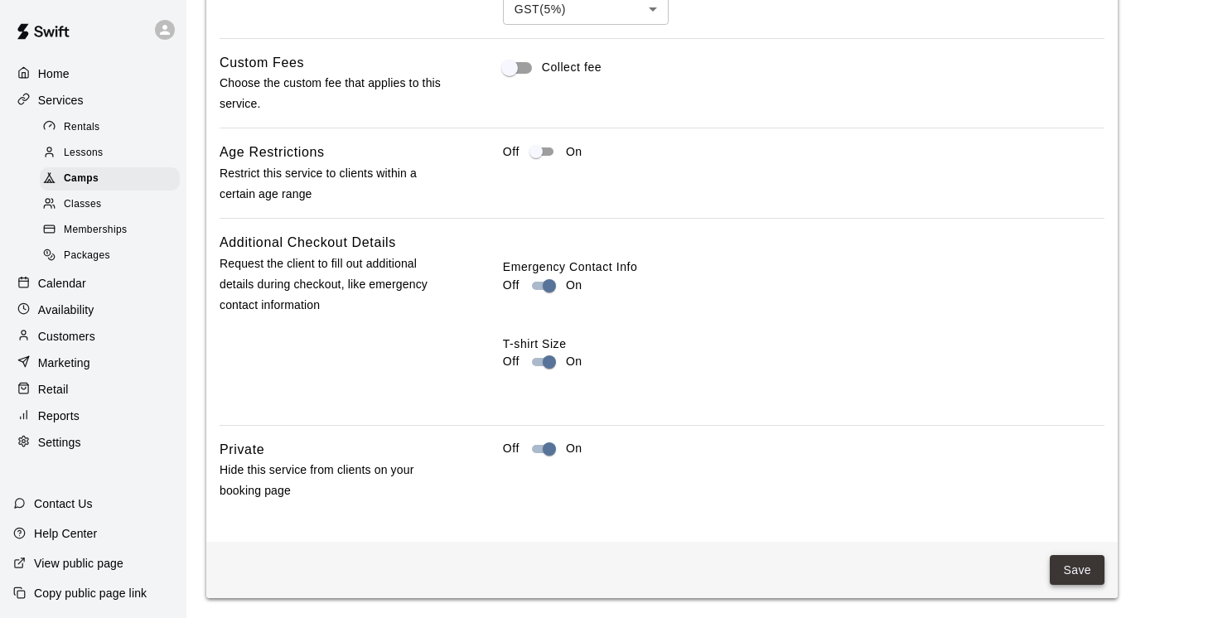
click at [1091, 570] on button "Save" at bounding box center [1077, 570] width 55 height 31
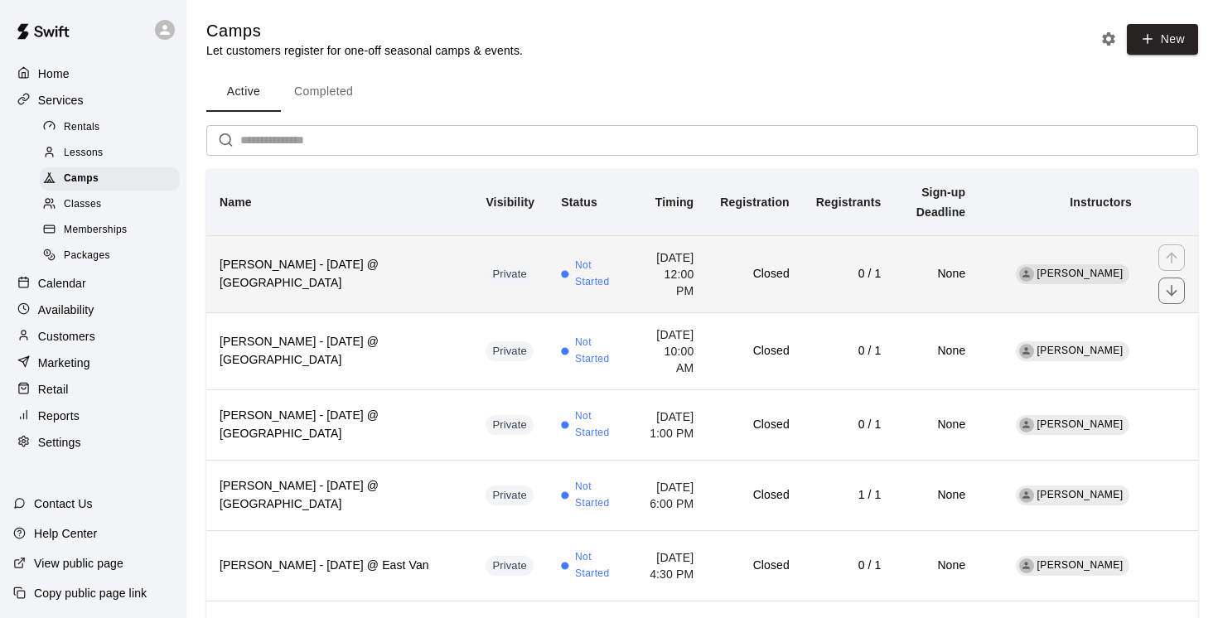
click at [421, 299] on th "[PERSON_NAME] - [DATE] @ [GEOGRAPHIC_DATA]" at bounding box center [339, 273] width 266 height 77
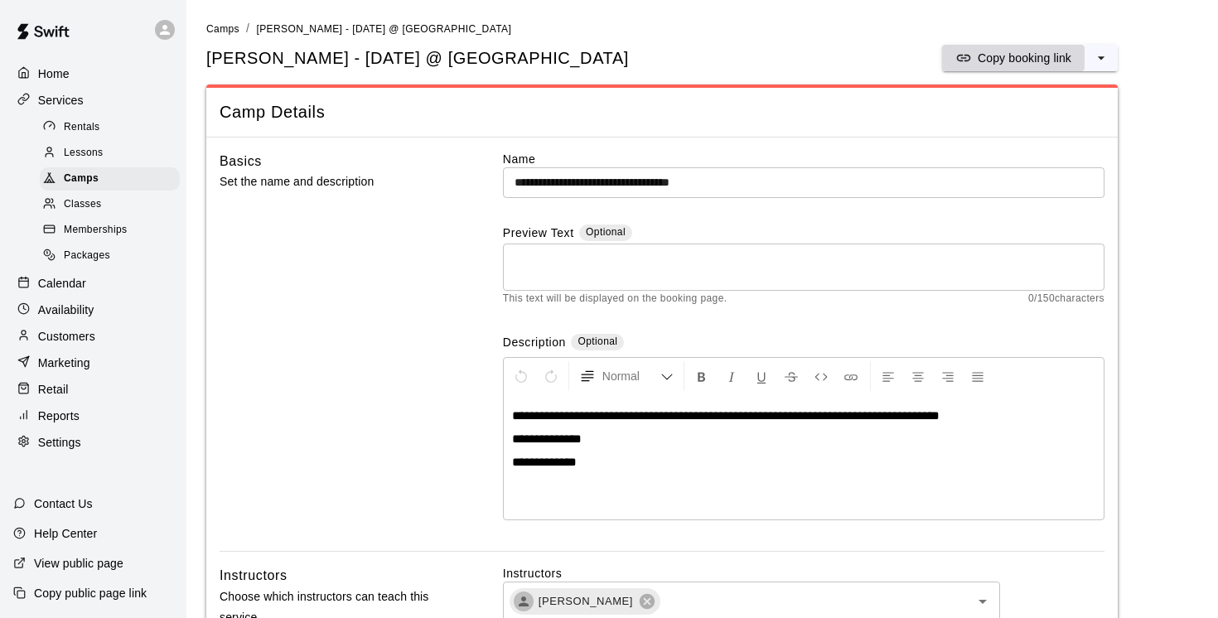
click at [1011, 60] on p "Copy booking link" at bounding box center [1024, 58] width 94 height 17
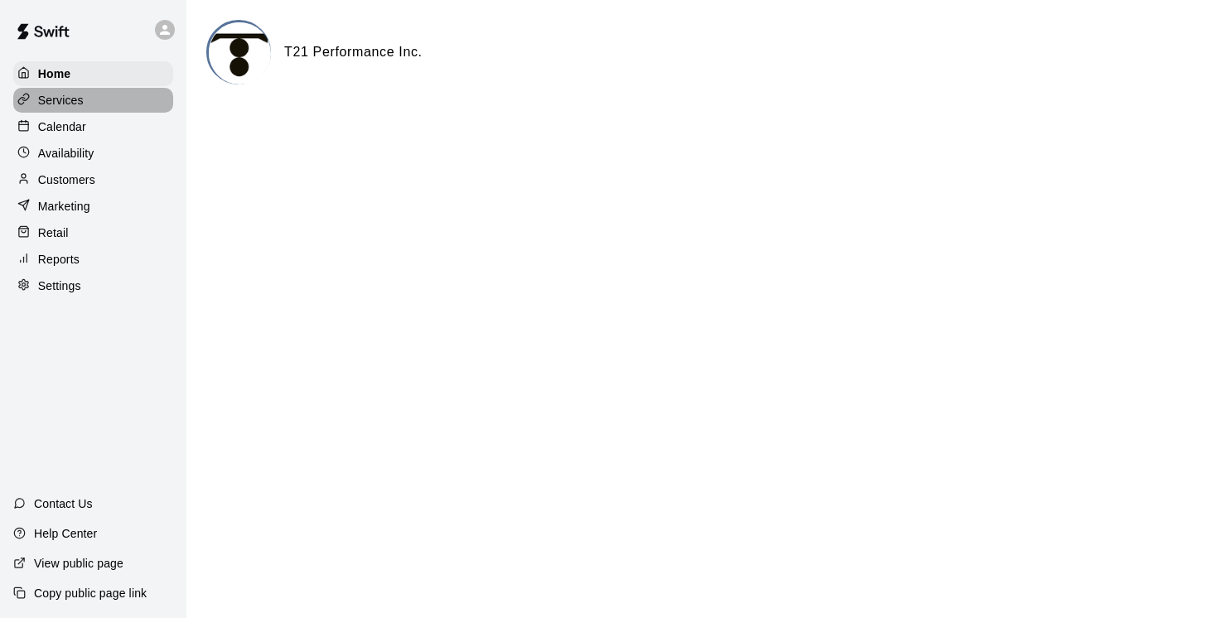
click at [69, 104] on p "Services" at bounding box center [61, 100] width 46 height 17
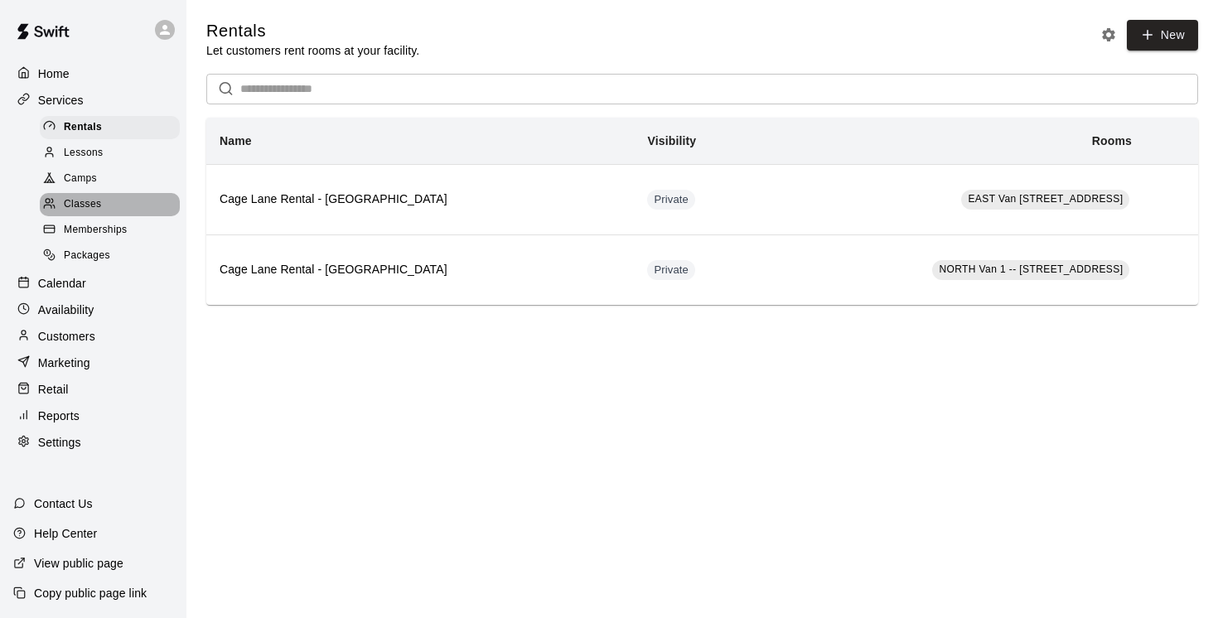
click at [82, 207] on span "Classes" at bounding box center [82, 204] width 37 height 17
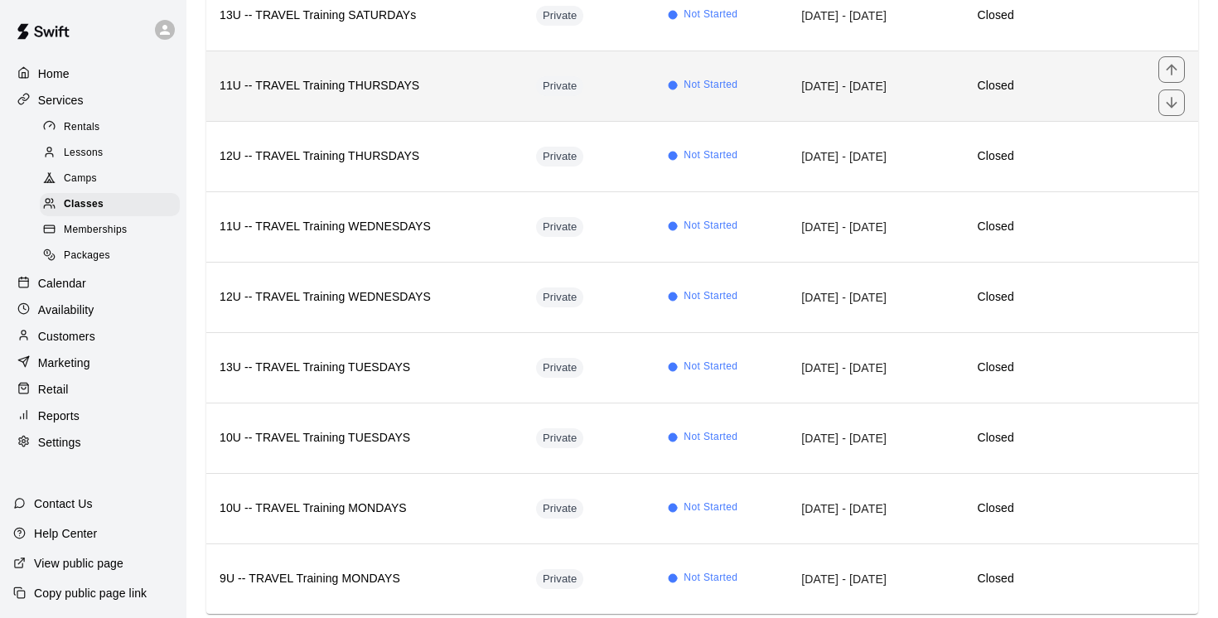
scroll to position [277, 0]
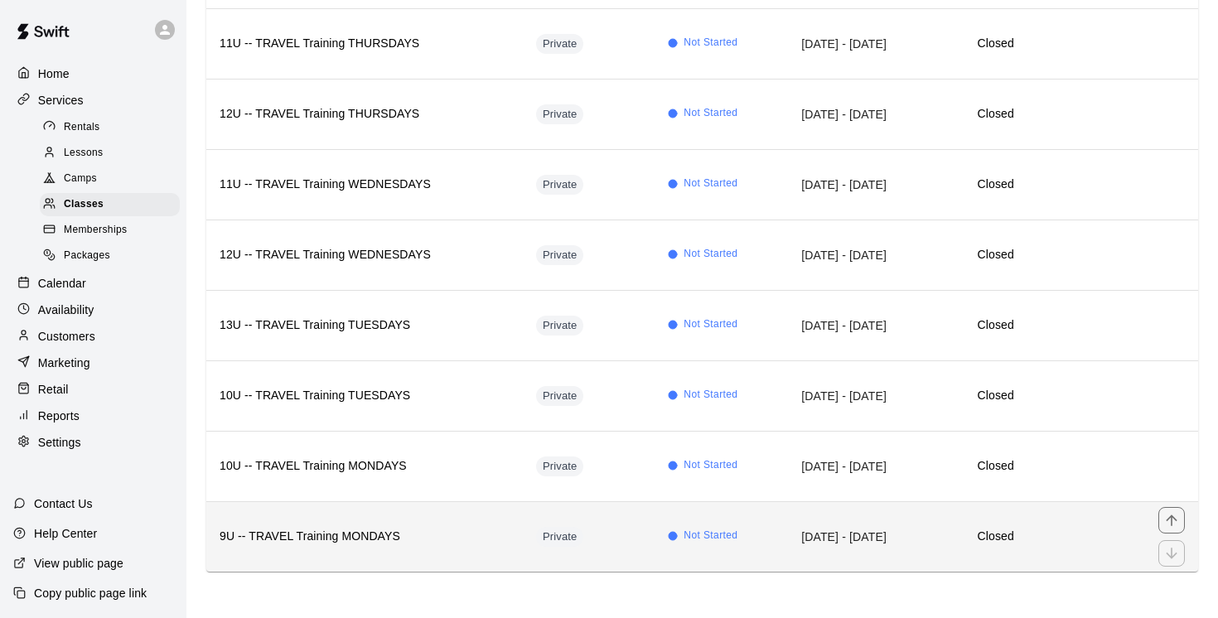
click at [395, 545] on h6 "9U -- TRAVEL Training MONDAYS" at bounding box center [365, 537] width 290 height 18
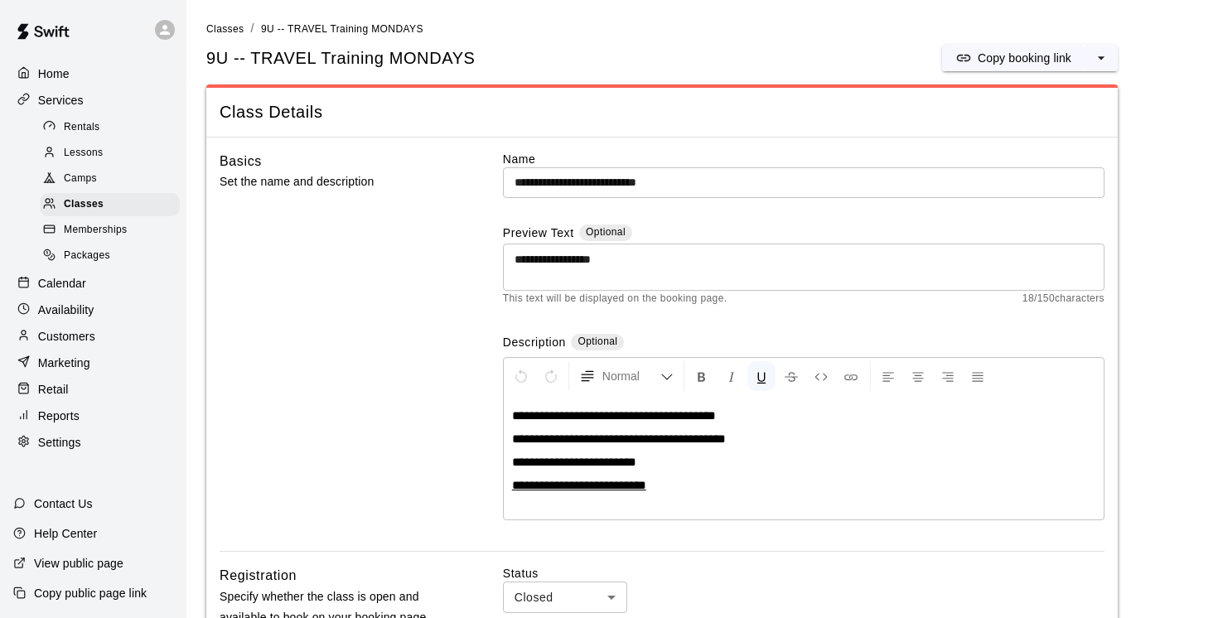
click at [74, 108] on p "Services" at bounding box center [61, 100] width 46 height 17
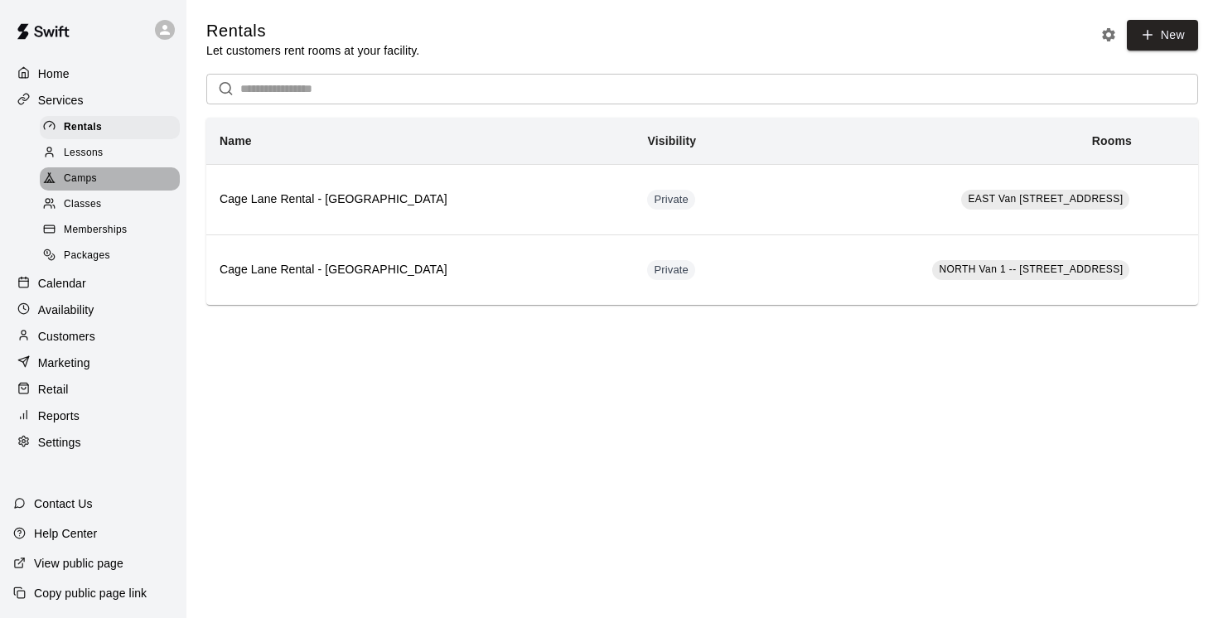
click at [81, 184] on span "Camps" at bounding box center [80, 179] width 33 height 17
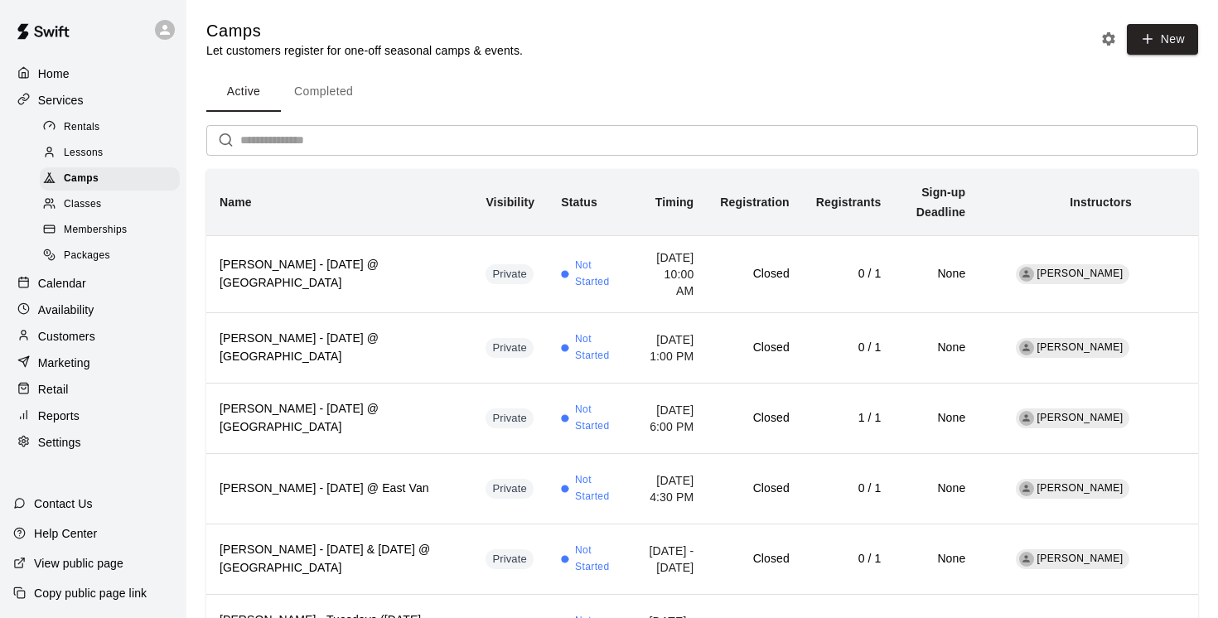
click at [331, 89] on button "Completed" at bounding box center [323, 92] width 85 height 40
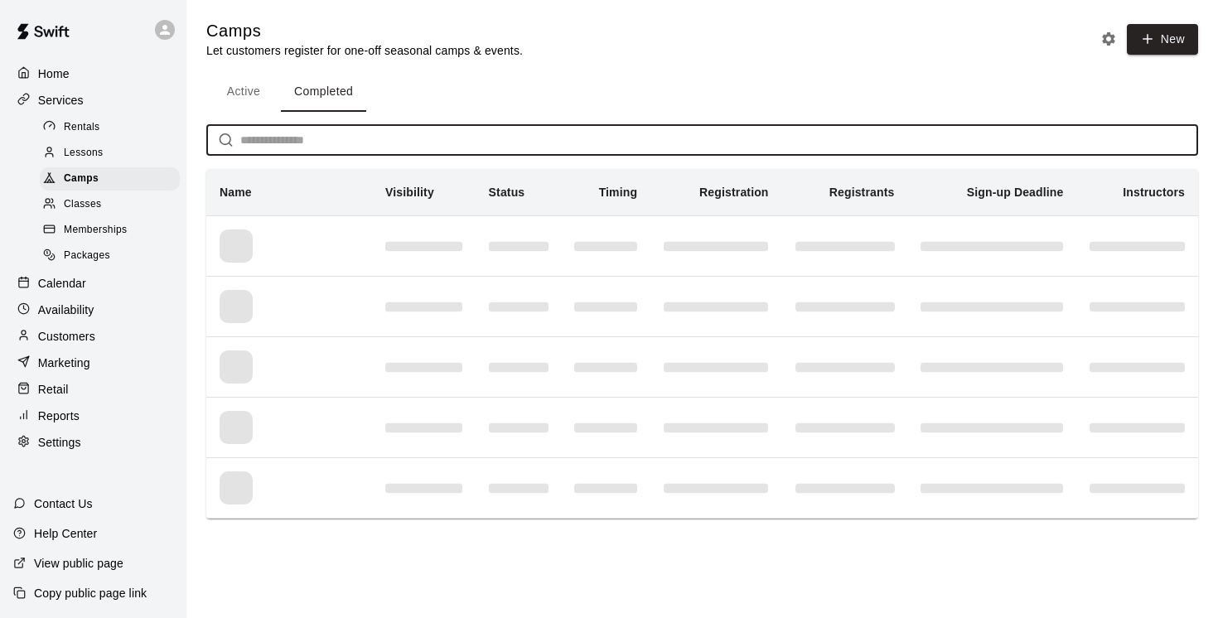
click at [288, 144] on input "text" at bounding box center [719, 140] width 958 height 31
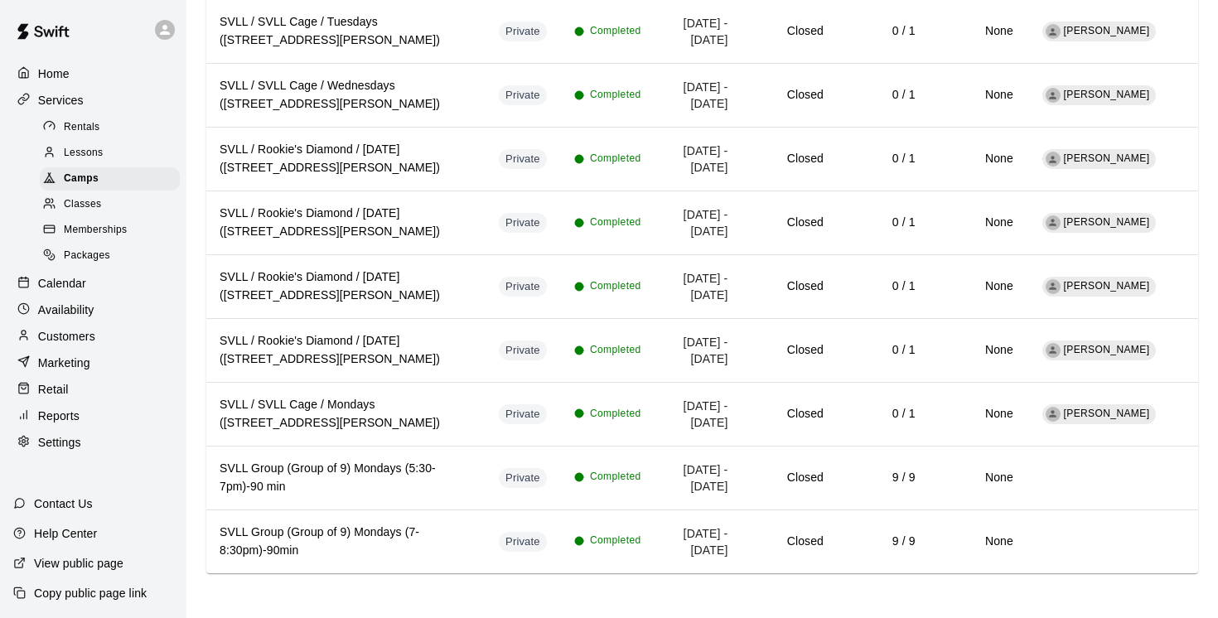
scroll to position [744, 0]
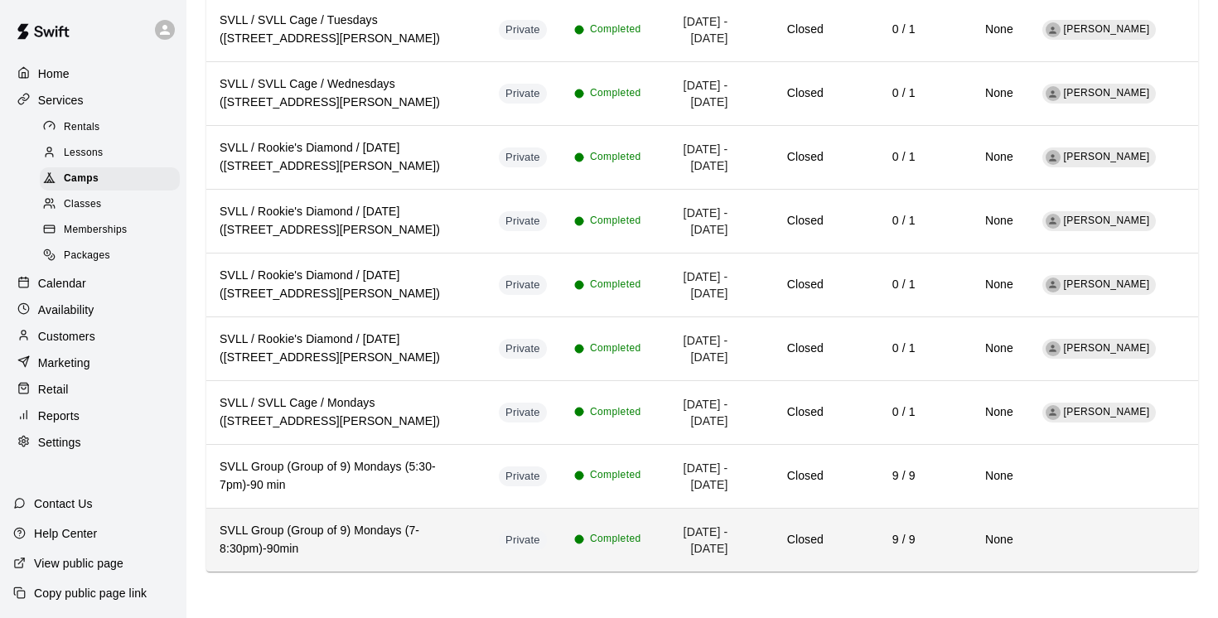
type input "****"
click at [393, 548] on h6 "SVLL Group (Group of 9) Mondays (7-8:30pm)-90min" at bounding box center [346, 540] width 253 height 36
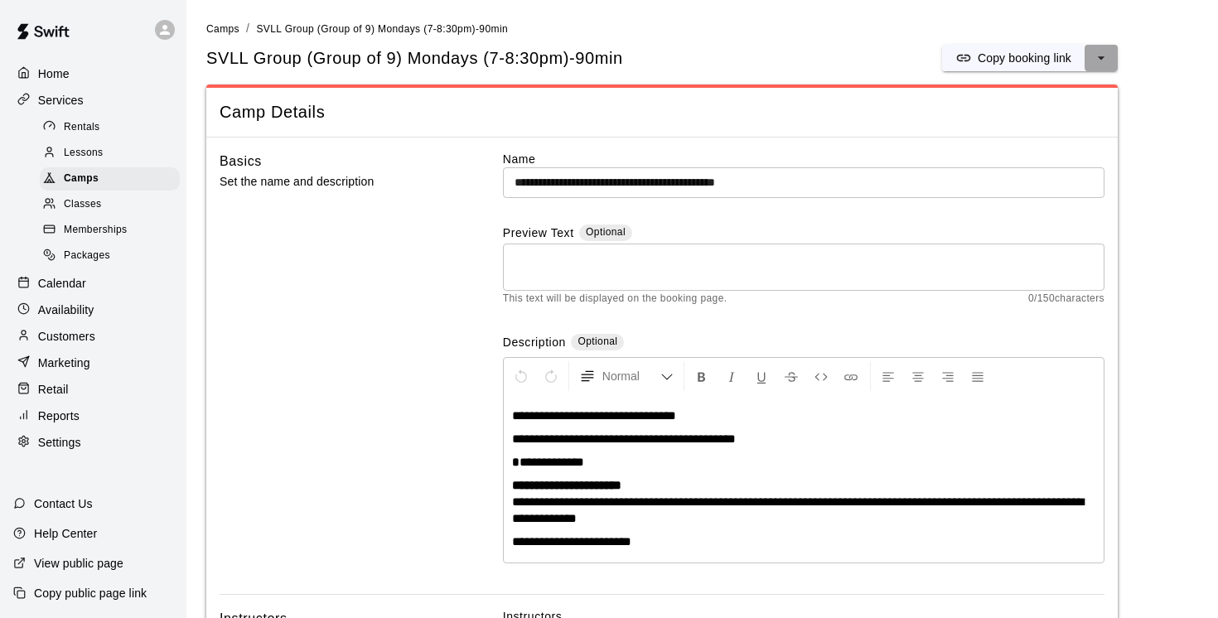
click at [1103, 55] on icon "select merge strategy" at bounding box center [1101, 58] width 17 height 17
click at [1035, 129] on li "Duplicate camp" at bounding box center [1030, 120] width 142 height 28
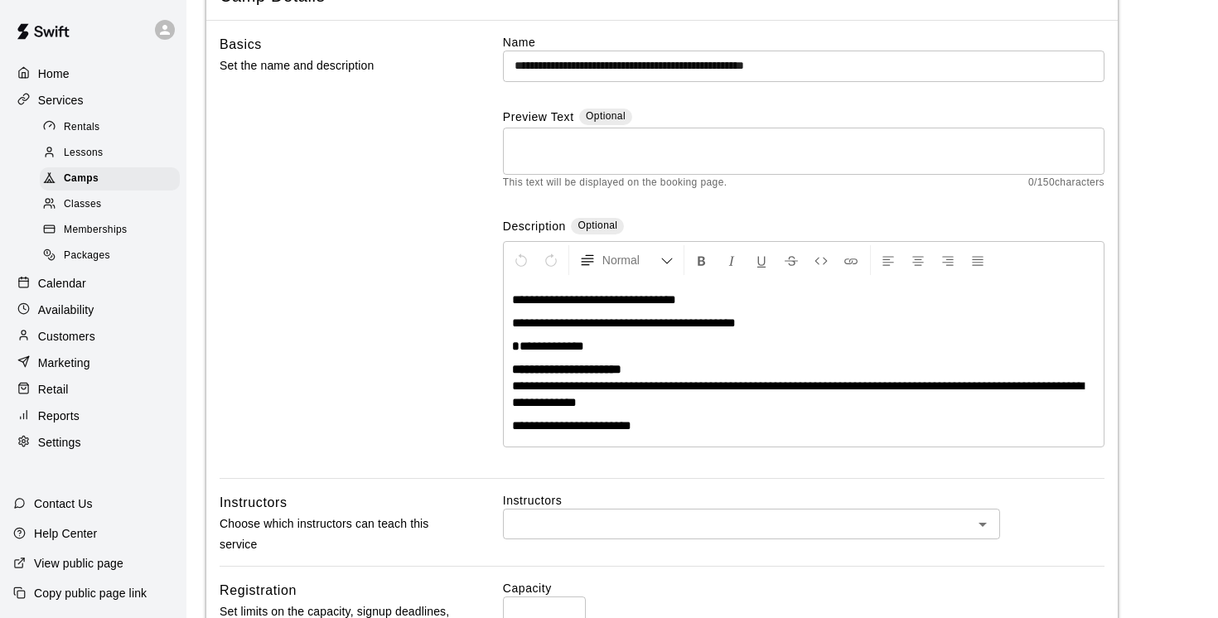
scroll to position [119, 0]
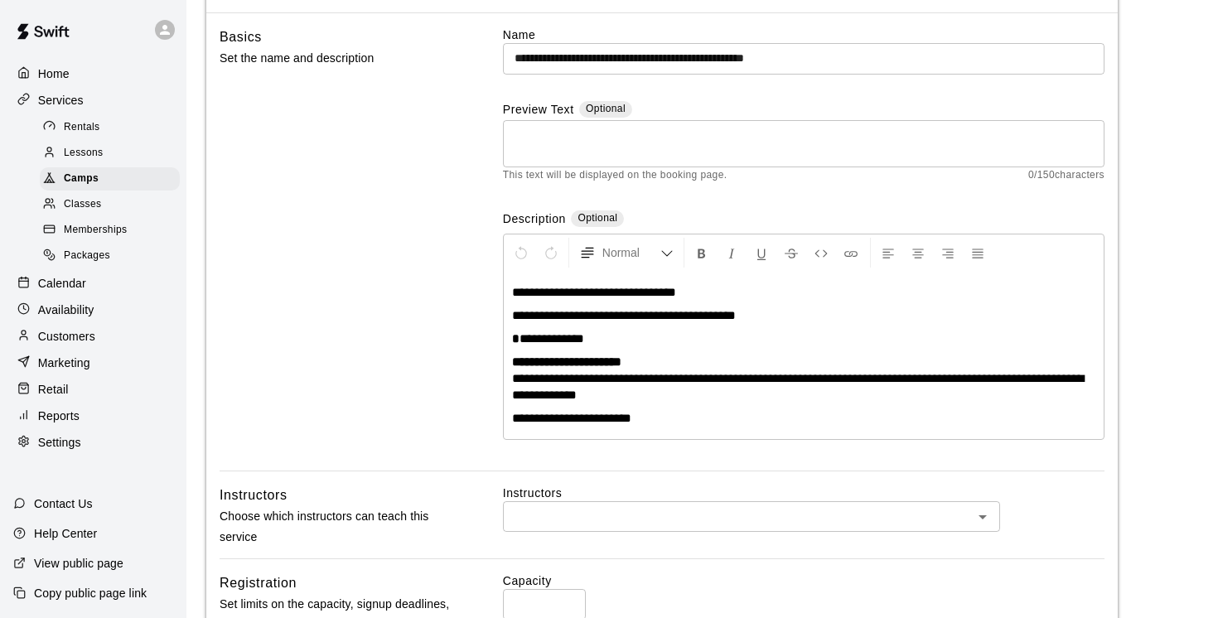
click at [701, 403] on div "**********" at bounding box center [804, 355] width 600 height 167
click at [666, 396] on p "**********" at bounding box center [803, 379] width 583 height 50
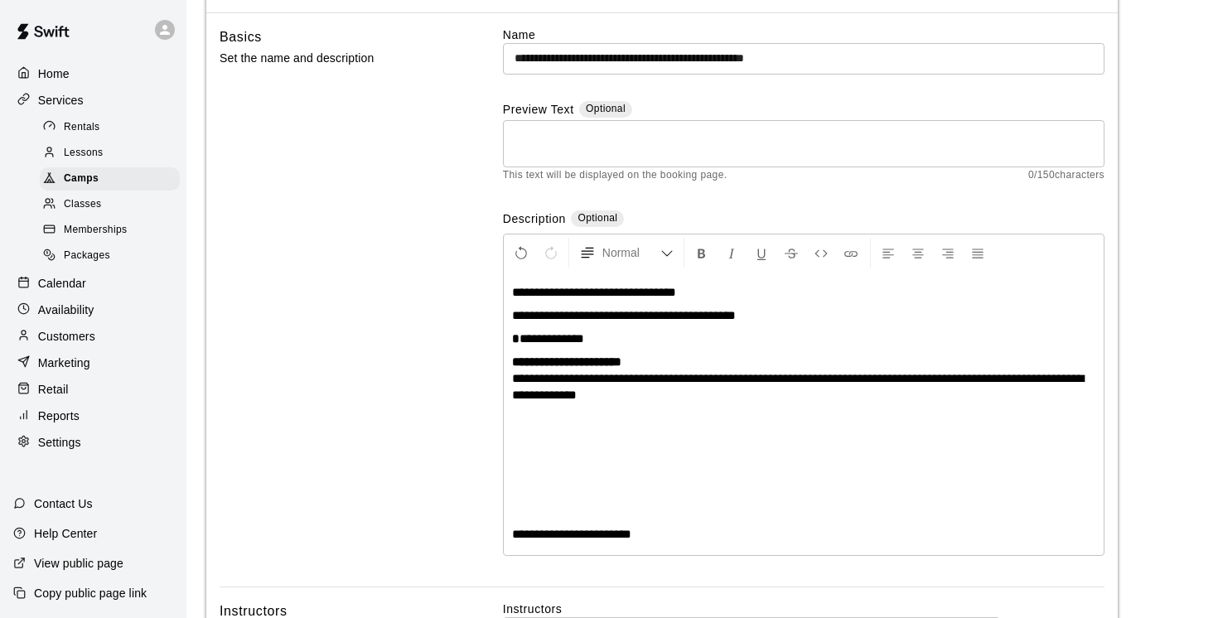
click at [572, 438] on p at bounding box center [803, 441] width 583 height 17
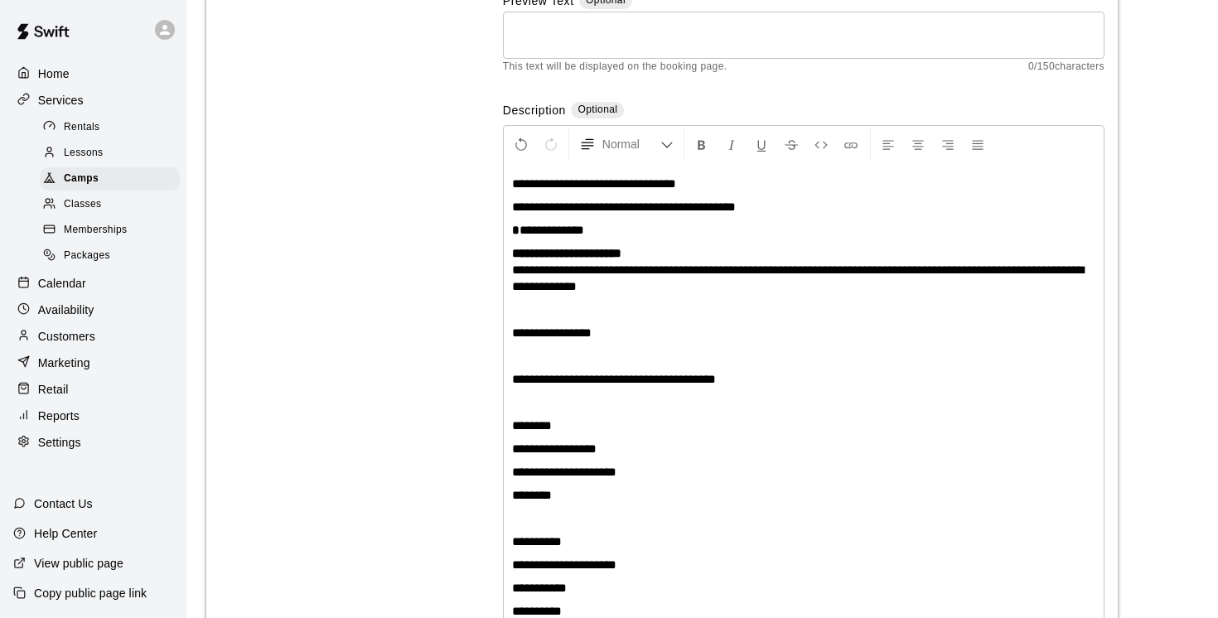
scroll to position [246, 0]
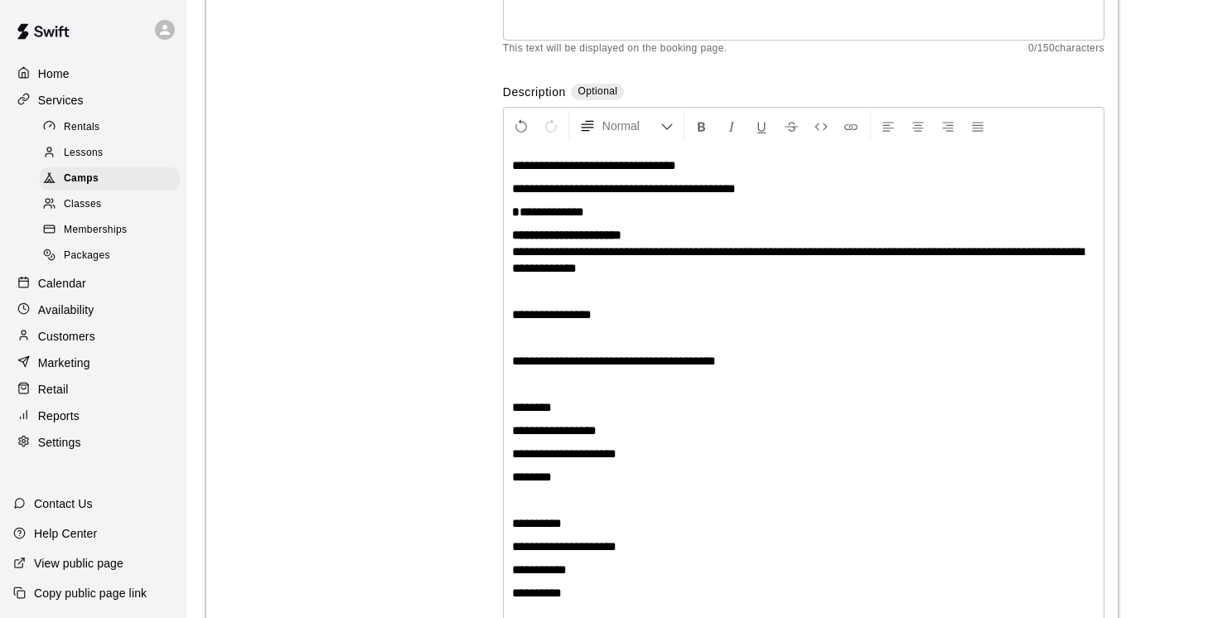
click at [547, 165] on span "**********" at bounding box center [594, 165] width 164 height 12
click at [610, 163] on span "**********" at bounding box center [606, 165] width 189 height 12
click at [596, 159] on span "**********" at bounding box center [594, 165] width 164 height 12
click at [616, 164] on span "**********" at bounding box center [599, 165] width 174 height 12
drag, startPoint x: 750, startPoint y: 166, endPoint x: 659, endPoint y: 163, distance: 91.2
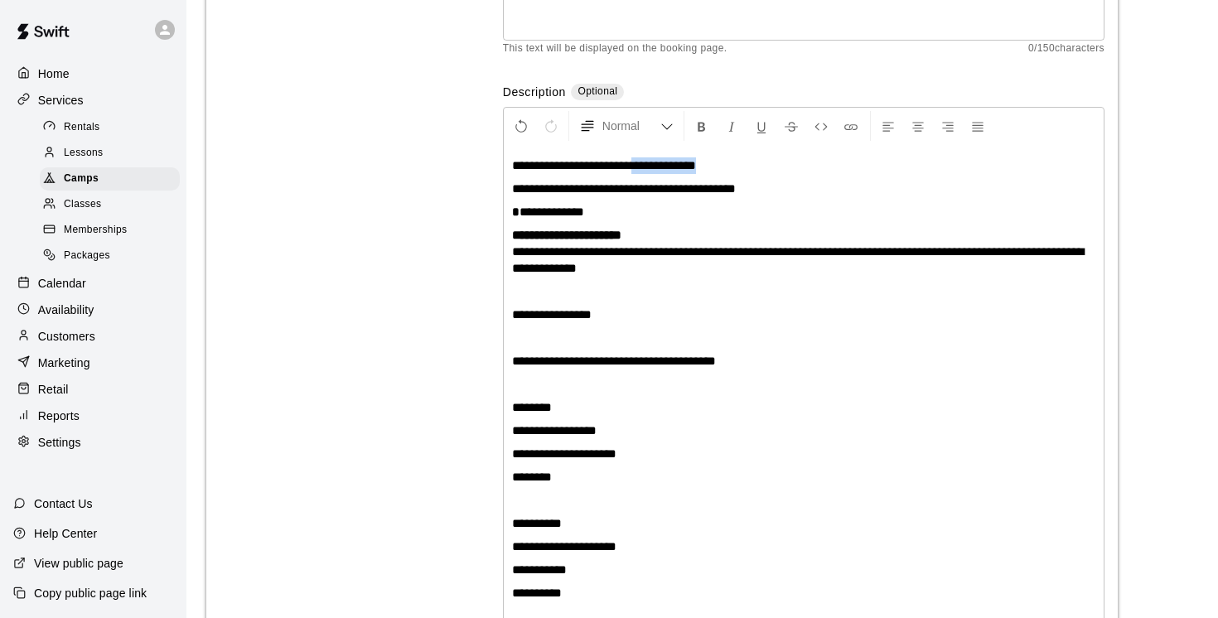
click at [659, 163] on p "**********" at bounding box center [803, 165] width 583 height 17
click at [543, 163] on span "**********" at bounding box center [584, 165] width 144 height 12
click at [775, 164] on span "**********" at bounding box center [683, 165] width 343 height 12
drag, startPoint x: 938, startPoint y: 162, endPoint x: 860, endPoint y: 159, distance: 77.9
click at [860, 160] on p "**********" at bounding box center [803, 165] width 583 height 17
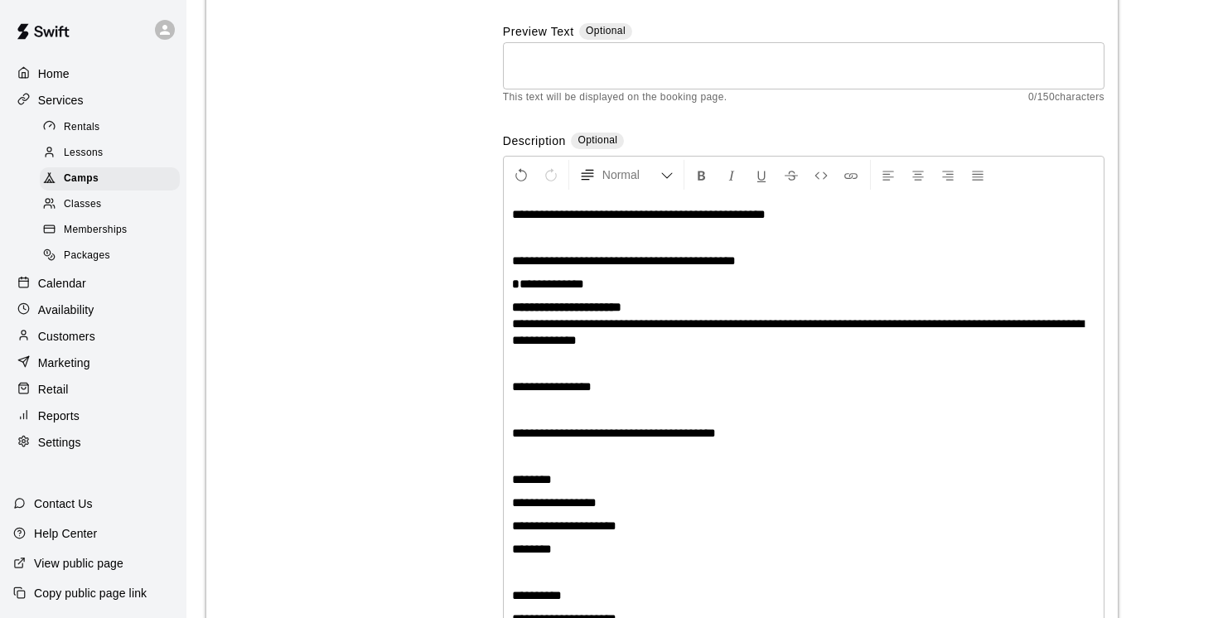
scroll to position [0, 0]
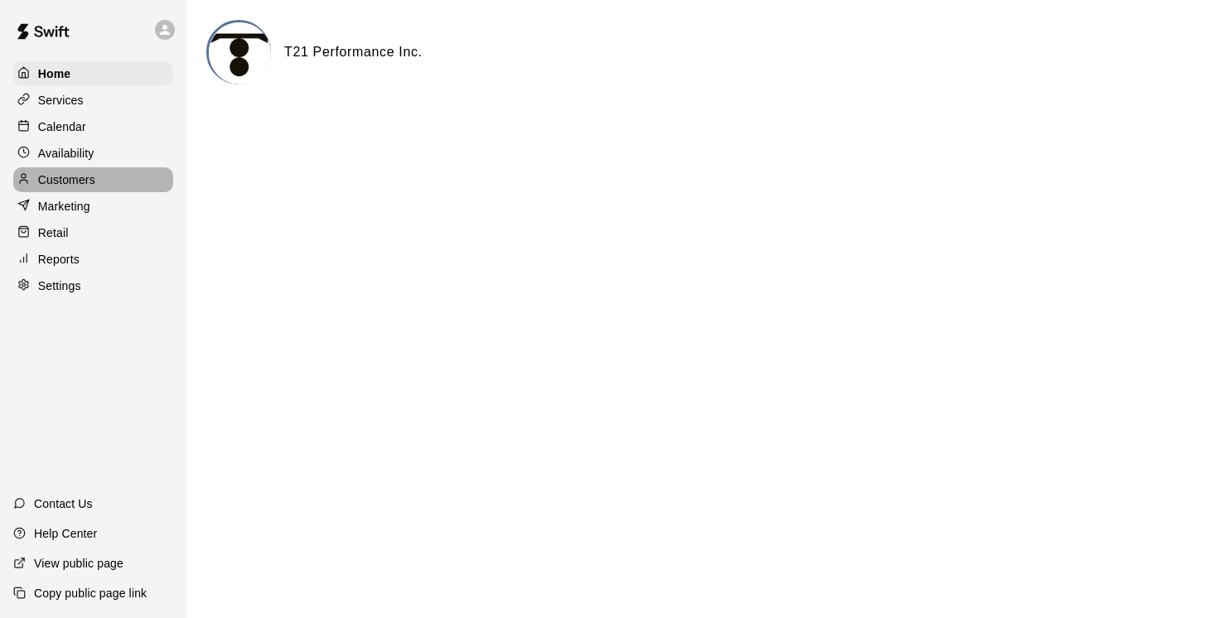
click at [74, 176] on p "Customers" at bounding box center [66, 179] width 57 height 17
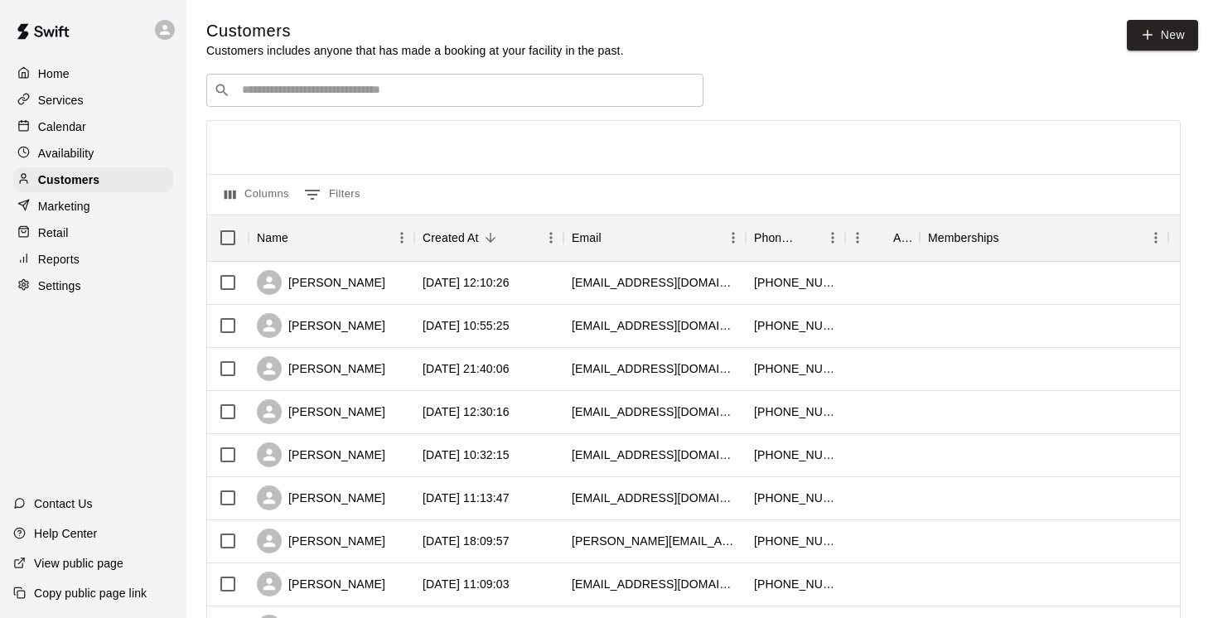
click at [246, 80] on div "​ ​" at bounding box center [454, 90] width 497 height 33
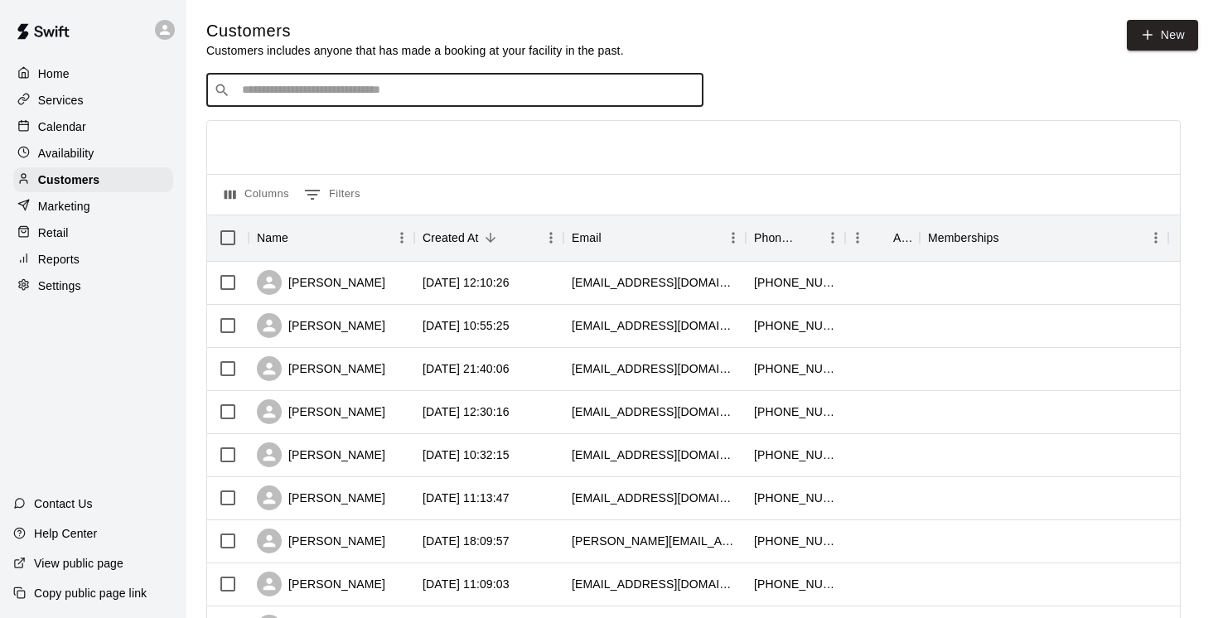
paste input "**********"
type input "**********"
drag, startPoint x: 401, startPoint y: 95, endPoint x: 196, endPoint y: 87, distance: 204.8
paste input "**********"
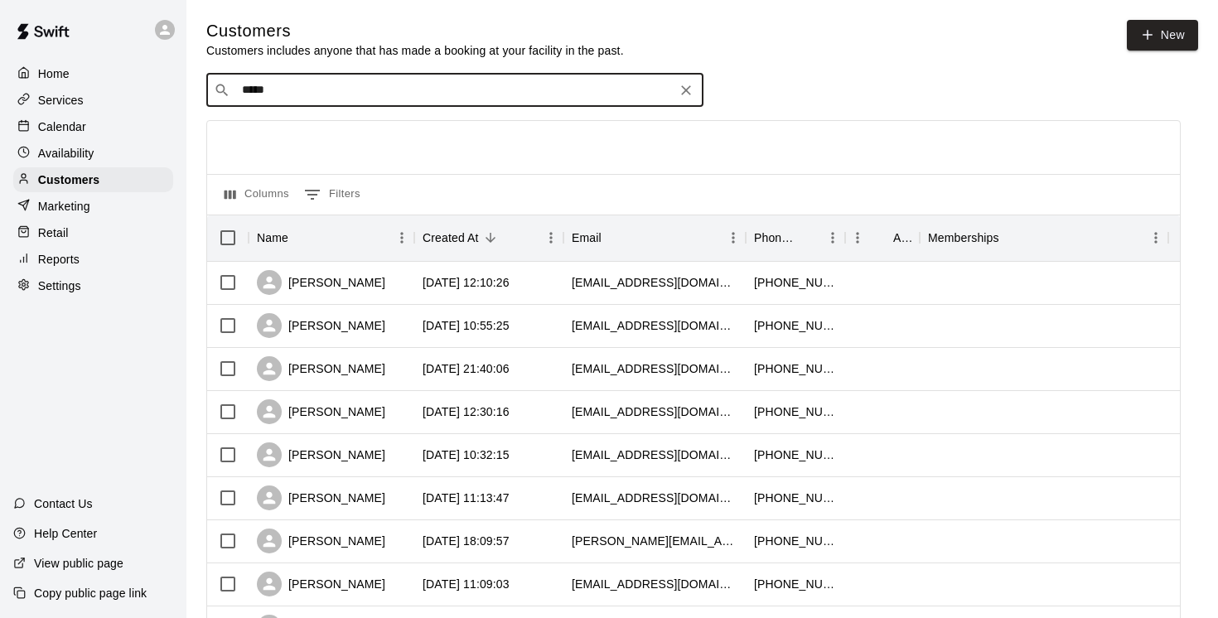
click at [247, 88] on input "*****" at bounding box center [454, 90] width 434 height 17
click at [335, 102] on div "​ ***** ​" at bounding box center [454, 90] width 497 height 33
click at [296, 94] on input "*****" at bounding box center [454, 90] width 434 height 17
type input "*****"
